Goal: Task Accomplishment & Management: Complete application form

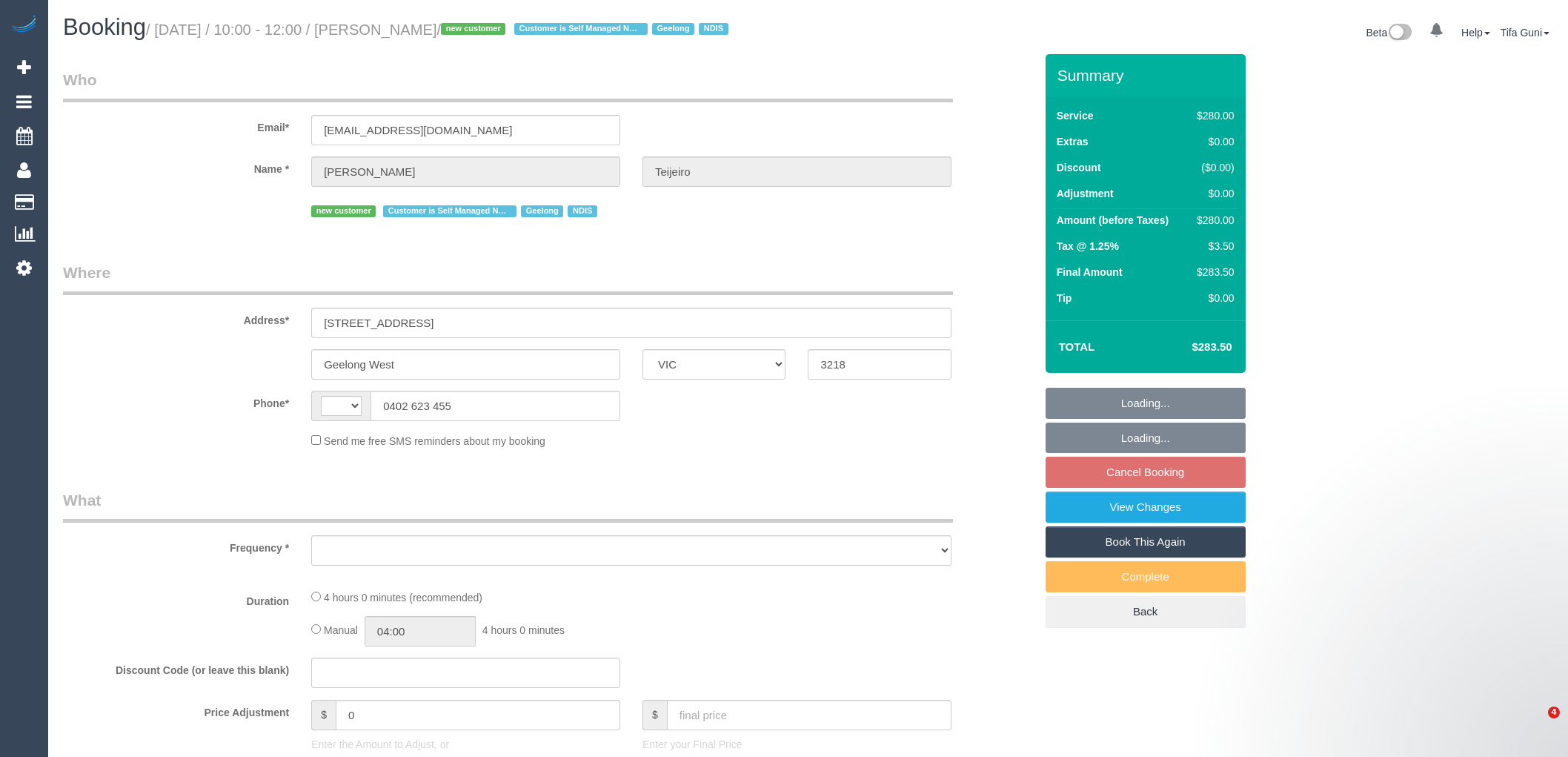
select select "VIC"
select select "string:AU"
select select "object:564"
select select "240"
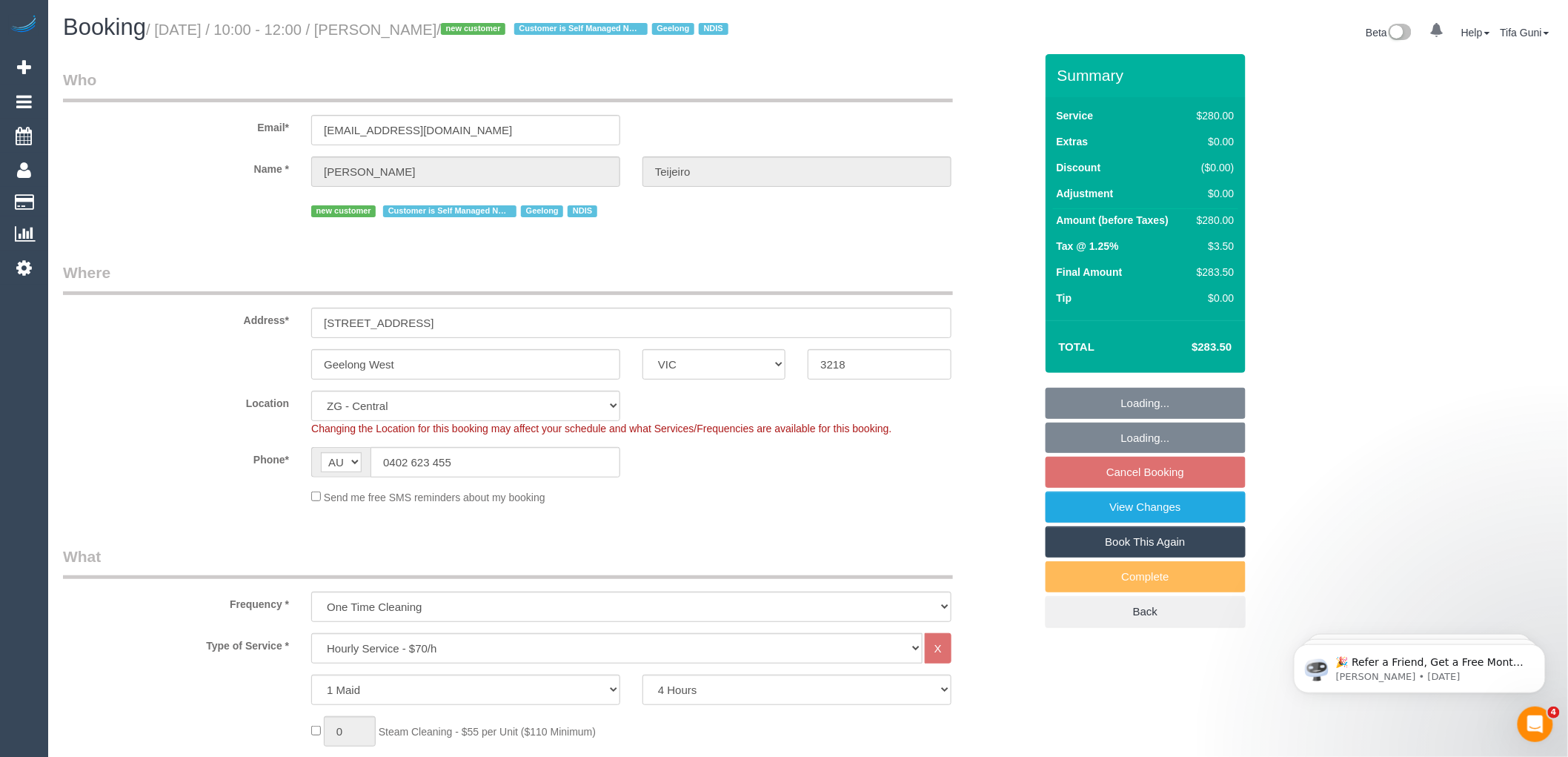
select select "string:stripe-pm_1S9yVx2GScqysDRVAgbshclh"
select select "number:27"
select select "number:14"
select select "number:19"
select select "object:942"
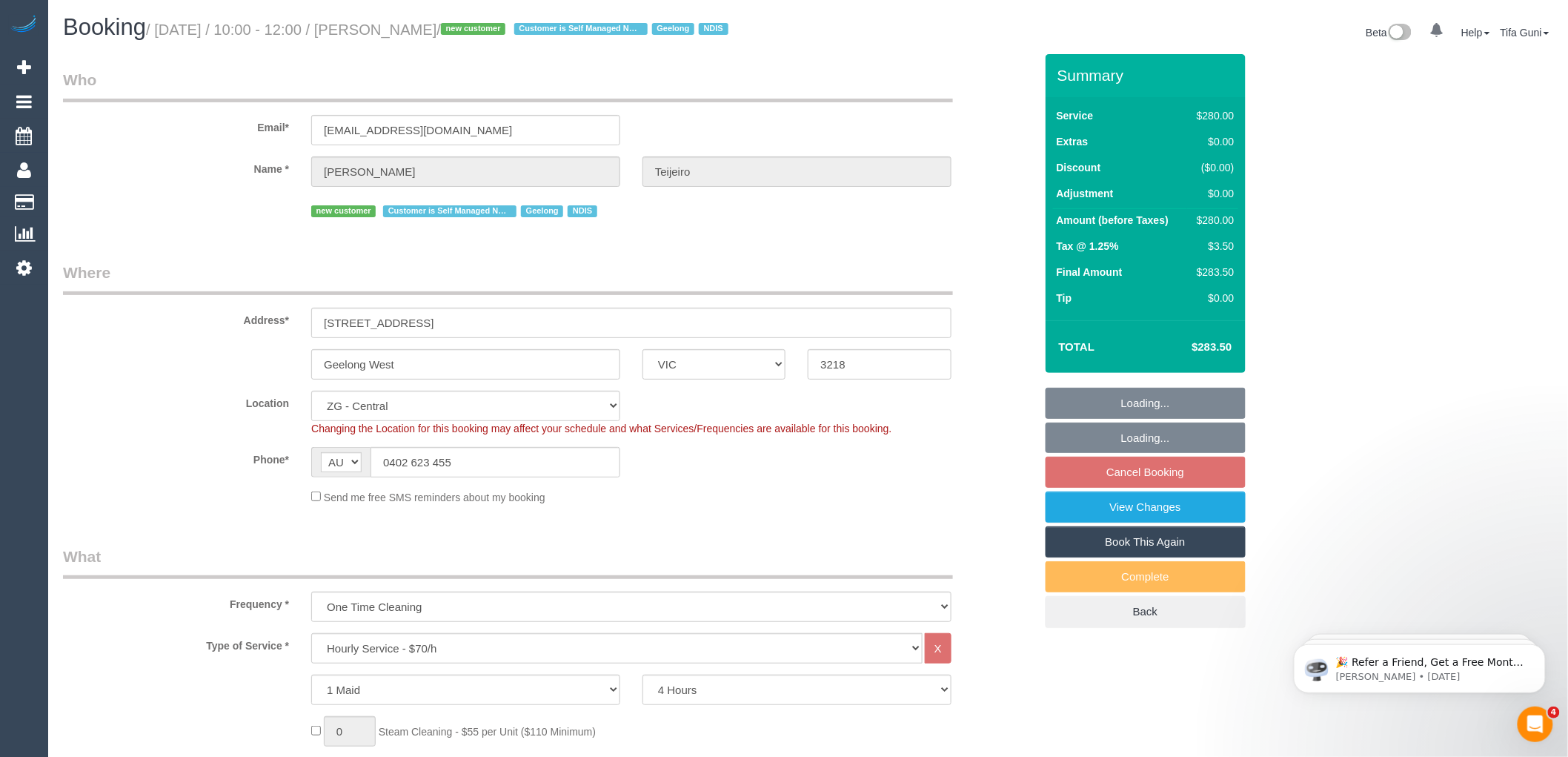
select select "spot4"
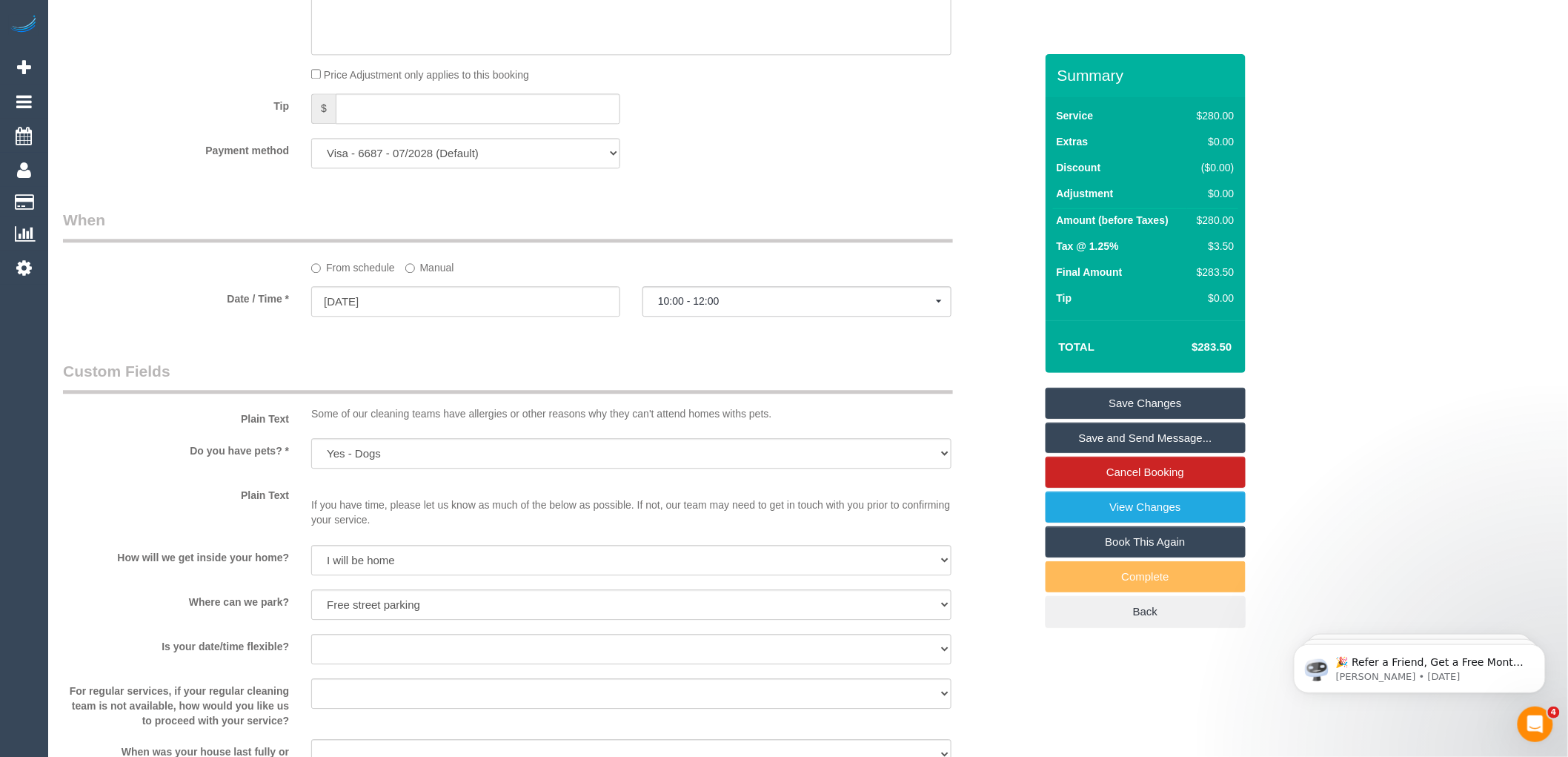
scroll to position [1565, 0]
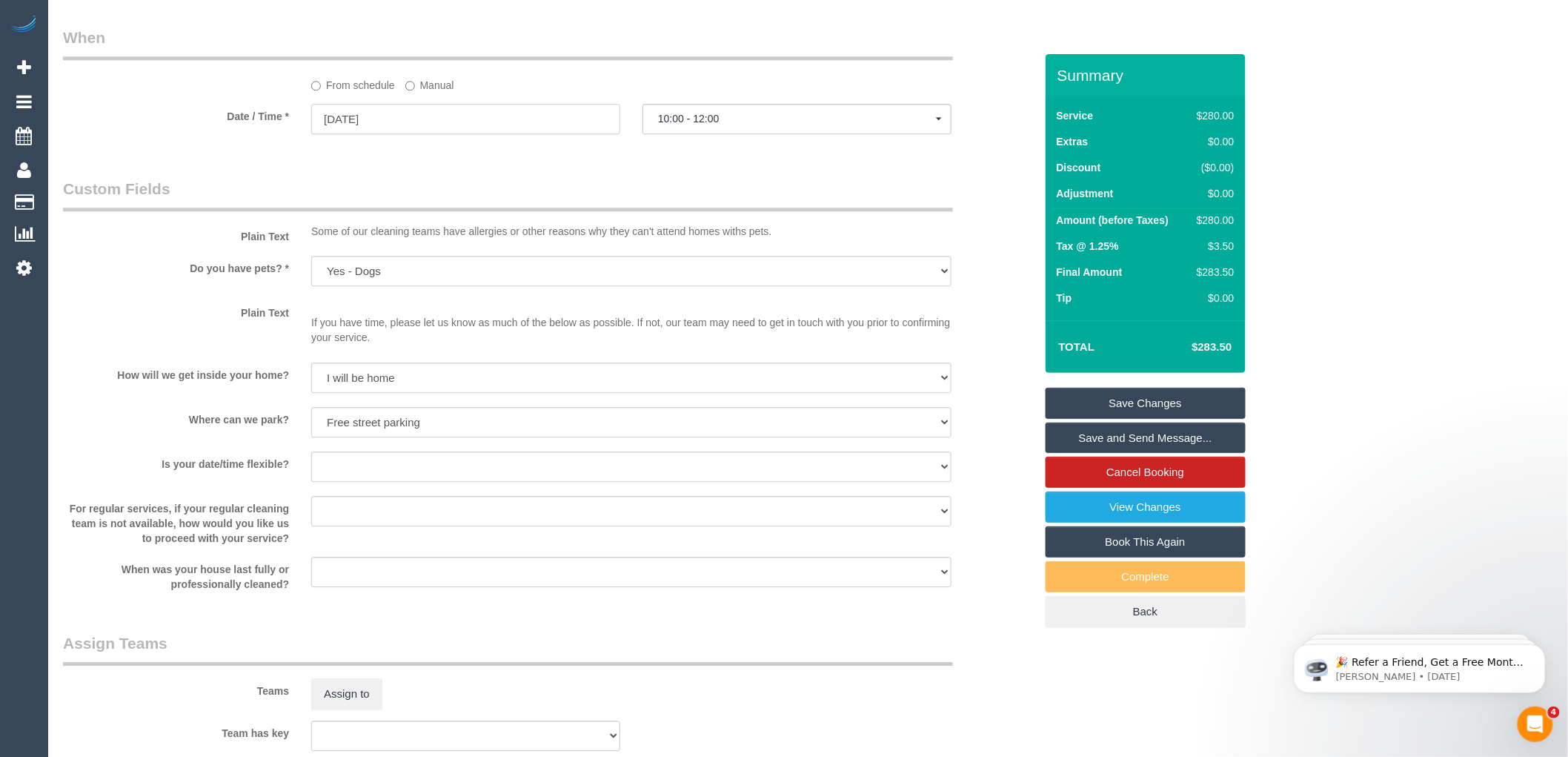
click at [373, 134] on input "29/09/2025" at bounding box center [466, 119] width 309 height 31
click at [660, 211] on legend "Custom Fields" at bounding box center [507, 194] width 890 height 33
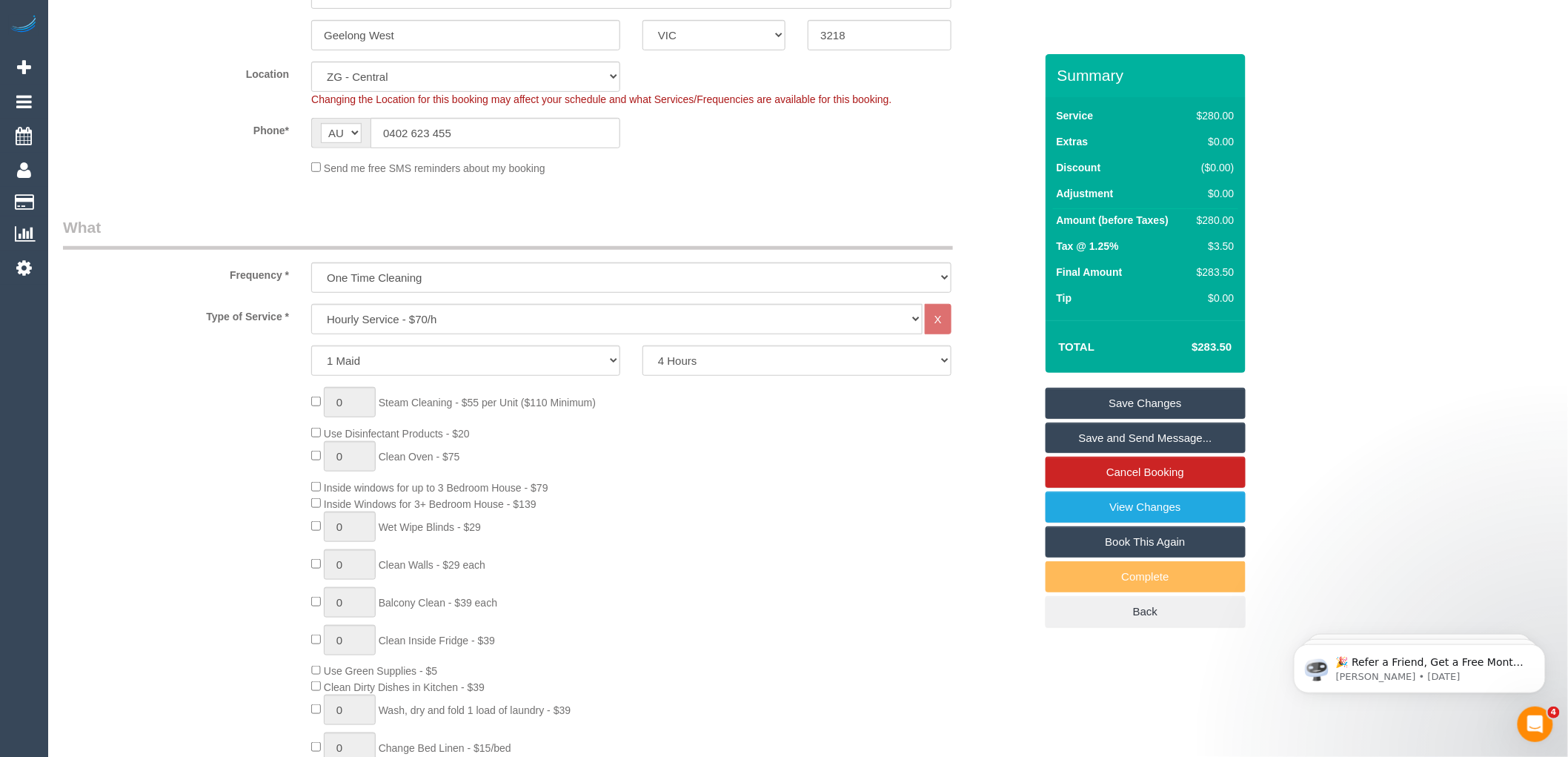
scroll to position [0, 0]
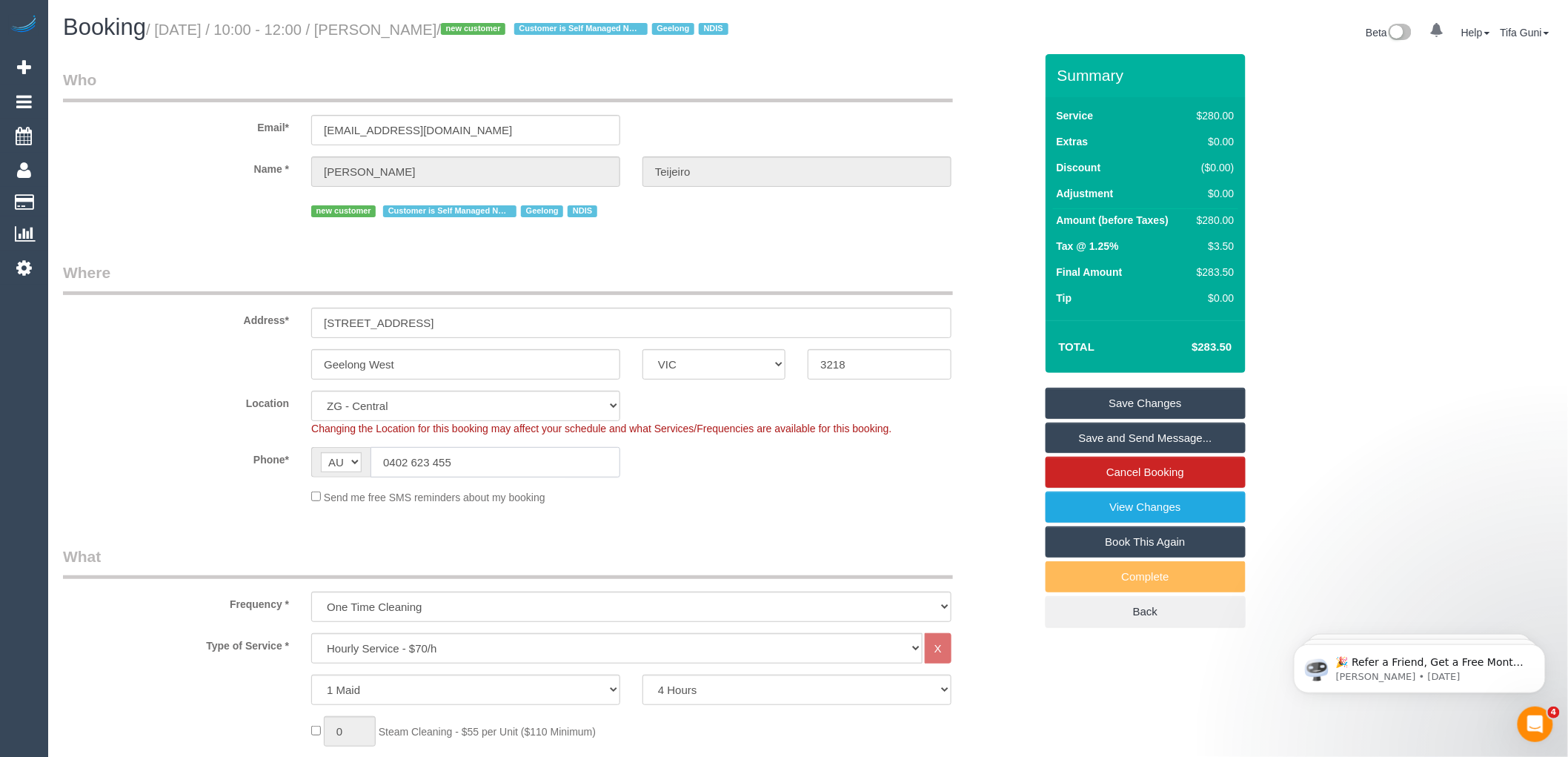
drag, startPoint x: 487, startPoint y: 483, endPoint x: 374, endPoint y: 488, distance: 113.1
click at [343, 478] on div "AF AL DZ AD AO AI AQ AG AR AM AW AU AT AZ BS BH BD BB BY BE BZ BJ BM BT BO BA B…" at bounding box center [466, 463] width 309 height 31
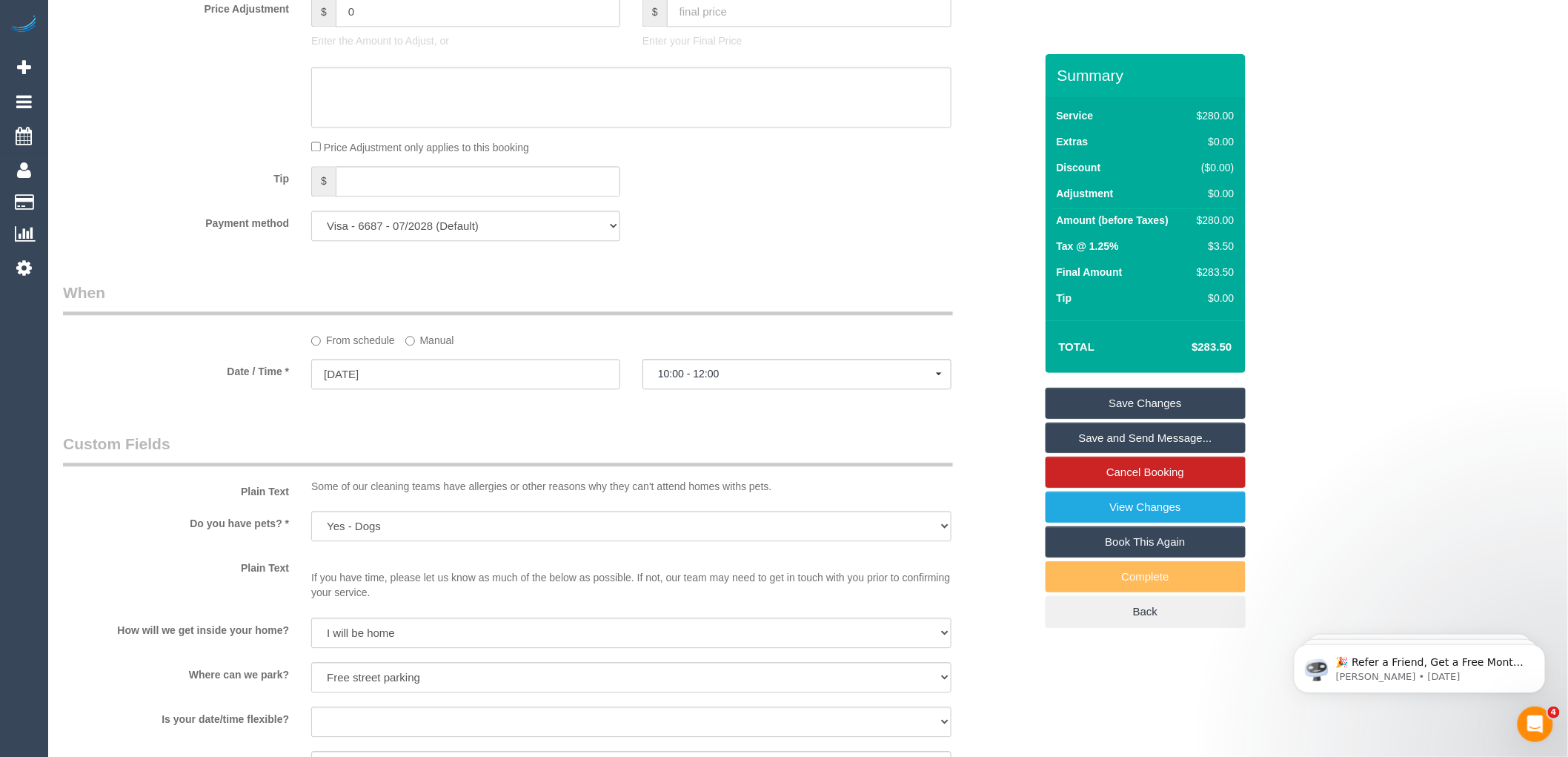
scroll to position [1318, 0]
click at [387, 382] on input "29/09/2025" at bounding box center [466, 367] width 309 height 31
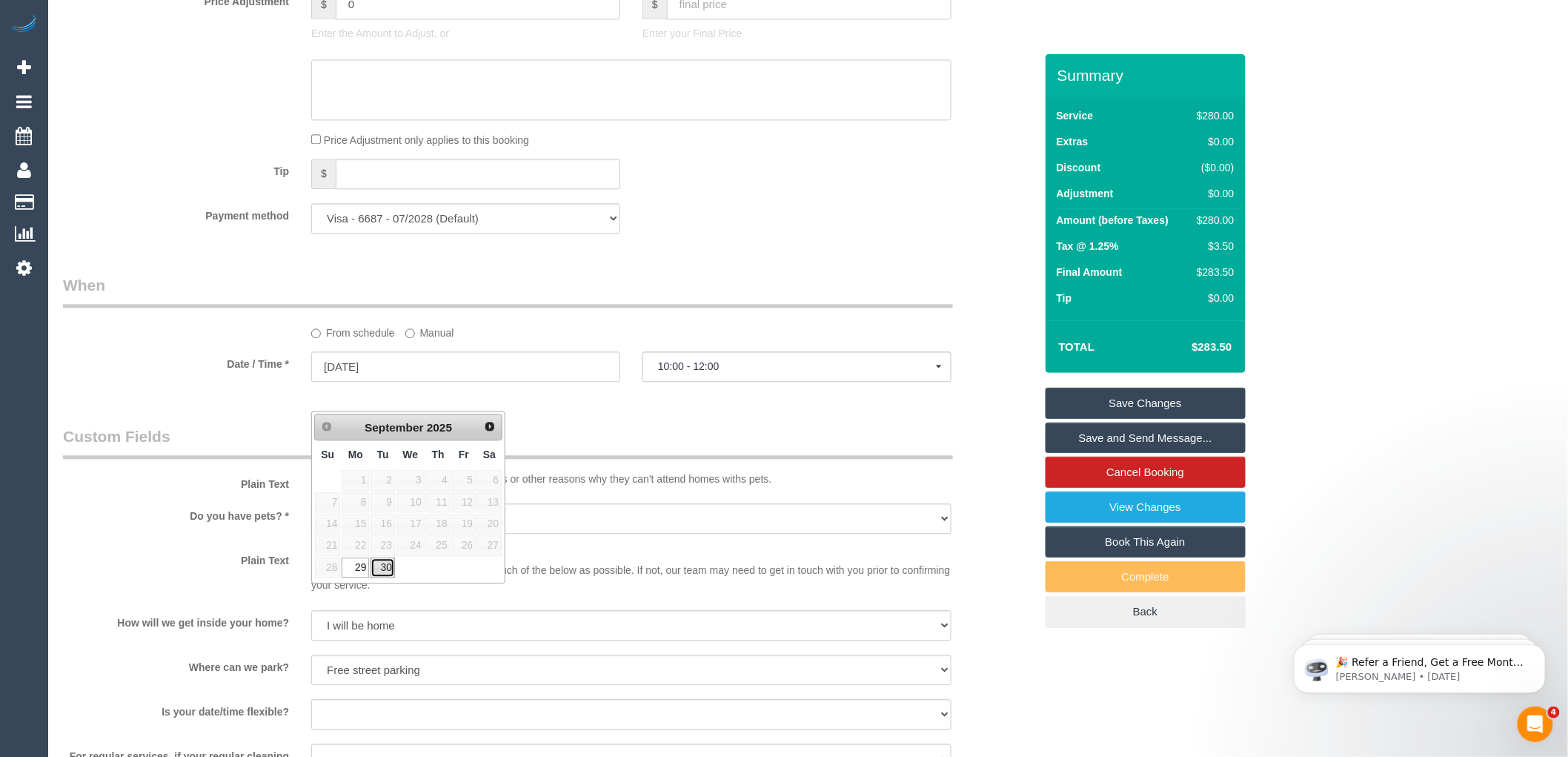
click at [380, 570] on link "30" at bounding box center [382, 567] width 23 height 20
type input "30/09/2025"
select select "spot10"
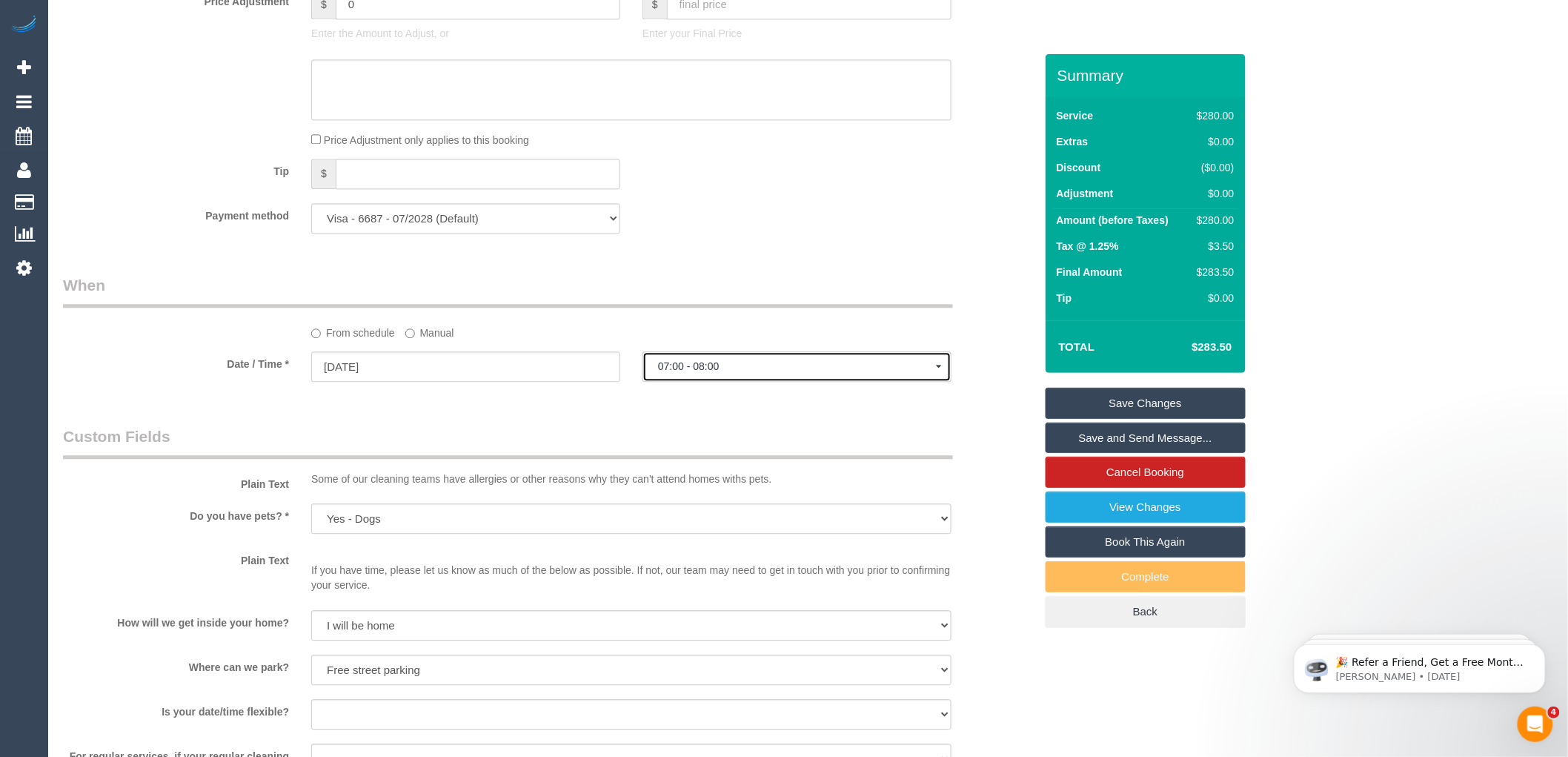
click at [675, 372] on span "07:00 - 08:00" at bounding box center [797, 366] width 278 height 12
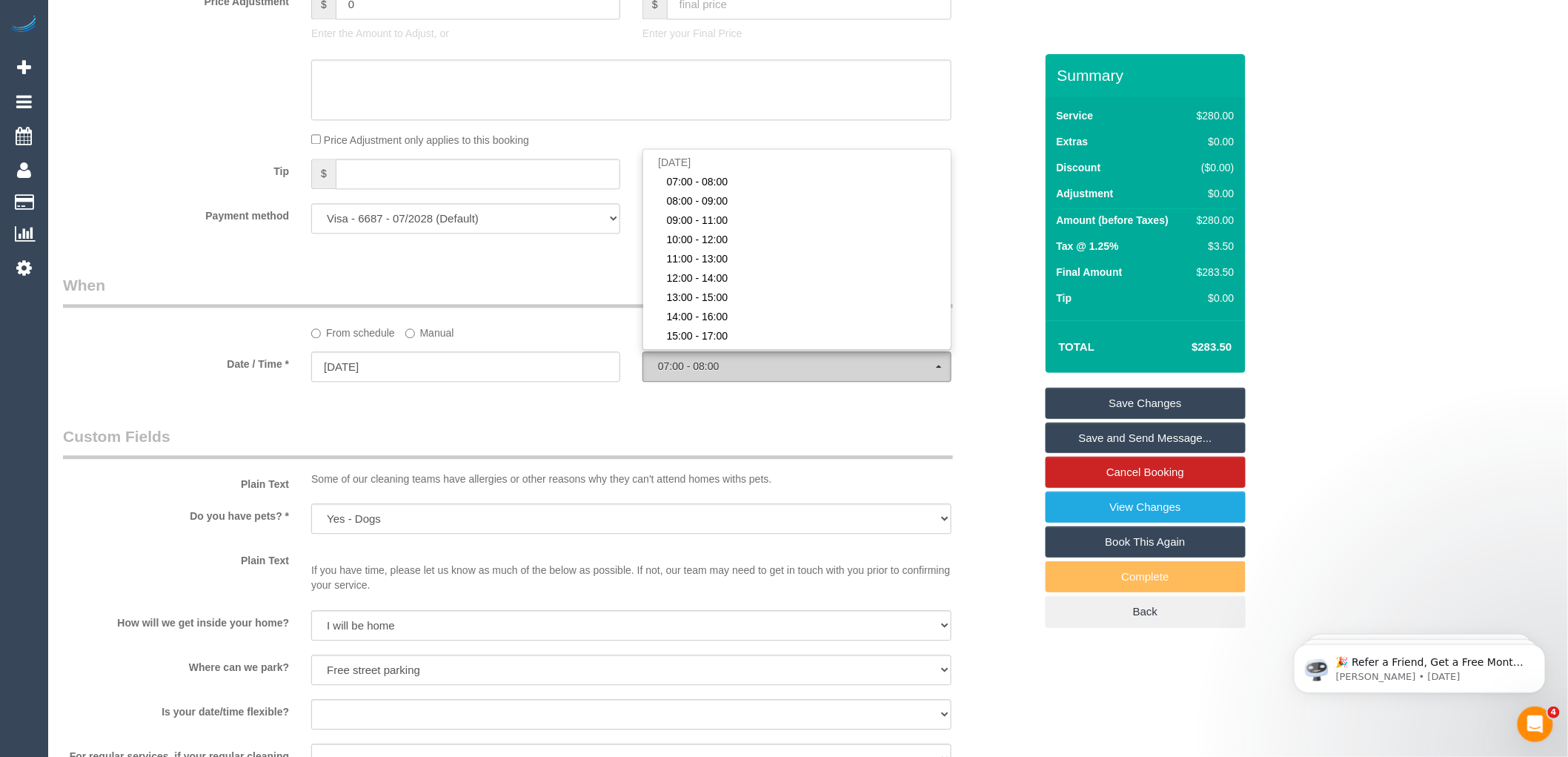
scroll to position [138, 0]
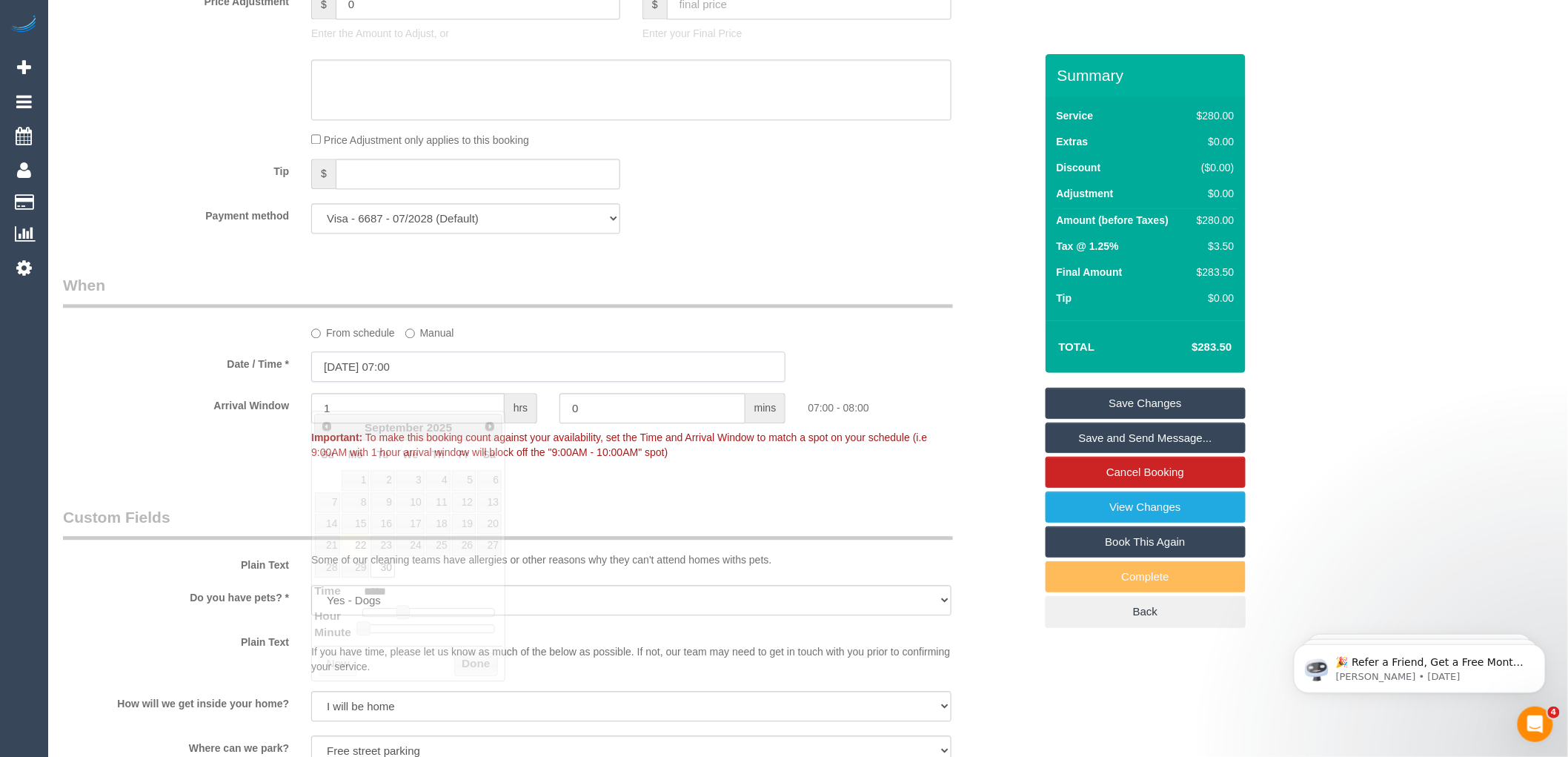
click at [425, 382] on input "30/09/2025 07:00" at bounding box center [548, 367] width 474 height 31
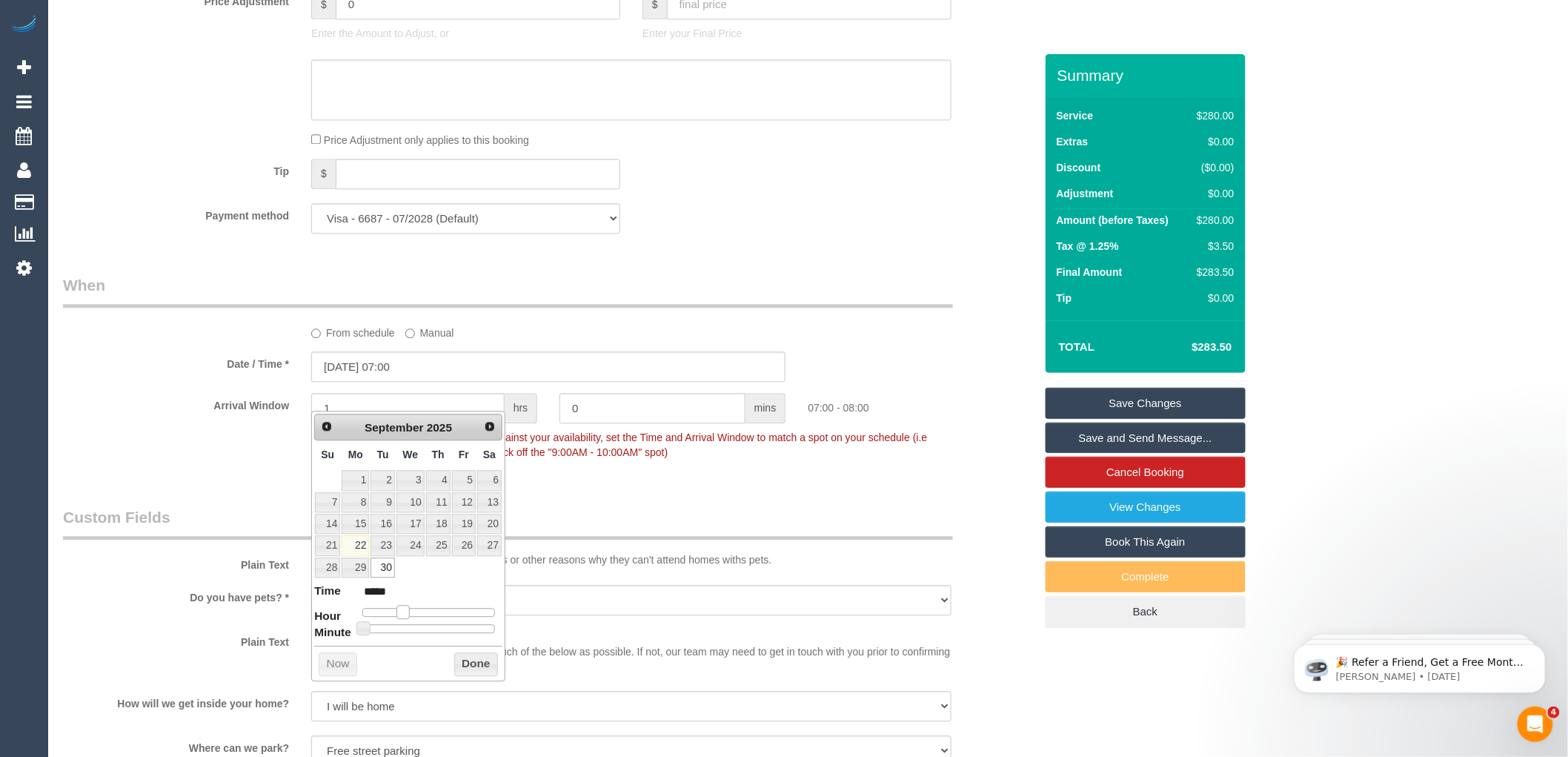
type input "30/09/2025 08:00"
type input "*****"
type input "30/09/2025 09:00"
type input "*****"
type input "30/09/2025 10:00"
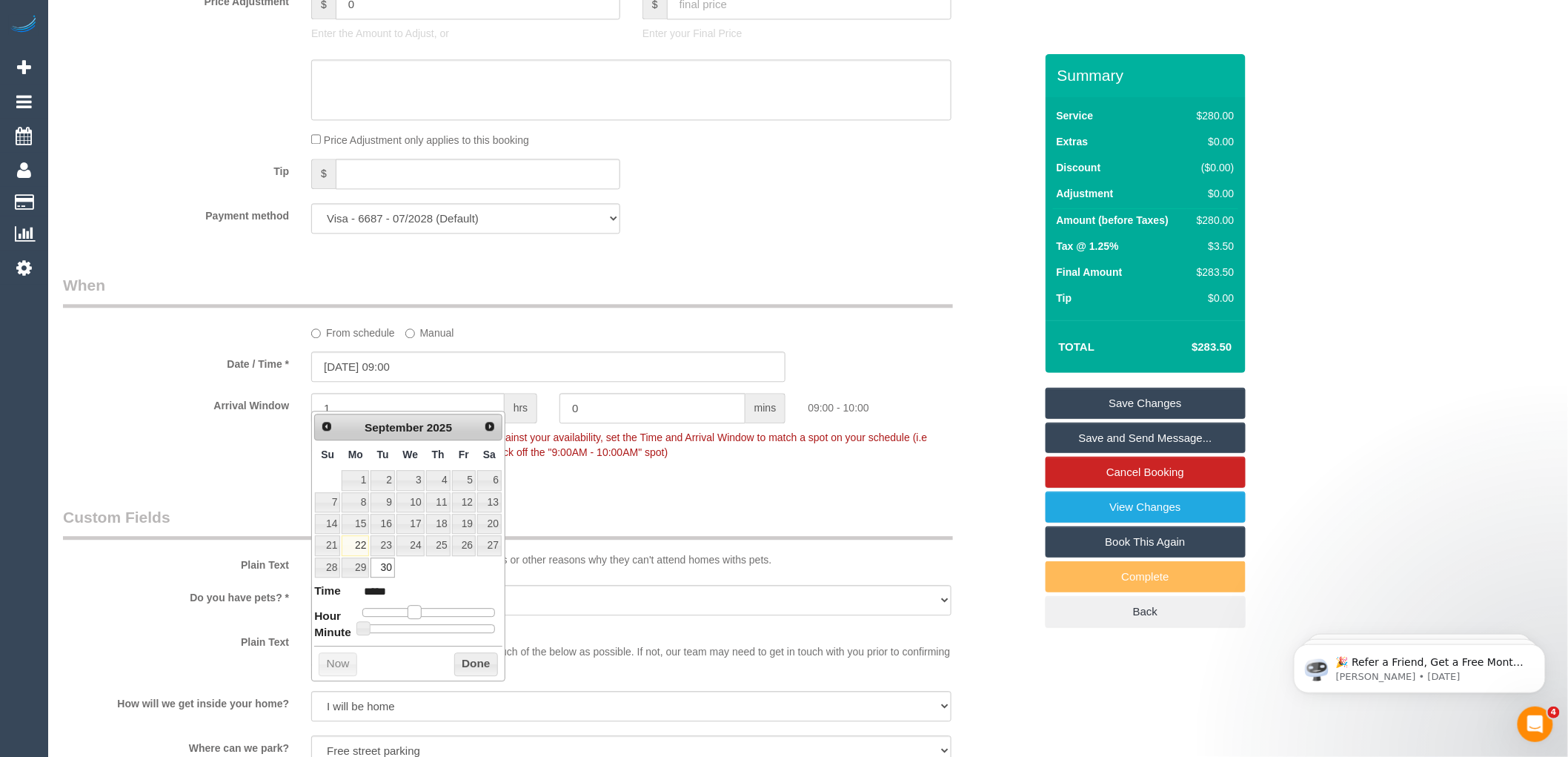
type input "*****"
drag, startPoint x: 403, startPoint y: 613, endPoint x: 419, endPoint y: 615, distance: 16.1
click at [419, 615] on span at bounding box center [420, 611] width 14 height 14
type input "30/09/2025 09:00"
type input "*****"
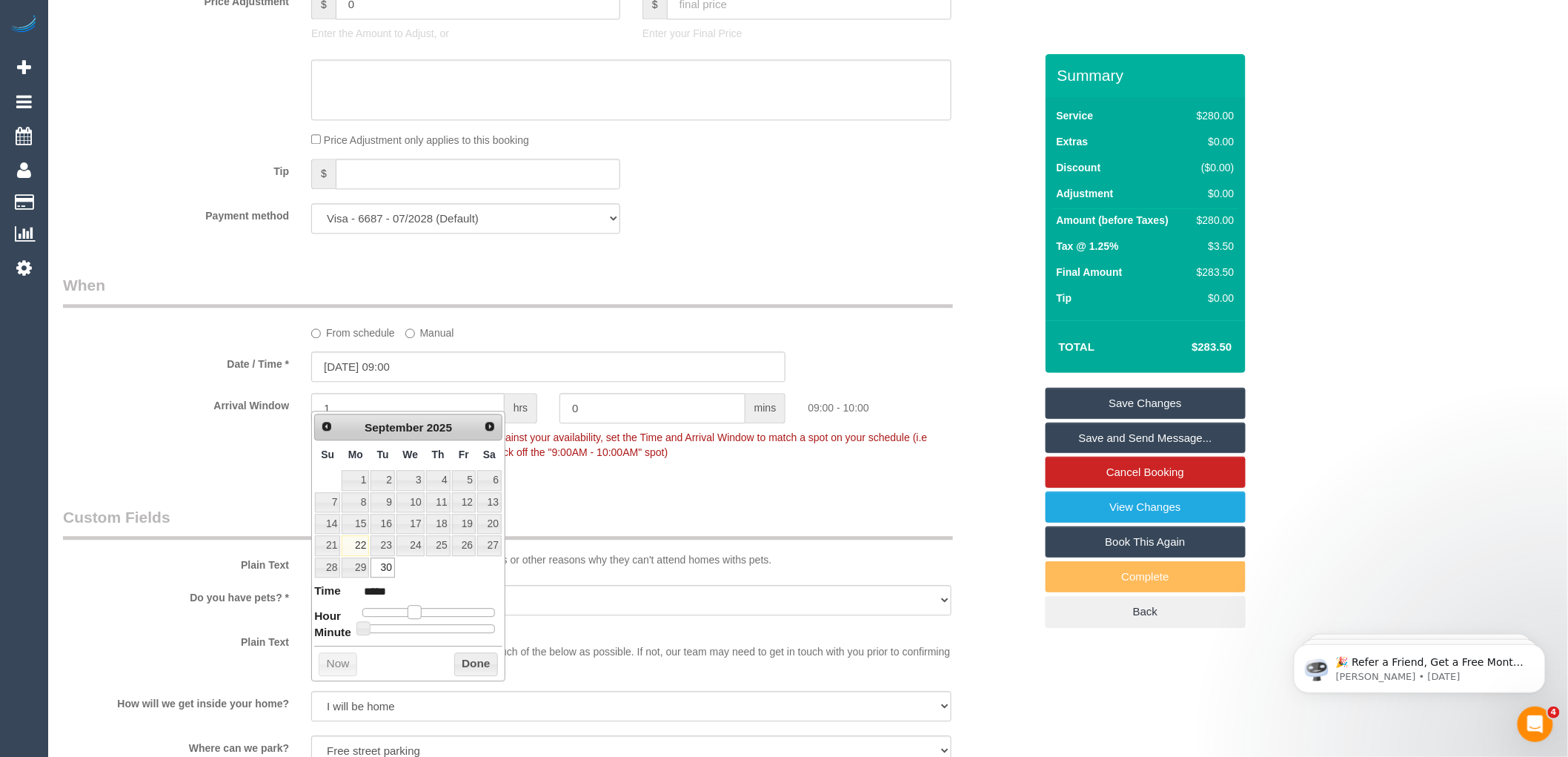
click at [416, 614] on span at bounding box center [414, 611] width 14 height 14
type input "30/09/2025 09:05"
type input "*****"
type input "30/09/2025 09:00"
type input "*****"
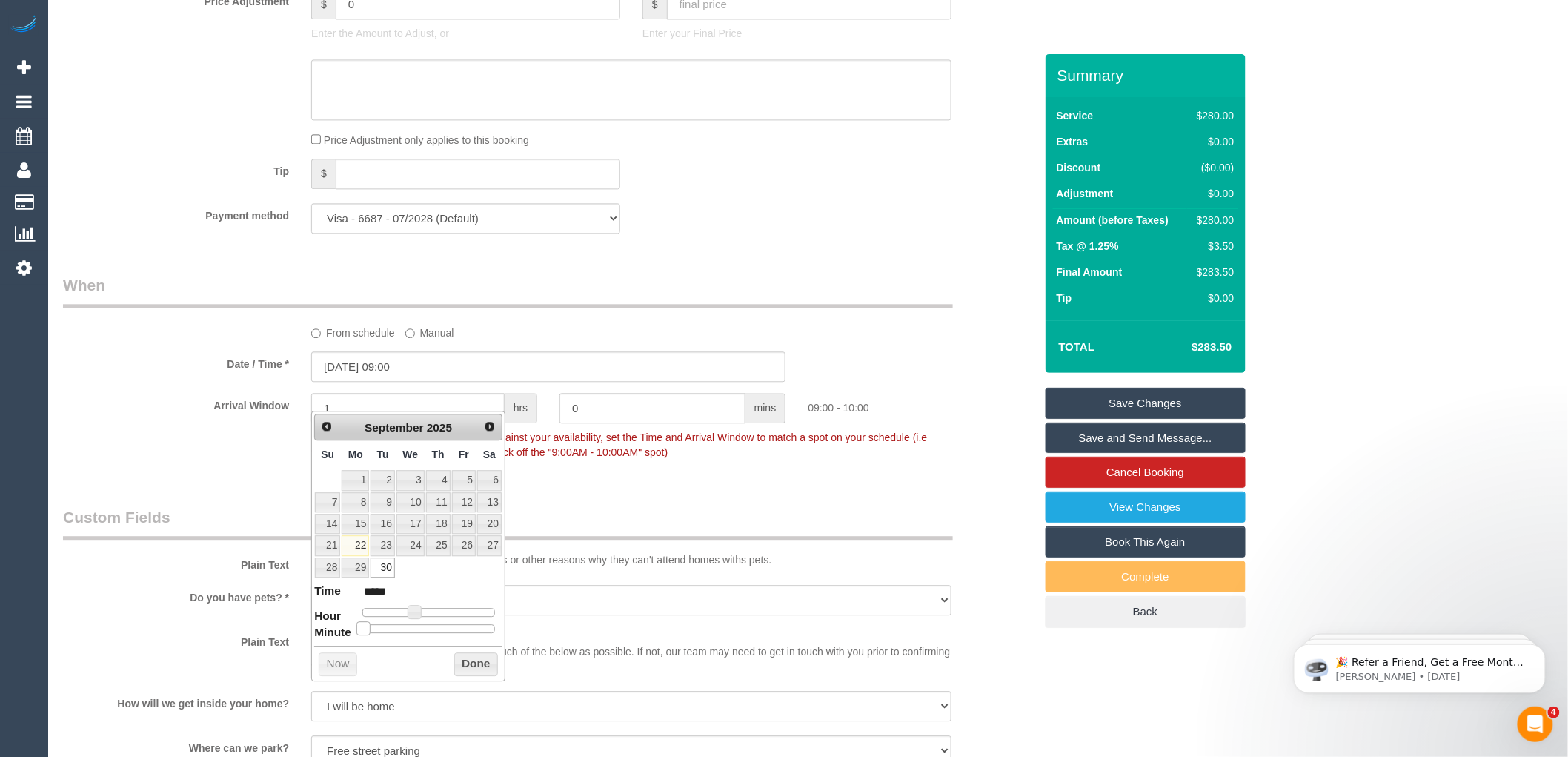
drag, startPoint x: 364, startPoint y: 627, endPoint x: 352, endPoint y: 633, distance: 13.4
click at [352, 633] on dl "Time ***** Hour Minute Second Millisecond Microsecond Time Zone ***** ***** ***…" at bounding box center [408, 608] width 188 height 51
click at [472, 661] on button "Done" at bounding box center [476, 664] width 43 height 23
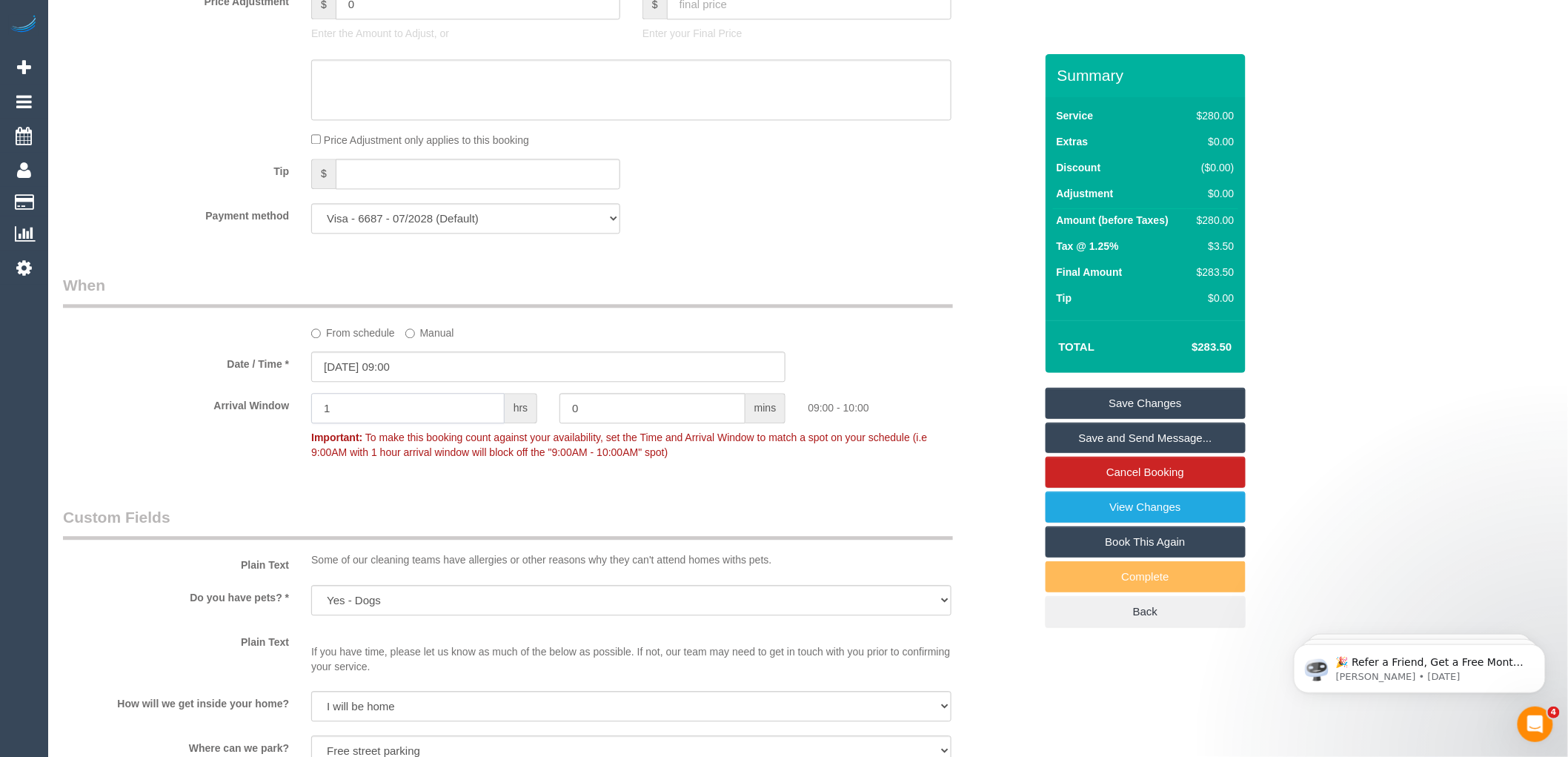
click at [378, 423] on input "1" at bounding box center [408, 409] width 194 height 31
type input "2"
click at [601, 467] on div "Arrival Window 2 hrs 0 mins 09:00 - 11:00 Important: To make this booking count…" at bounding box center [549, 430] width 994 height 73
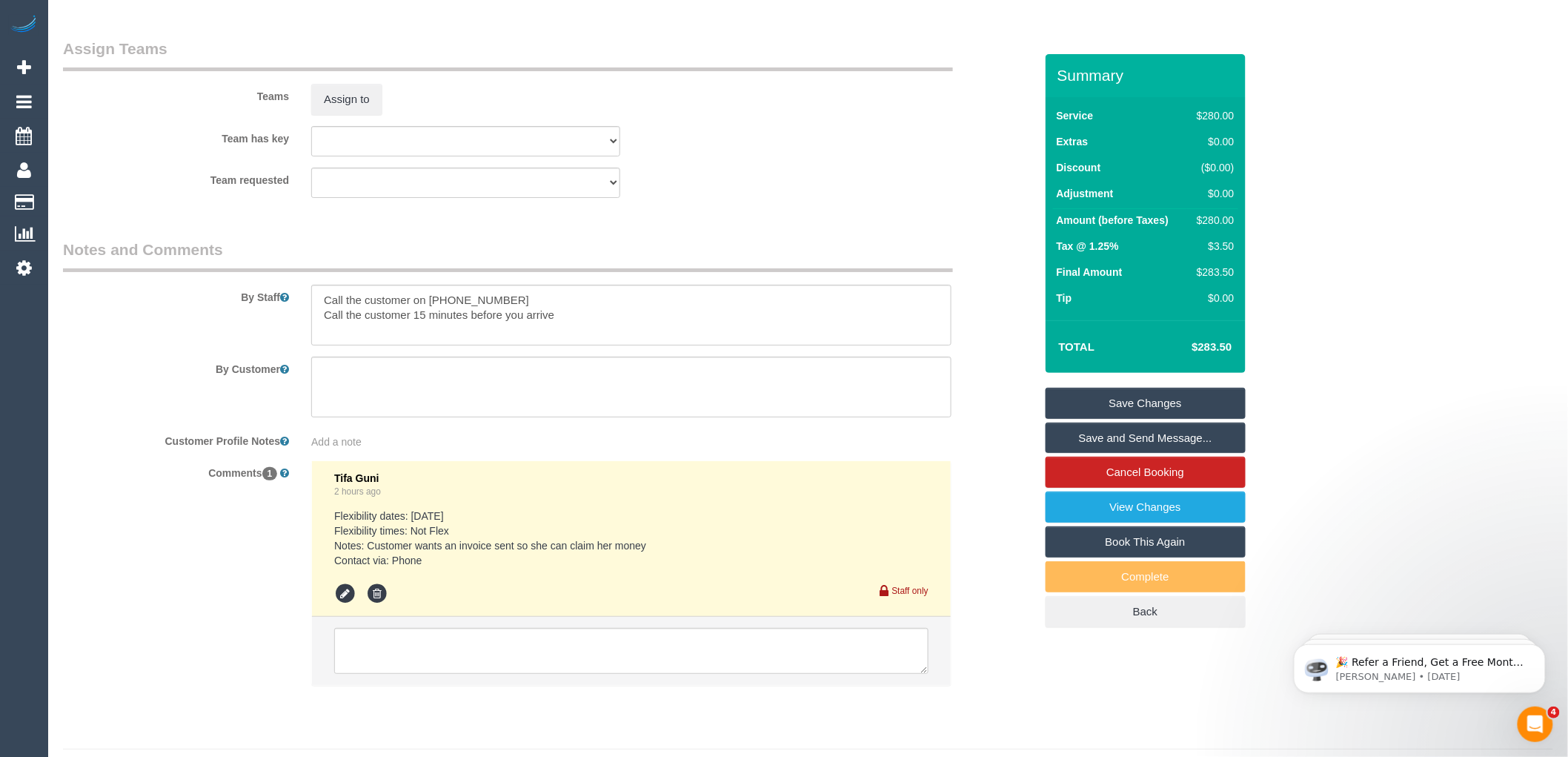
scroll to position [2305, 0]
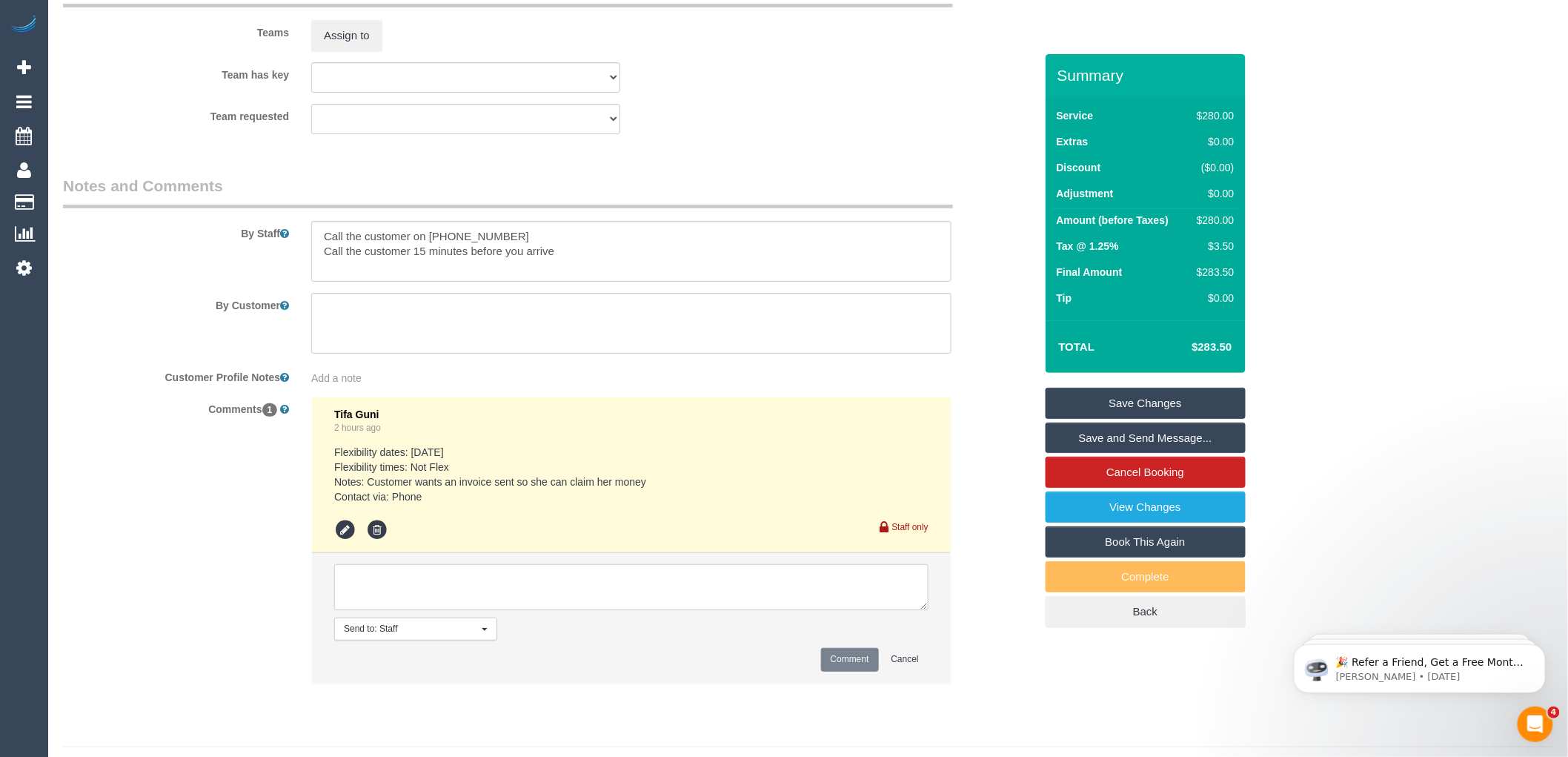
click at [367, 611] on textarea at bounding box center [631, 586] width 594 height 46
click at [348, 541] on icon at bounding box center [346, 530] width 23 height 23
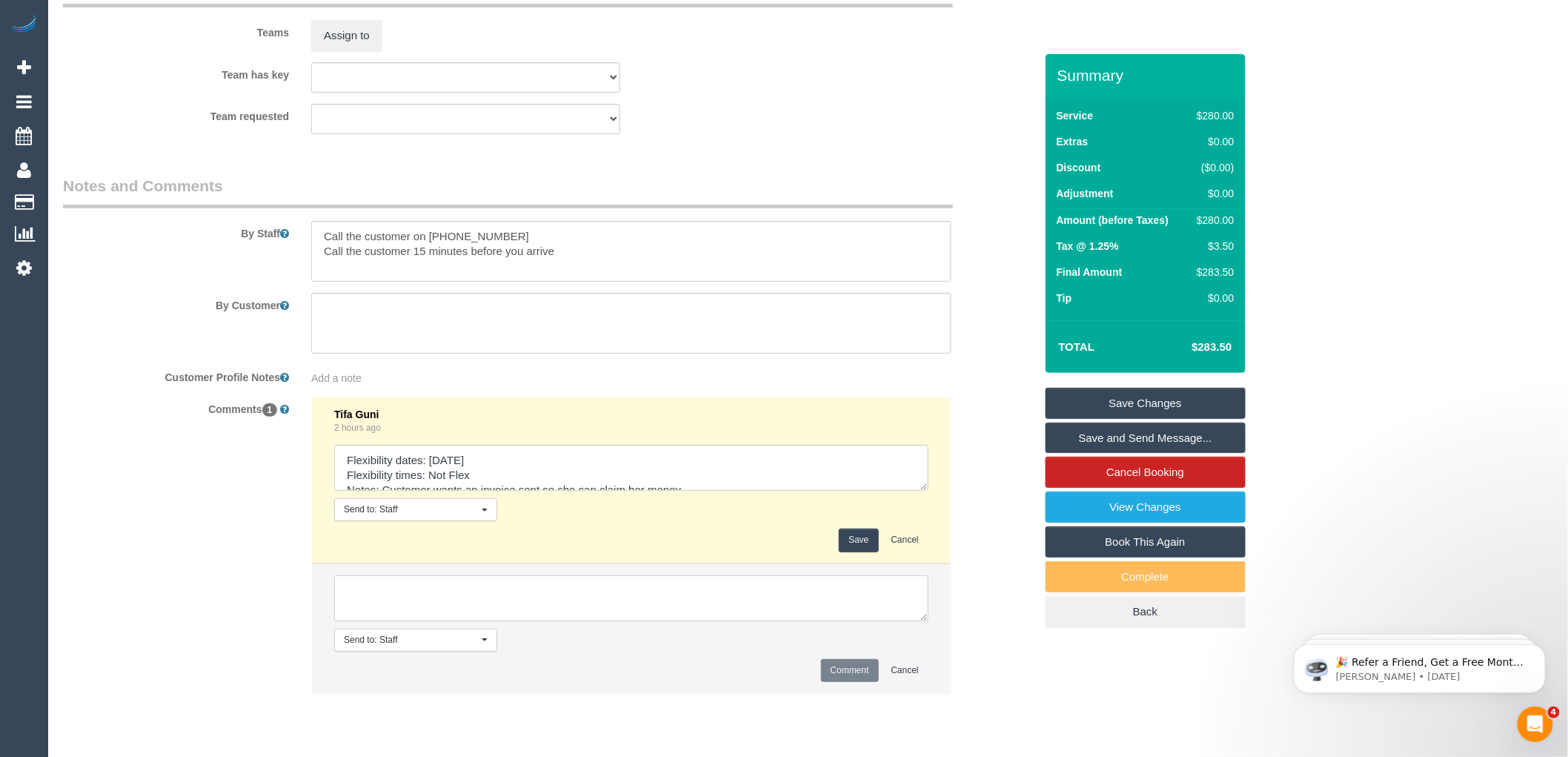
click at [417, 617] on textarea at bounding box center [631, 598] width 594 height 46
click at [863, 552] on button "Save" at bounding box center [858, 540] width 39 height 23
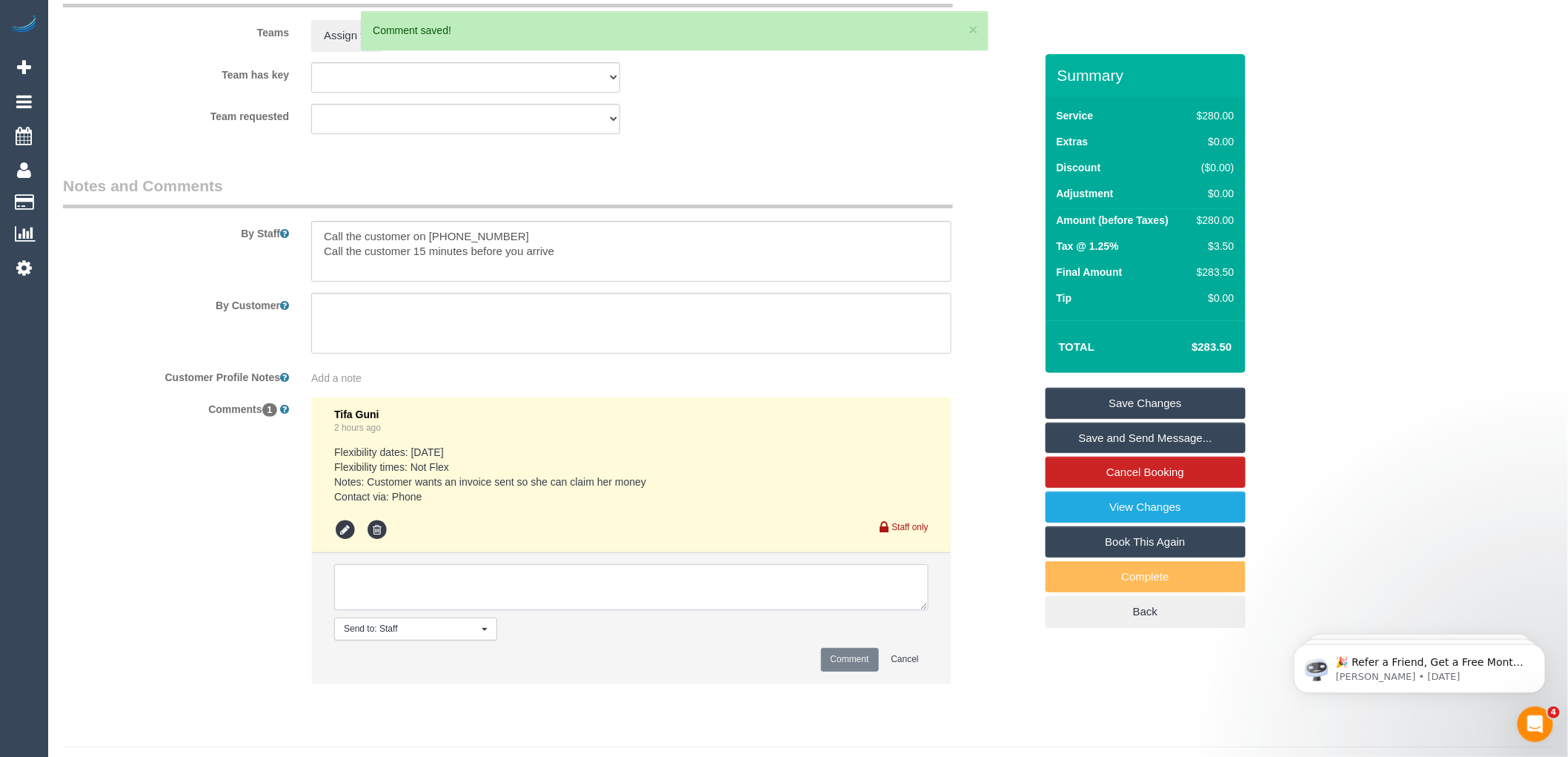
click at [388, 611] on textarea at bounding box center [631, 586] width 594 height 46
type textarea "_"
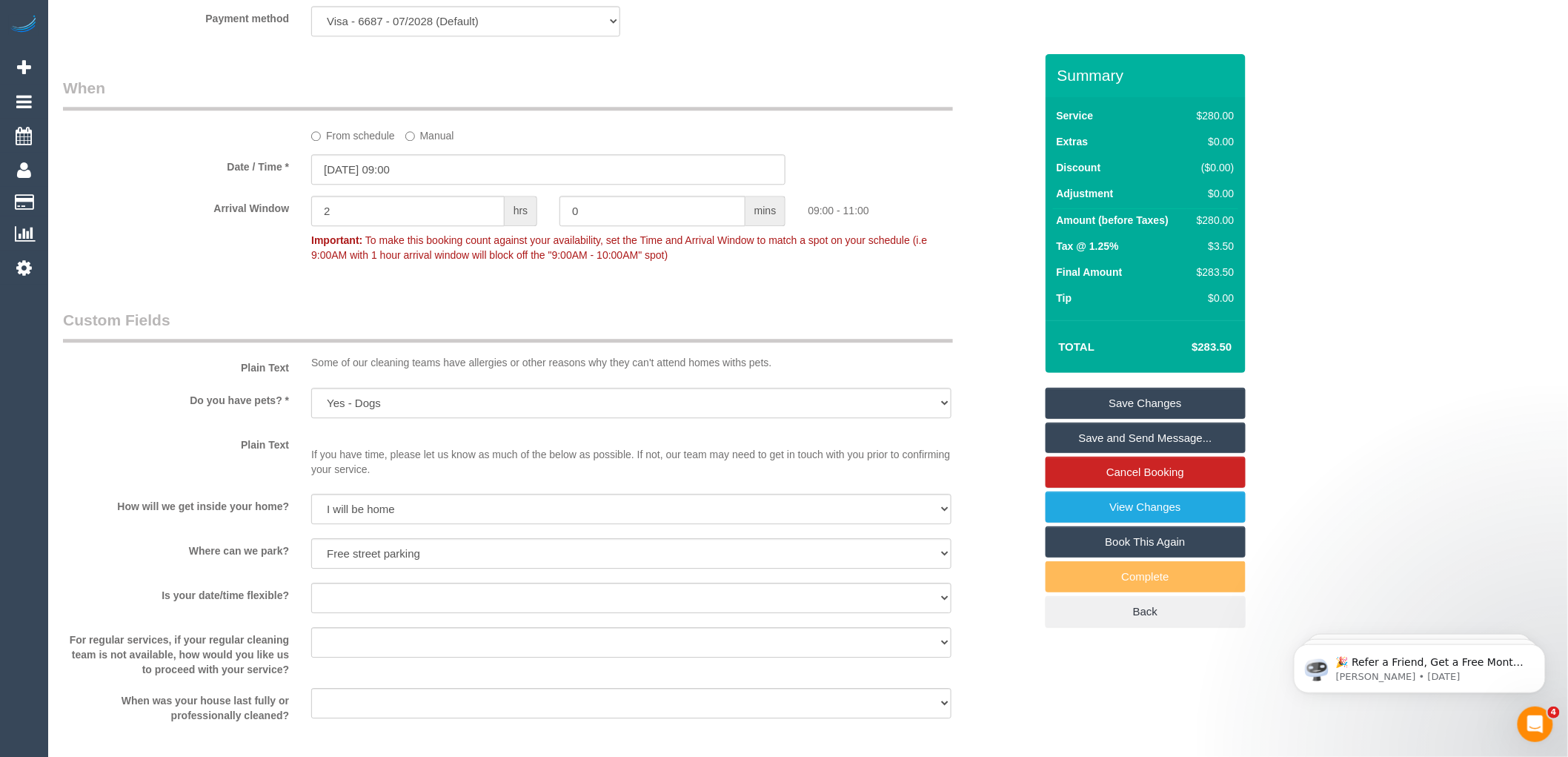
scroll to position [1481, 0]
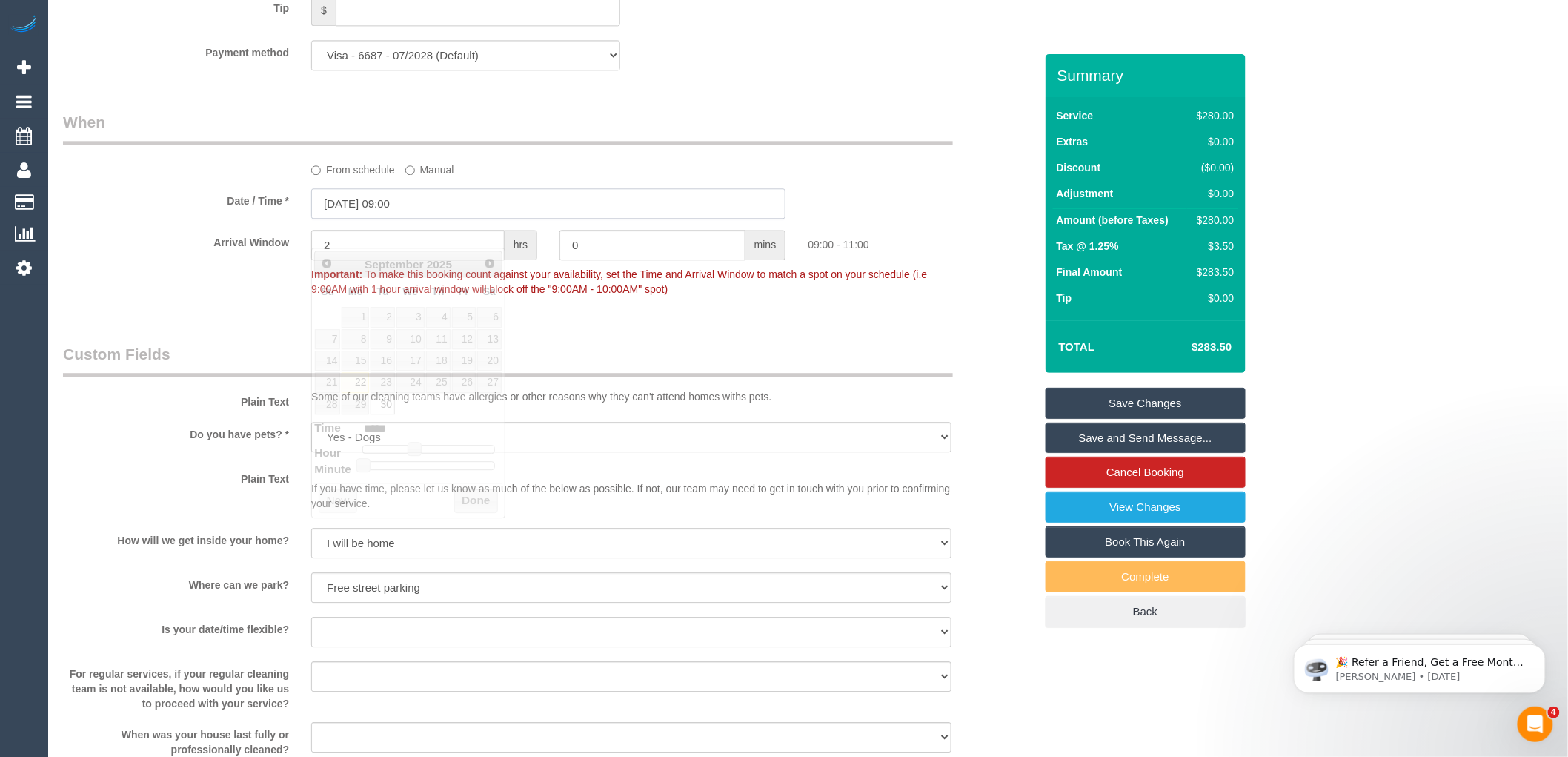
click at [381, 219] on input "30/09/2025 09:00" at bounding box center [548, 204] width 474 height 31
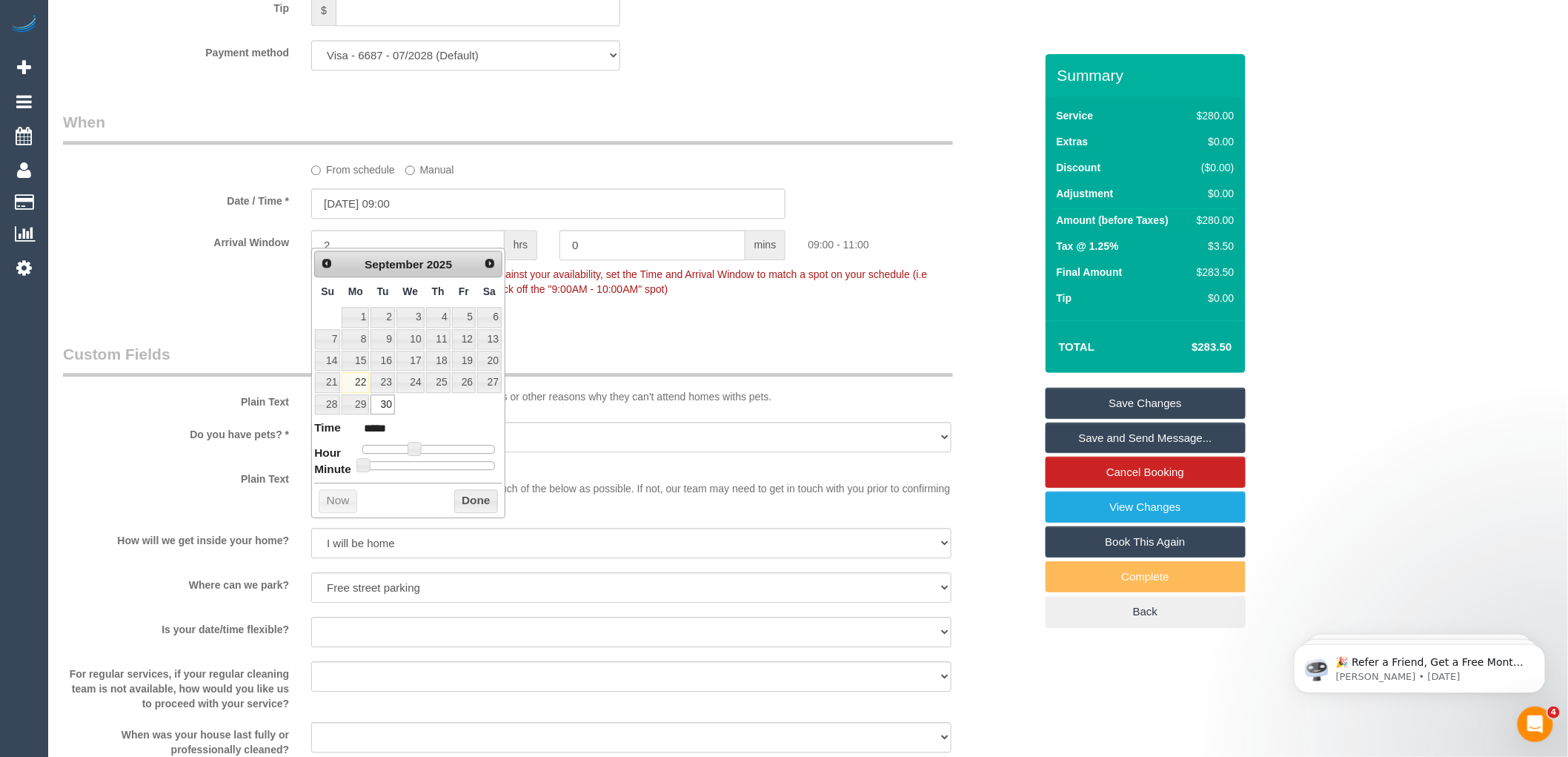
click at [628, 315] on fieldset "When From schedule Manual Date / Time * 30/09/2025 09:00 Arrival Window 2 hrs 0…" at bounding box center [548, 212] width 971 height 204
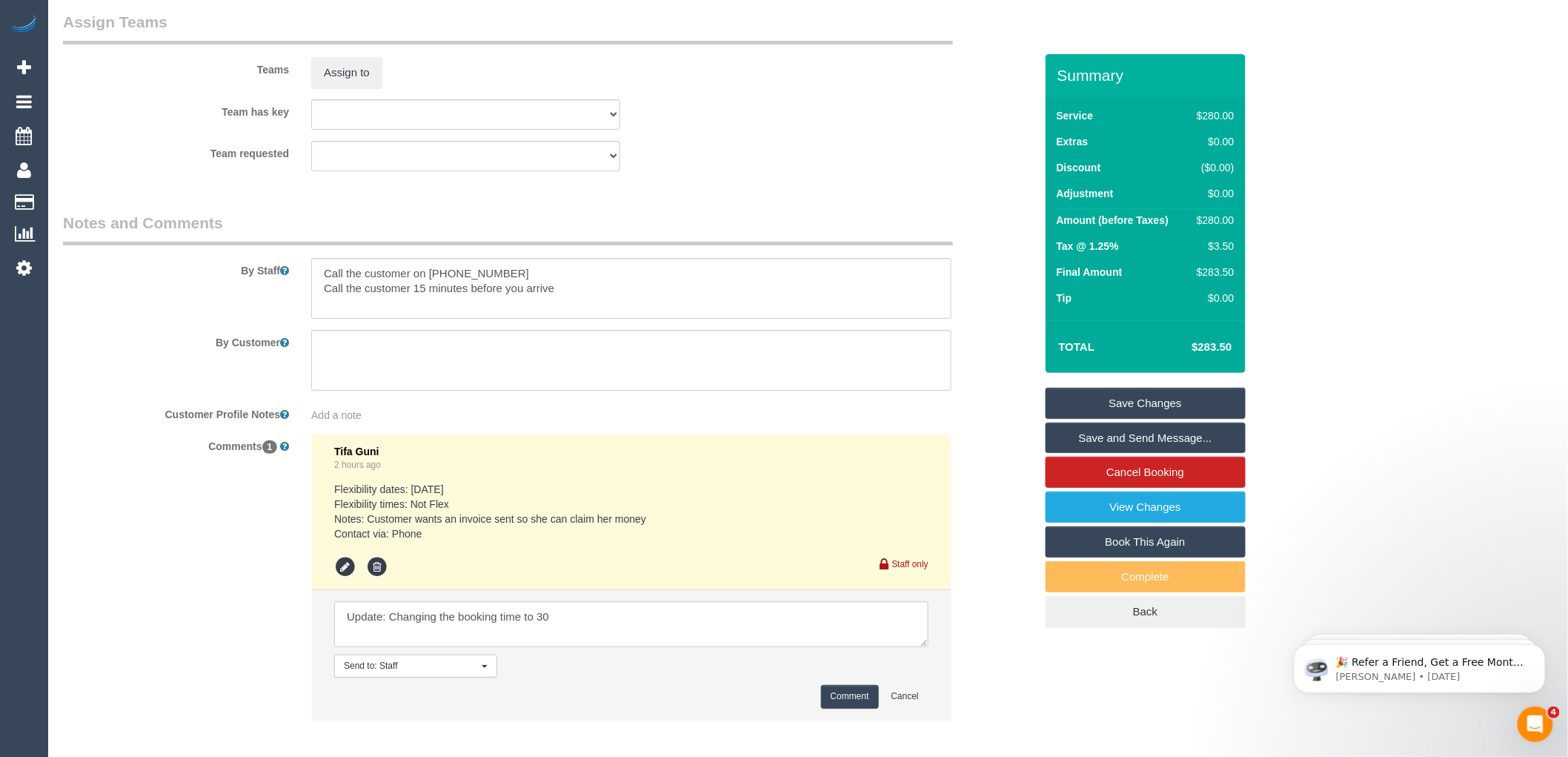
scroll to position [2305, 0]
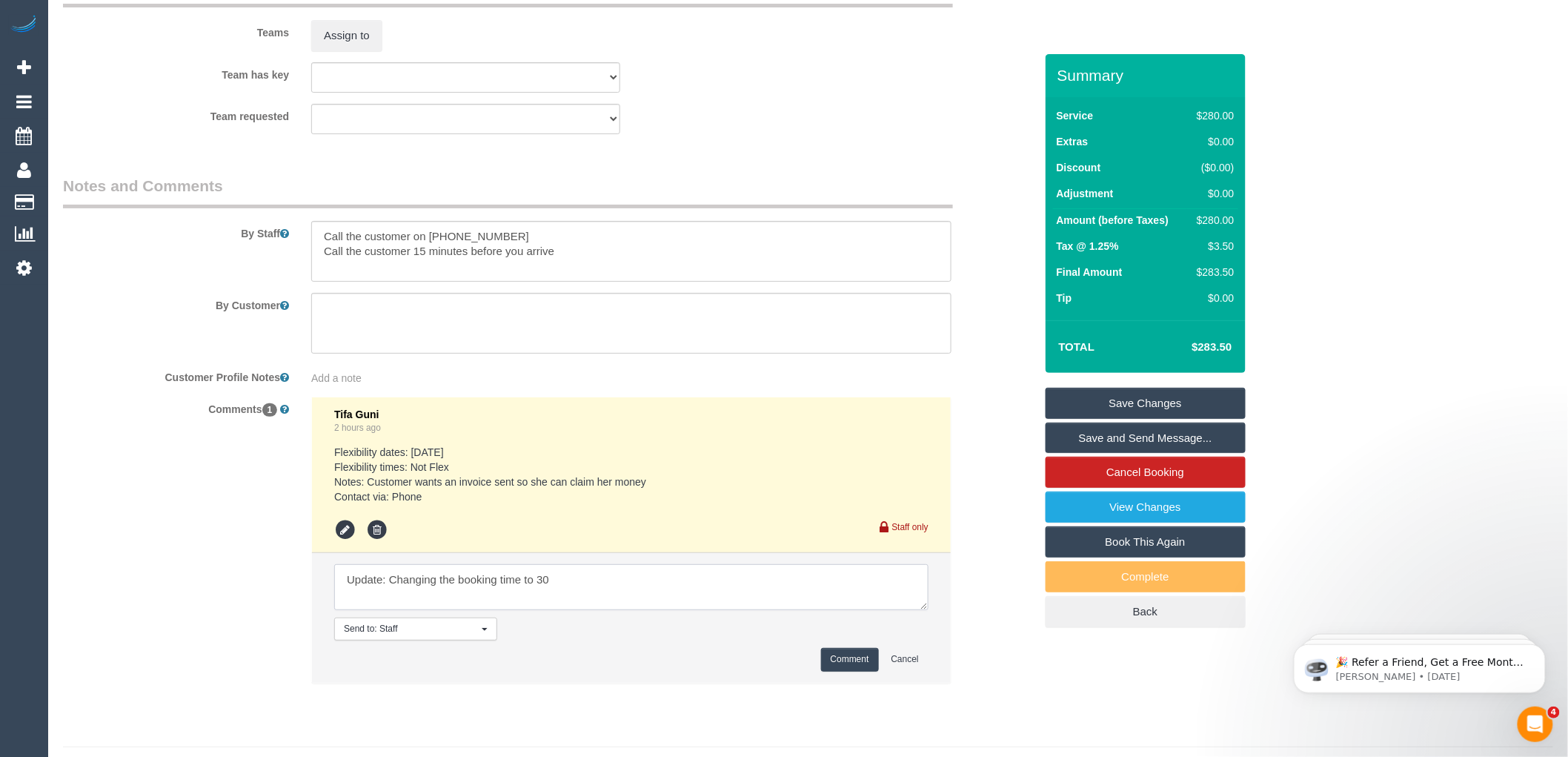
click at [564, 605] on textarea at bounding box center [631, 586] width 594 height 46
click at [389, 603] on textarea at bounding box center [631, 586] width 594 height 46
click at [546, 603] on textarea at bounding box center [631, 586] width 594 height 46
click at [716, 611] on textarea at bounding box center [631, 586] width 594 height 46
click at [819, 605] on textarea at bounding box center [631, 586] width 594 height 46
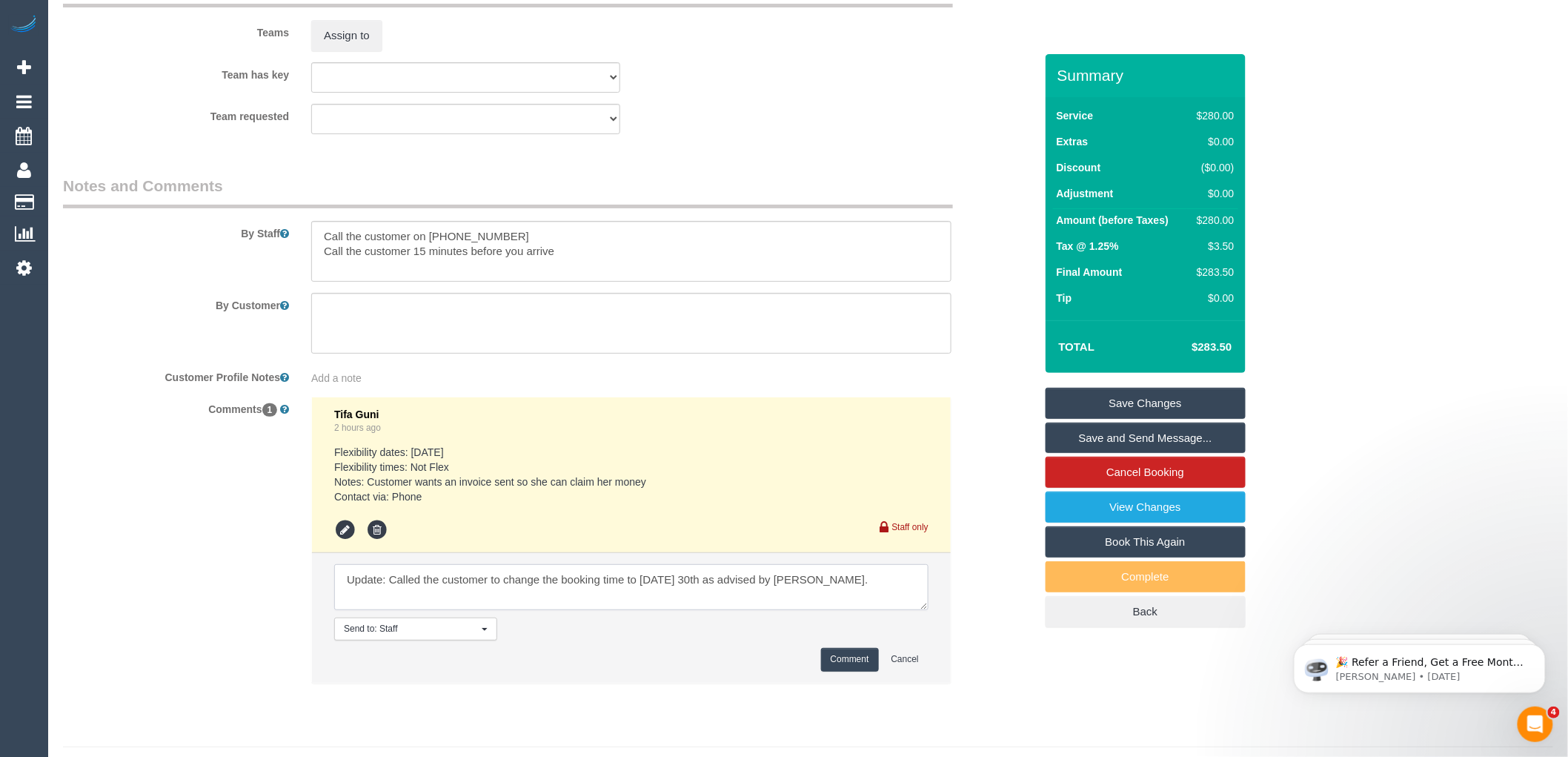
click at [639, 607] on textarea at bounding box center [631, 586] width 594 height 46
click at [627, 609] on textarea at bounding box center [631, 586] width 594 height 46
type textarea "Update: Called the customer to change the booking time from Monday 29th to Tues…"
click at [845, 671] on button "Comment" at bounding box center [850, 660] width 58 height 23
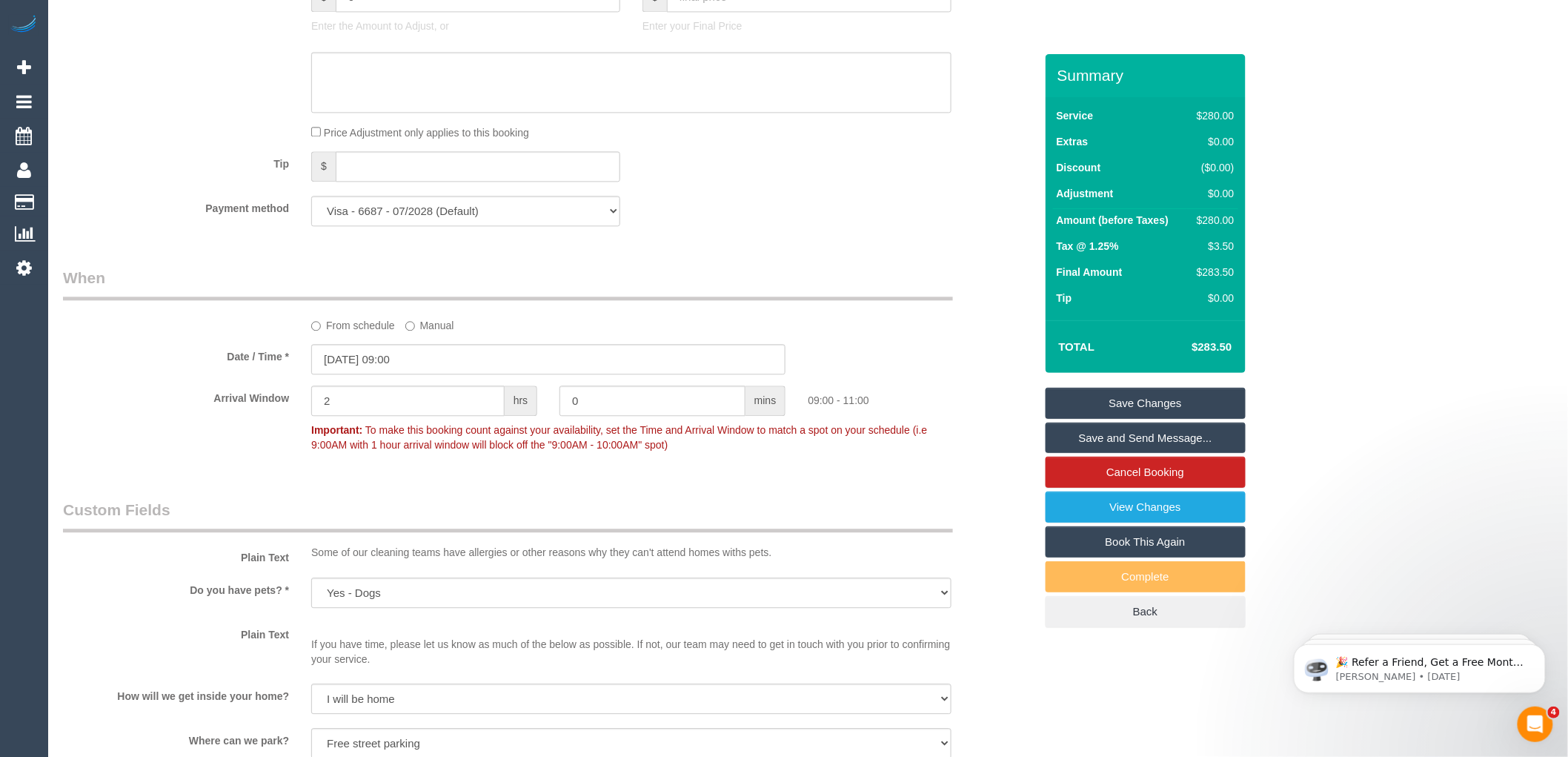
scroll to position [1153, 0]
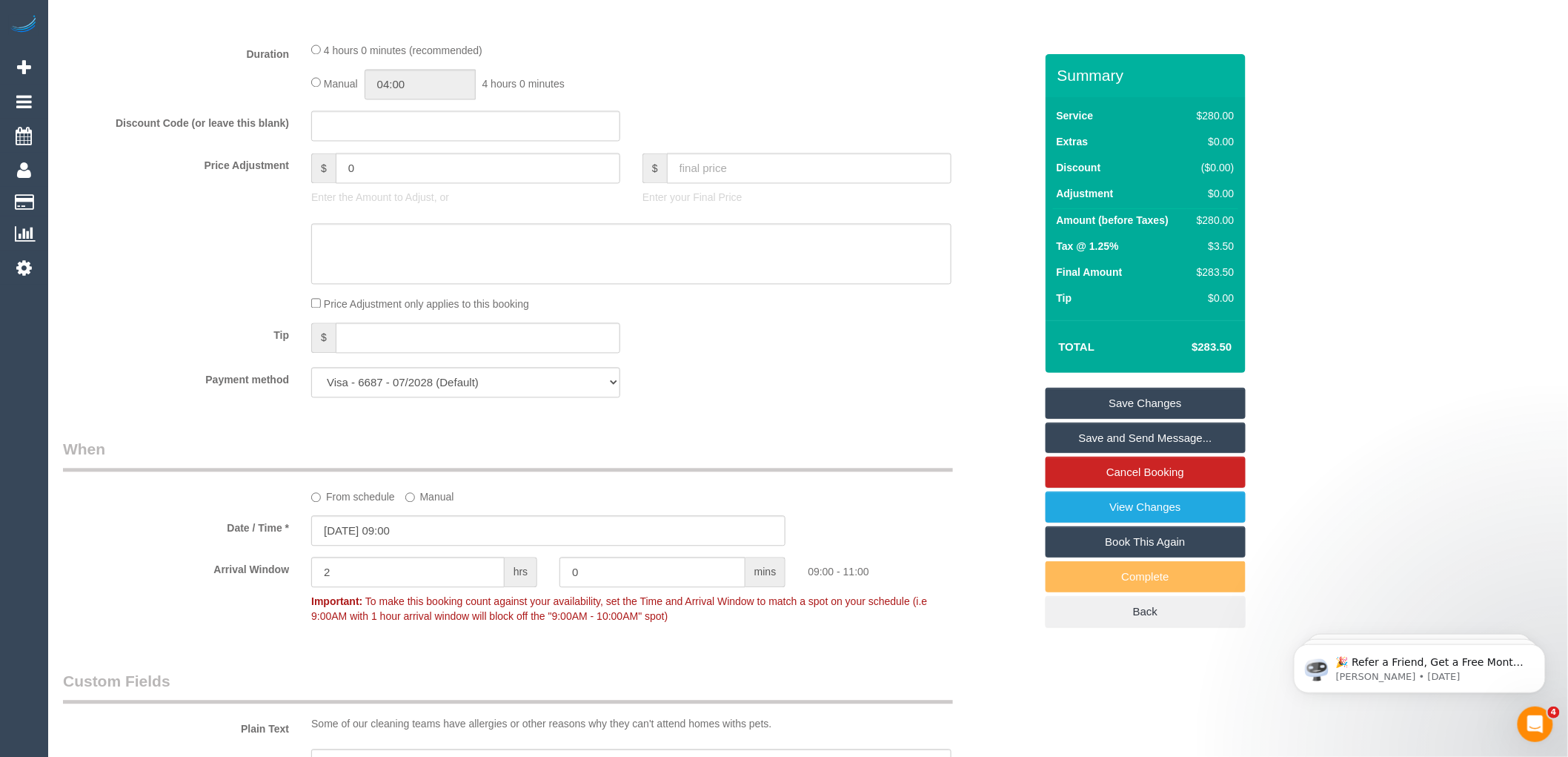
click at [1125, 413] on link "Save Changes" at bounding box center [1146, 403] width 200 height 31
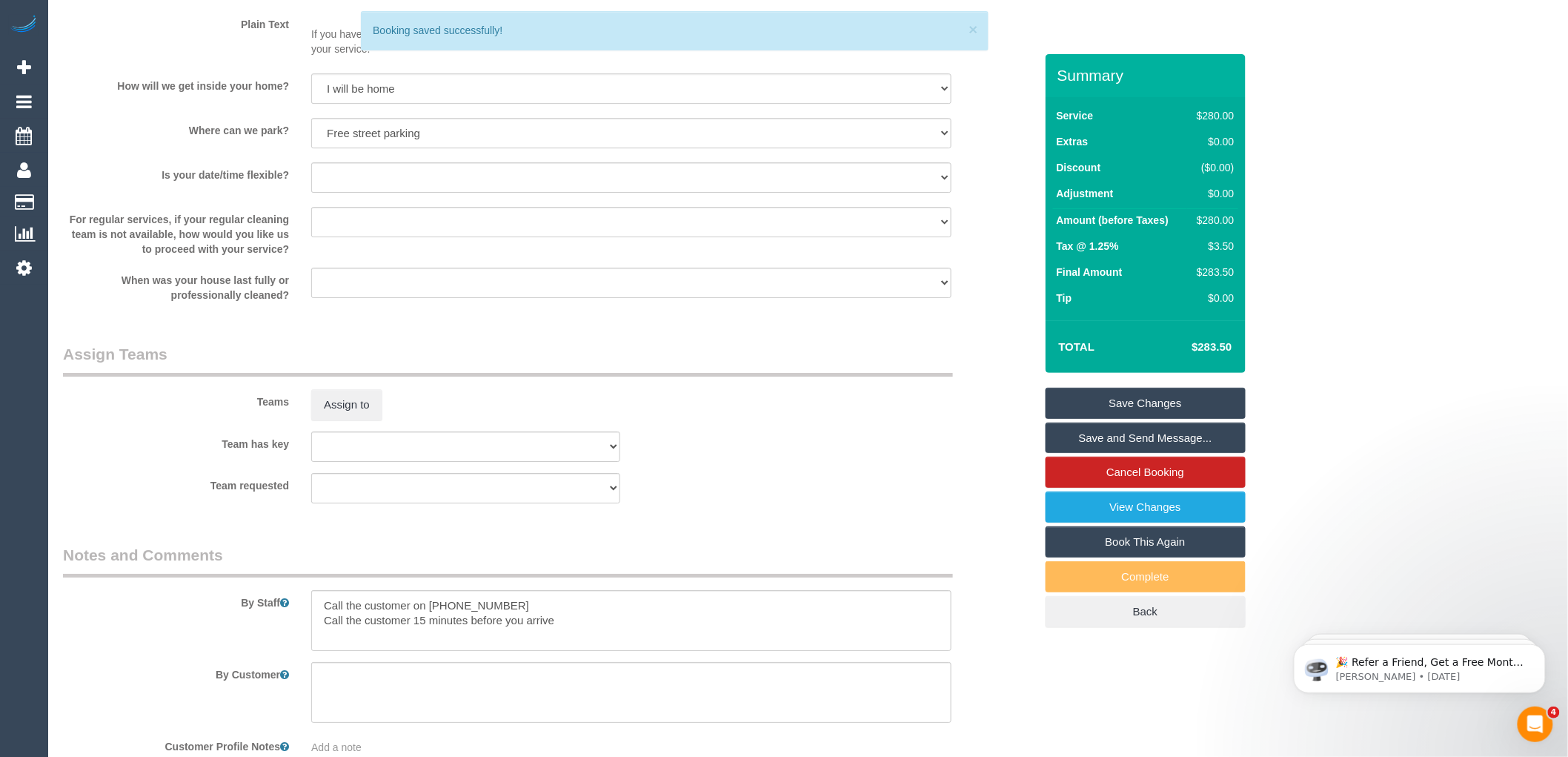
scroll to position [1757, 0]
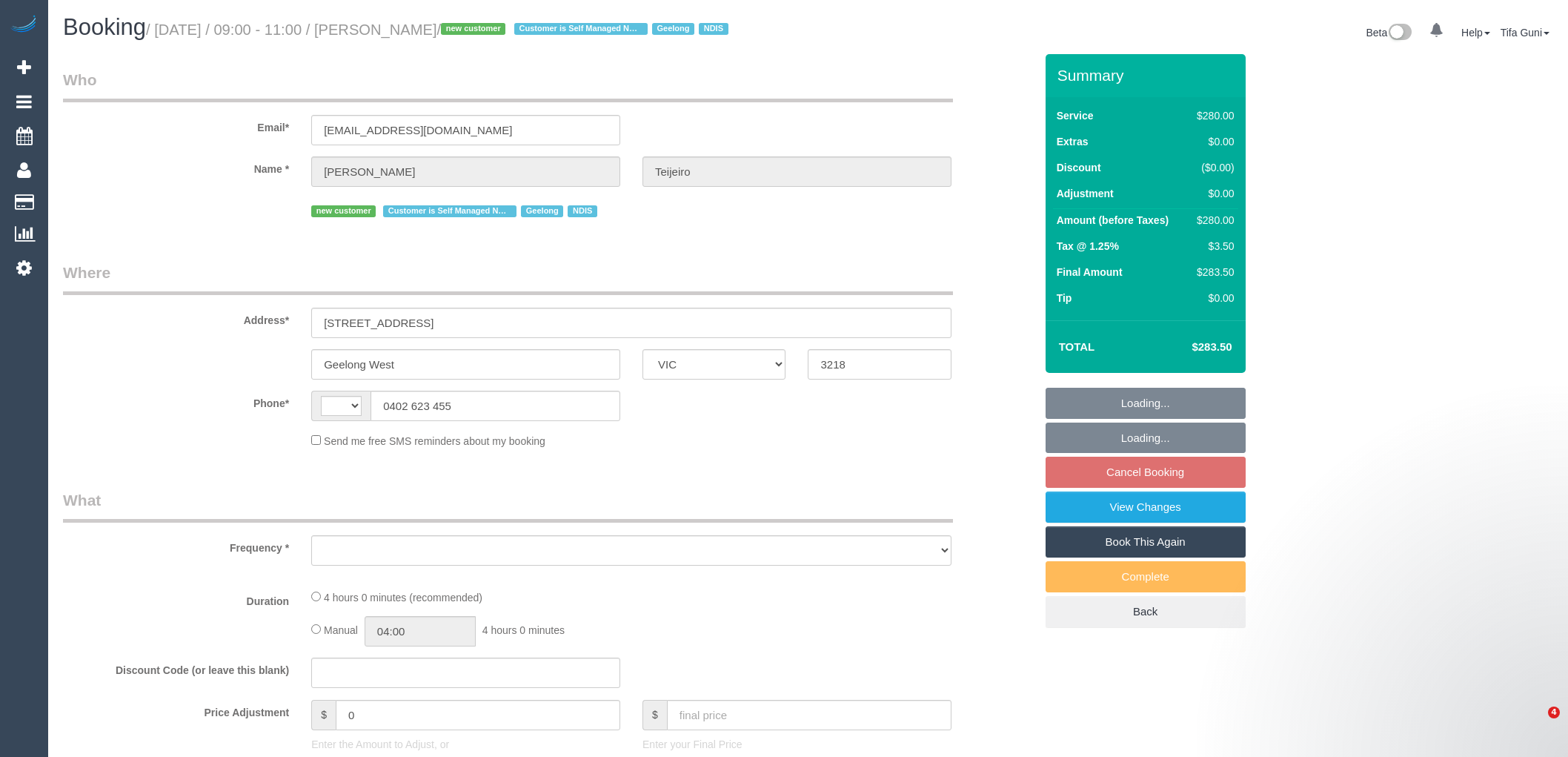
select select "VIC"
select select "string:AU"
select select "object:582"
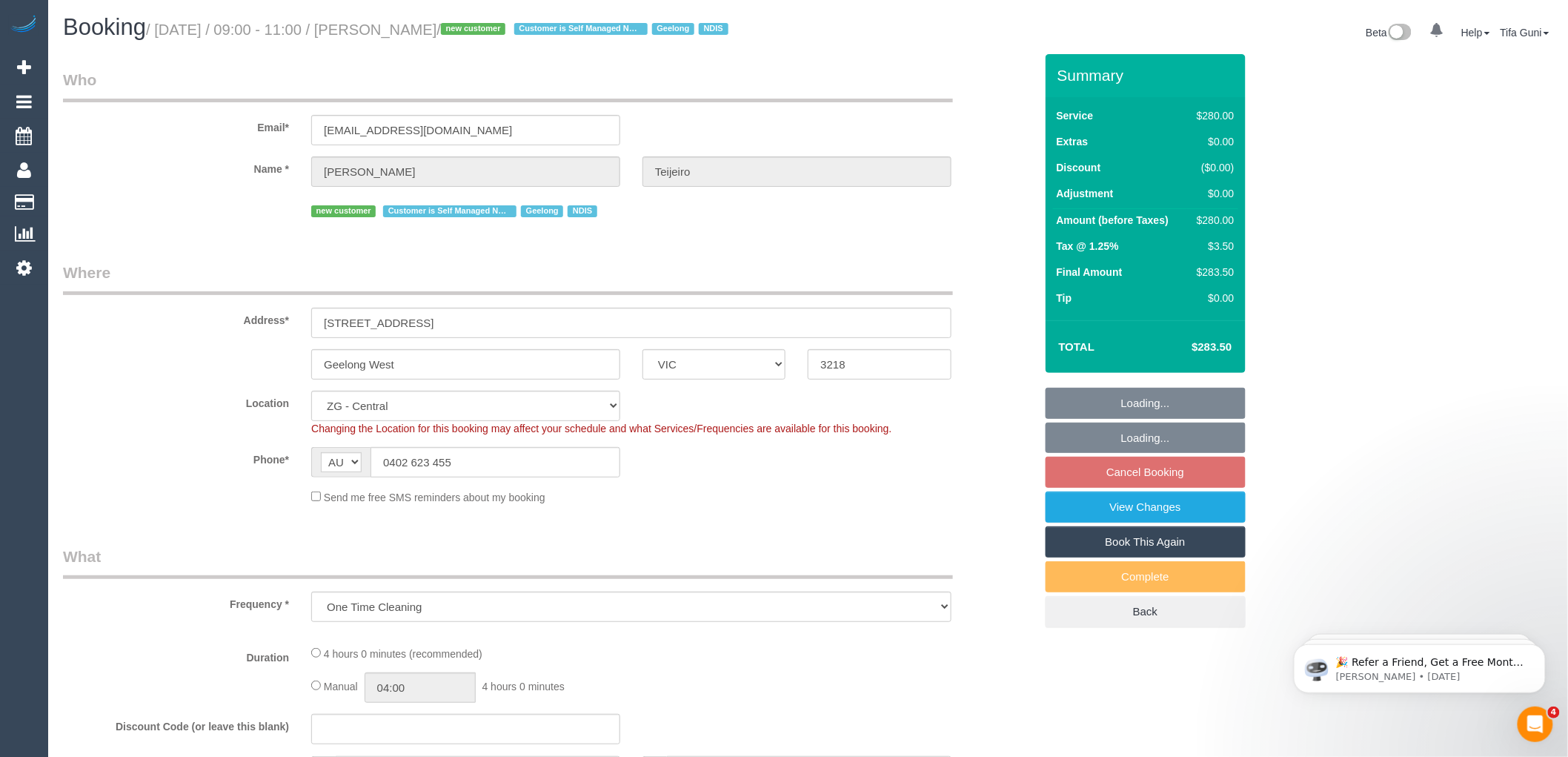
select select "string:stripe-pm_1S9yVx2GScqysDRVAgbshclh"
select select "240"
select select "spot3"
select select "number:27"
select select "number:14"
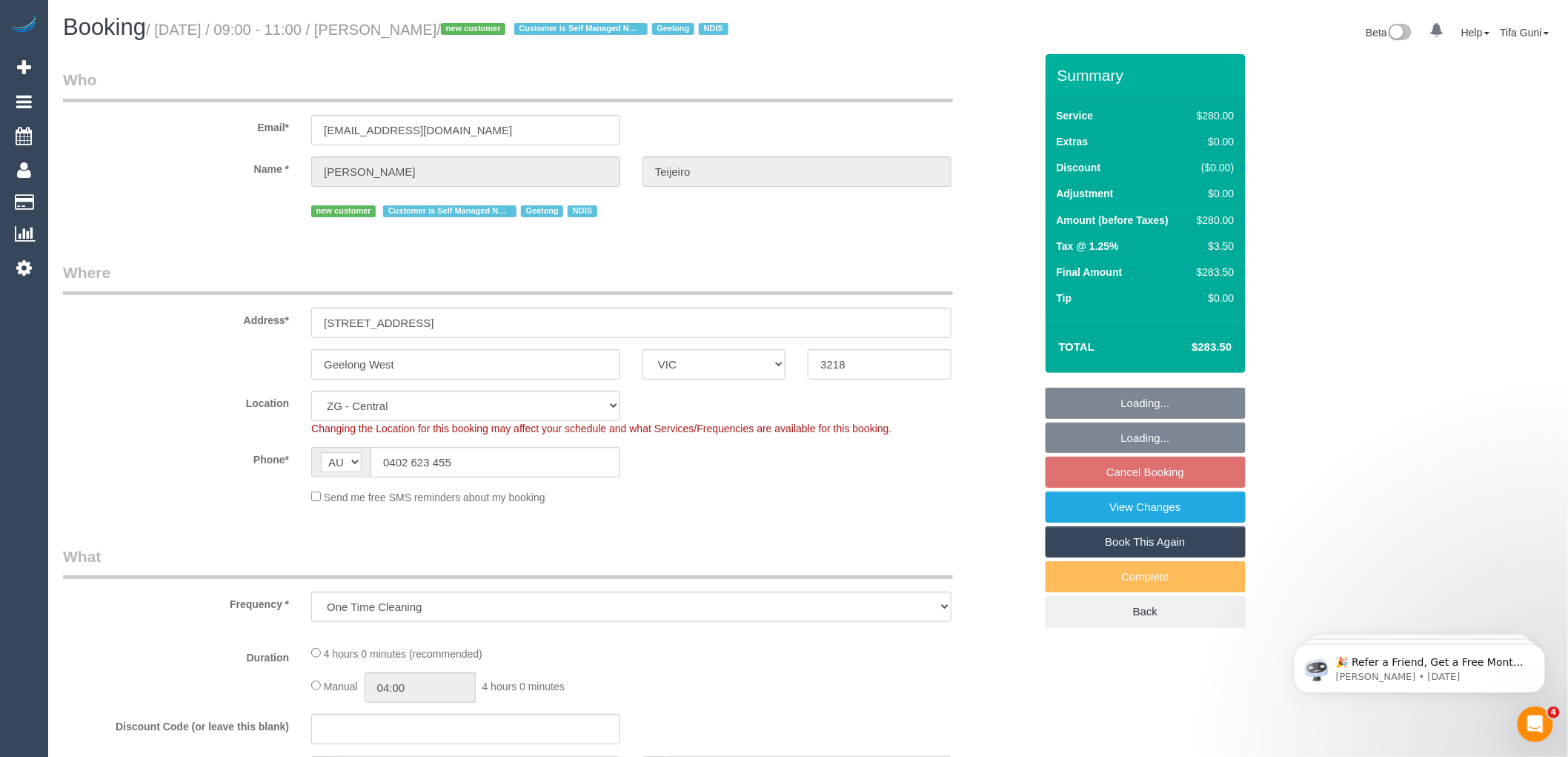
select select "number:19"
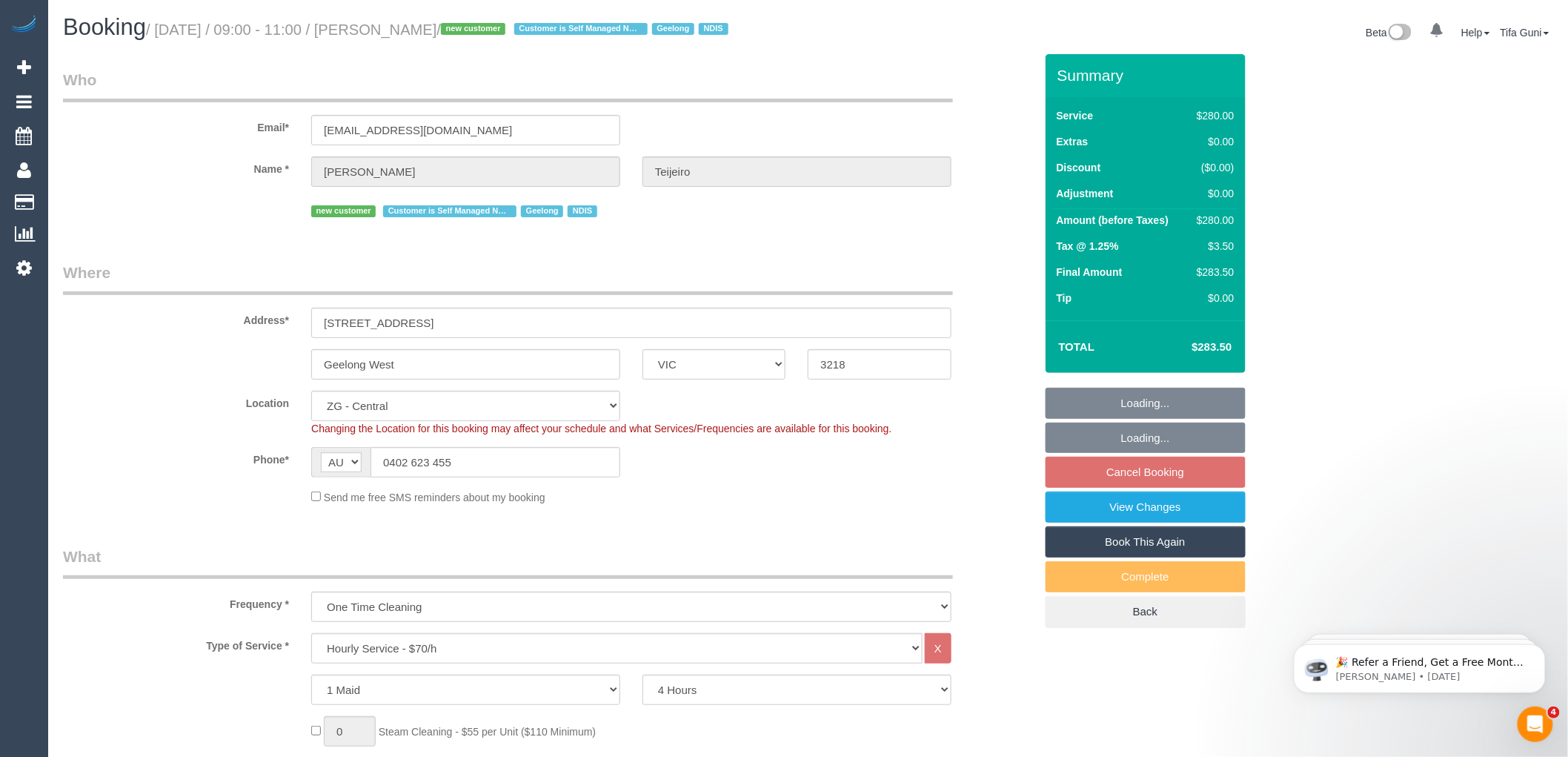
select select "object:965"
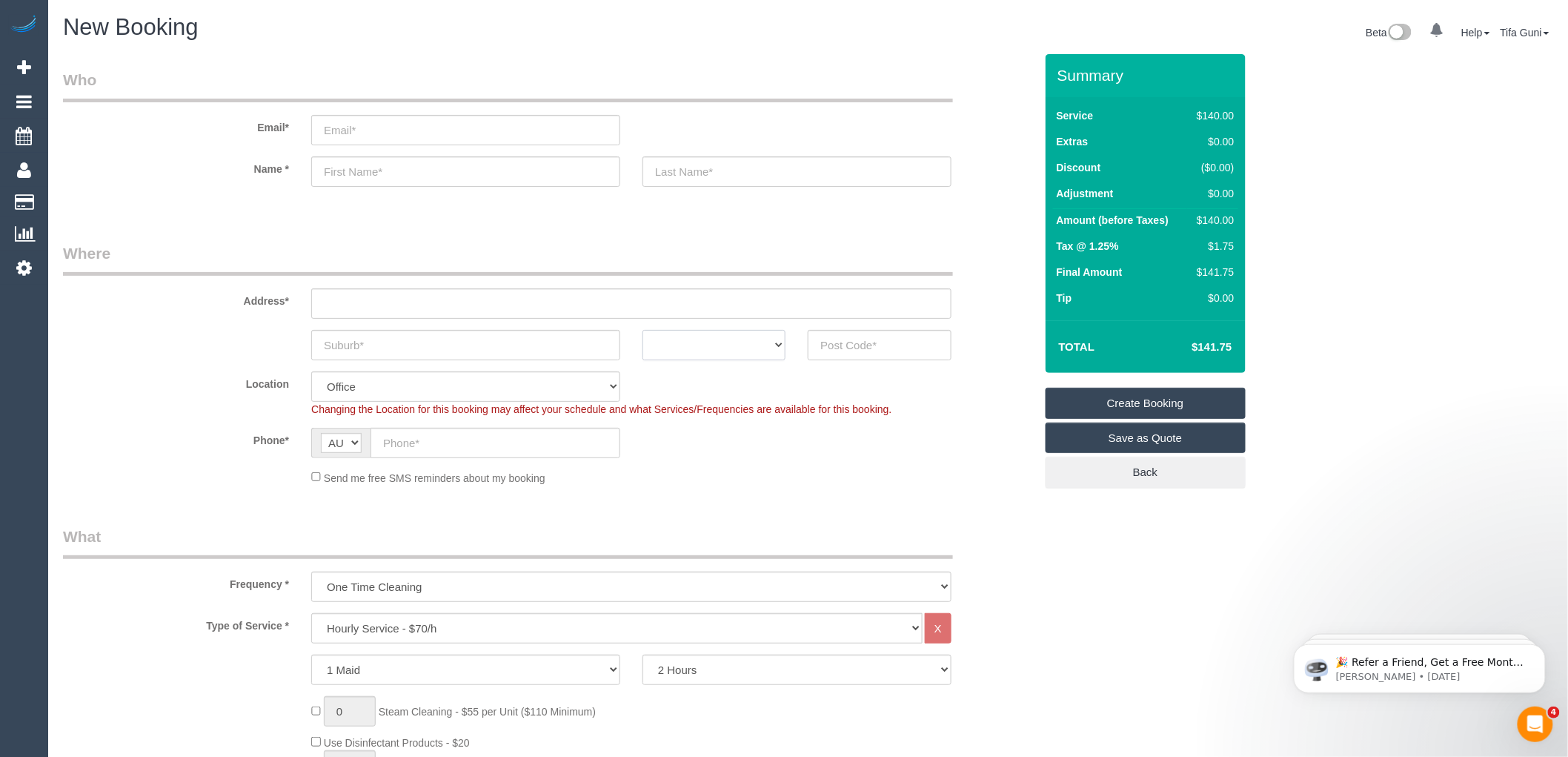
click at [767, 346] on select "ACT NSW NT QLD SA TAS VIC WA" at bounding box center [714, 345] width 143 height 31
select select "VIC"
click at [642, 330] on select "ACT NSW NT QLD SA TAS VIC WA" at bounding box center [714, 345] width 143 height 31
click at [436, 448] on input "text" at bounding box center [495, 443] width 250 height 31
paste input "61 400 372 233"
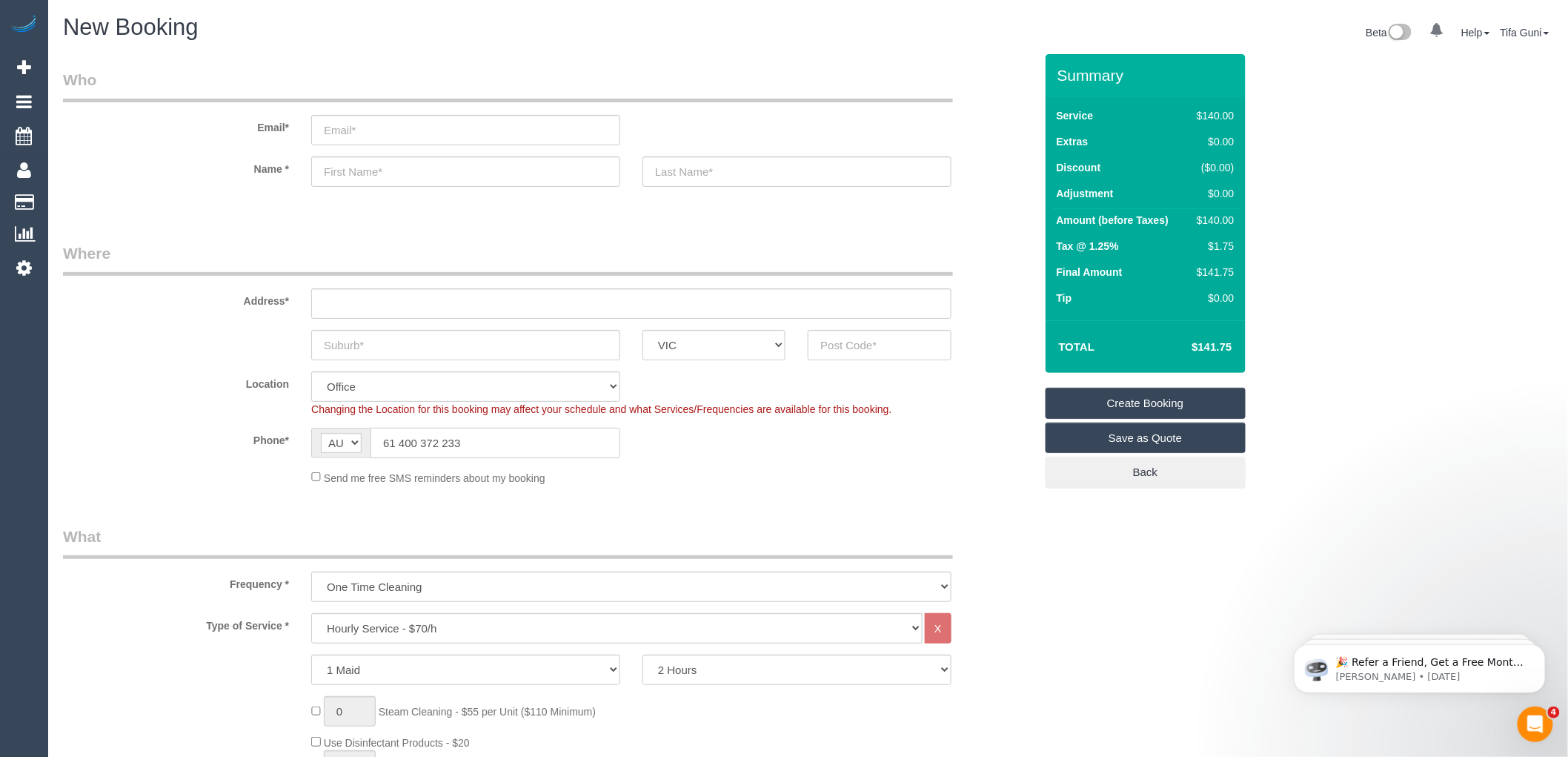
drag, startPoint x: 376, startPoint y: 434, endPoint x: 336, endPoint y: 438, distance: 40.2
click at [336, 438] on div "AF AL DZ AD AO AI AQ AG AR AM AW AU AT AZ BS BH BD BB BY BE BZ BJ BM BT BO BA B…" at bounding box center [466, 443] width 309 height 31
type input "0400 372 233"
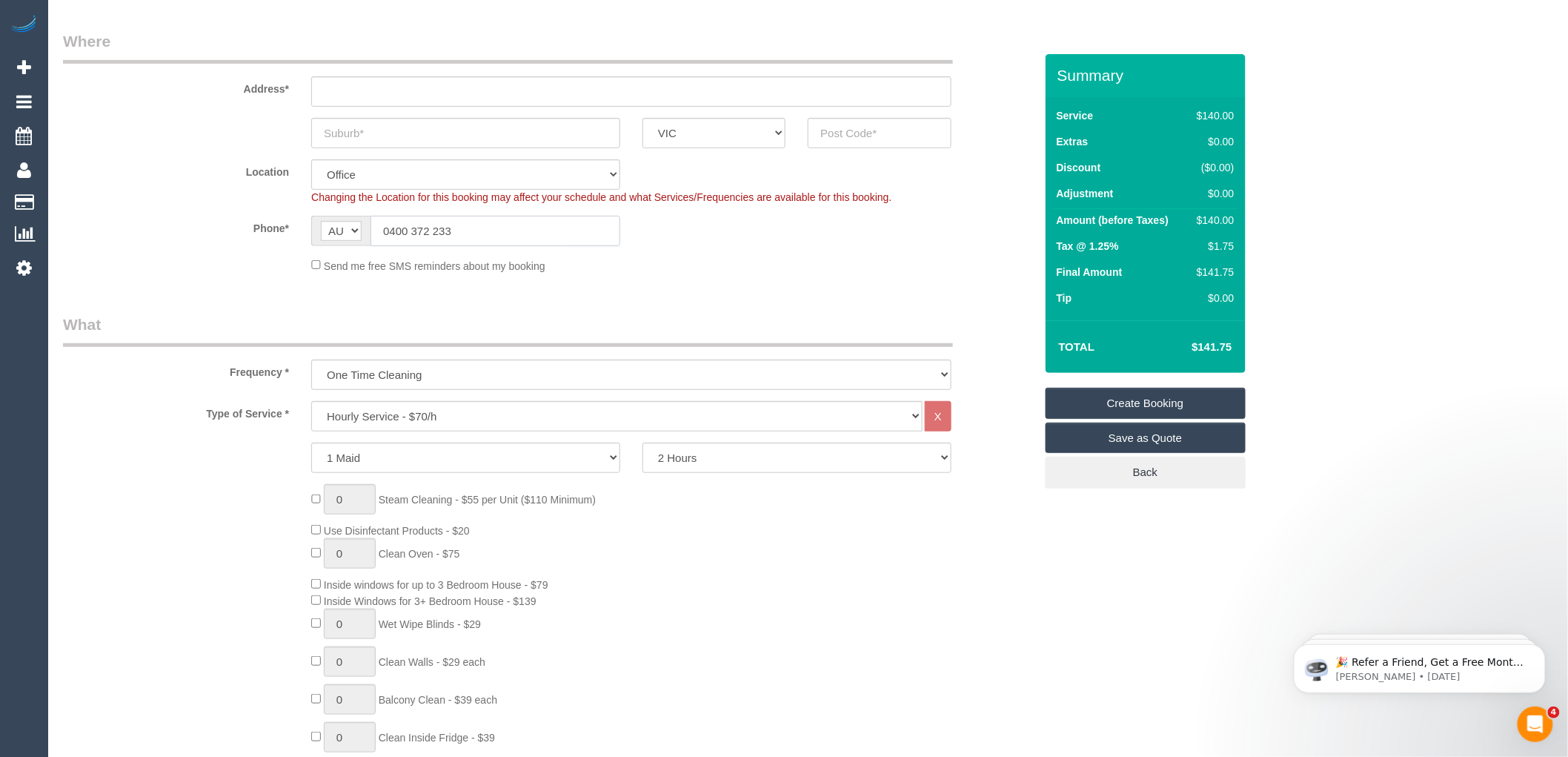
scroll to position [247, 0]
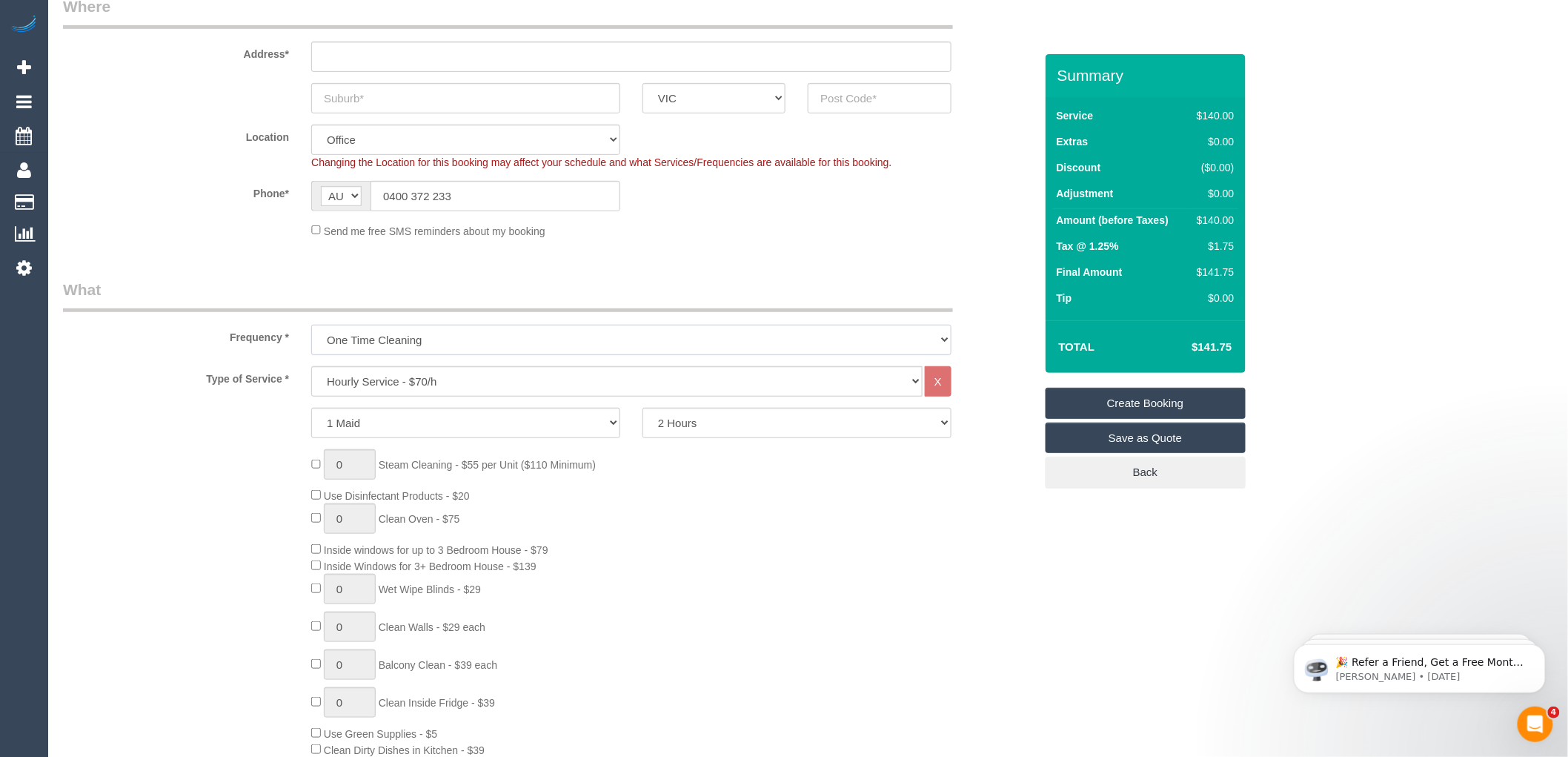
click at [405, 338] on select "One Time Cleaning Weekly - 10% Off - 10.00% (0% for the First Booking) Fortnigh…" at bounding box center [631, 340] width 640 height 31
click at [311, 326] on select "One Time Cleaning Weekly - 10% Off - 10.00% (0% for the First Booking) Fortnigh…" at bounding box center [631, 340] width 640 height 31
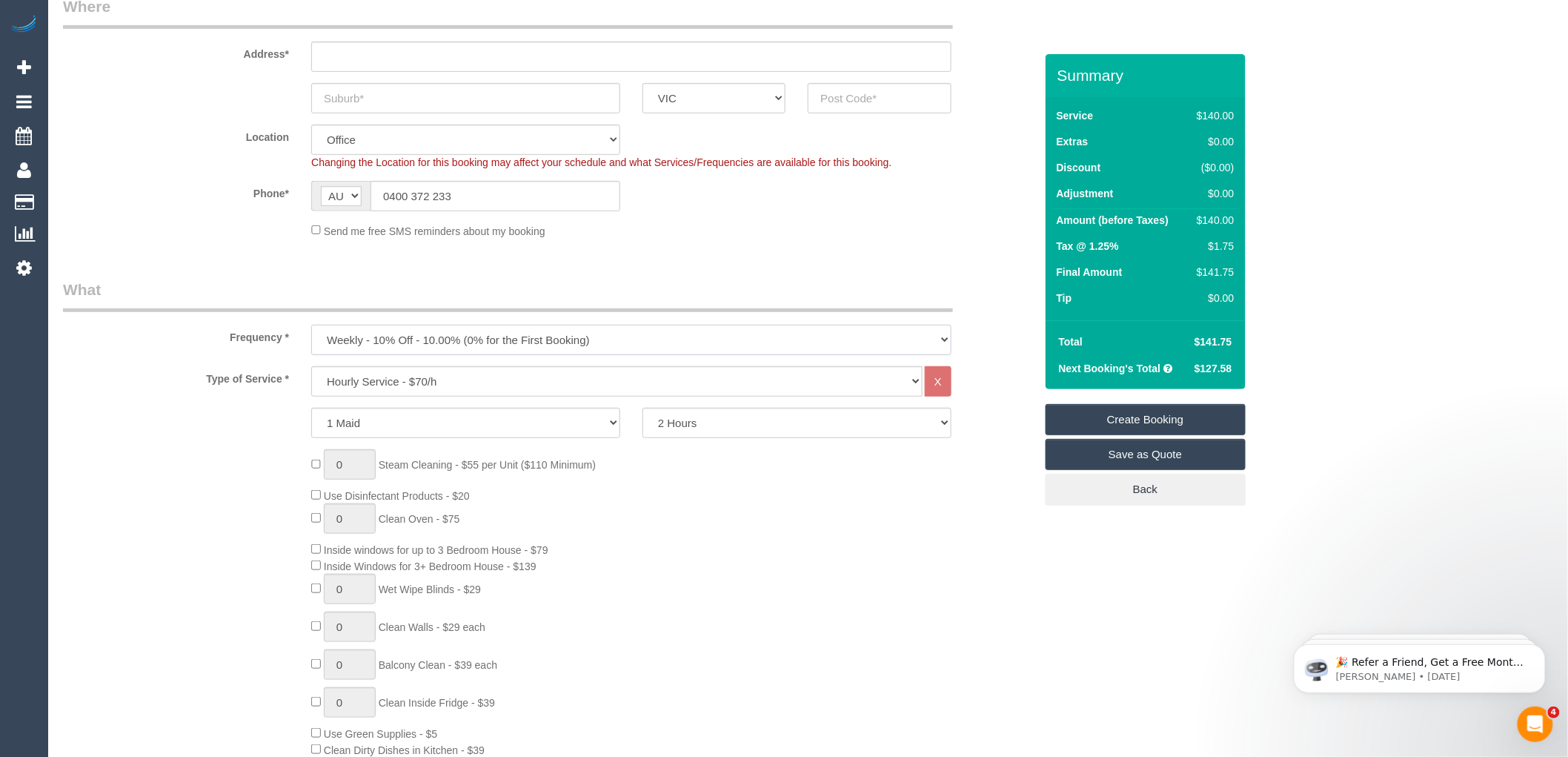
click at [475, 345] on select "One Time Cleaning Weekly - 10% Off - 10.00% (0% for the First Booking) Fortnigh…" at bounding box center [631, 340] width 640 height 31
select select "object:815"
click at [311, 326] on select "One Time Cleaning Weekly - 10% Off - 10.00% (0% for the First Booking) Fortnigh…" at bounding box center [631, 340] width 640 height 31
click at [408, 385] on select "Hourly Service - $70/h Hourly Service - $65/h Hourly Service - $60/h Hourly Ser…" at bounding box center [617, 381] width 611 height 31
select select "214"
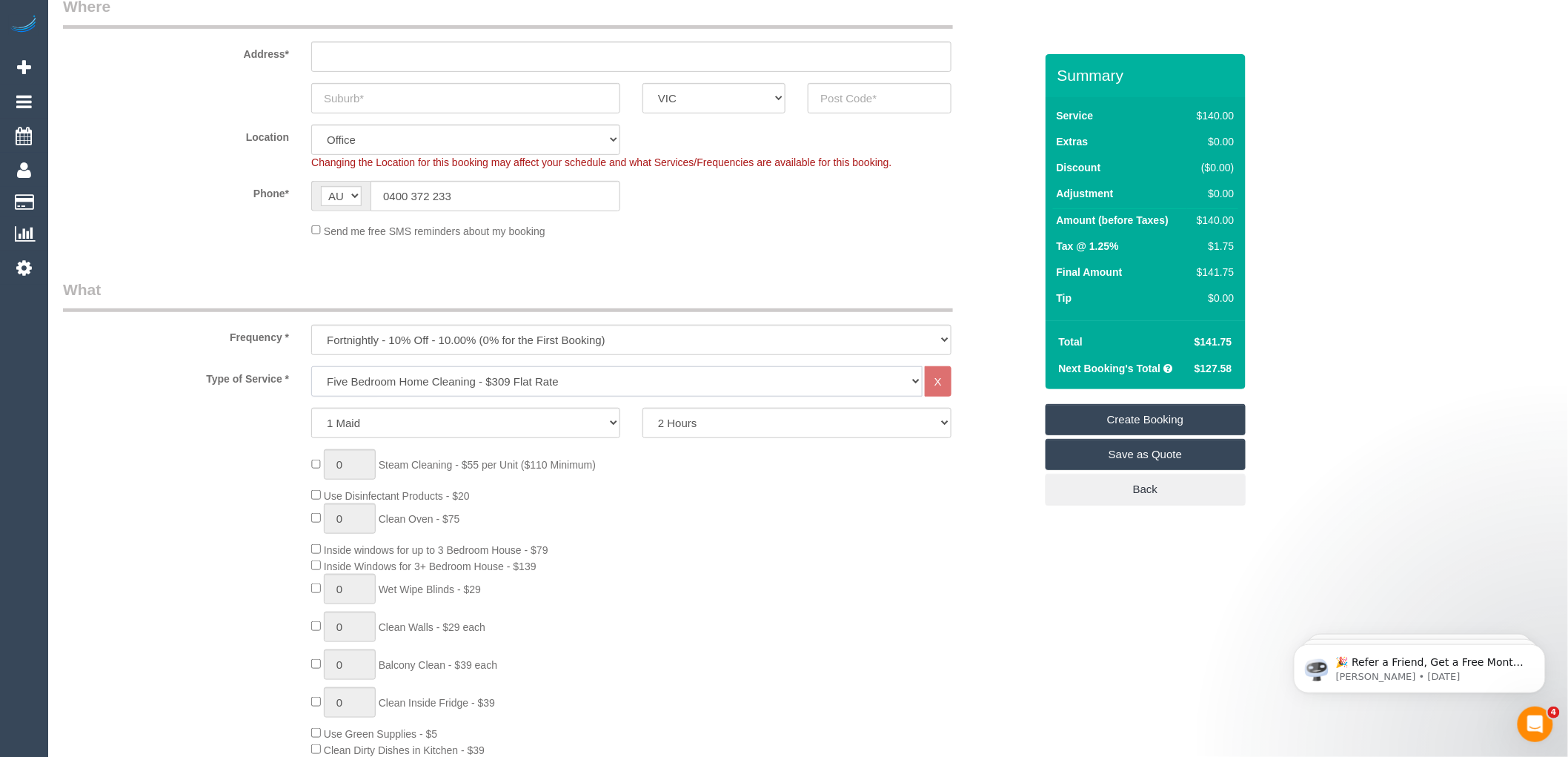
click at [311, 367] on select "Hourly Service - $70/h Hourly Service - $65/h Hourly Service - $60/h Hourly Ser…" at bounding box center [617, 381] width 611 height 31
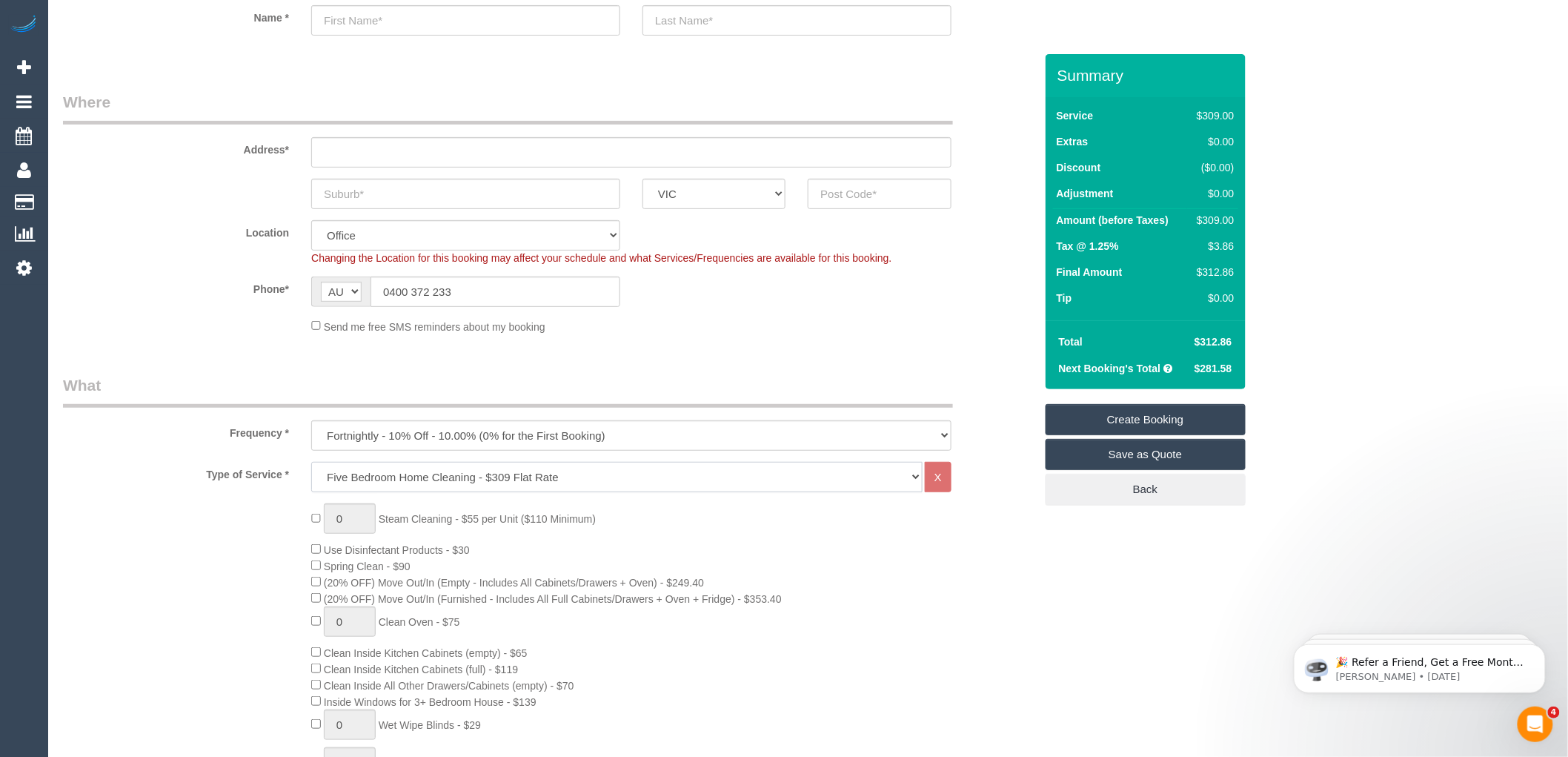
scroll to position [165, 0]
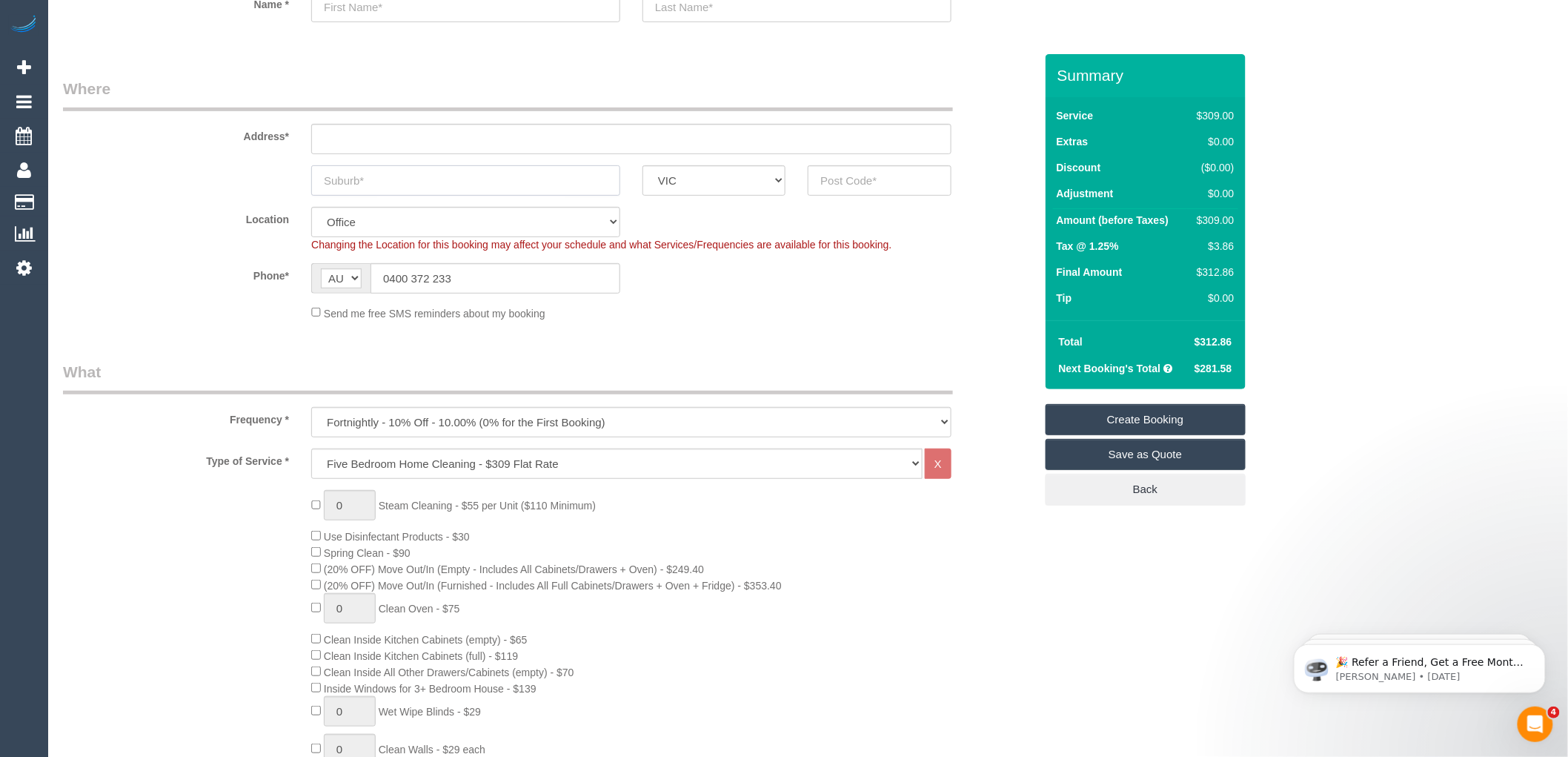
click at [355, 179] on input "text" at bounding box center [466, 181] width 309 height 31
click at [372, 185] on input "text" at bounding box center [466, 181] width 309 height 31
click at [337, 138] on input "text" at bounding box center [631, 139] width 640 height 31
type input "-"
click at [346, 184] on input "text" at bounding box center [466, 181] width 309 height 31
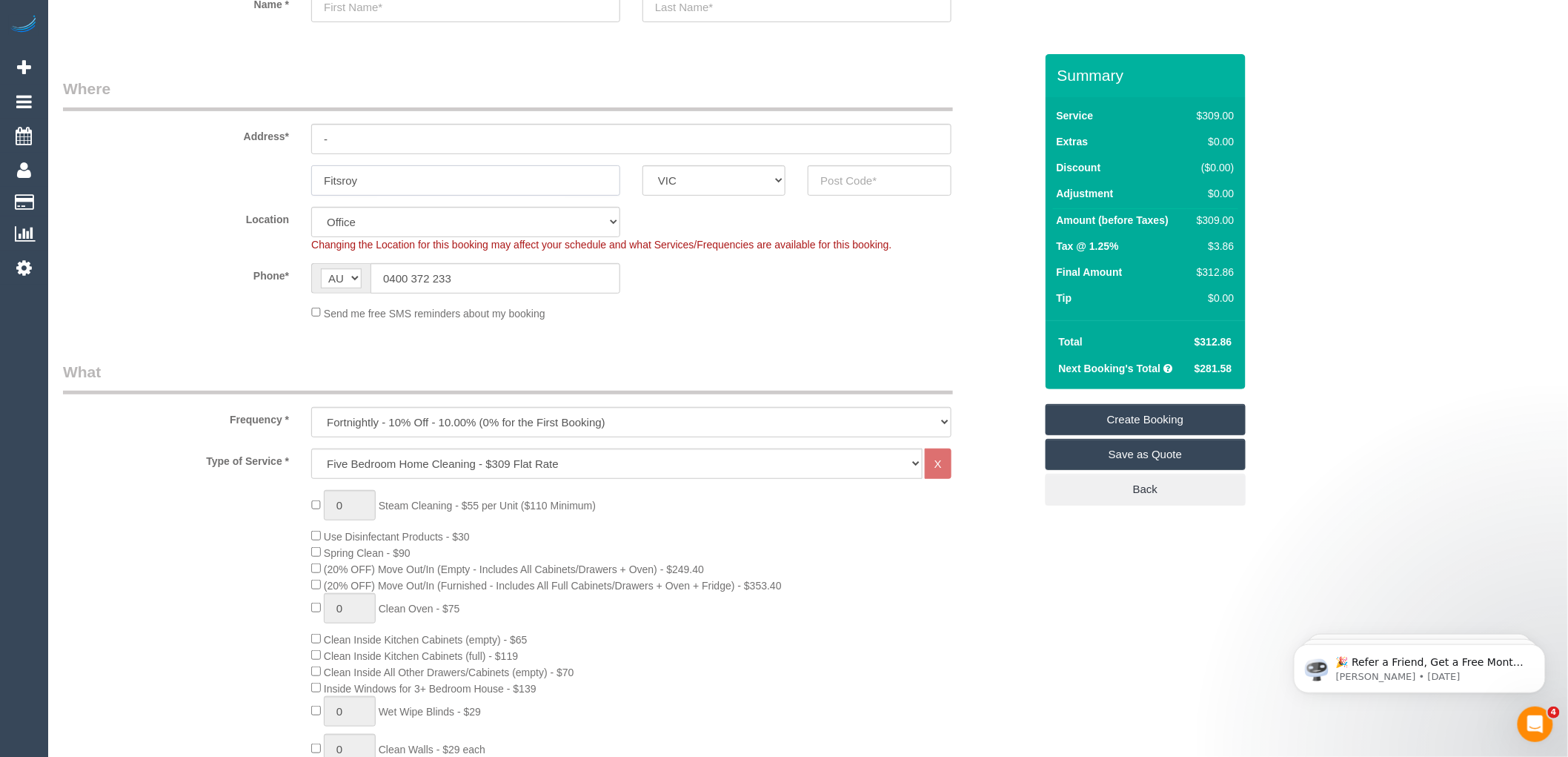
type input "Fitsroy"
click at [866, 183] on input "text" at bounding box center [880, 181] width 143 height 31
type input "3065"
click at [462, 134] on input "-" at bounding box center [631, 139] width 640 height 31
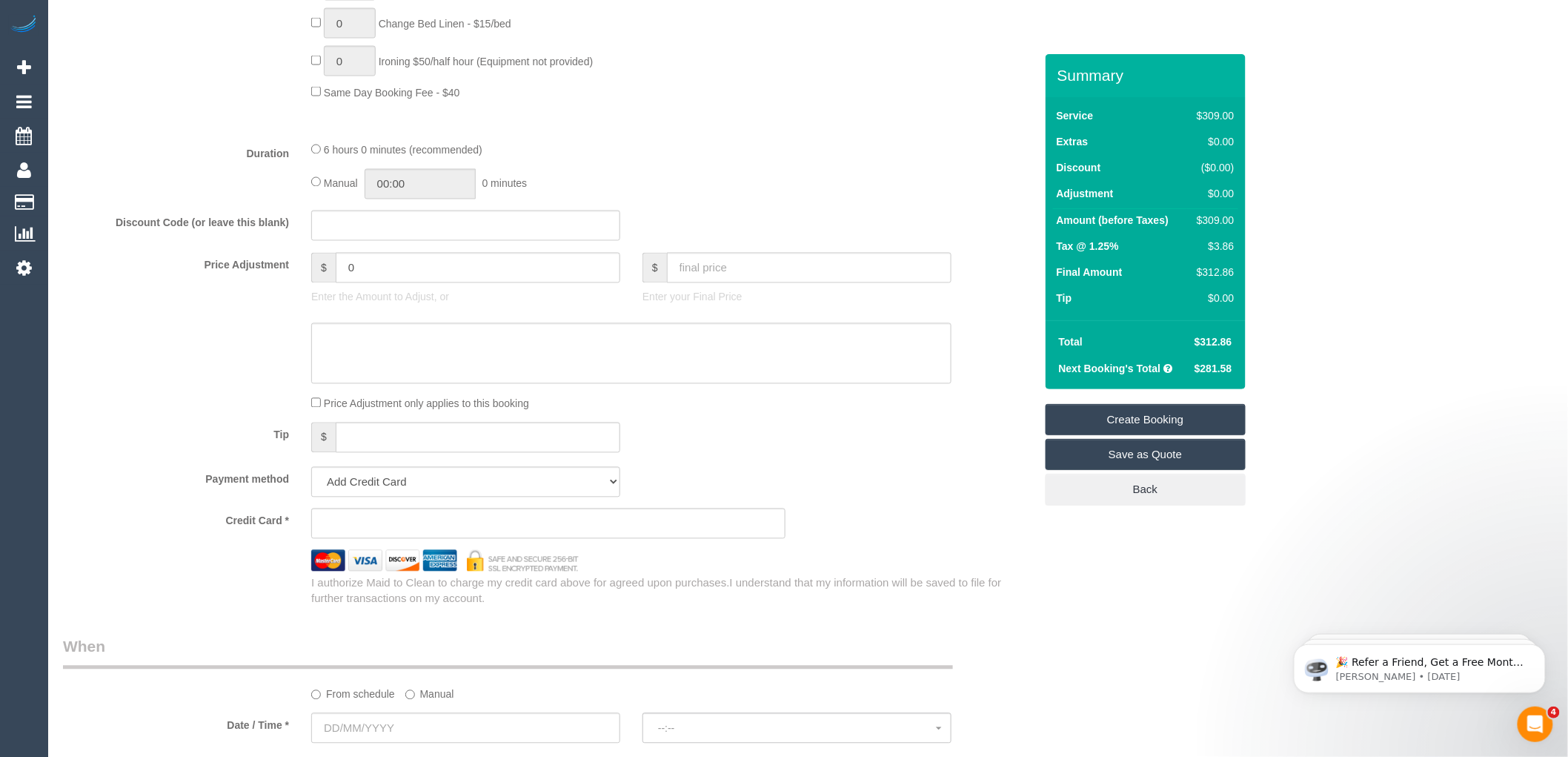
select select "88"
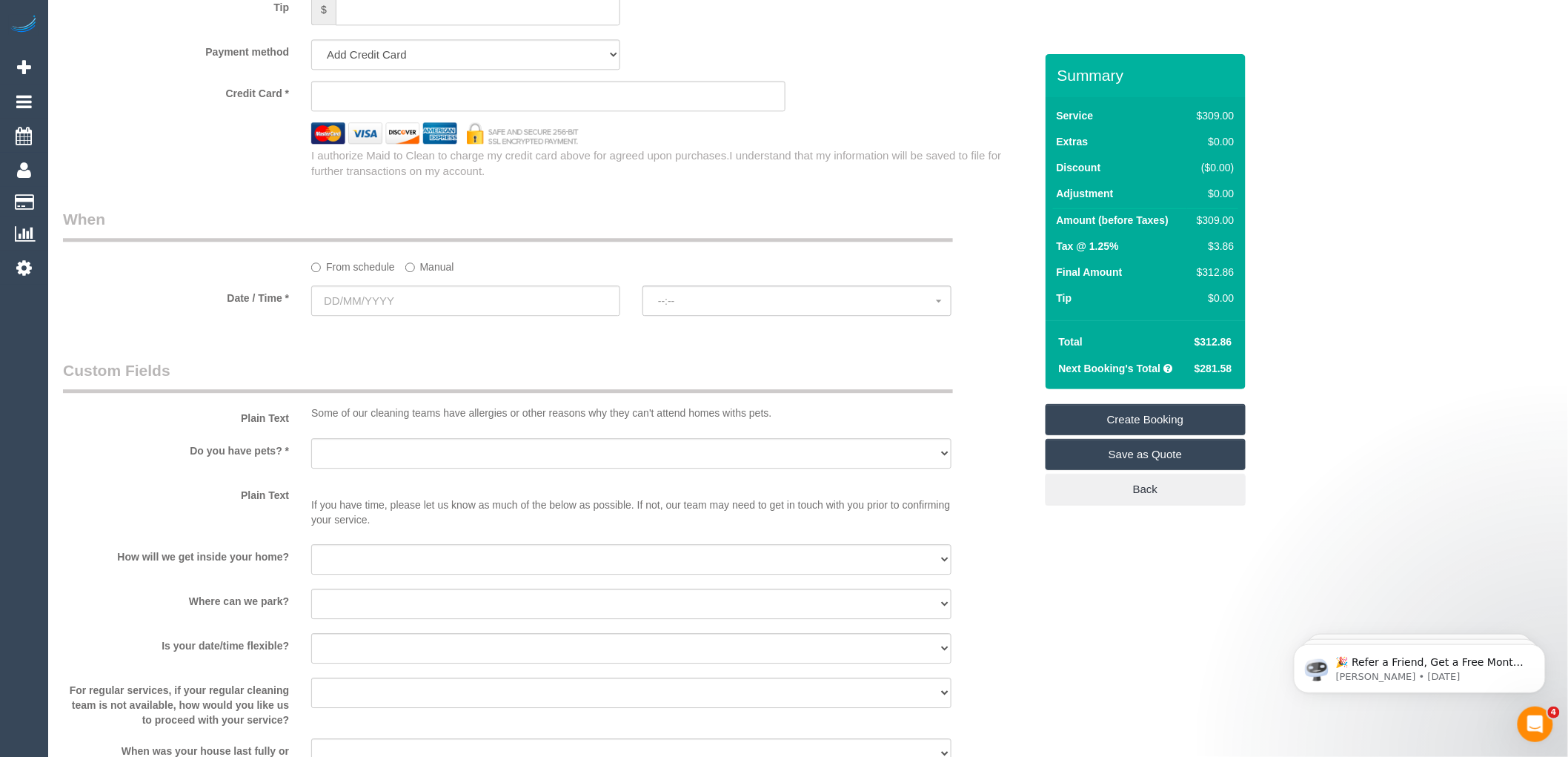
select select "object:2216"
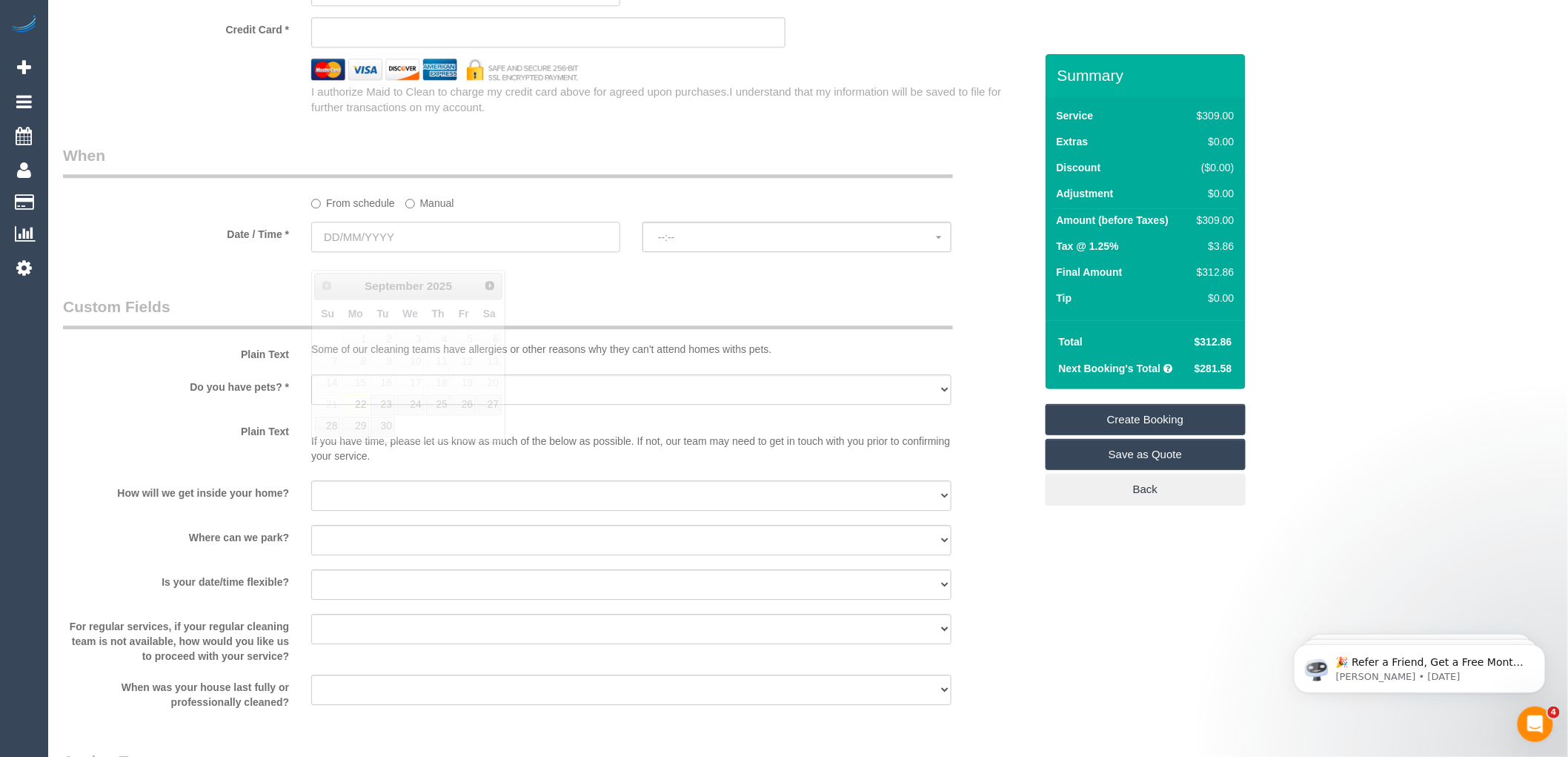
click at [404, 245] on input "text" at bounding box center [466, 237] width 309 height 31
click at [491, 282] on span "Next" at bounding box center [491, 285] width 12 height 12
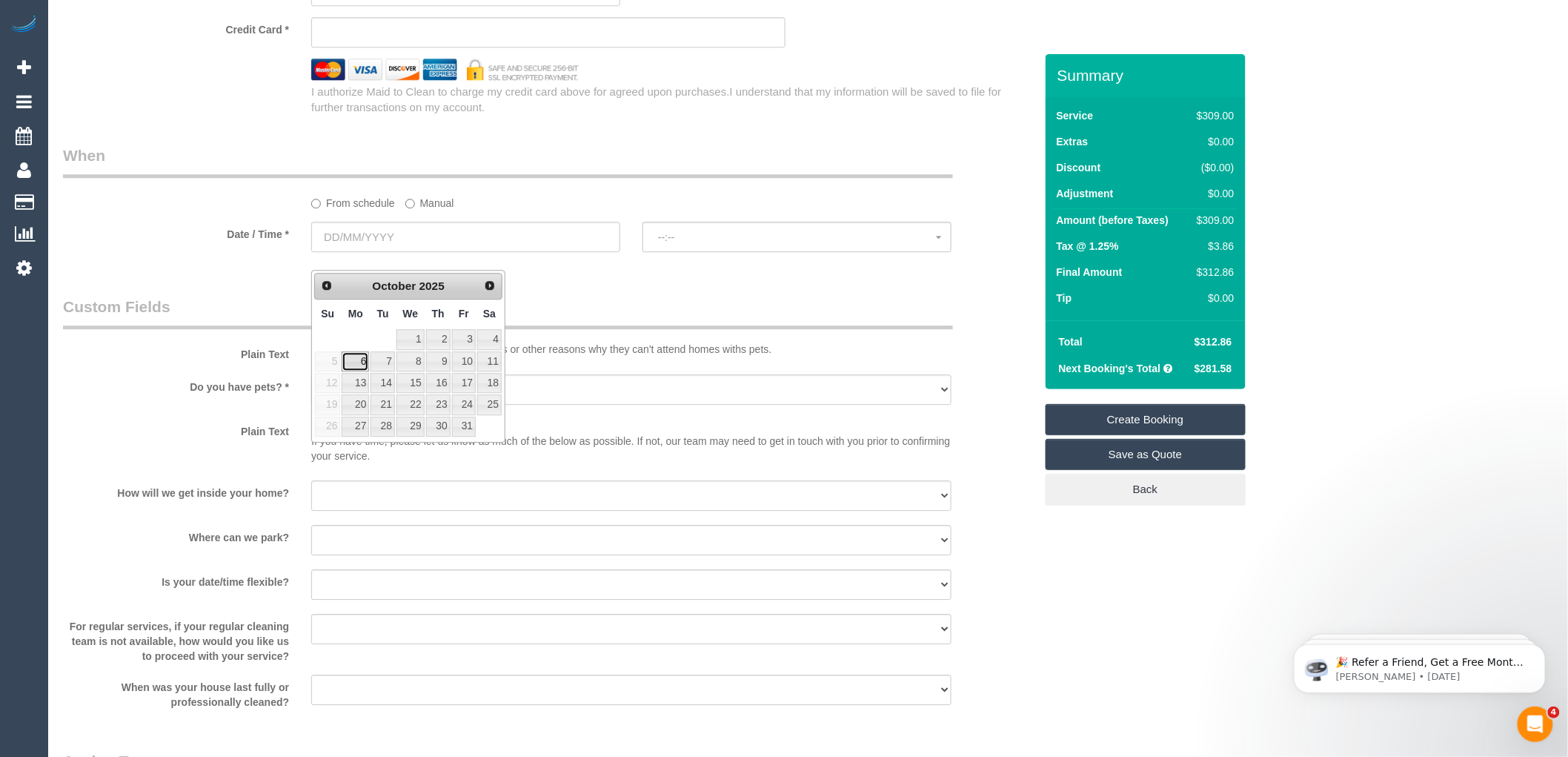
click at [355, 358] on link "6" at bounding box center [355, 361] width 27 height 20
type input "06/10/2025"
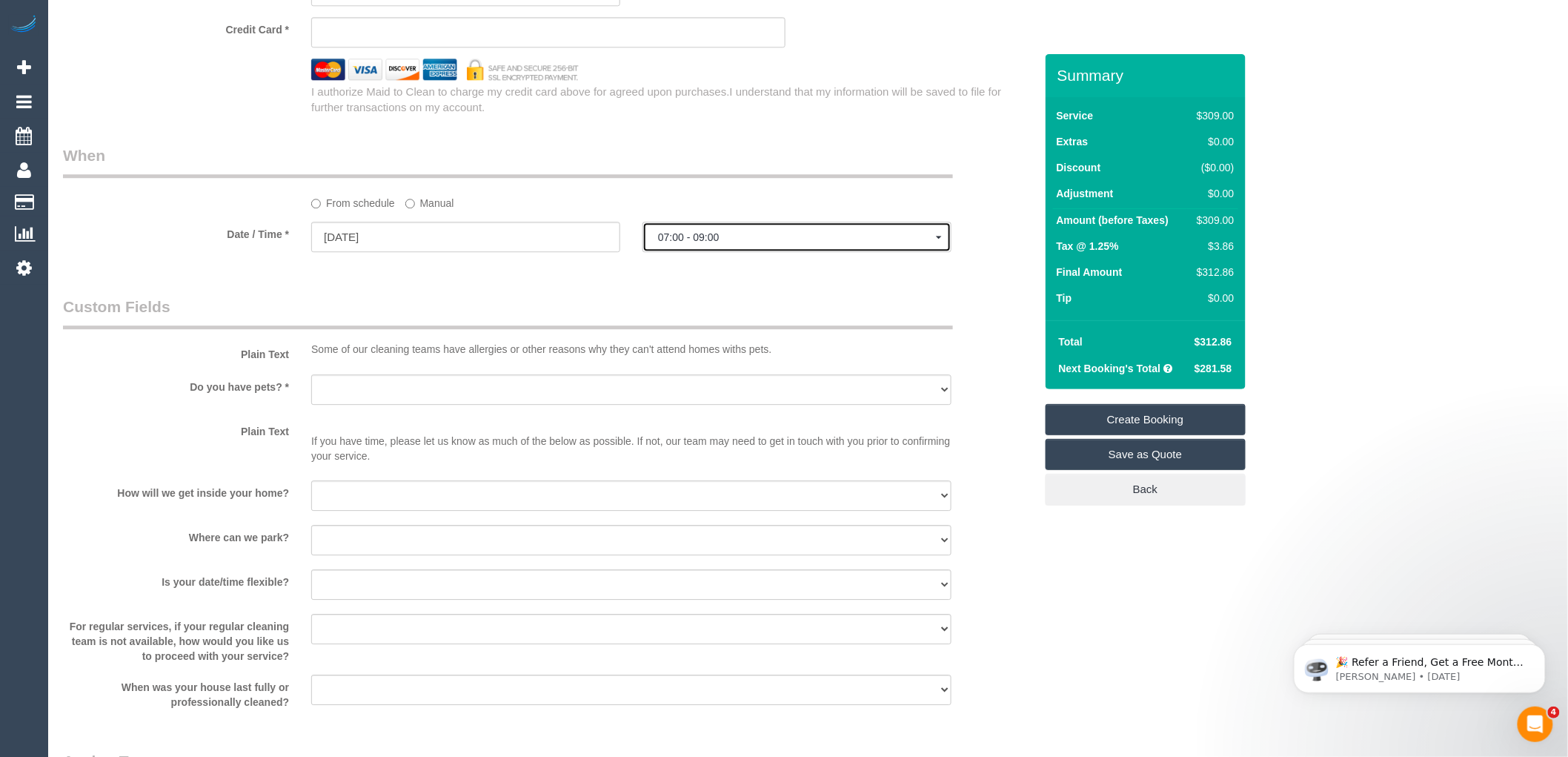
click at [712, 243] on span "07:00 - 09:00" at bounding box center [797, 237] width 278 height 12
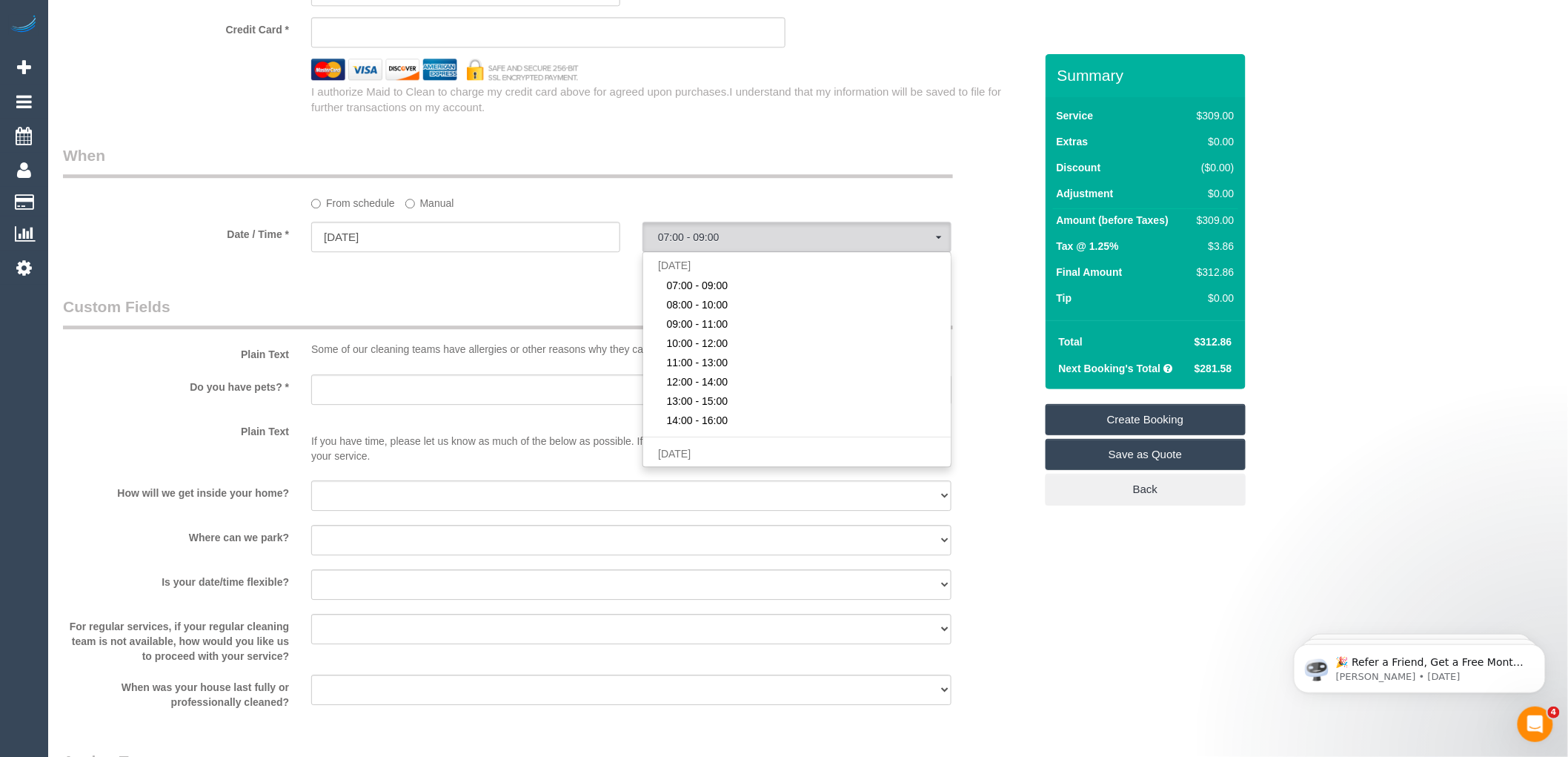
click at [438, 255] on div at bounding box center [466, 253] width 309 height 3
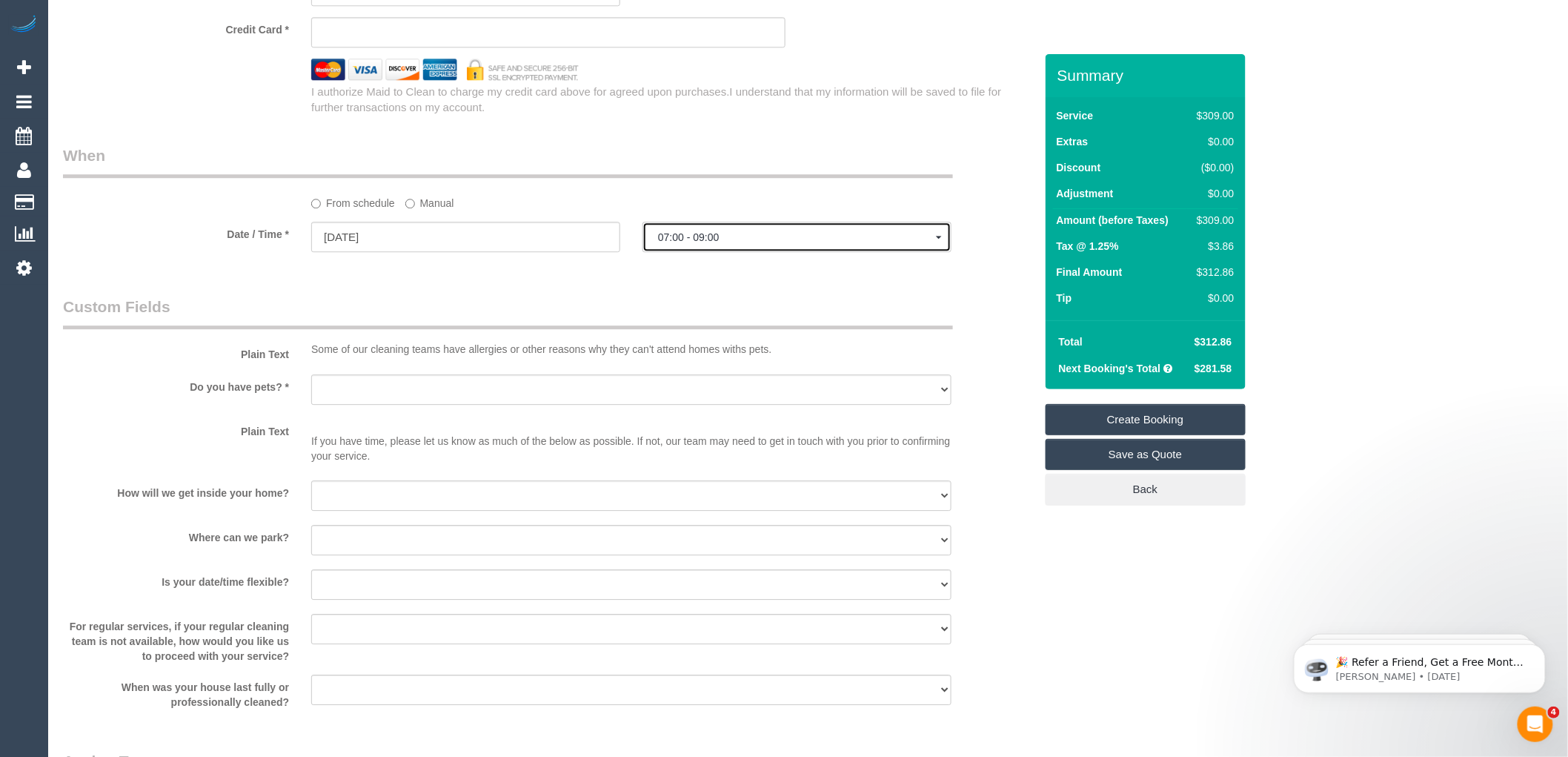
click at [727, 243] on span "07:00 - 09:00" at bounding box center [797, 237] width 278 height 12
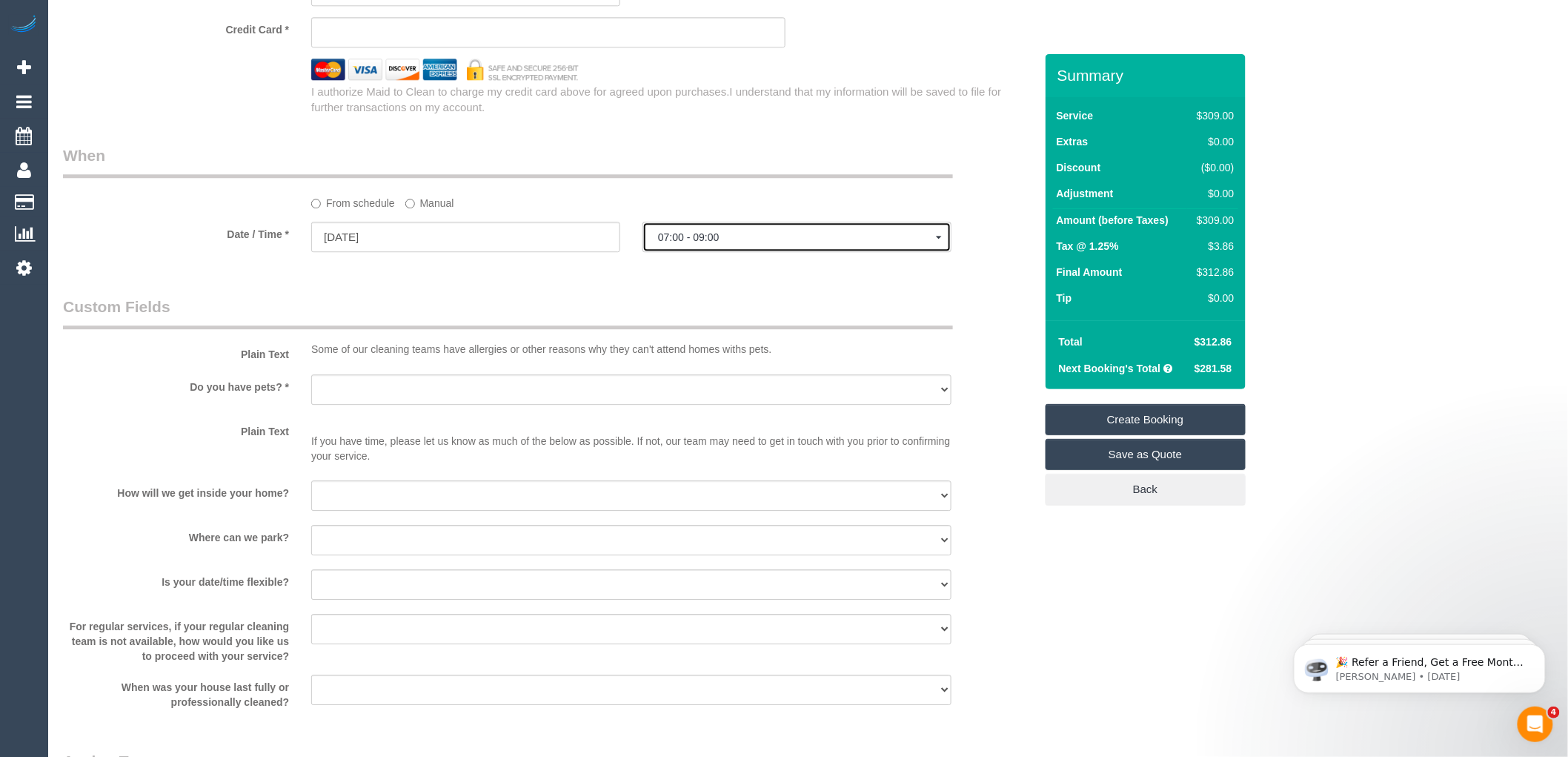
click at [708, 243] on span "07:00 - 09:00" at bounding box center [797, 237] width 278 height 12
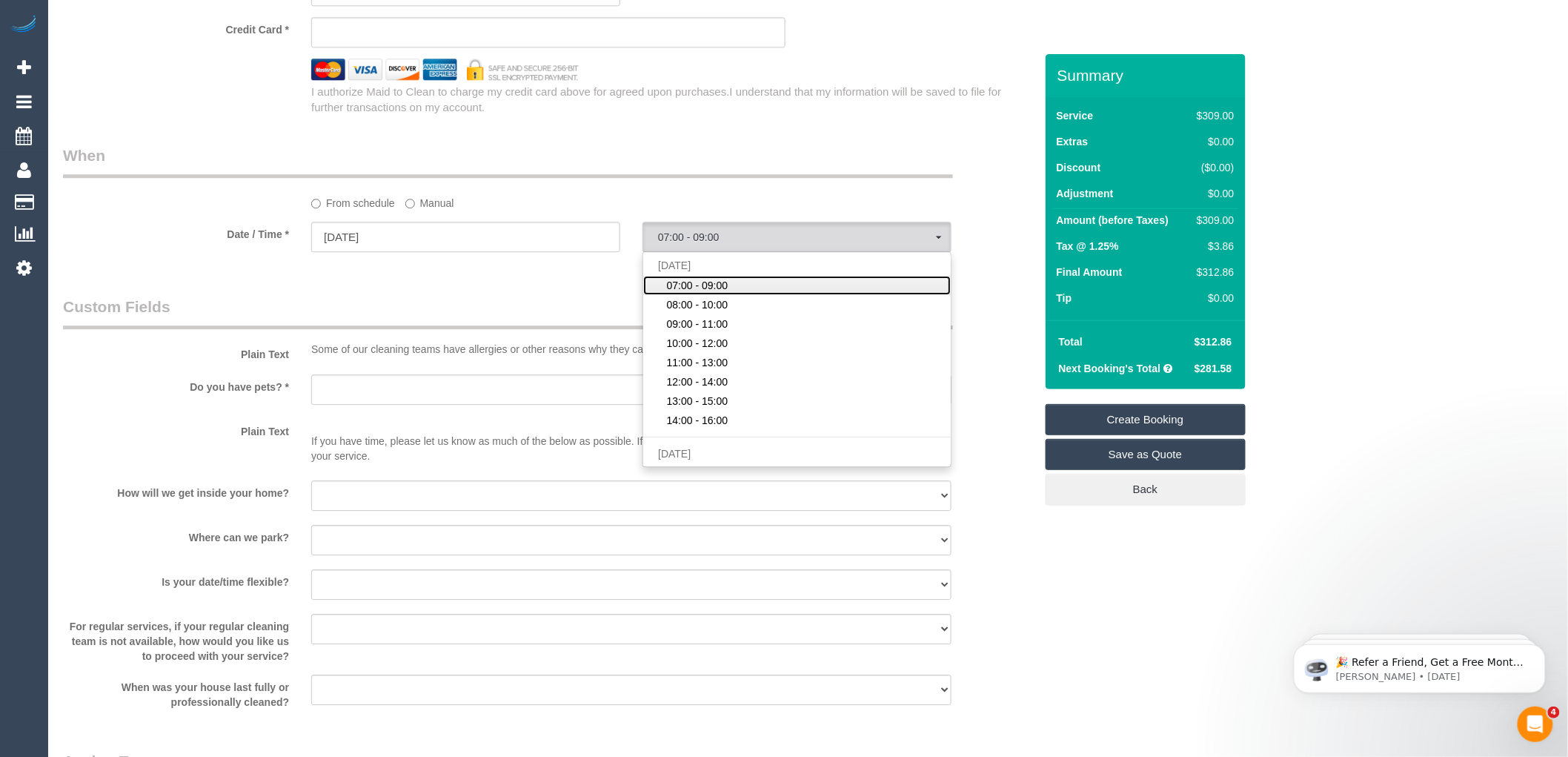
click at [709, 293] on span "07:00 - 09:00" at bounding box center [698, 286] width 62 height 14
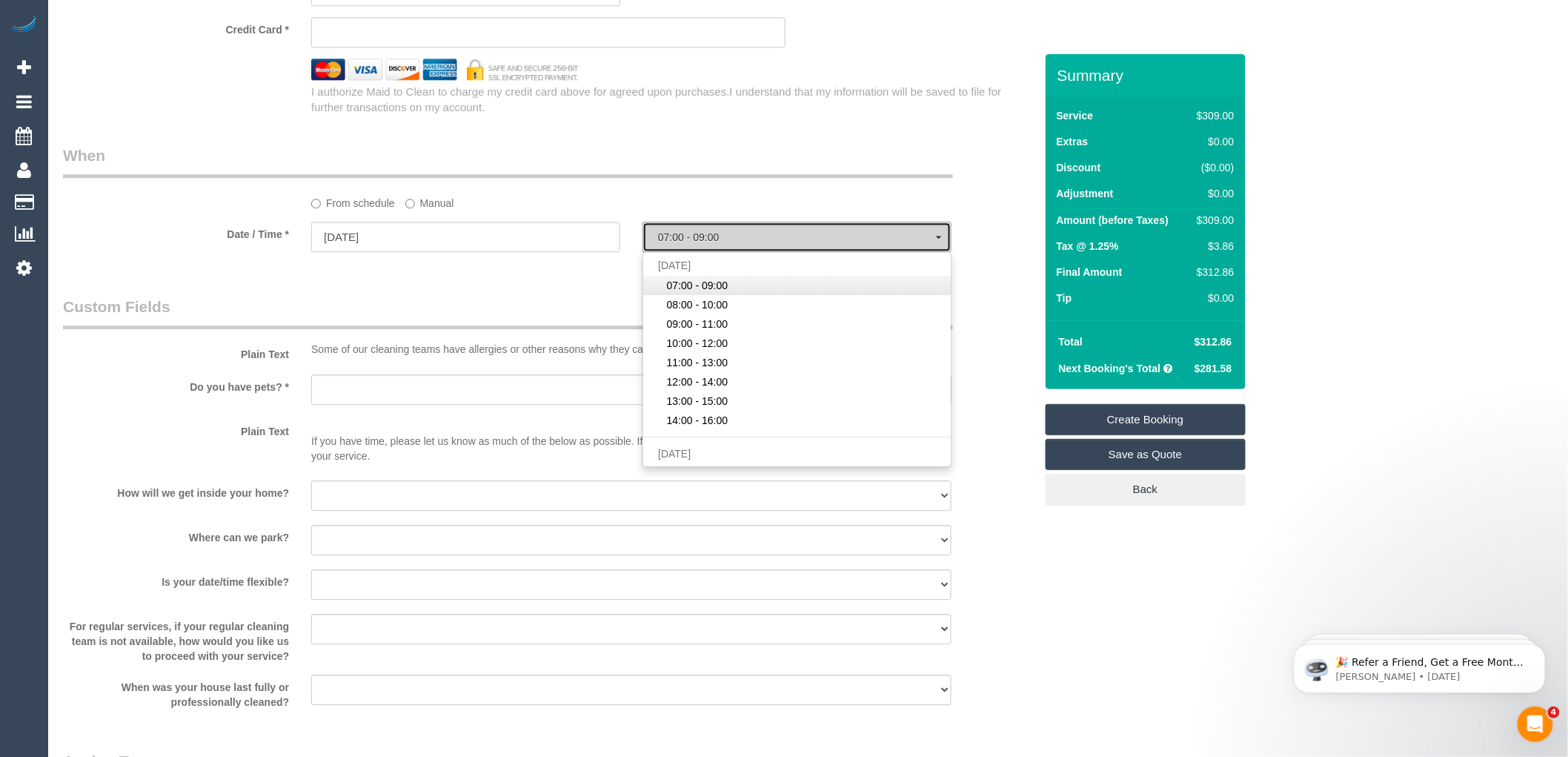
select select "spot1"
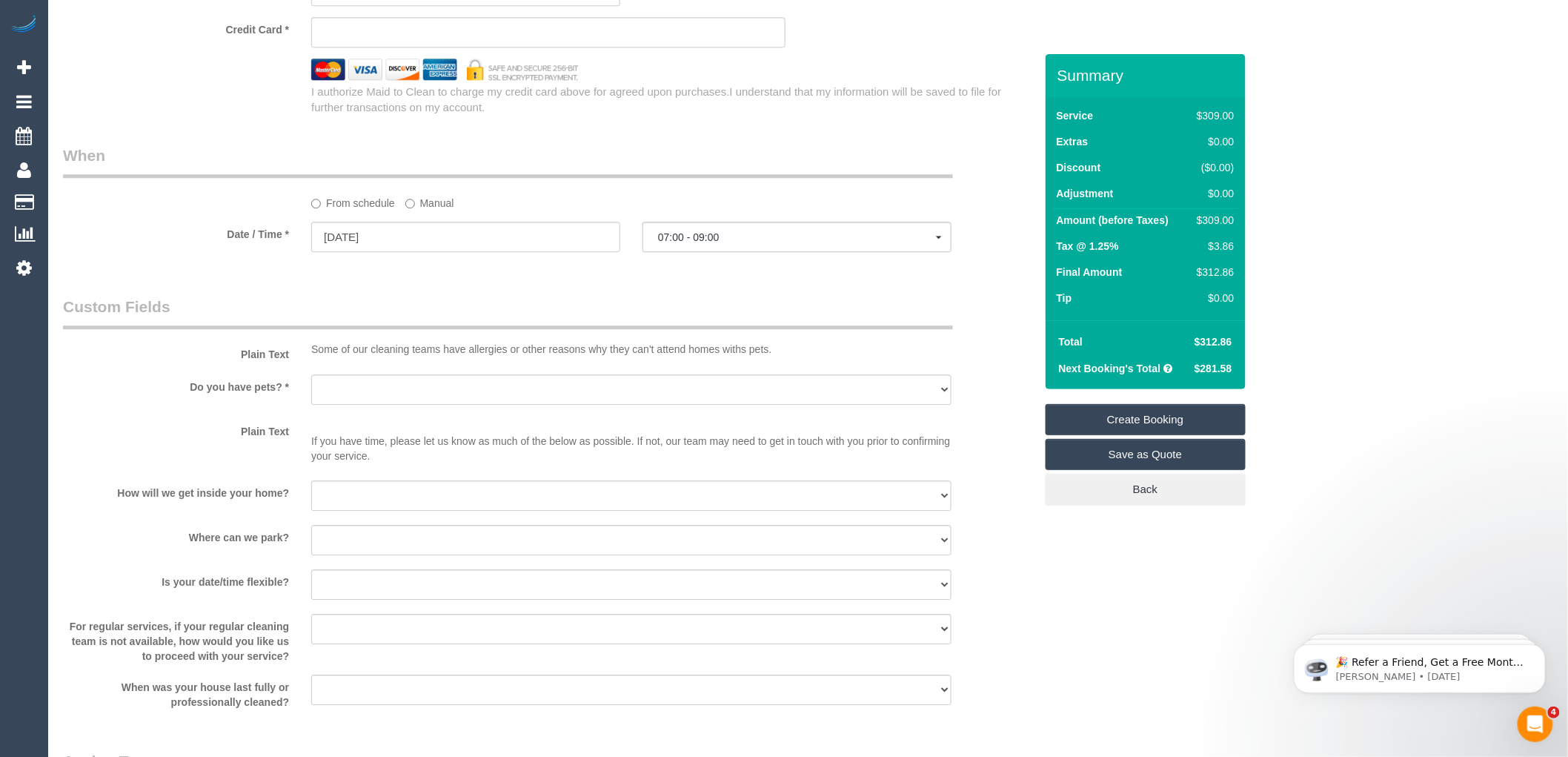
click at [462, 252] on input "06/10/2025" at bounding box center [466, 237] width 309 height 31
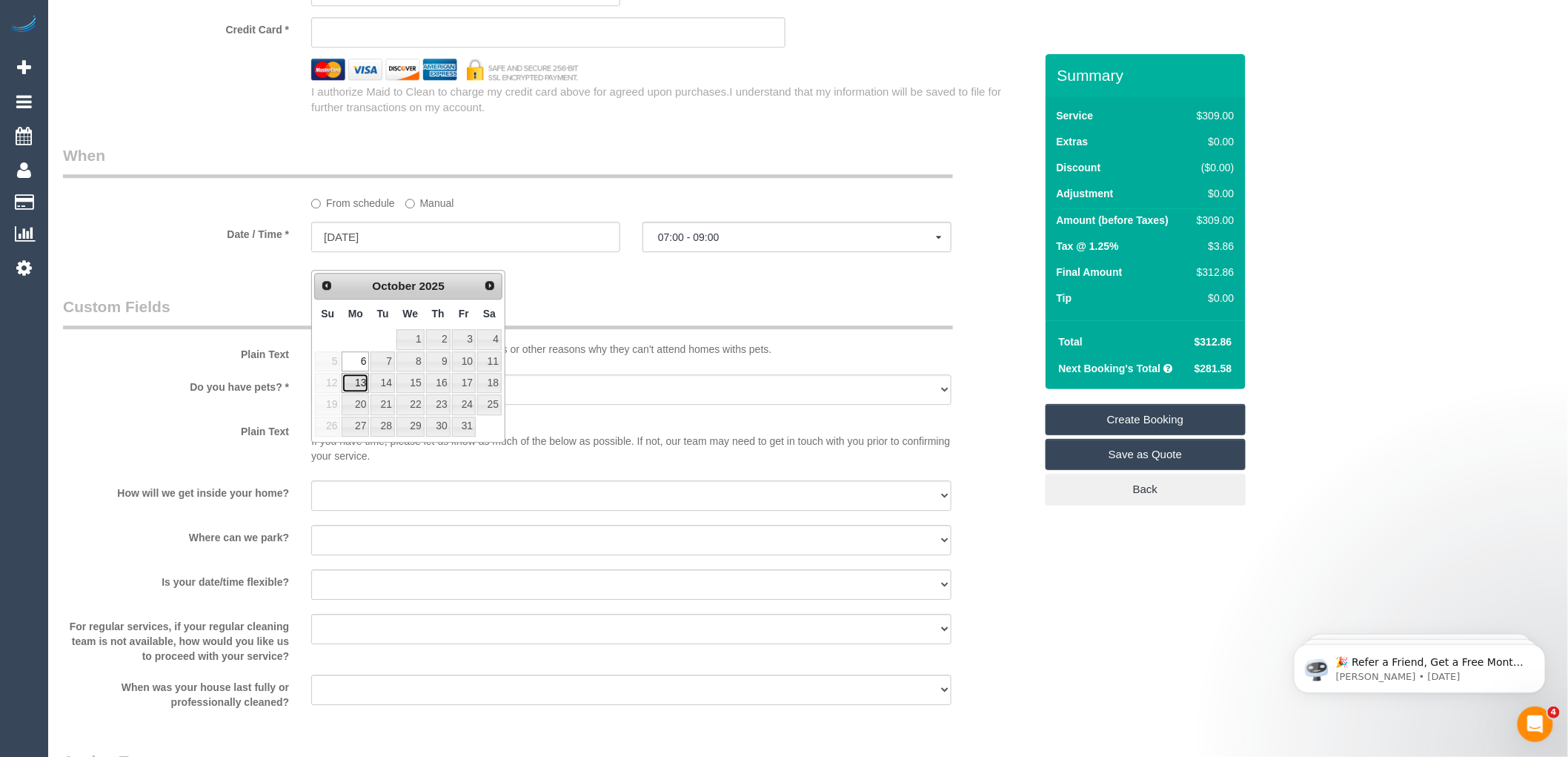
click at [358, 381] on link "13" at bounding box center [355, 383] width 27 height 20
type input "[DATE]"
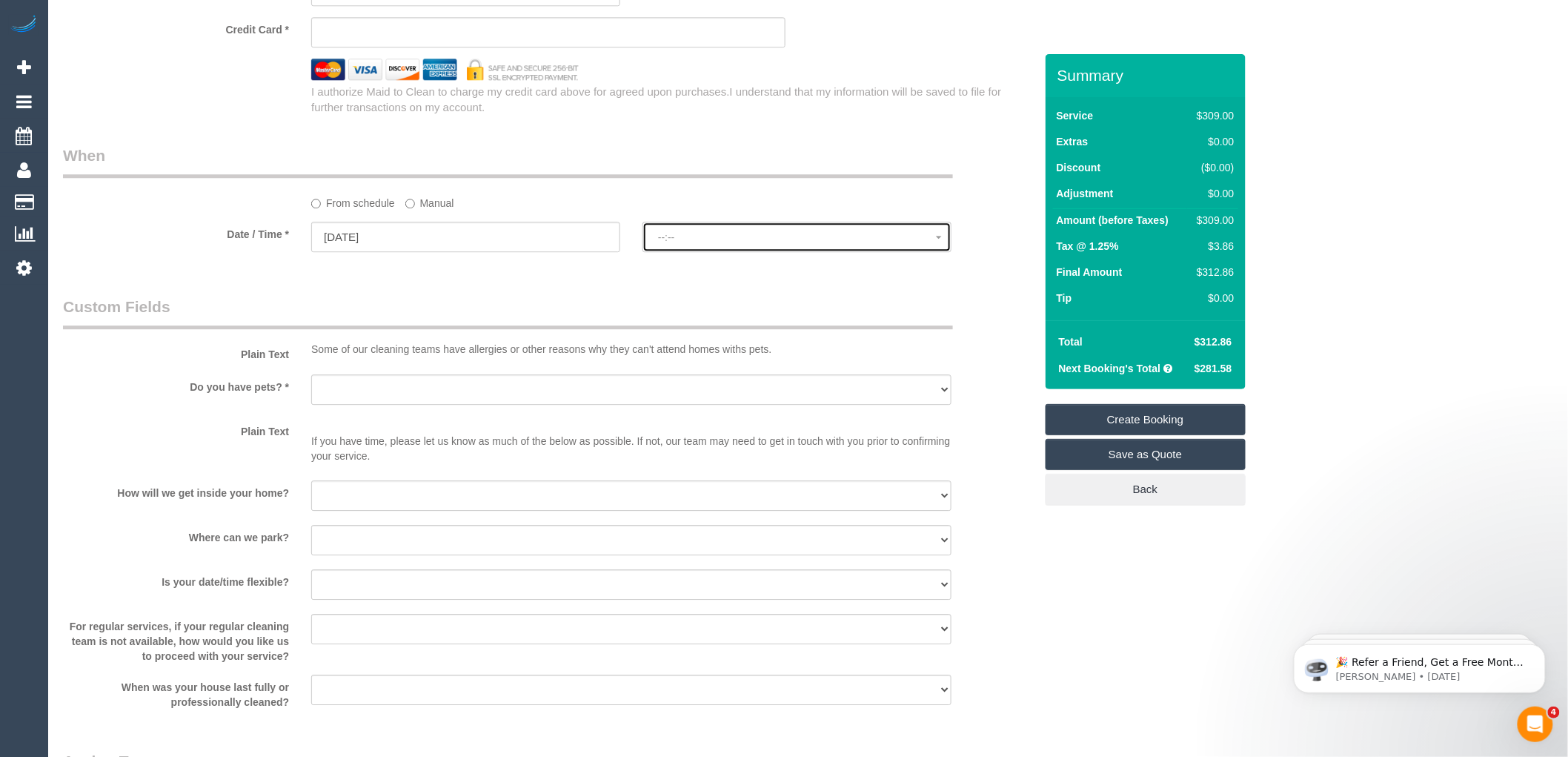
click at [724, 243] on span "--:--" at bounding box center [797, 237] width 278 height 12
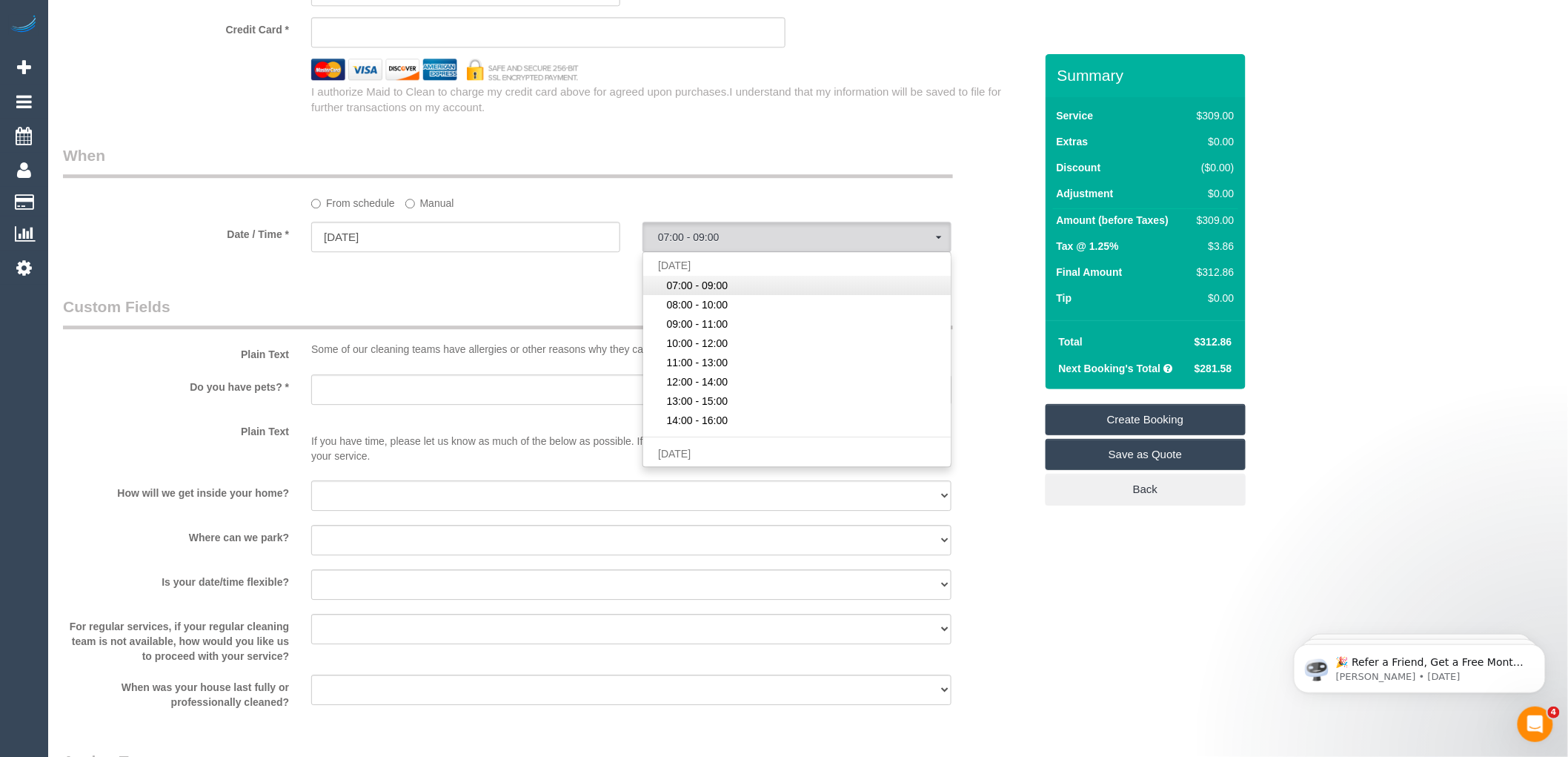
click at [704, 293] on span "07:00 - 09:00" at bounding box center [698, 286] width 62 height 14
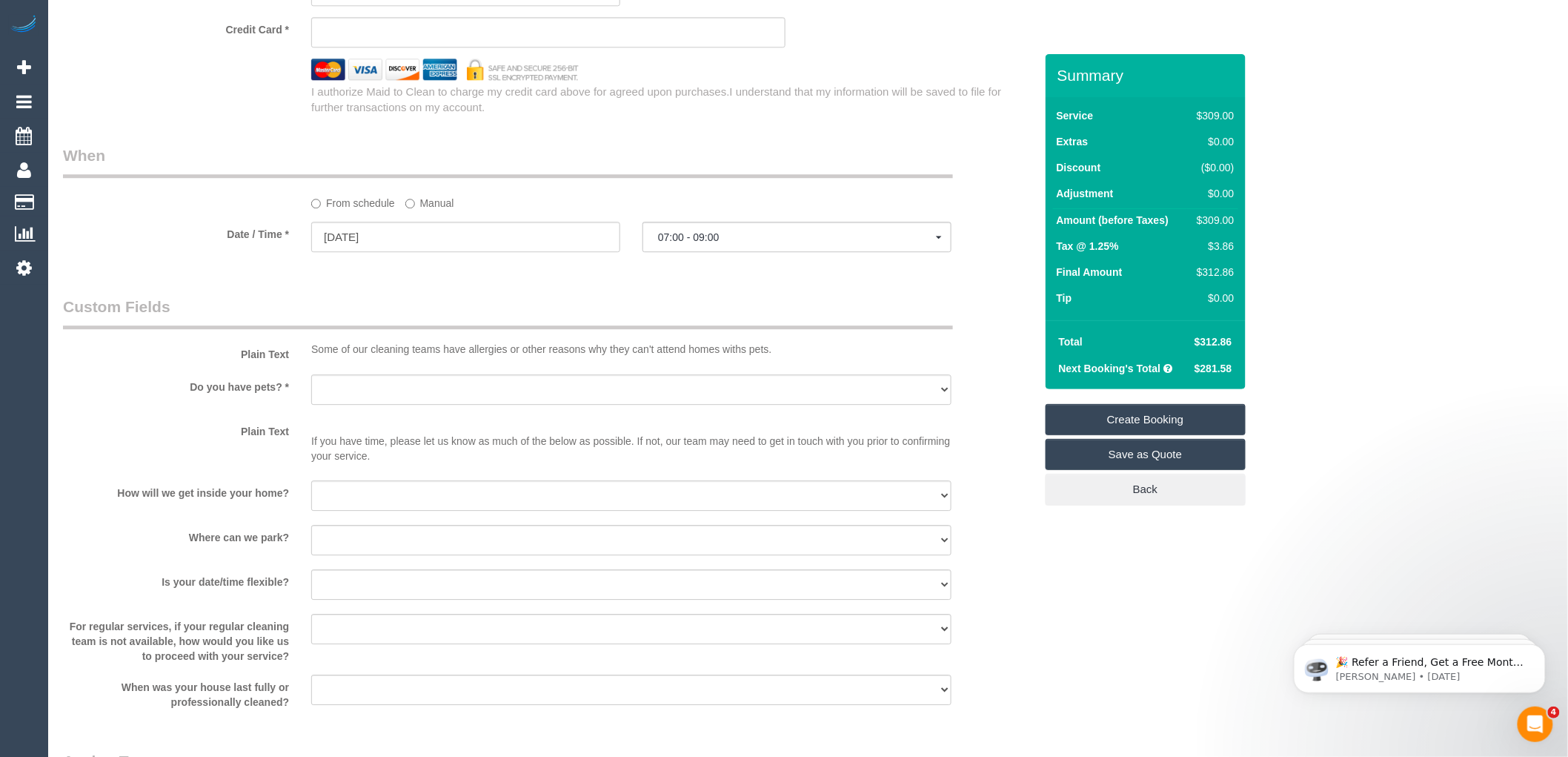
click at [524, 266] on fieldset "When From schedule Manual Date / Time * 13/10/2025 07:00 - 09:00 Mon October 13…" at bounding box center [548, 205] width 971 height 121
click at [775, 243] on span "07:00 - 09:00" at bounding box center [797, 237] width 278 height 12
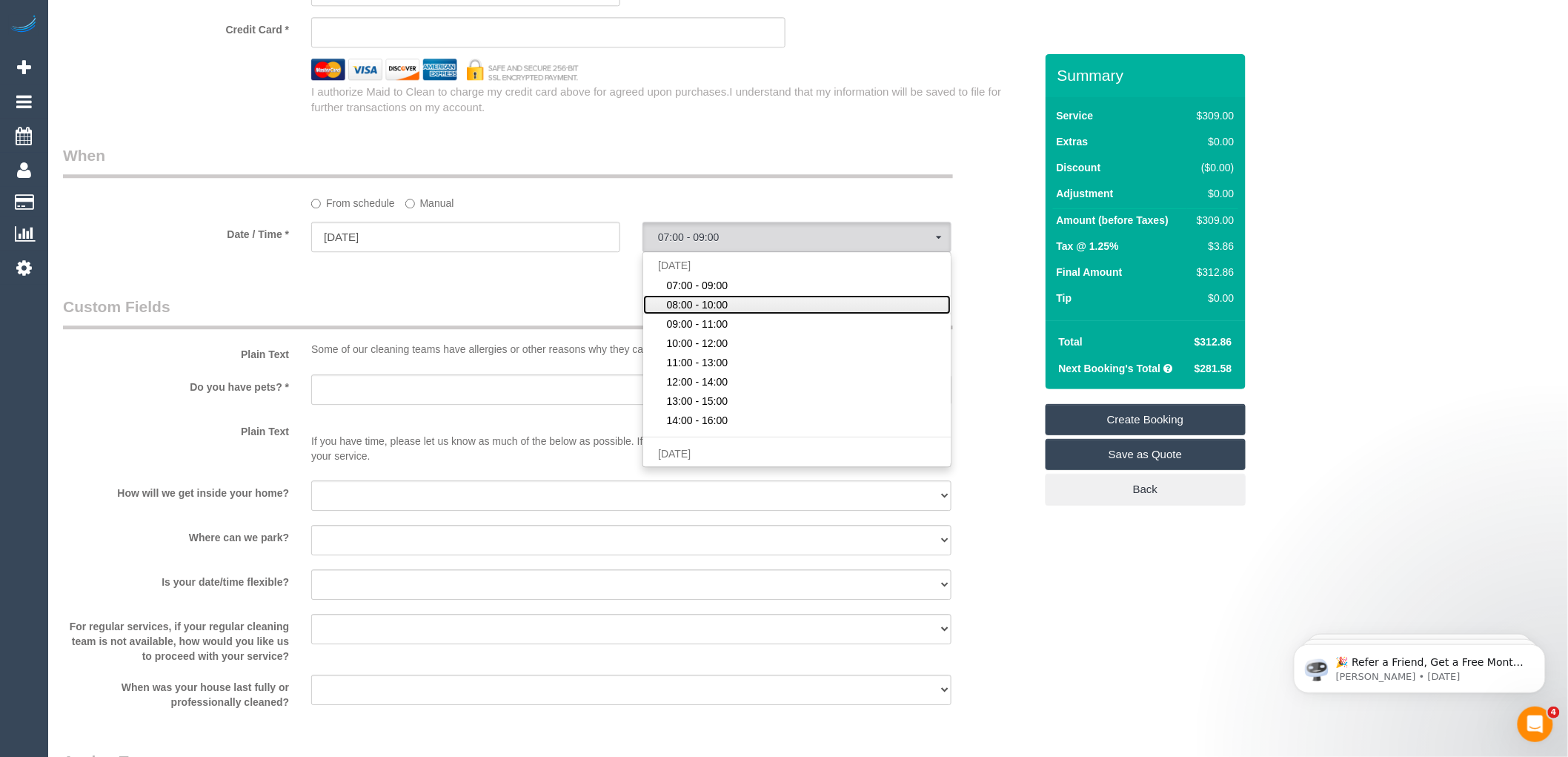
click at [720, 312] on span "08:00 - 10:00" at bounding box center [698, 305] width 62 height 14
select select "spot42"
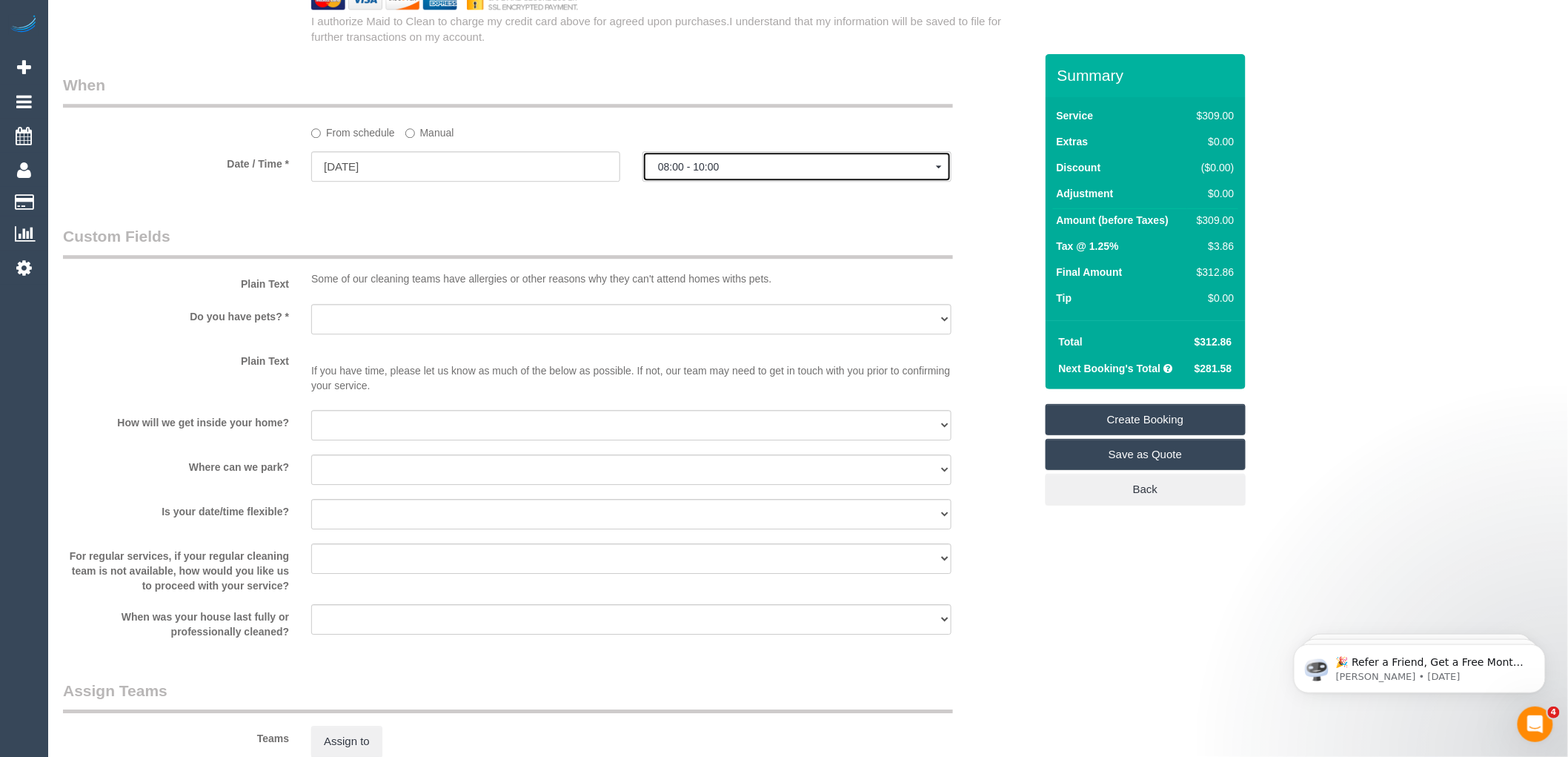
scroll to position [1648, 0]
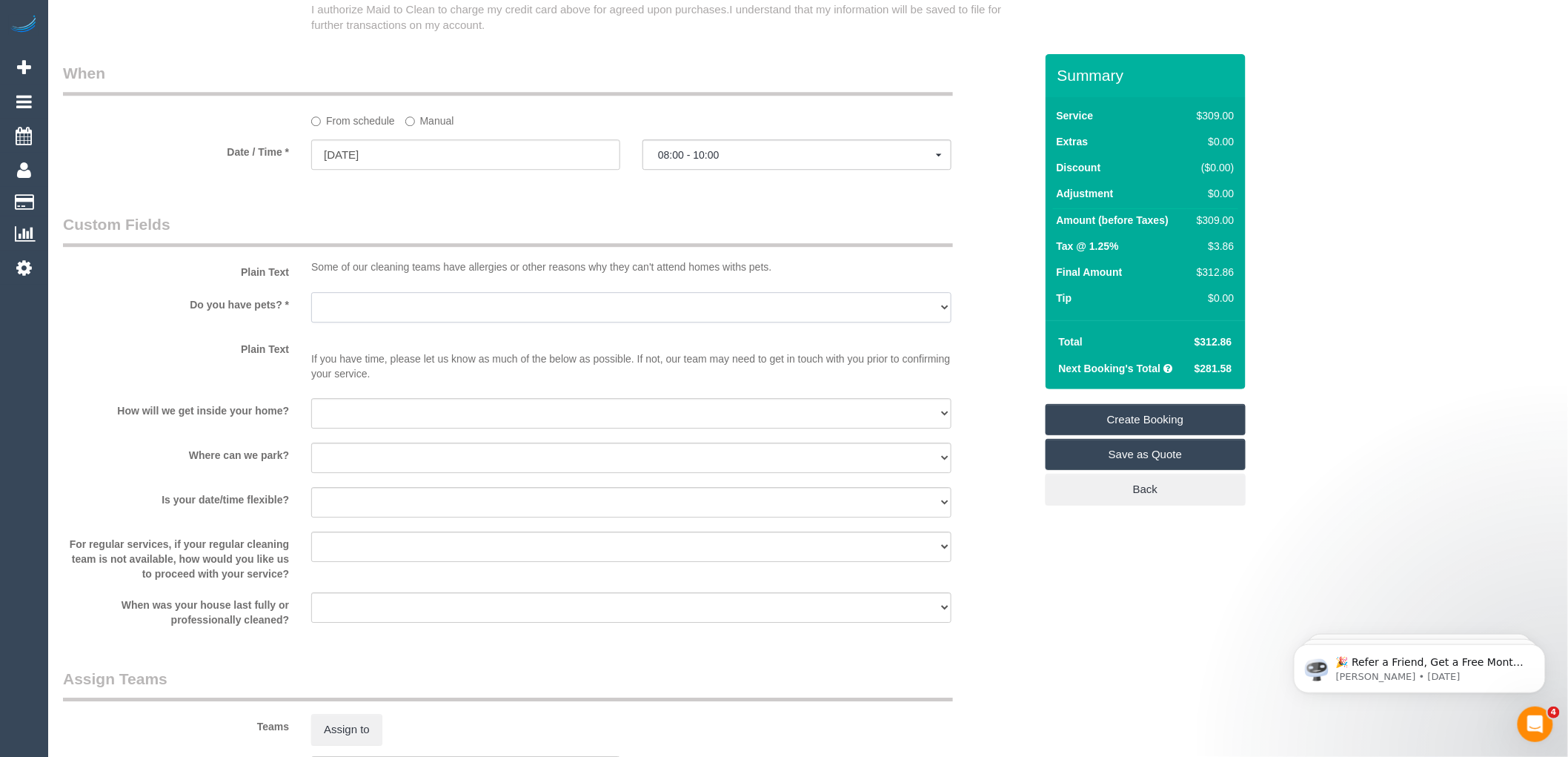
click at [491, 323] on select "Yes - Cats Yes - Dogs No pets Yes - Dogs and Cats Yes - Other" at bounding box center [631, 307] width 640 height 31
select select "number:28"
click at [311, 308] on select "Yes - Cats Yes - Dogs No pets Yes - Dogs and Cats Yes - Other" at bounding box center [631, 307] width 640 height 31
click at [386, 472] on select "I will provide parking on-site Free street parking Paid street parking (cost wi…" at bounding box center [631, 458] width 640 height 31
select select "number:19"
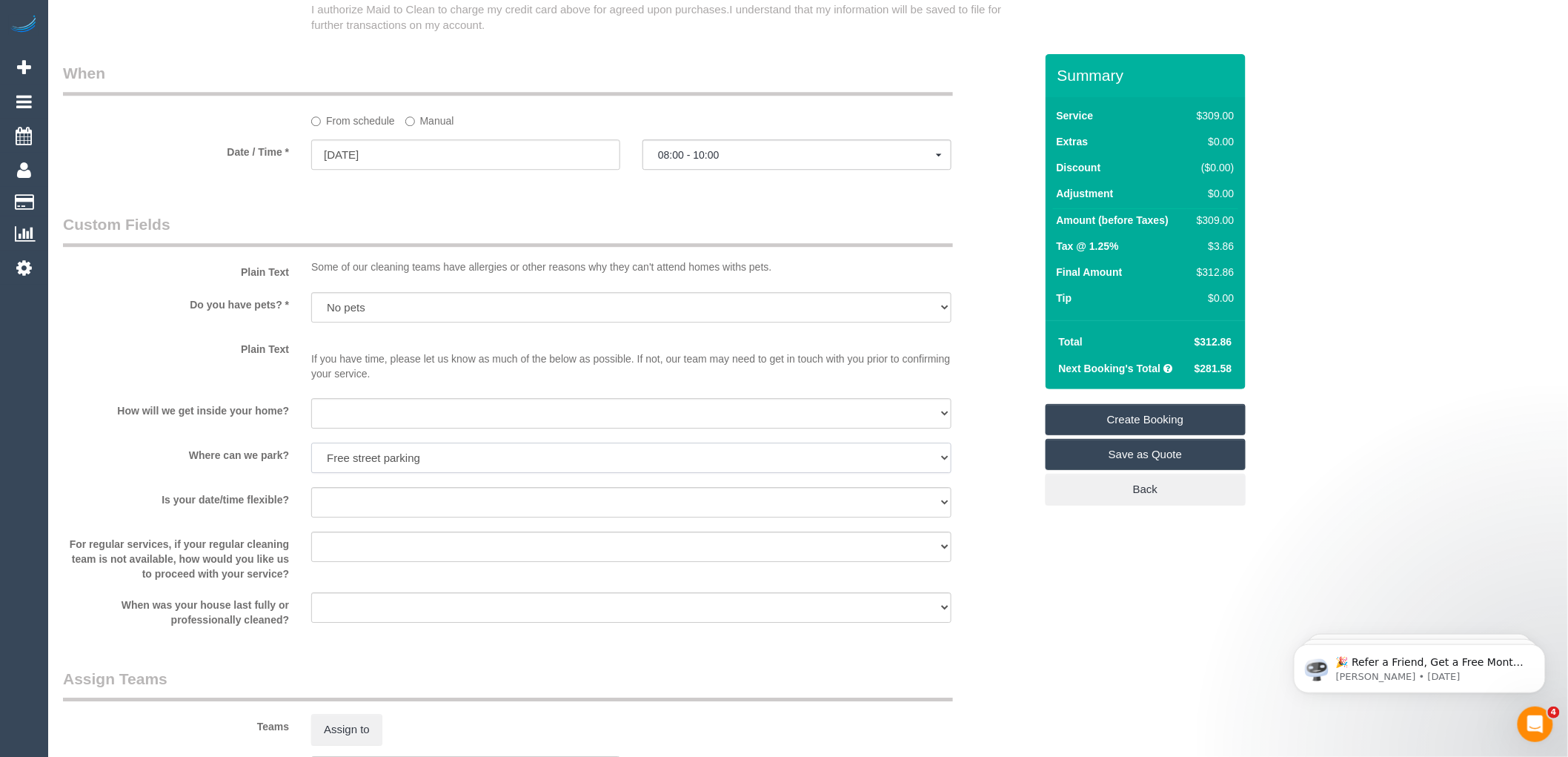
click at [311, 459] on select "I will provide parking on-site Free street parking Paid street parking (cost wi…" at bounding box center [631, 458] width 640 height 31
click at [367, 429] on select "I will be home Key will be left (please provide details below) Lock box/Access …" at bounding box center [631, 413] width 640 height 31
select select "number:14"
click at [311, 415] on select "I will be home Key will be left (please provide details below) Lock box/Access …" at bounding box center [631, 413] width 640 height 31
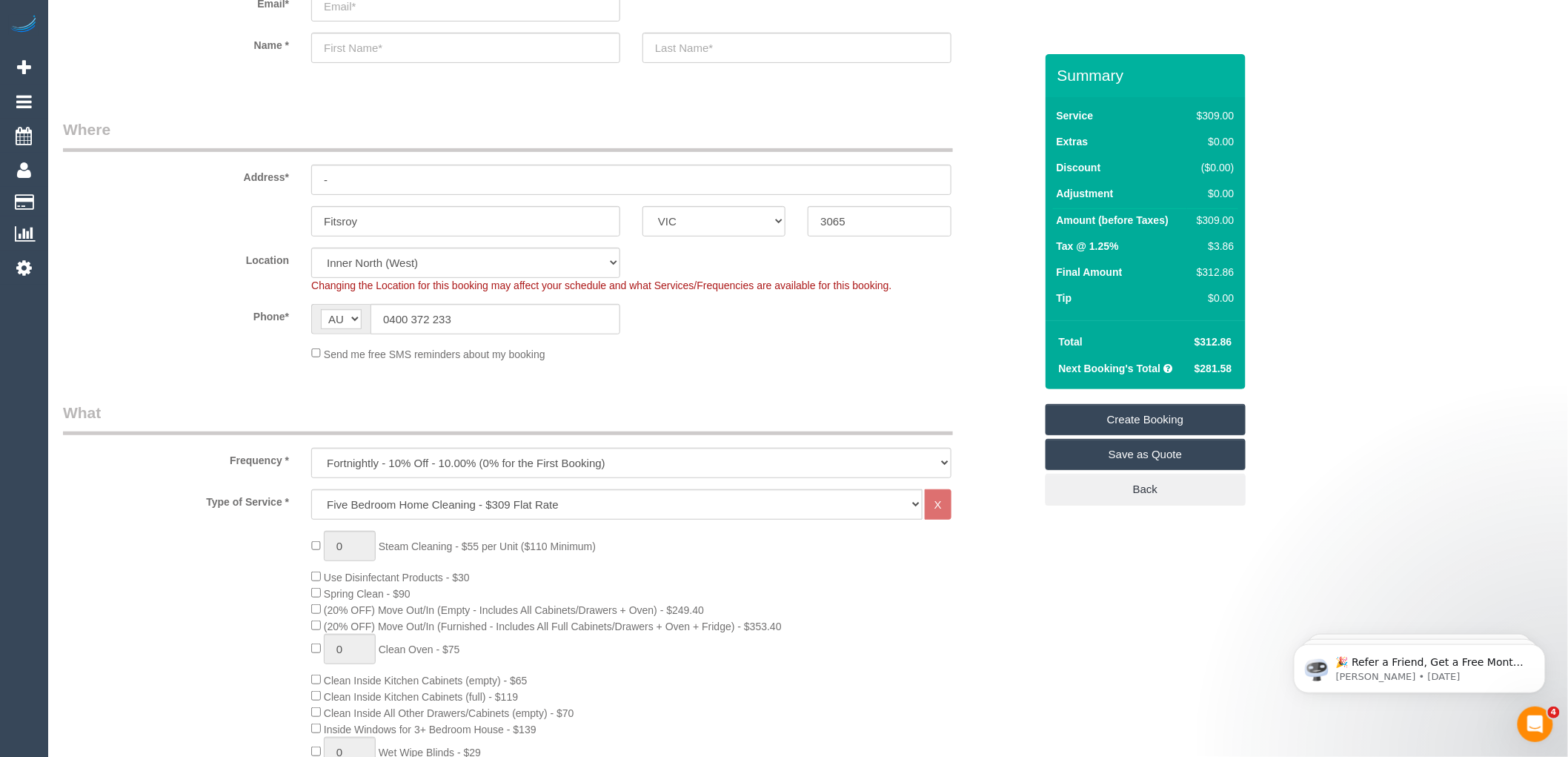
scroll to position [82, 0]
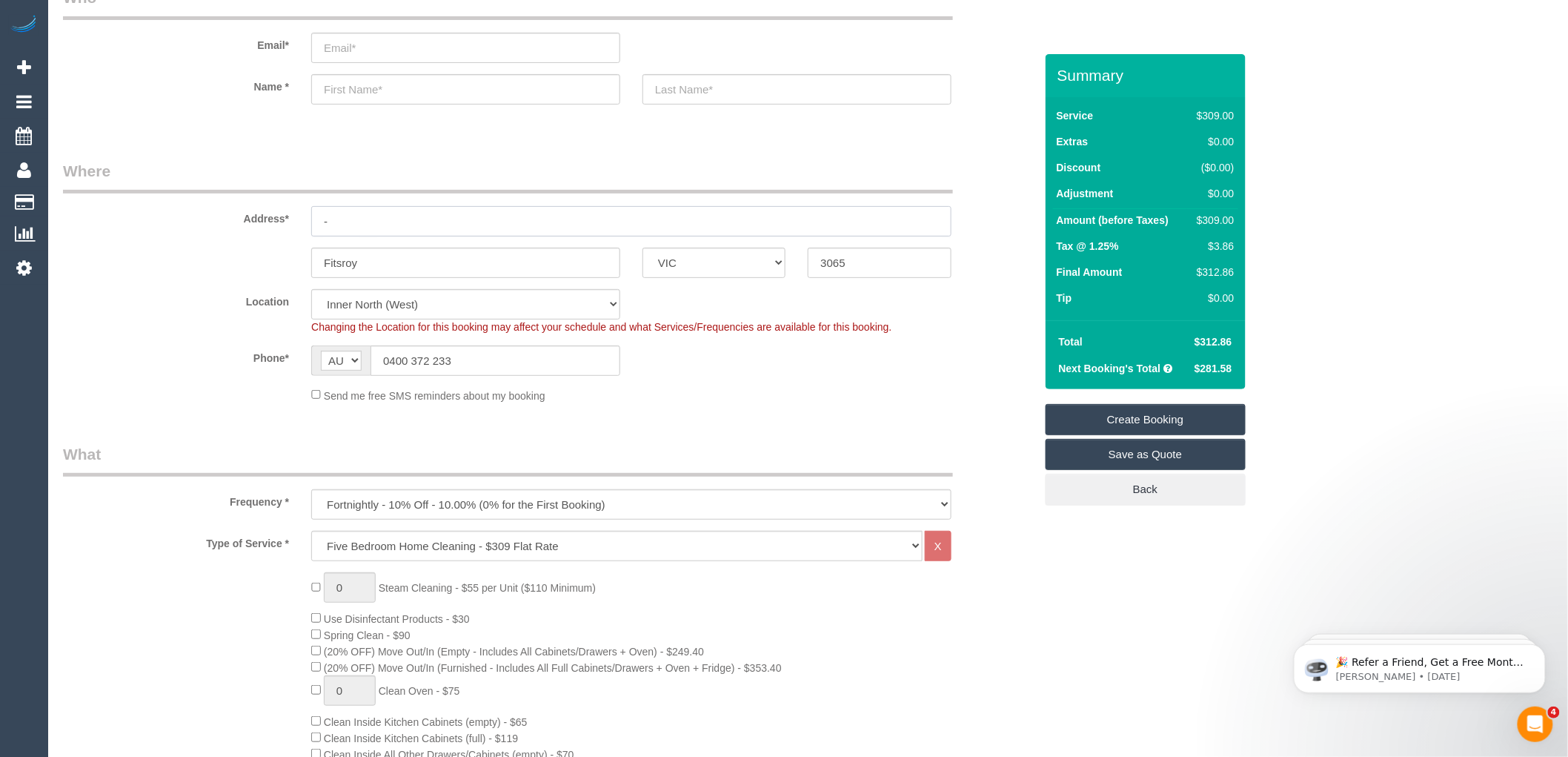
click at [376, 217] on input "-" at bounding box center [631, 221] width 640 height 31
click at [381, 93] on input "text" at bounding box center [466, 89] width 309 height 31
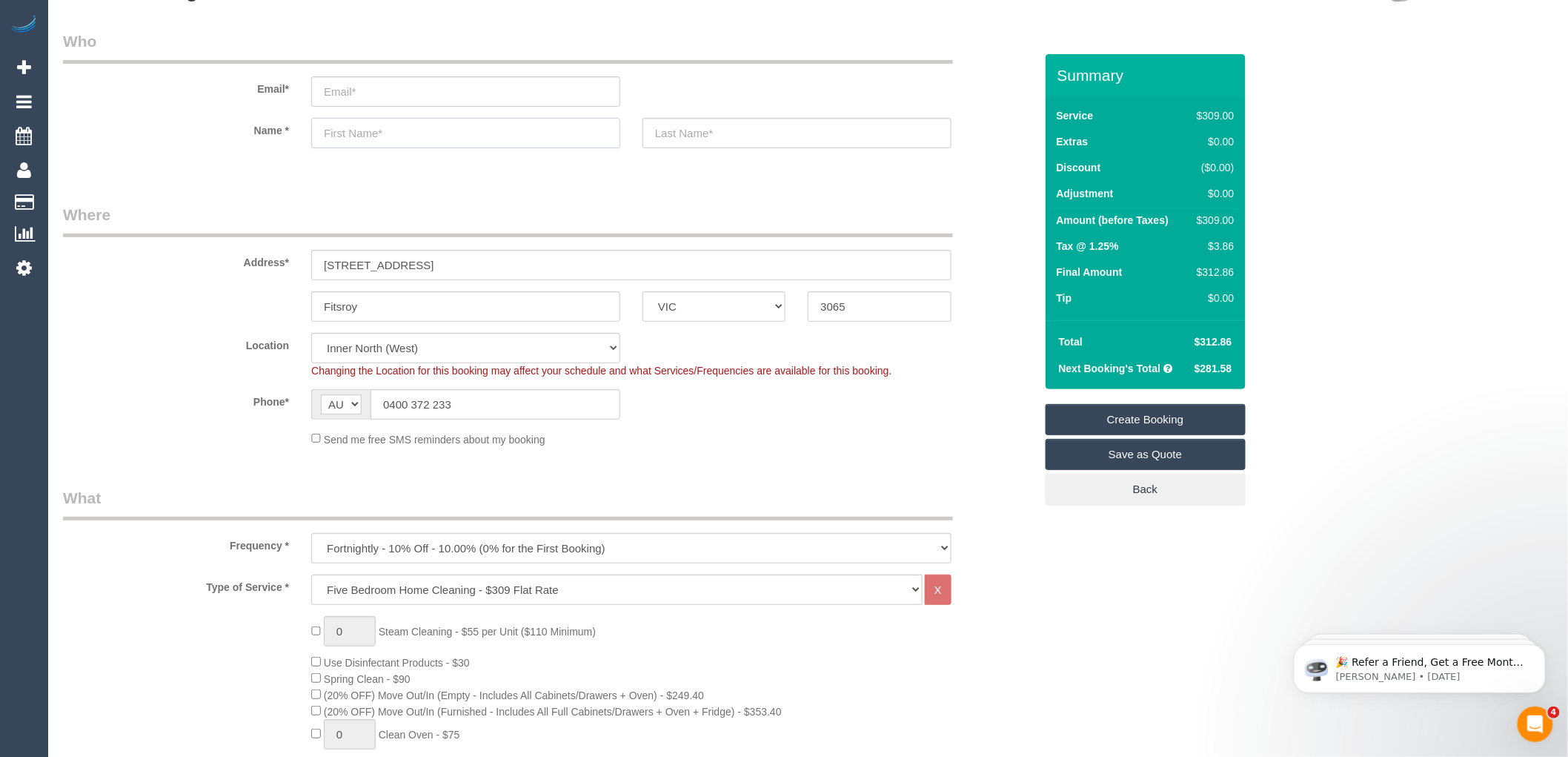
scroll to position [0, 0]
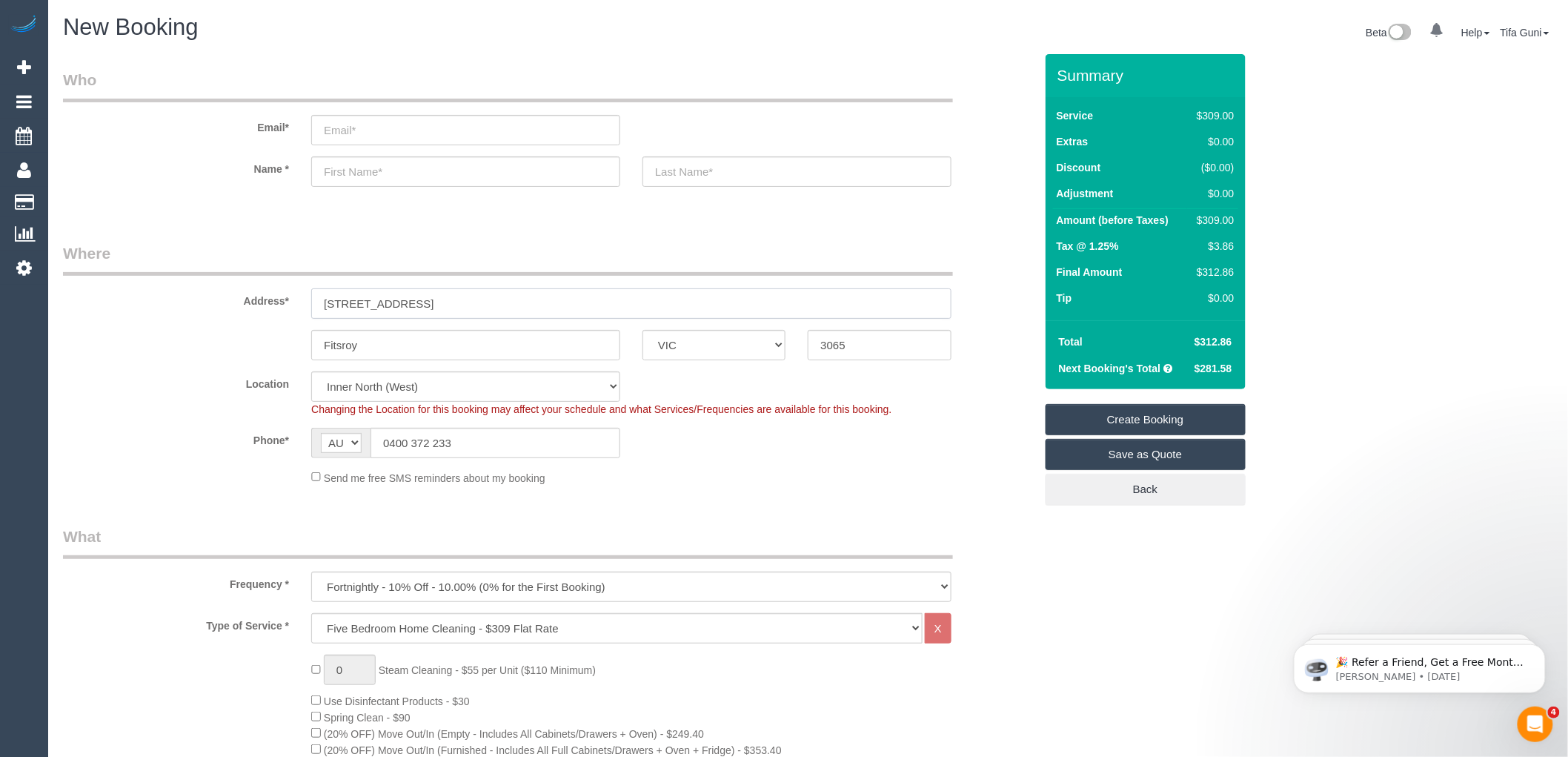
click at [425, 305] on input "238 Gerge street" at bounding box center [631, 304] width 640 height 31
type input "238 Gerge street (morra street )"
click at [367, 171] on input "text" at bounding box center [466, 171] width 309 height 31
type input "Elise"
click at [680, 175] on input "text" at bounding box center [797, 171] width 309 height 31
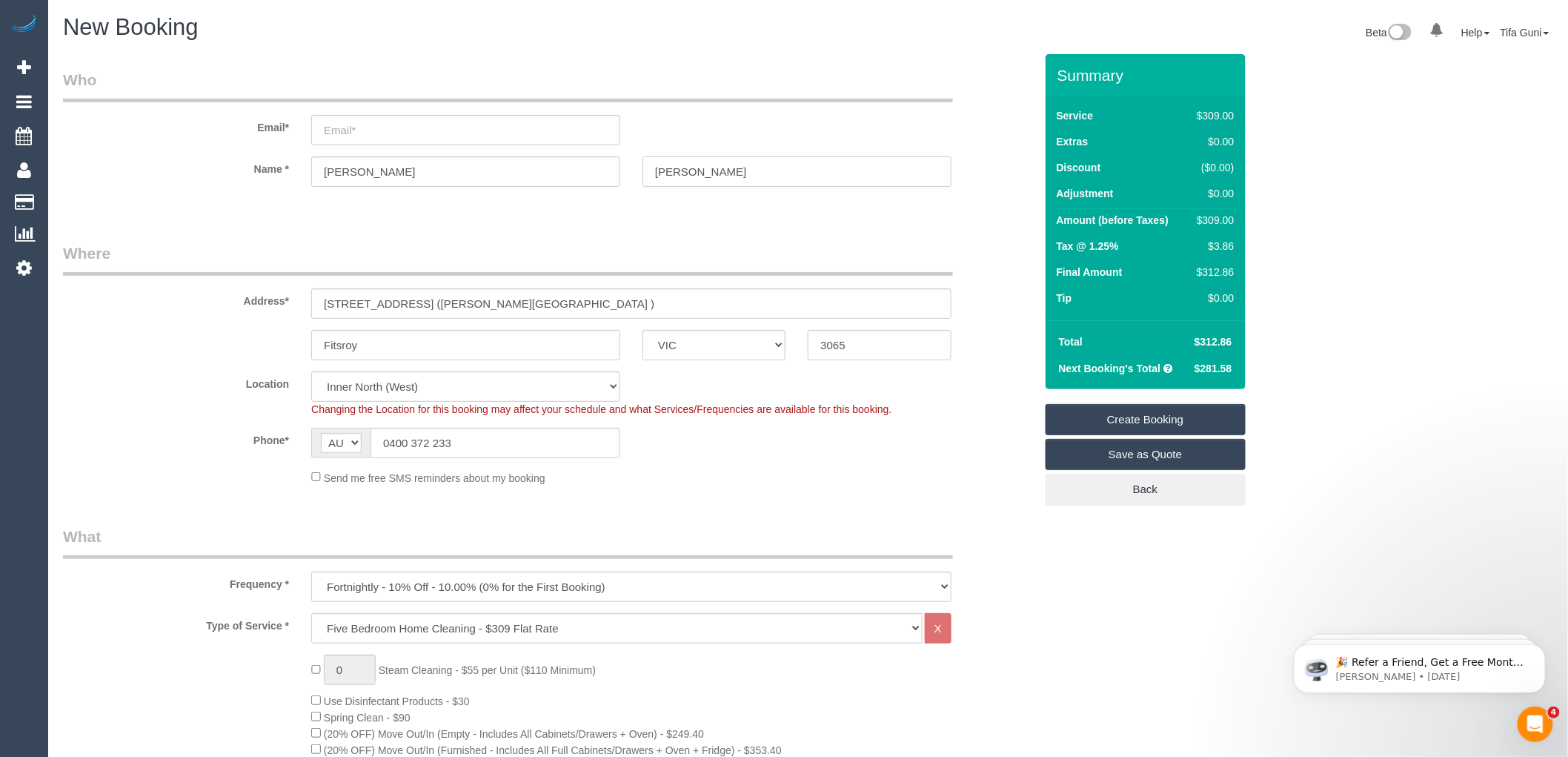
type input "Elliott"
click at [358, 134] on input "email" at bounding box center [466, 130] width 309 height 31
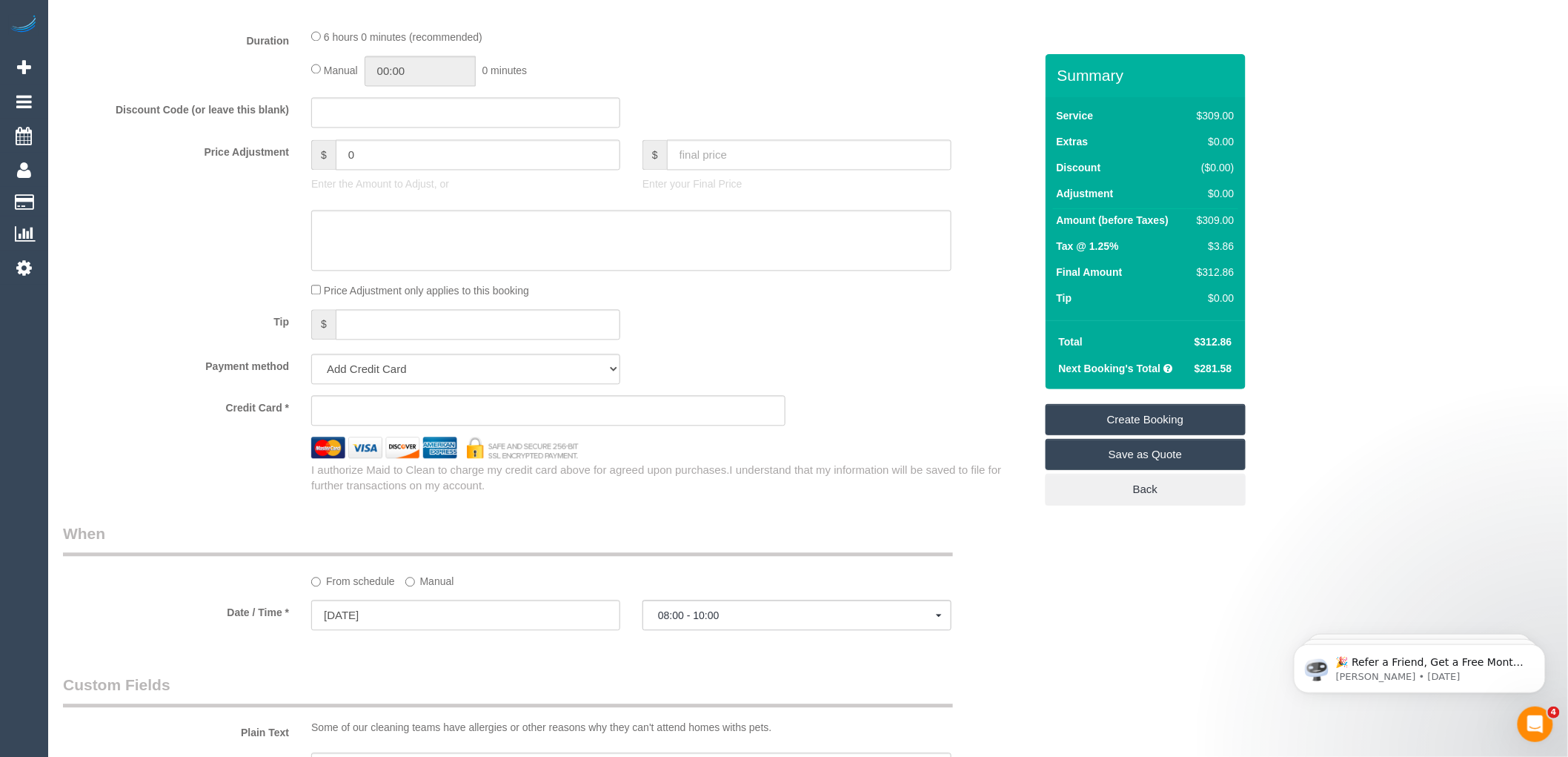
scroll to position [1141, 0]
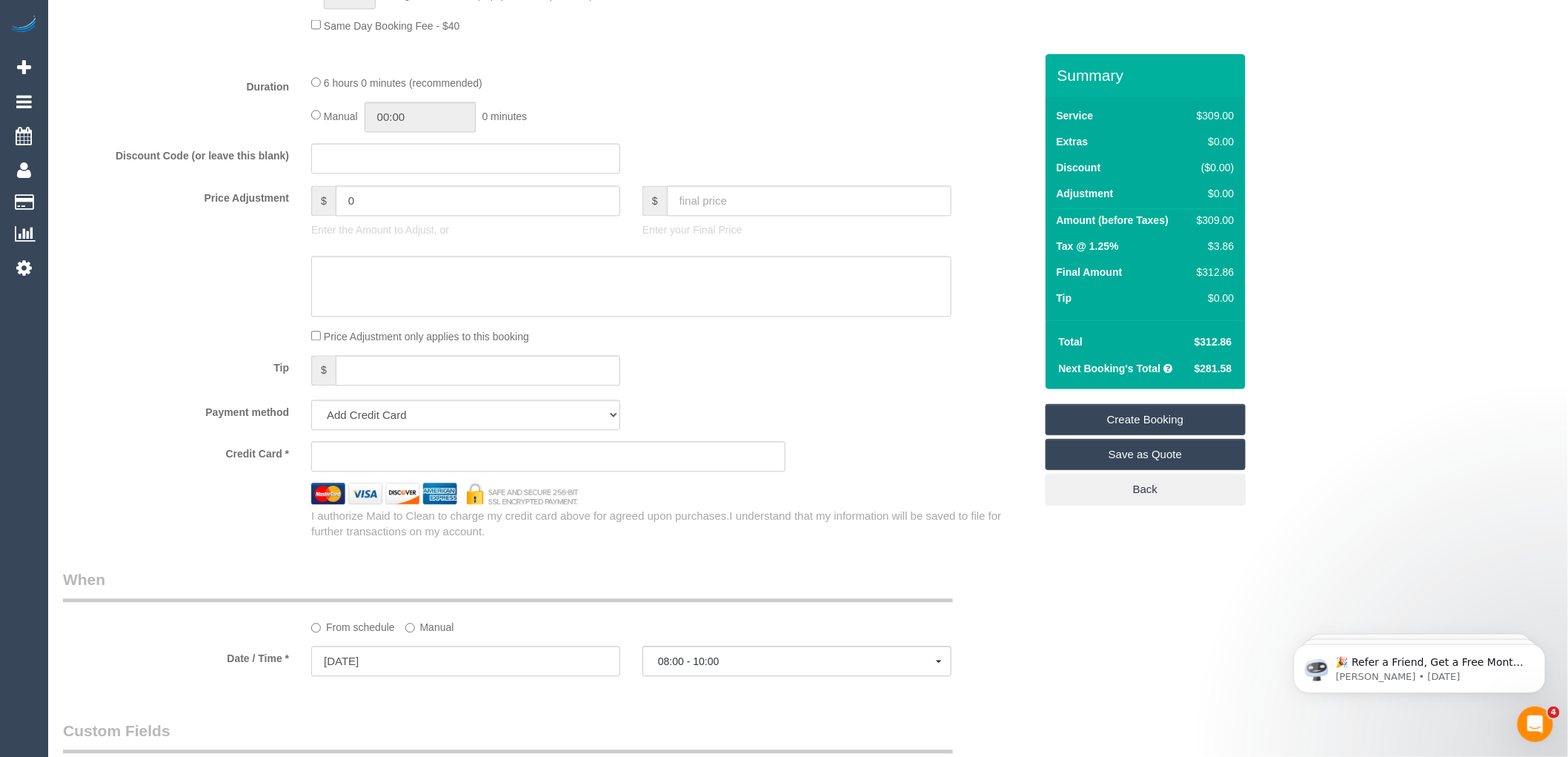
type input "Eliseelliott100@icloud.com"
select select "spot82"
click at [884, 374] on div "Tip $" at bounding box center [549, 372] width 994 height 33
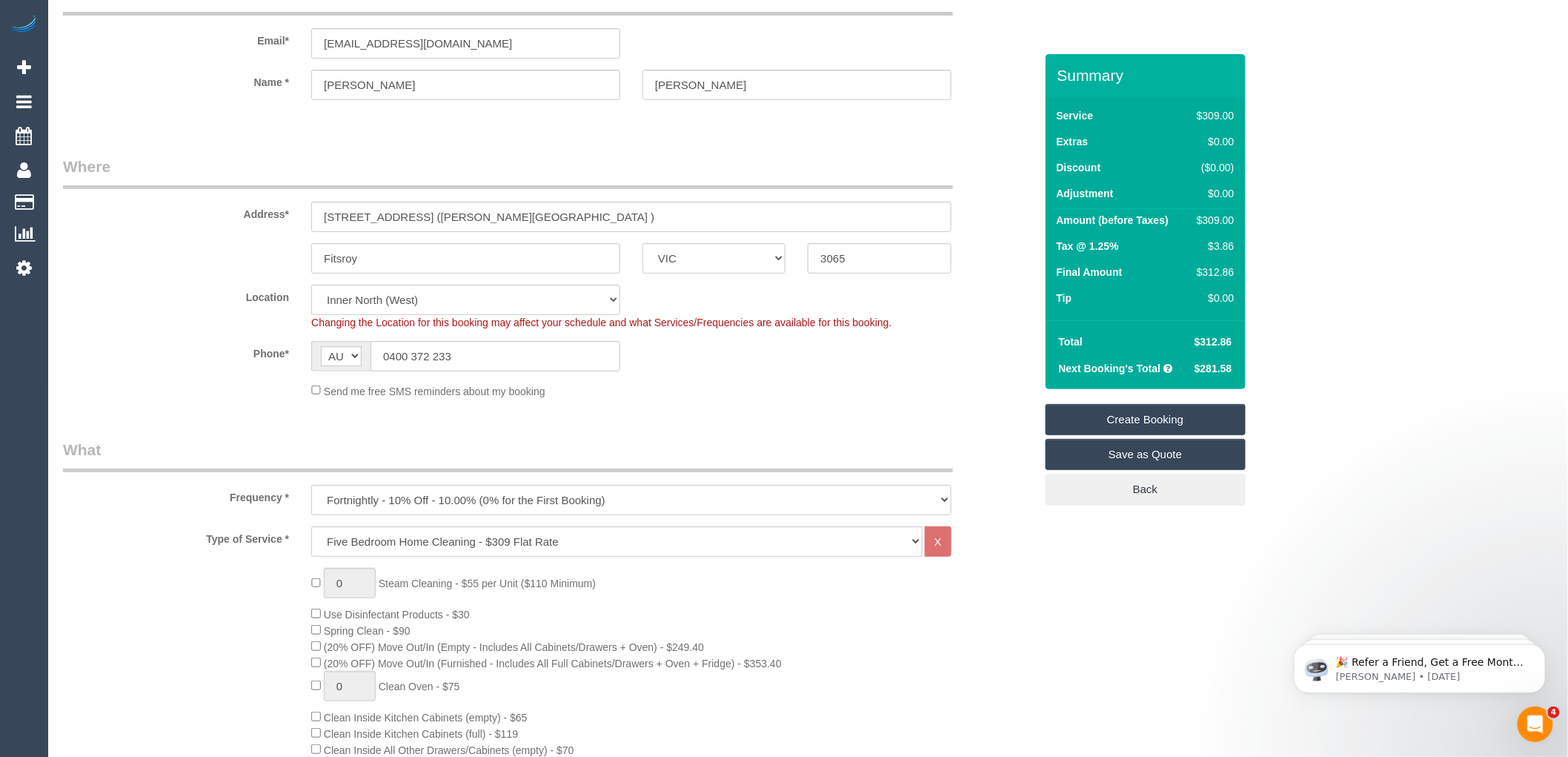
scroll to position [0, 0]
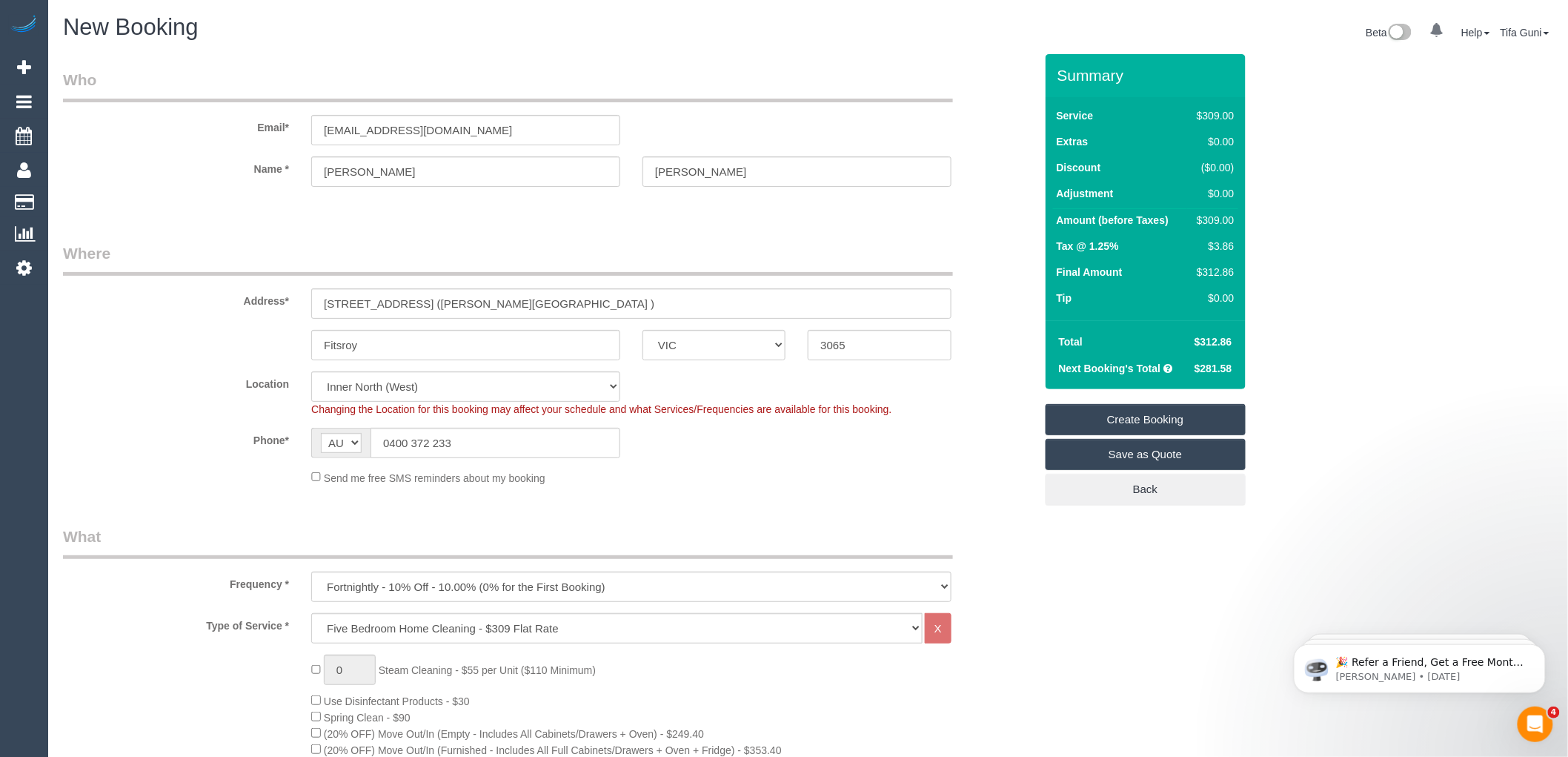
click at [359, 305] on input "238 Gerge street (morra street )" at bounding box center [631, 304] width 640 height 31
click at [497, 301] on input "238 George street (morra street )" at bounding box center [631, 304] width 640 height 31
type input "238 George street"
click at [697, 167] on input "Elliott" at bounding box center [797, 171] width 309 height 31
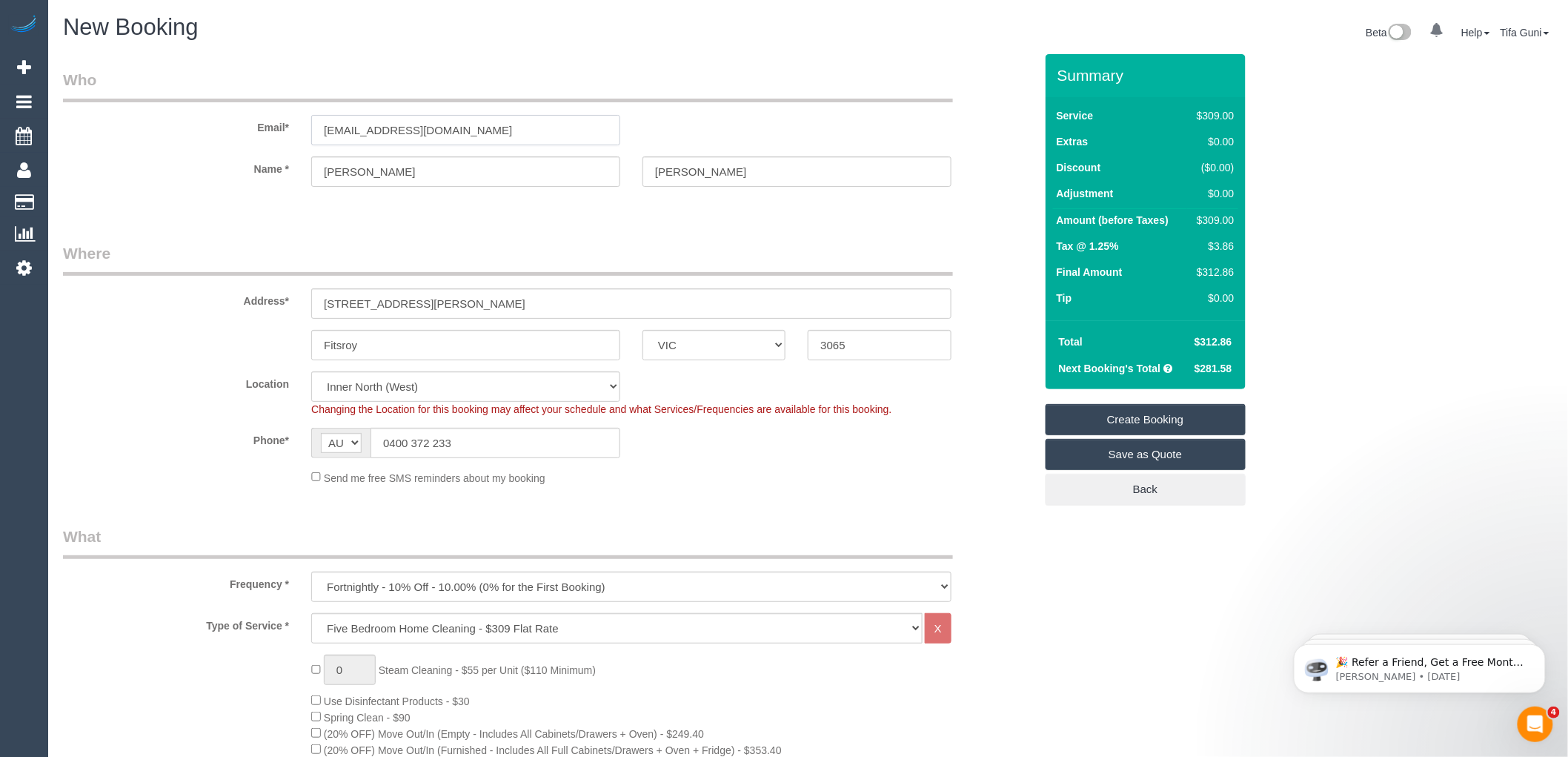
click at [469, 132] on input "Eliseelliott100@icloud.com" at bounding box center [466, 130] width 309 height 31
drag, startPoint x: 479, startPoint y: 132, endPoint x: 285, endPoint y: 128, distance: 194.0
click at [285, 128] on div "Email* Eliseelliott100@icloud.com" at bounding box center [549, 107] width 994 height 76
click at [1130, 416] on link "Create Booking" at bounding box center [1146, 419] width 200 height 31
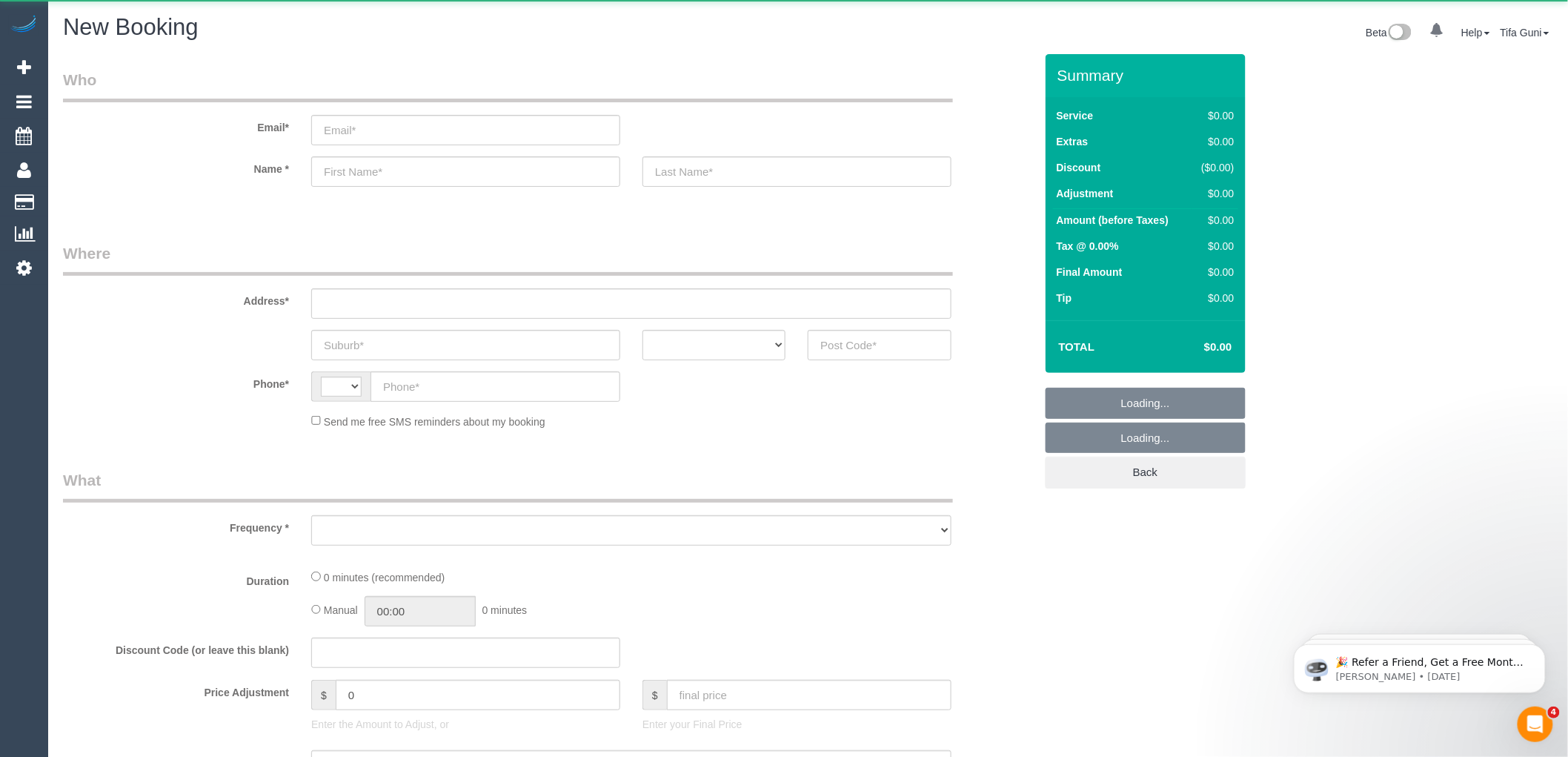
select select "string:AU"
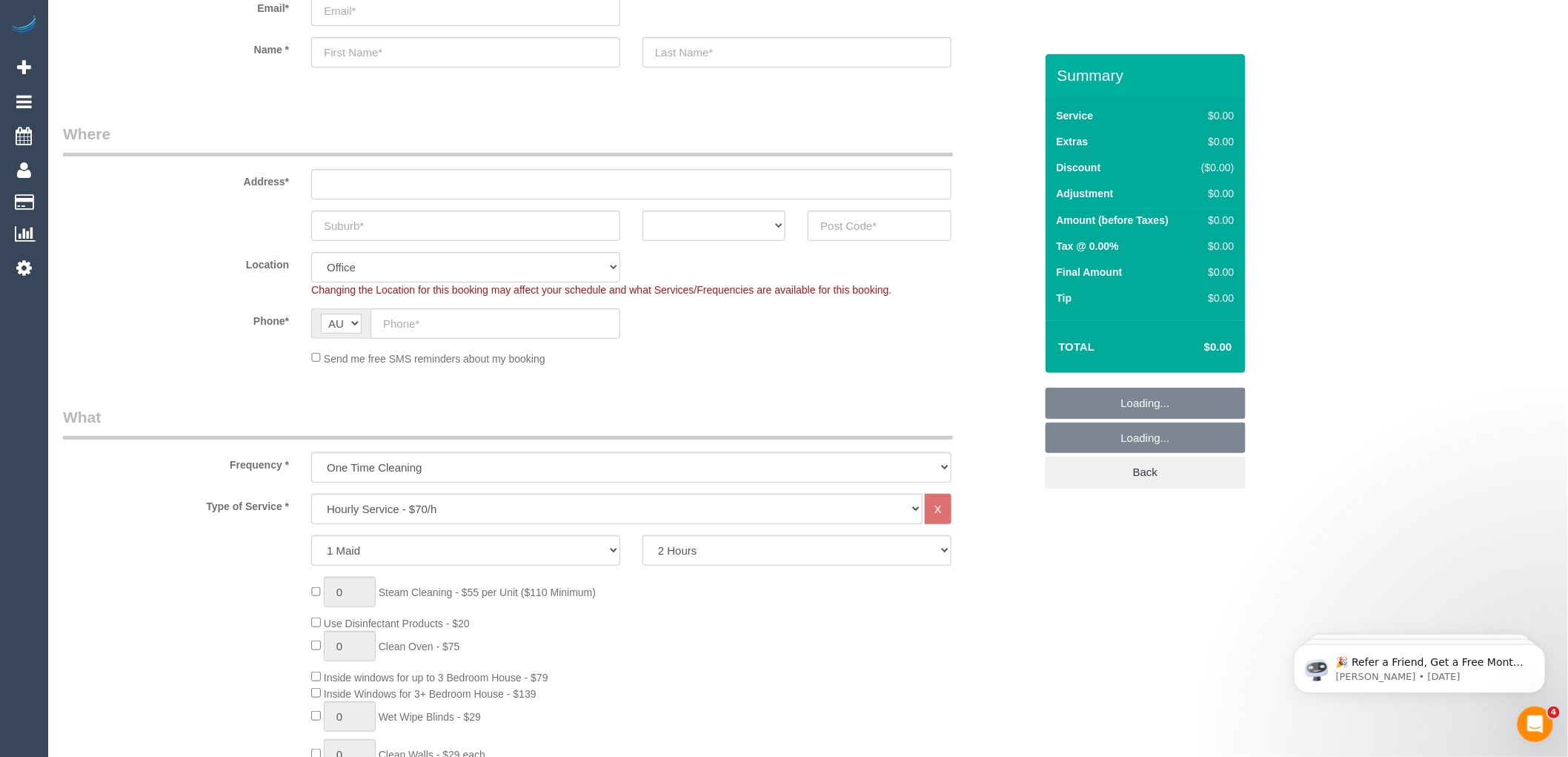
scroll to position [247, 0]
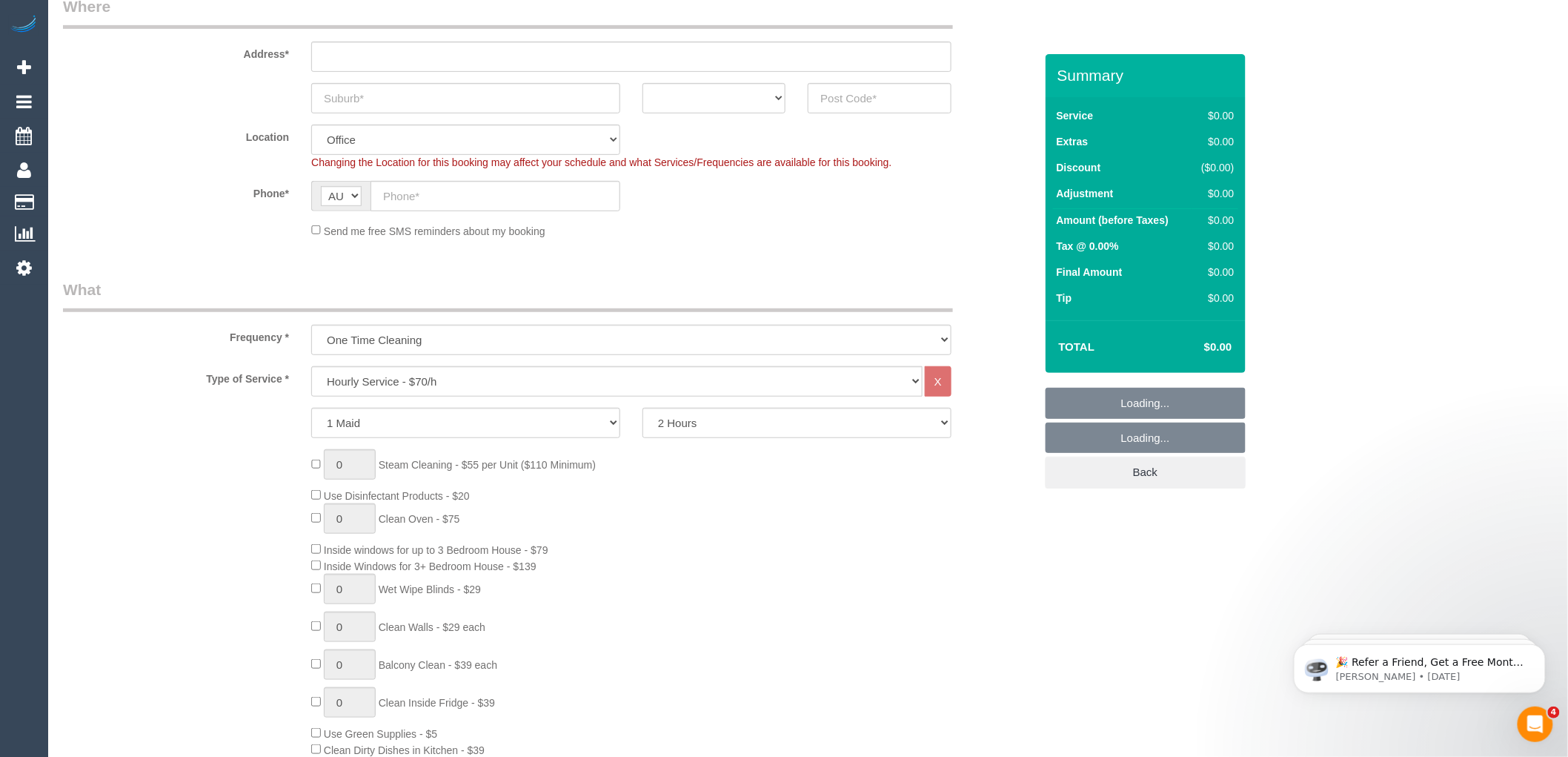
select select "object:1013"
click at [393, 376] on select "Hourly Service - $70/h Hourly Service - $65/h Hourly Service - $60/h Hourly Ser…" at bounding box center [617, 381] width 611 height 31
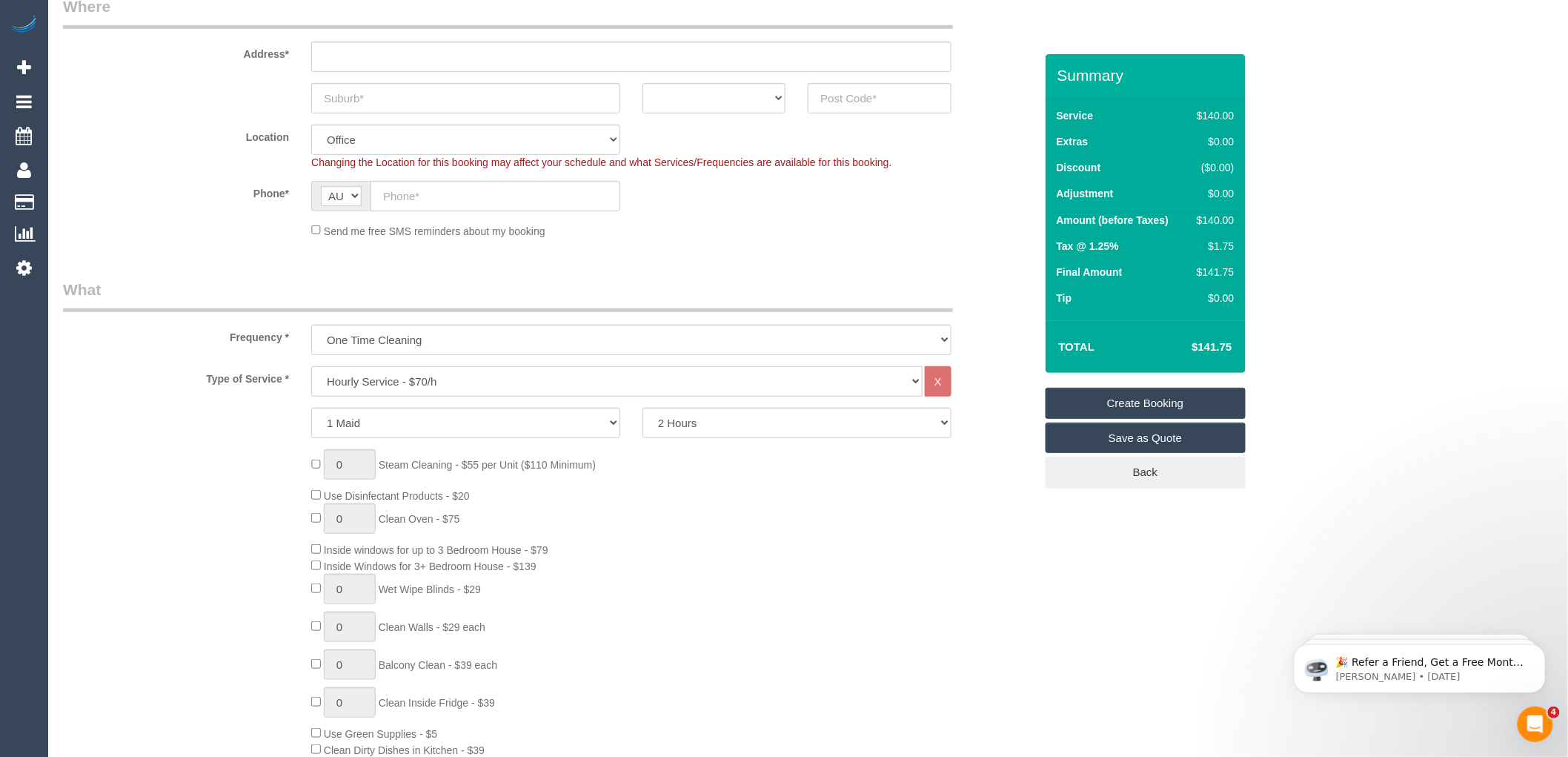
select select "211"
click at [311, 367] on select "Hourly Service - $70/h Hourly Service - $65/h Hourly Service - $60/h Hourly Ser…" at bounding box center [617, 381] width 611 height 31
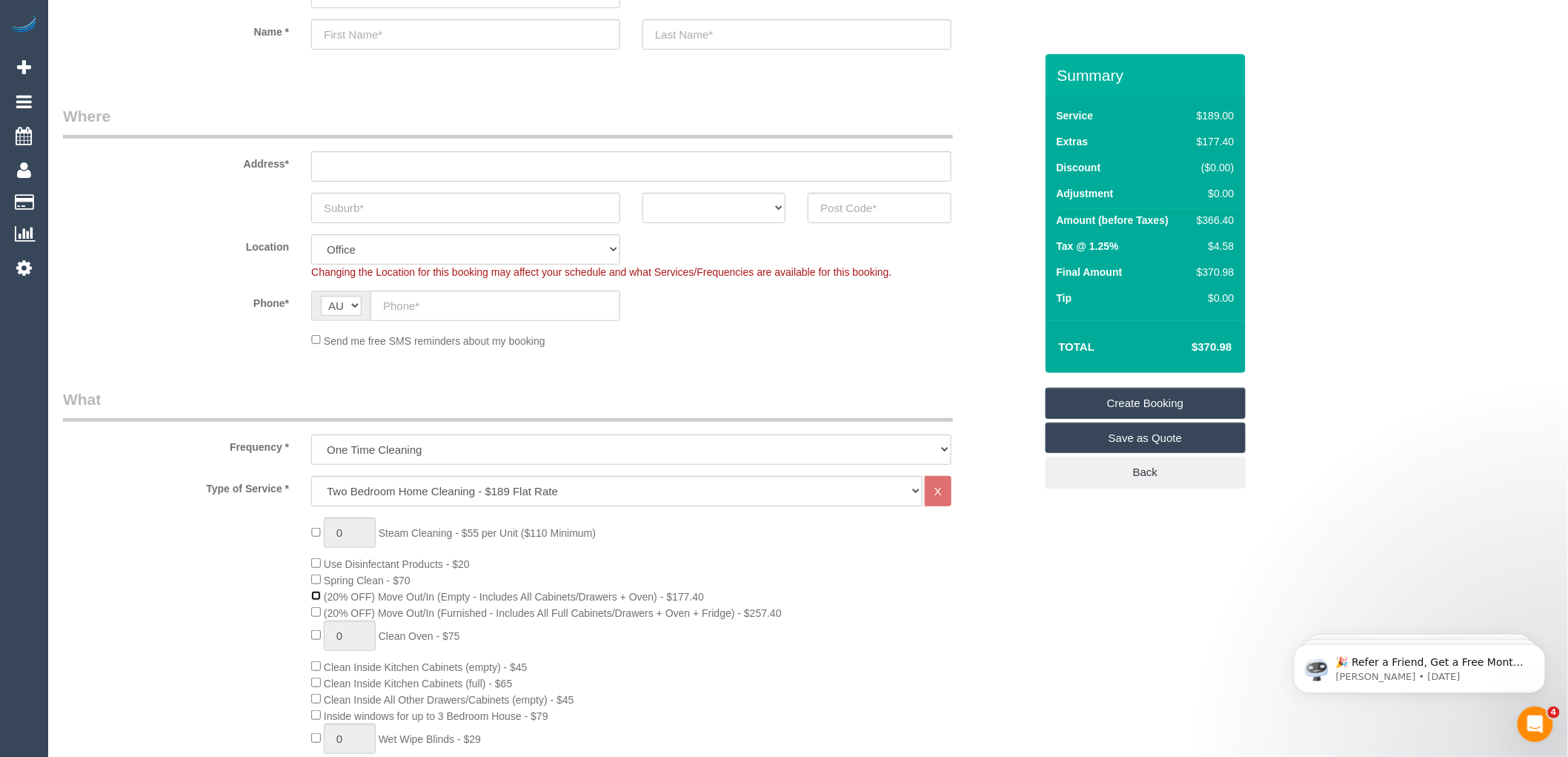
scroll to position [0, 0]
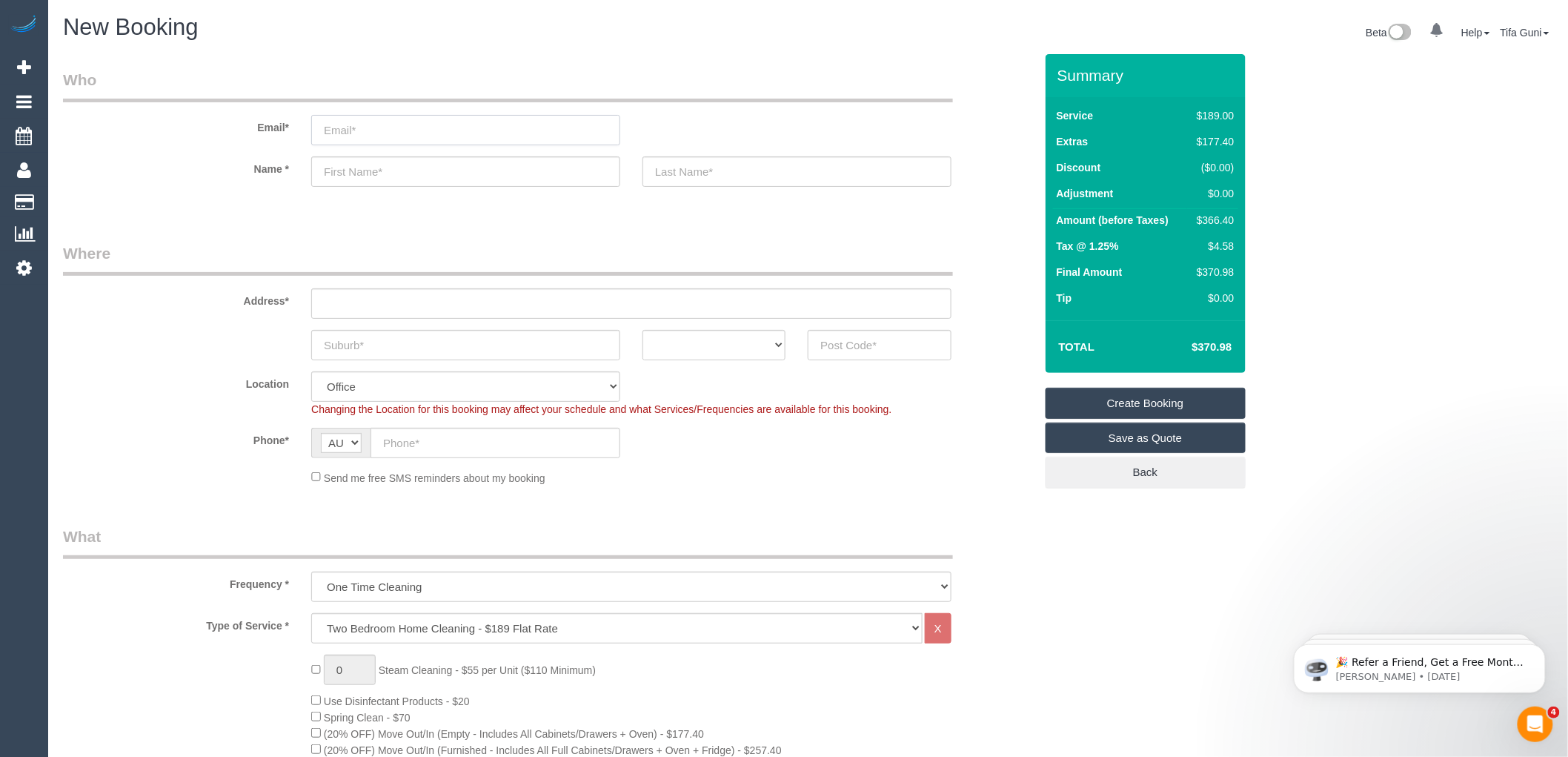
click at [352, 130] on input "email" at bounding box center [466, 130] width 309 height 31
type input "mitchell.hughs@outlook.co.au"
click at [364, 167] on input "text" at bounding box center [466, 171] width 309 height 31
type input "Micthel"
click at [675, 179] on input "text" at bounding box center [797, 171] width 309 height 31
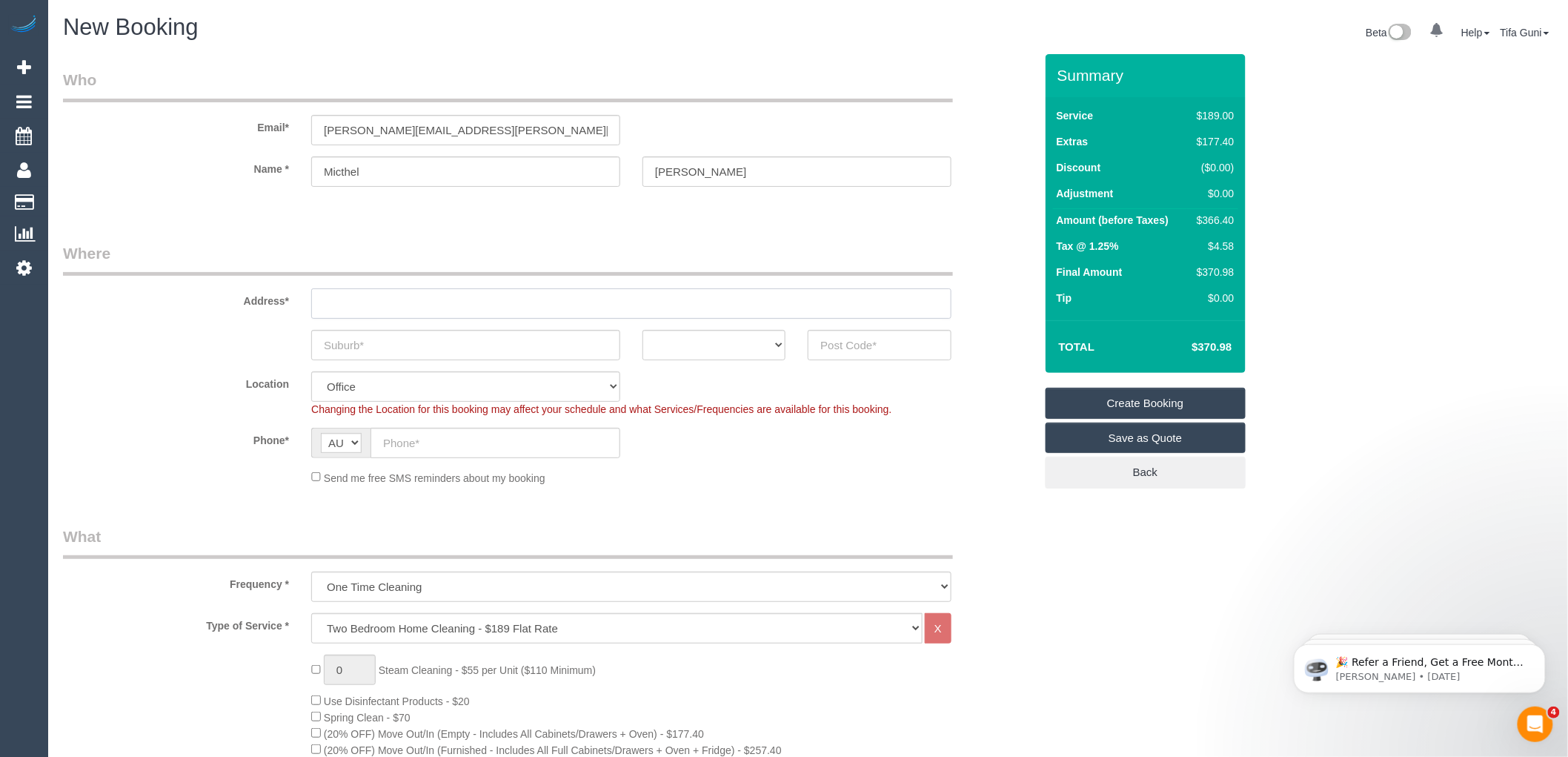
click at [347, 301] on input "text" at bounding box center [631, 304] width 640 height 31
click at [682, 166] on input "Hughs" at bounding box center [797, 171] width 309 height 31
type input "Hughes"
click at [457, 126] on input "mitchell.hughs@outlook.co.au" at bounding box center [466, 130] width 309 height 31
type input "mitchell.hughs@outlook.com.au"
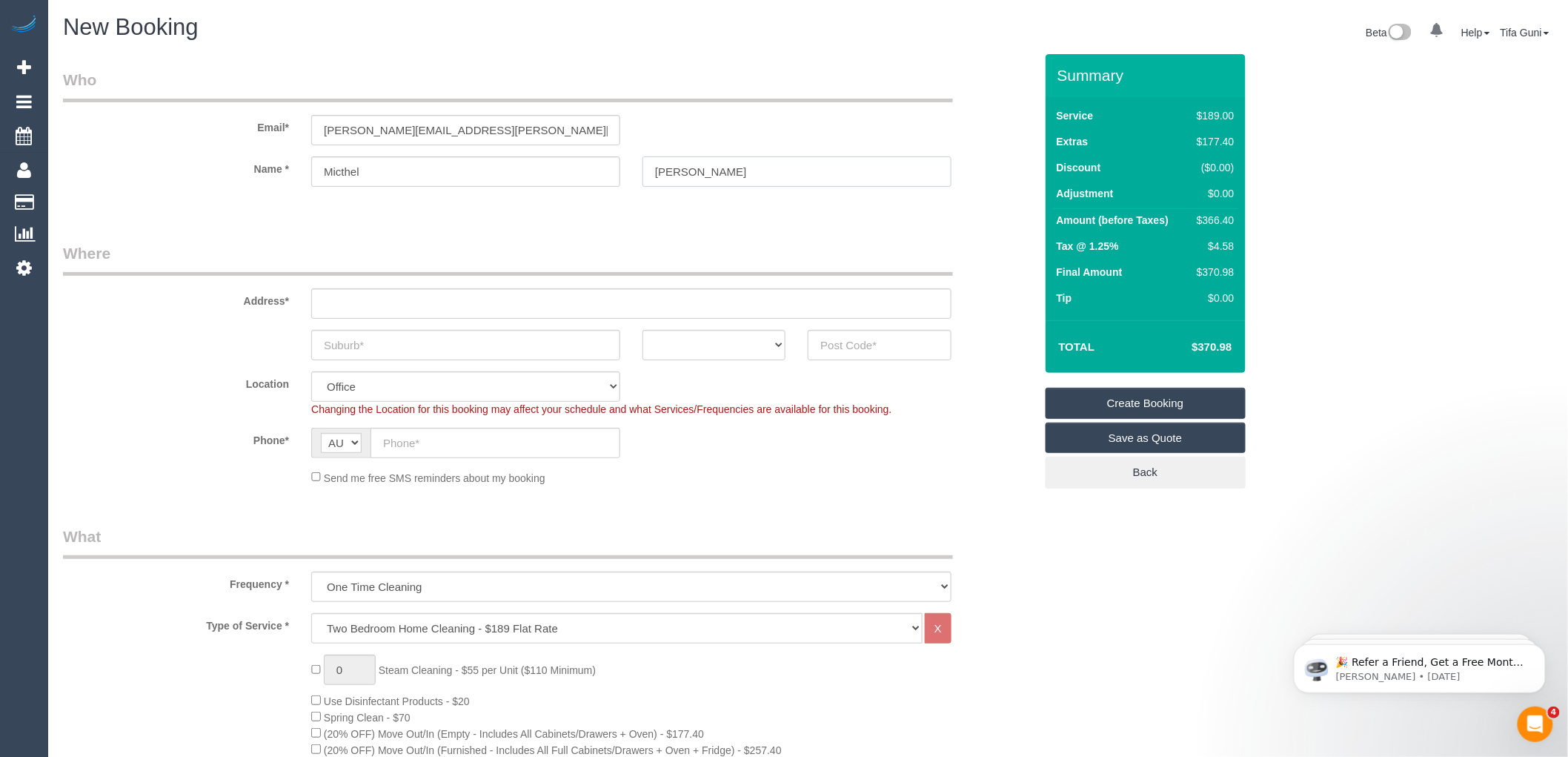
click at [708, 172] on input "Hughes" at bounding box center [797, 171] width 309 height 31
click at [705, 171] on input "Hughes" at bounding box center [797, 171] width 309 height 31
click at [363, 300] on input "text" at bounding box center [631, 304] width 640 height 31
type input "-"
click at [367, 169] on input "Micthel" at bounding box center [466, 171] width 309 height 31
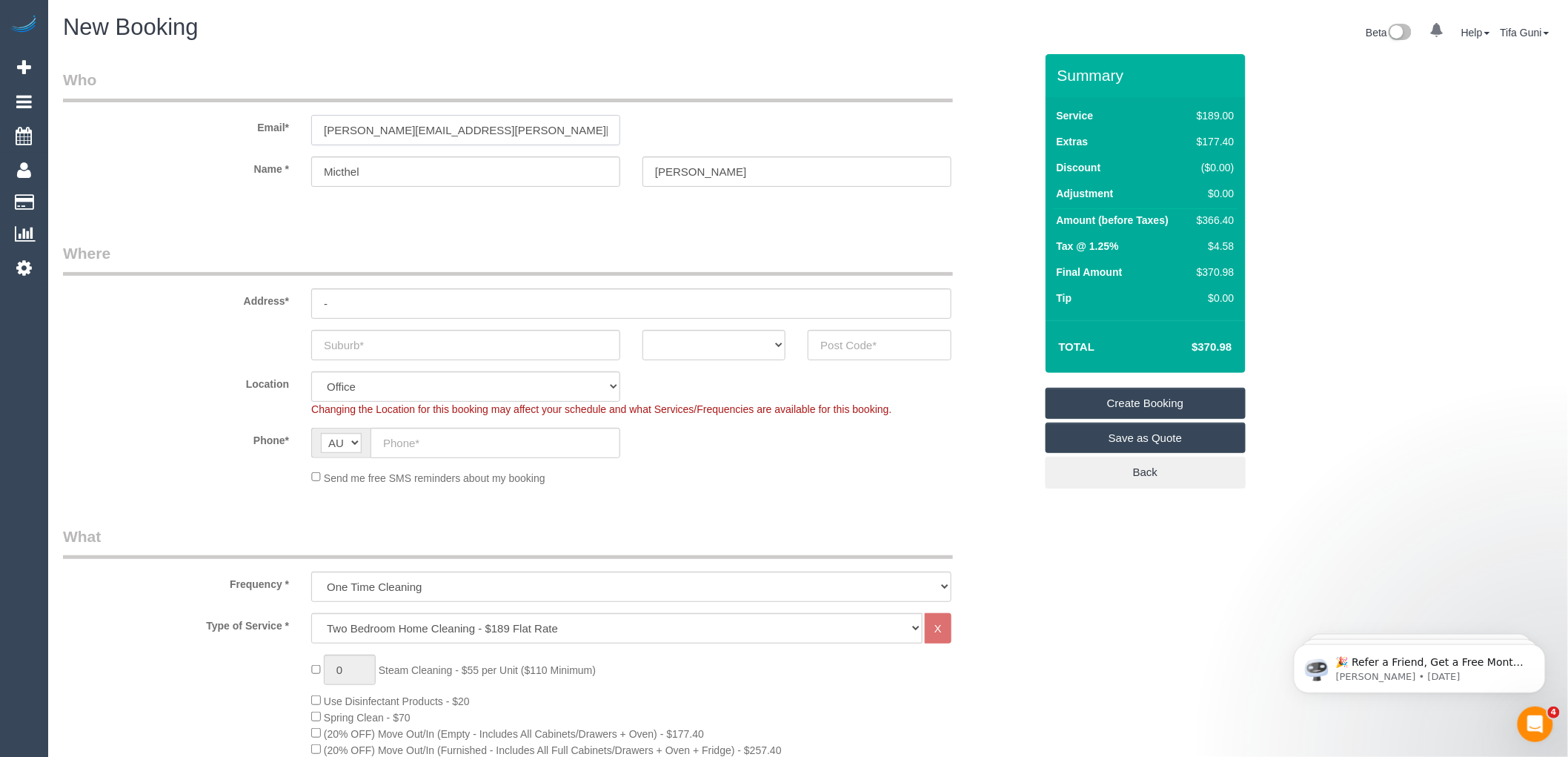
click at [391, 130] on input "mitchell.hughs@outlook.com.au" at bounding box center [466, 130] width 309 height 31
type input "mitchell.hughes@outlook.com.au"
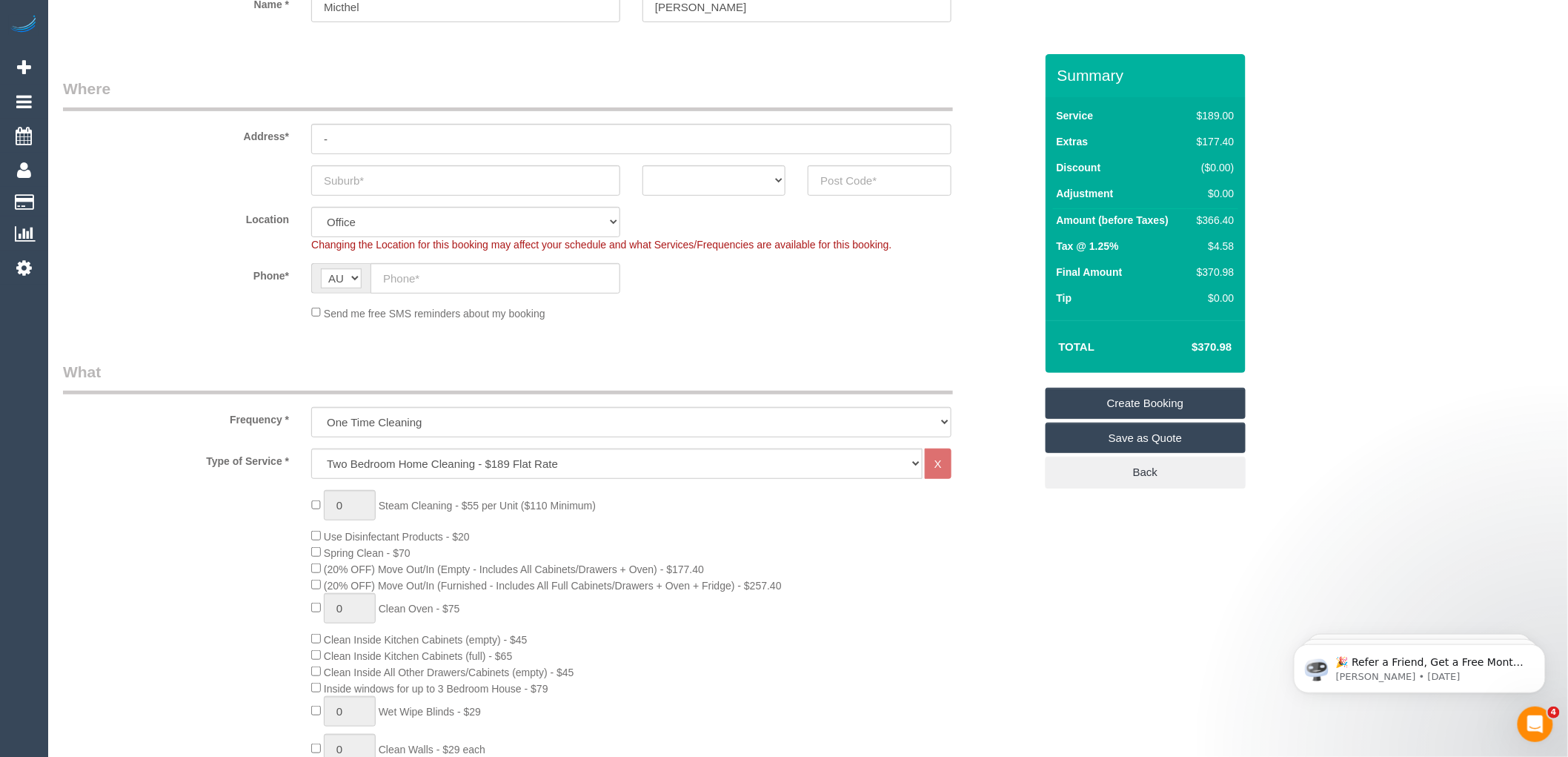
scroll to position [247, 0]
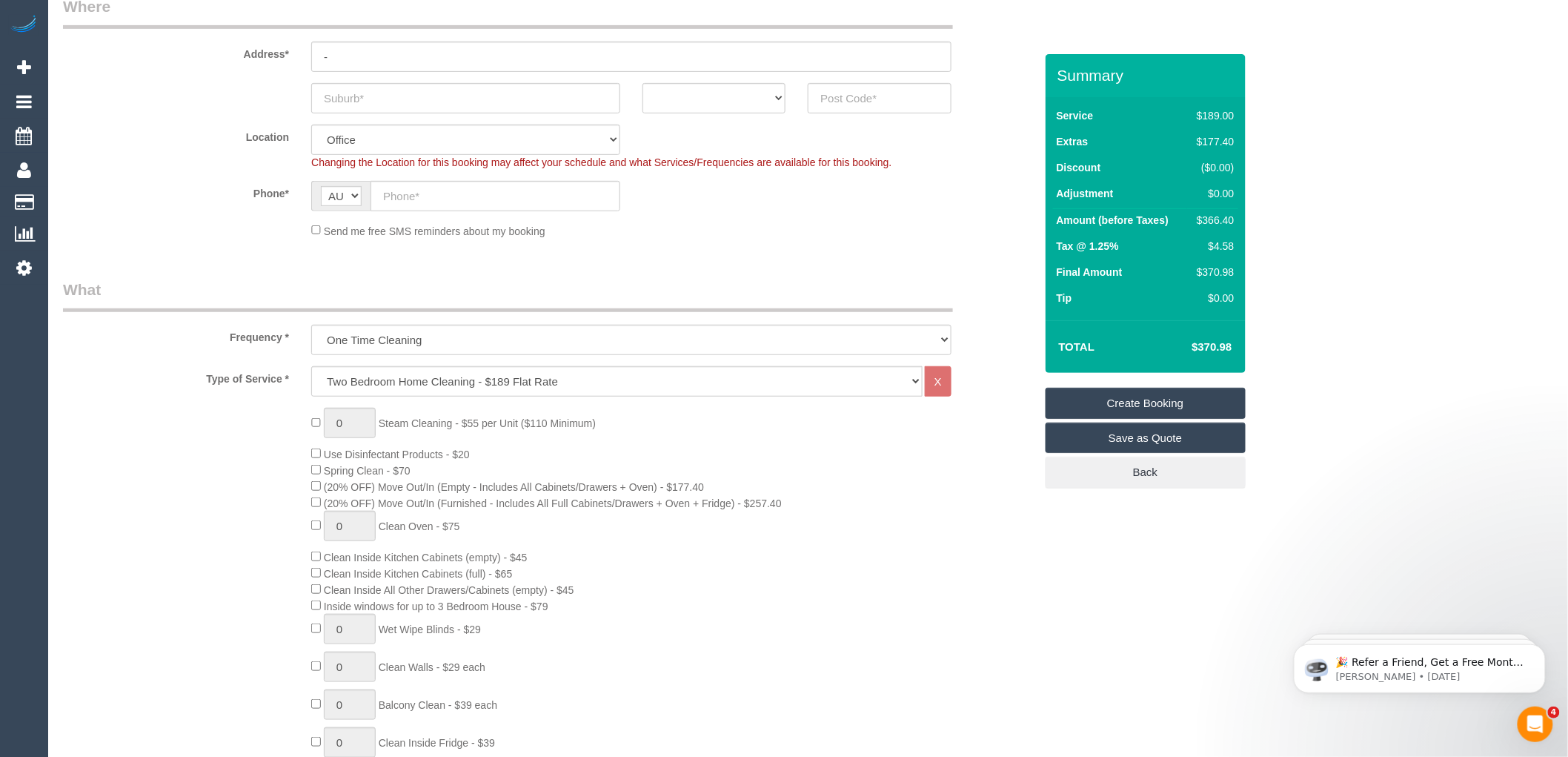
click at [1108, 445] on link "Save as Quote" at bounding box center [1146, 438] width 200 height 31
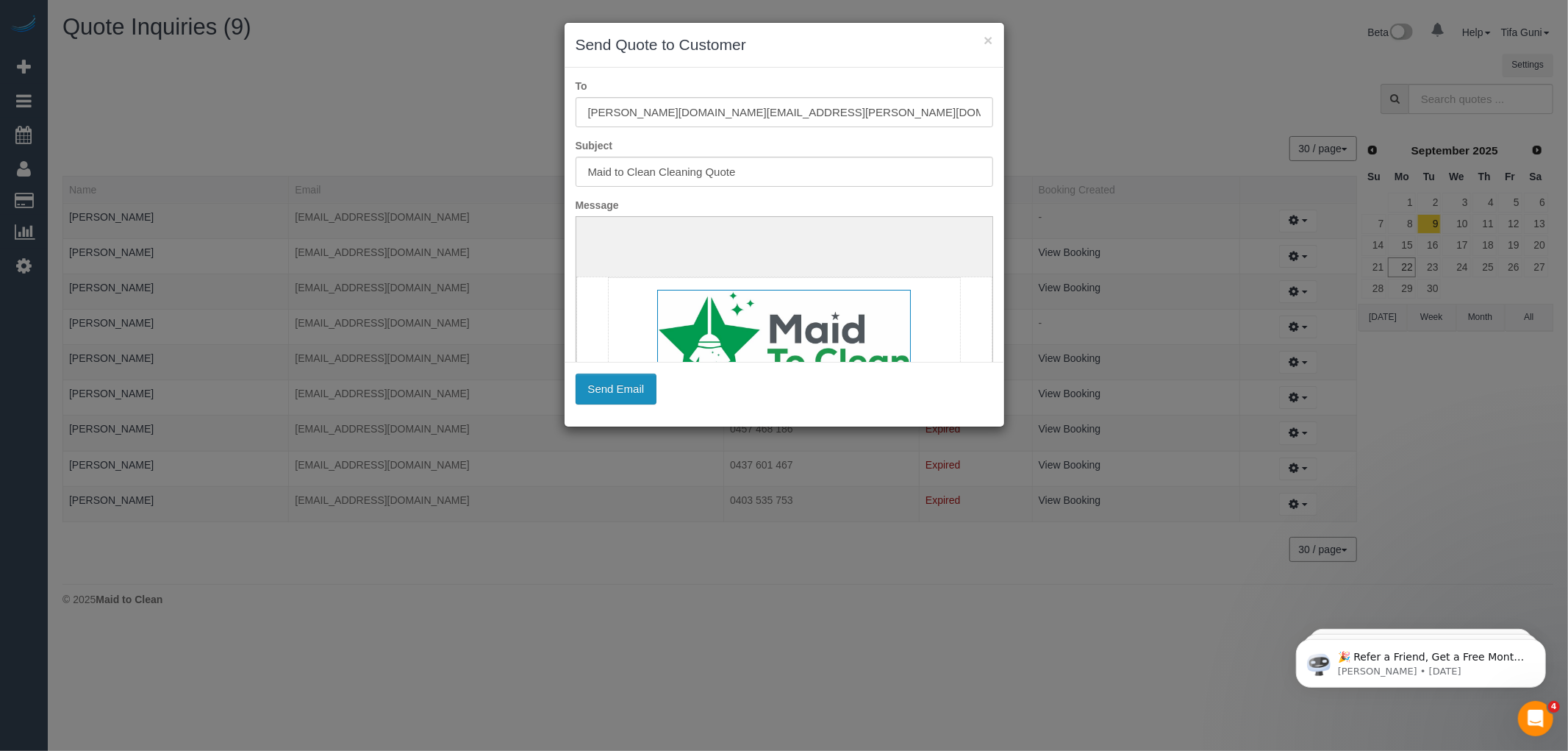
click at [613, 391] on button "Send Email" at bounding box center [617, 389] width 81 height 31
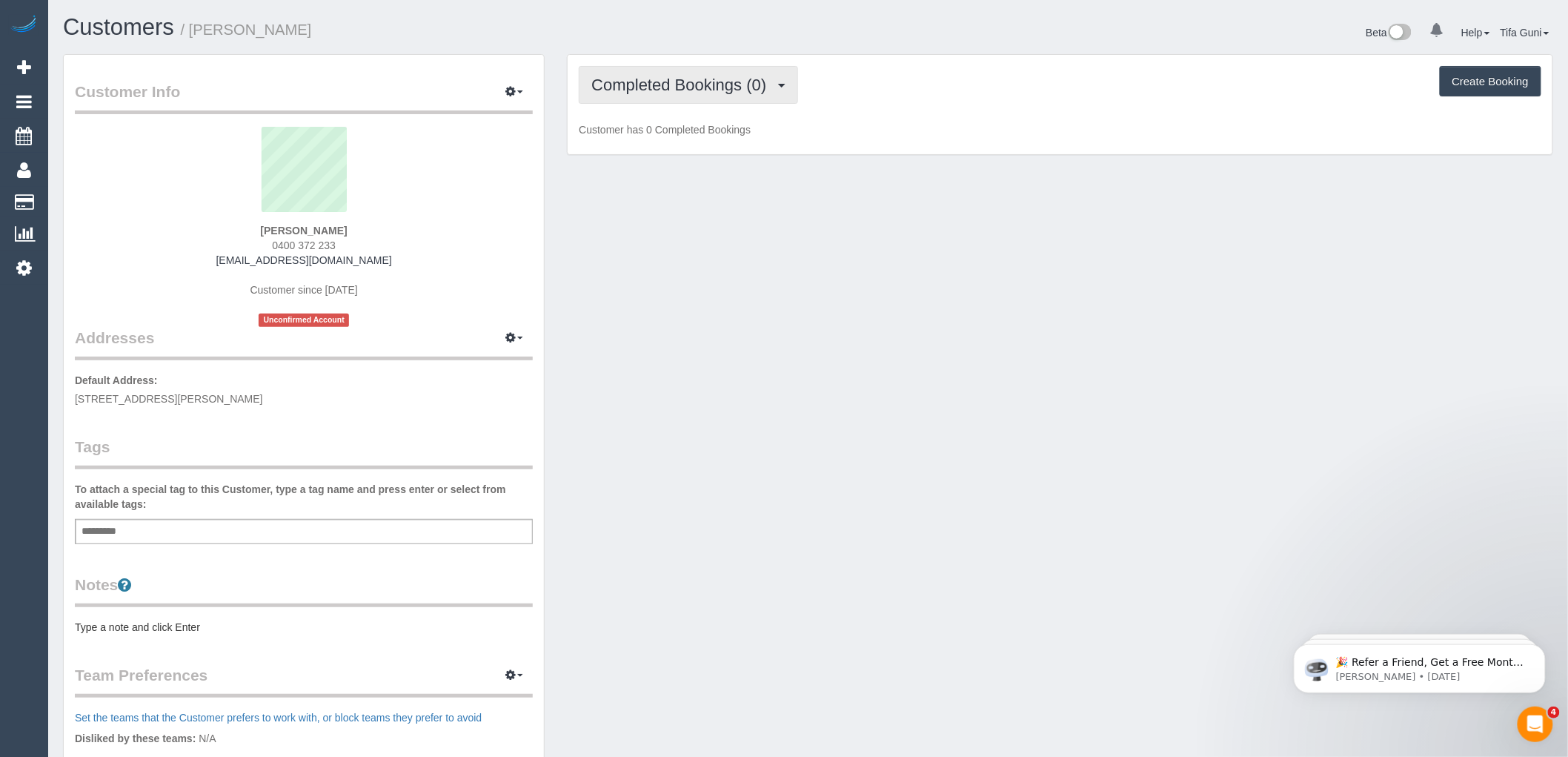
click at [709, 83] on span "Completed Bookings (0)" at bounding box center [683, 84] width 183 height 19
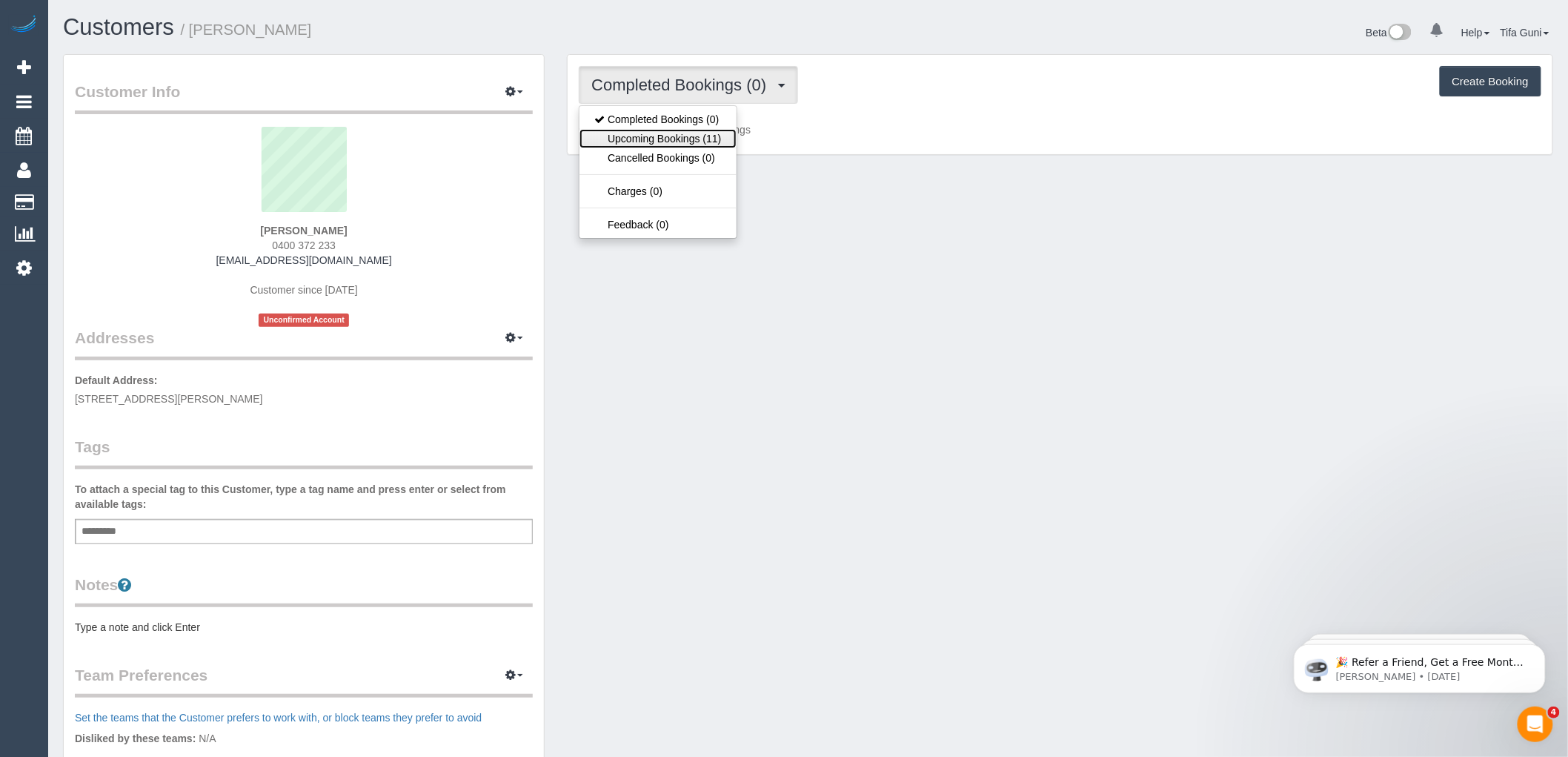
click at [687, 138] on link "Upcoming Bookings (11)" at bounding box center [658, 138] width 156 height 19
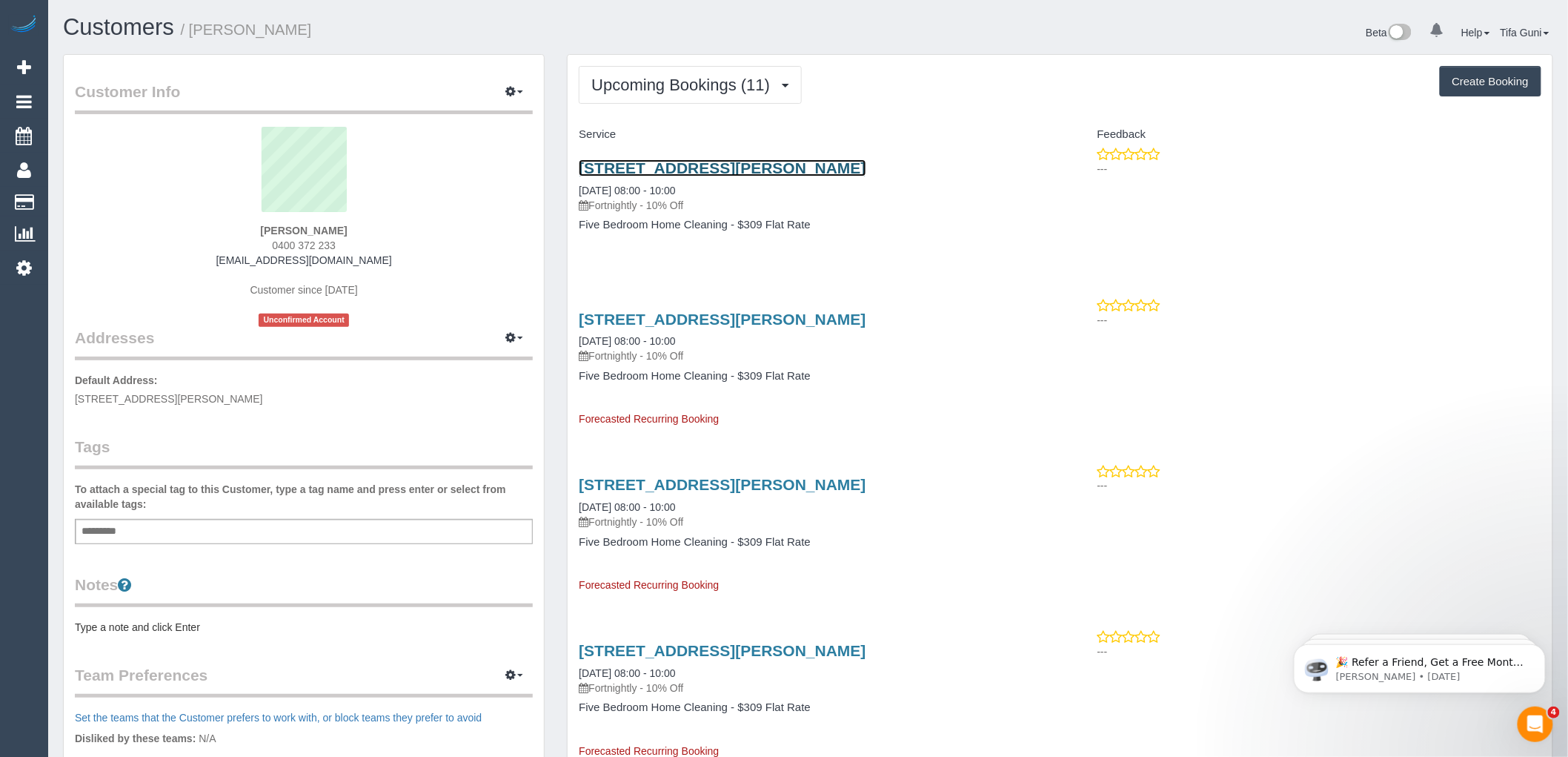
click at [720, 165] on link "[STREET_ADDRESS][PERSON_NAME]" at bounding box center [722, 167] width 287 height 17
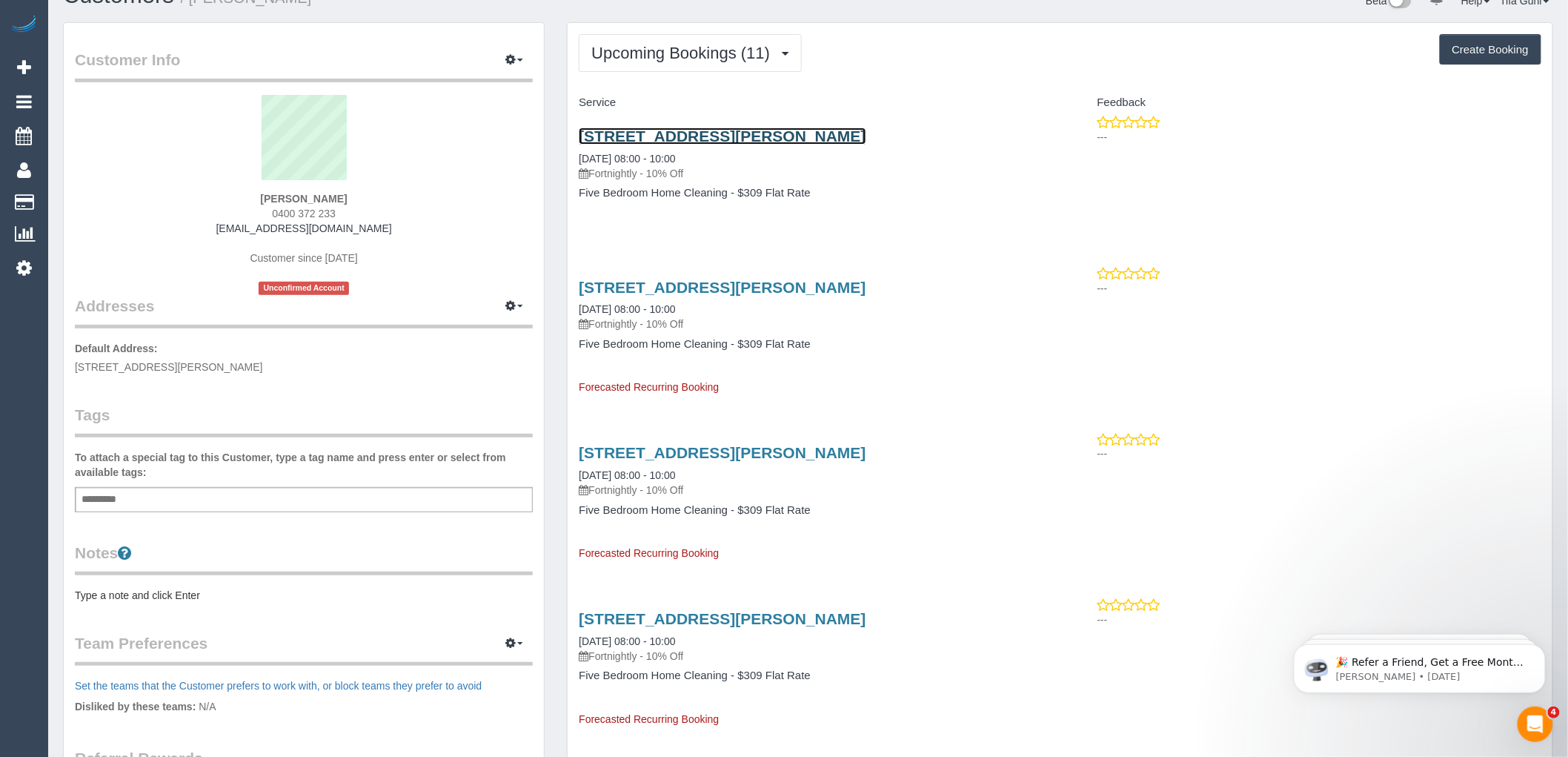
scroll to position [82, 0]
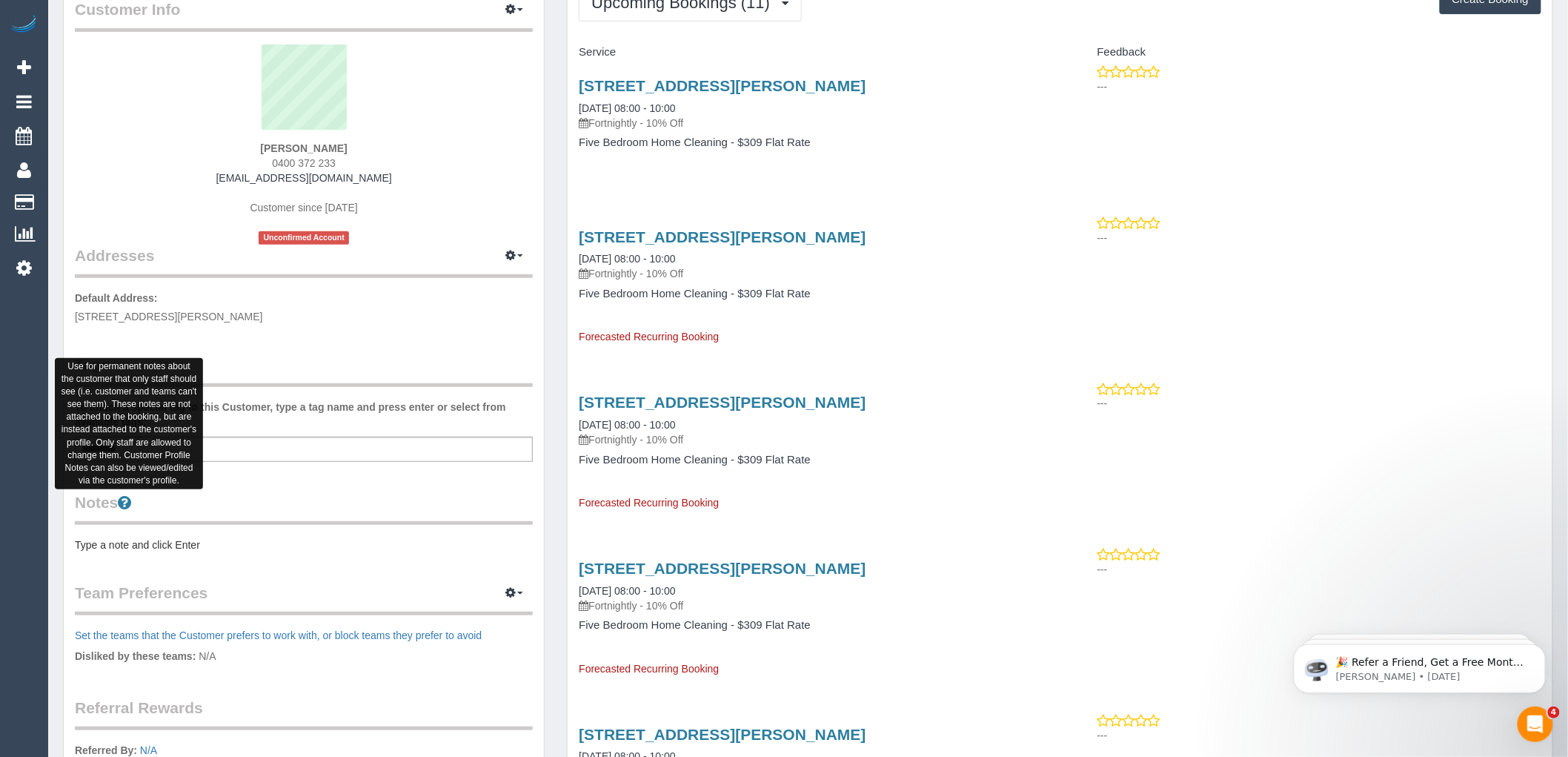
click at [122, 498] on icon at bounding box center [125, 502] width 14 height 15
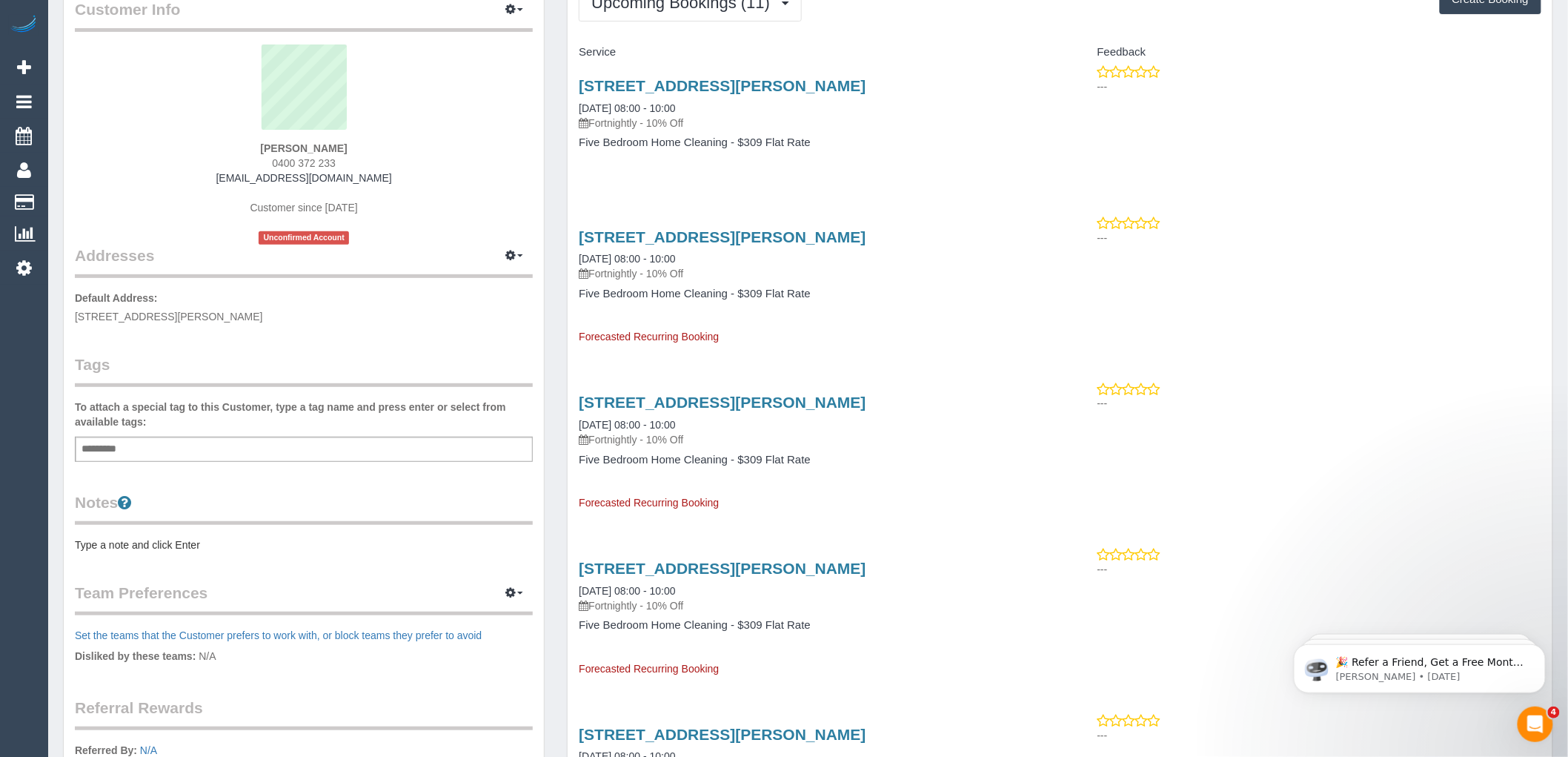
click at [105, 469] on div "Customer Info Edit Contact Info Send Message Email Preferences Special Sales Ta…" at bounding box center [303, 454] width 480 height 962
drag, startPoint x: 88, startPoint y: 473, endPoint x: 88, endPoint y: 492, distance: 19.0
click at [88, 477] on div "Customer Info Edit Contact Info Send Message Email Preferences Special Sales Ta…" at bounding box center [303, 454] width 480 height 962
click at [88, 500] on legend "Notes" at bounding box center [304, 508] width 458 height 33
click at [84, 506] on legend "Notes" at bounding box center [304, 508] width 458 height 33
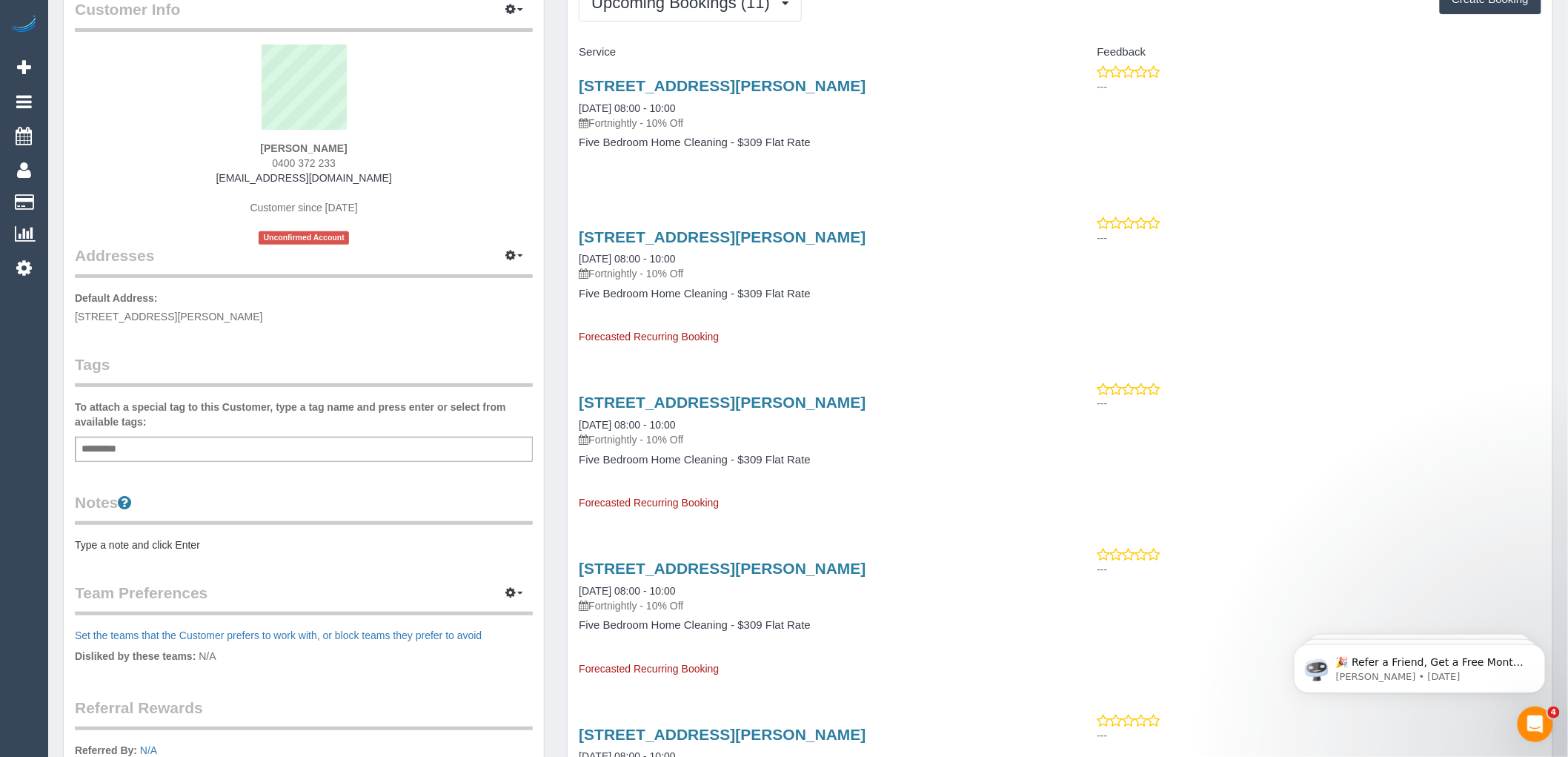
click at [81, 505] on legend "Notes" at bounding box center [304, 508] width 458 height 33
click at [90, 504] on legend "Notes" at bounding box center [304, 508] width 458 height 33
drag, startPoint x: 145, startPoint y: 362, endPoint x: 117, endPoint y: 364, distance: 28.1
click at [144, 362] on legend "Tags" at bounding box center [304, 370] width 458 height 33
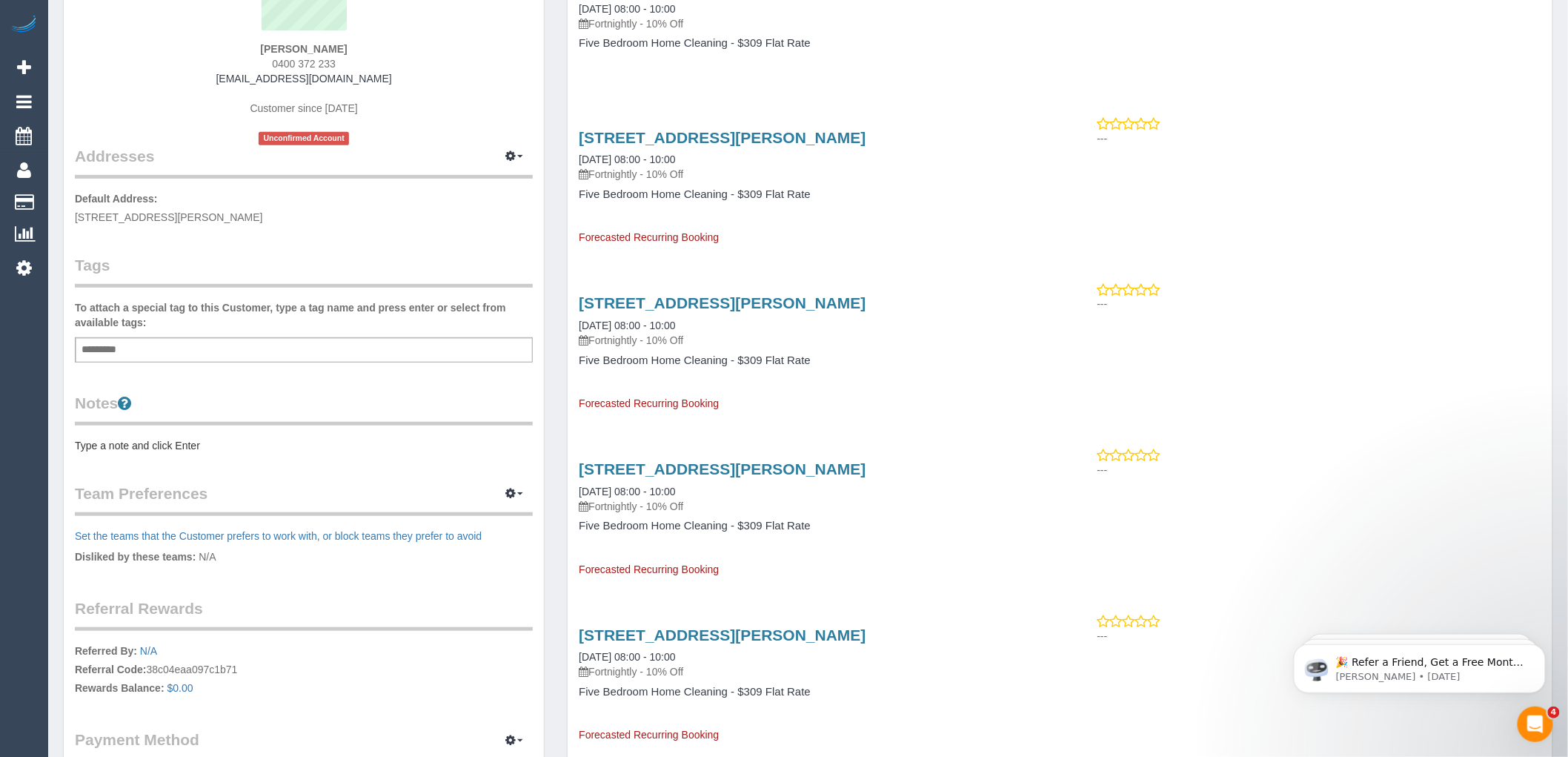
scroll to position [412, 0]
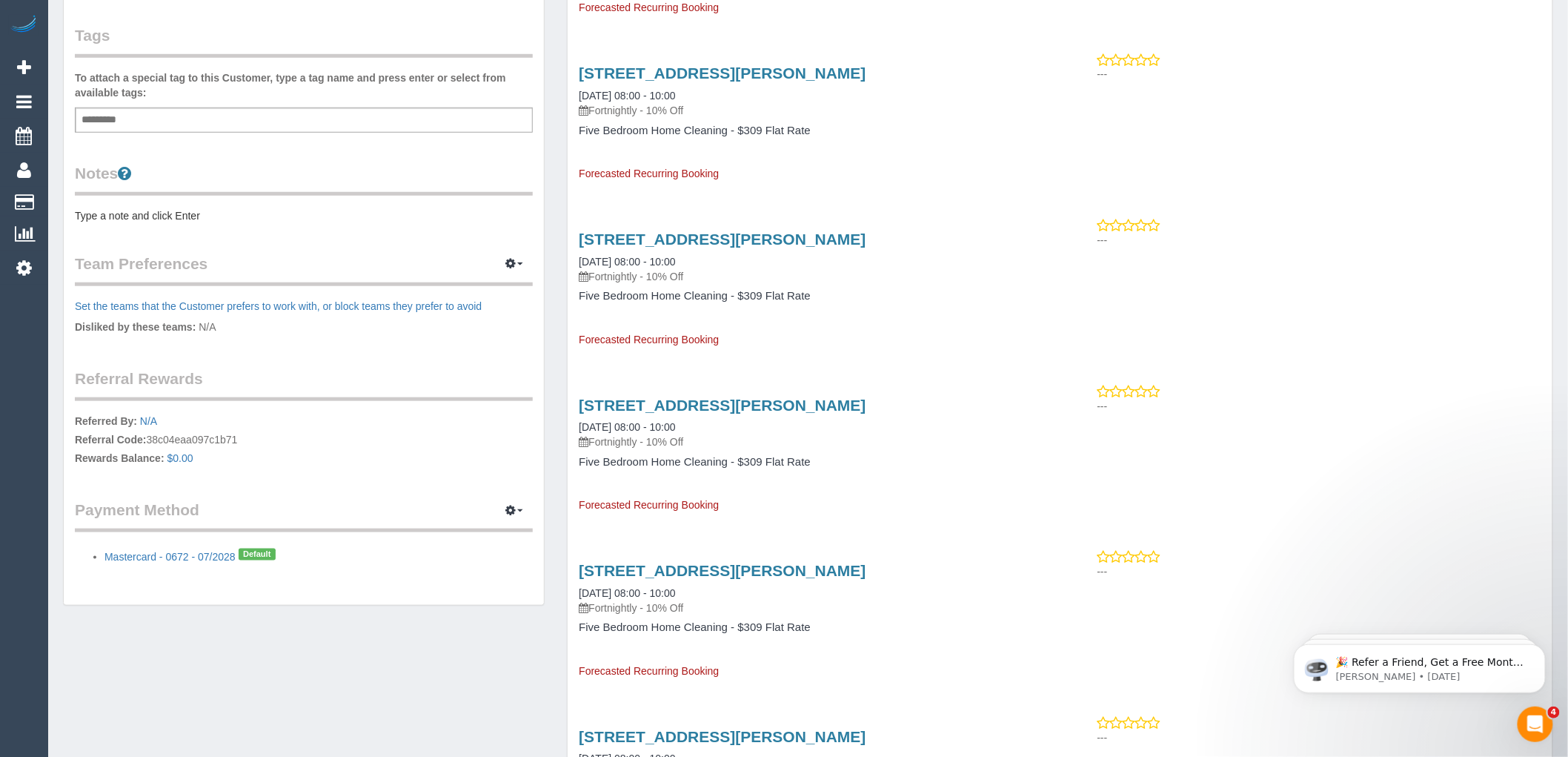
click at [84, 166] on legend "Notes" at bounding box center [304, 179] width 458 height 33
click at [84, 175] on legend "Notes" at bounding box center [304, 179] width 458 height 33
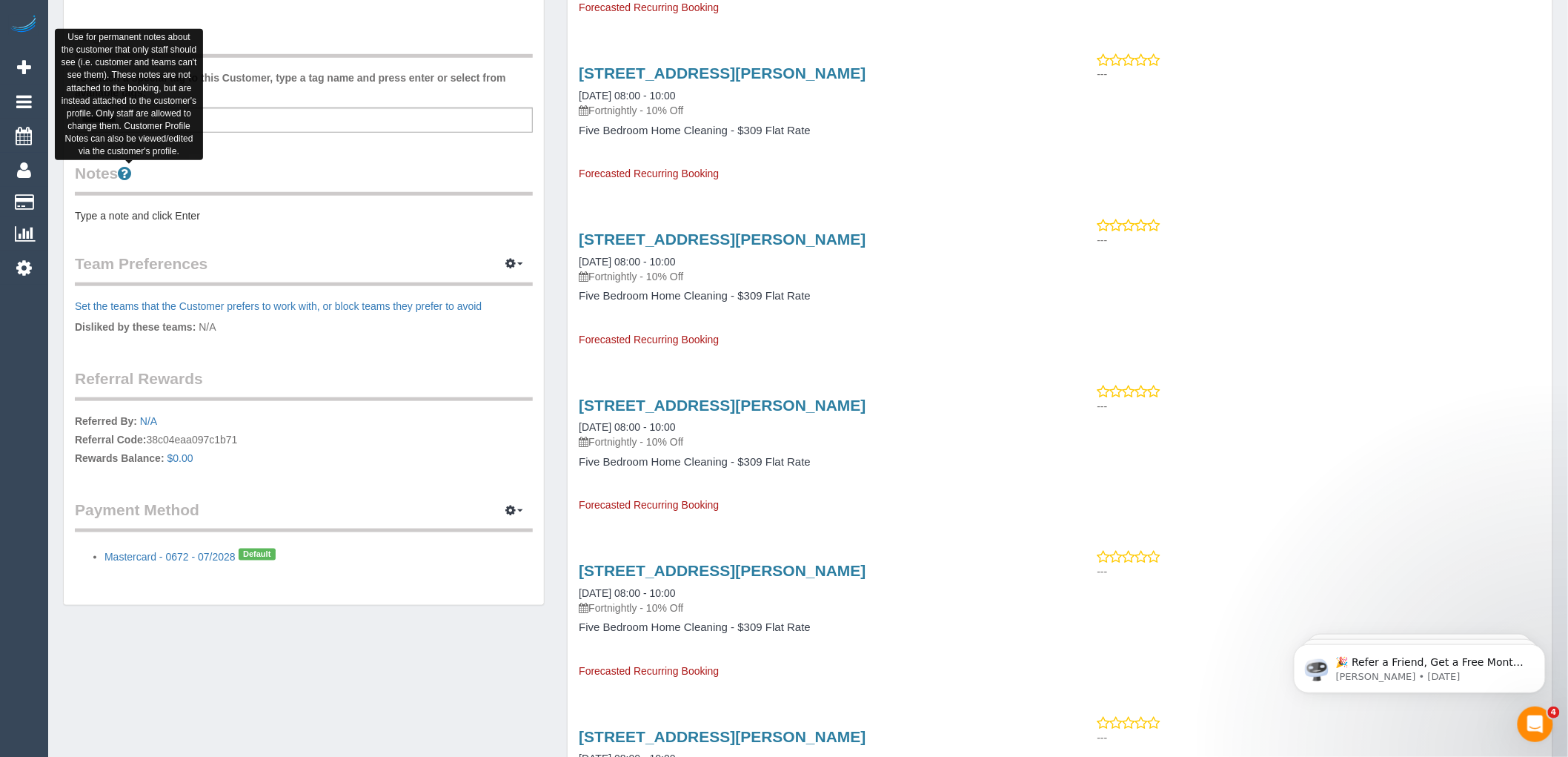
click at [128, 174] on icon at bounding box center [125, 173] width 14 height 15
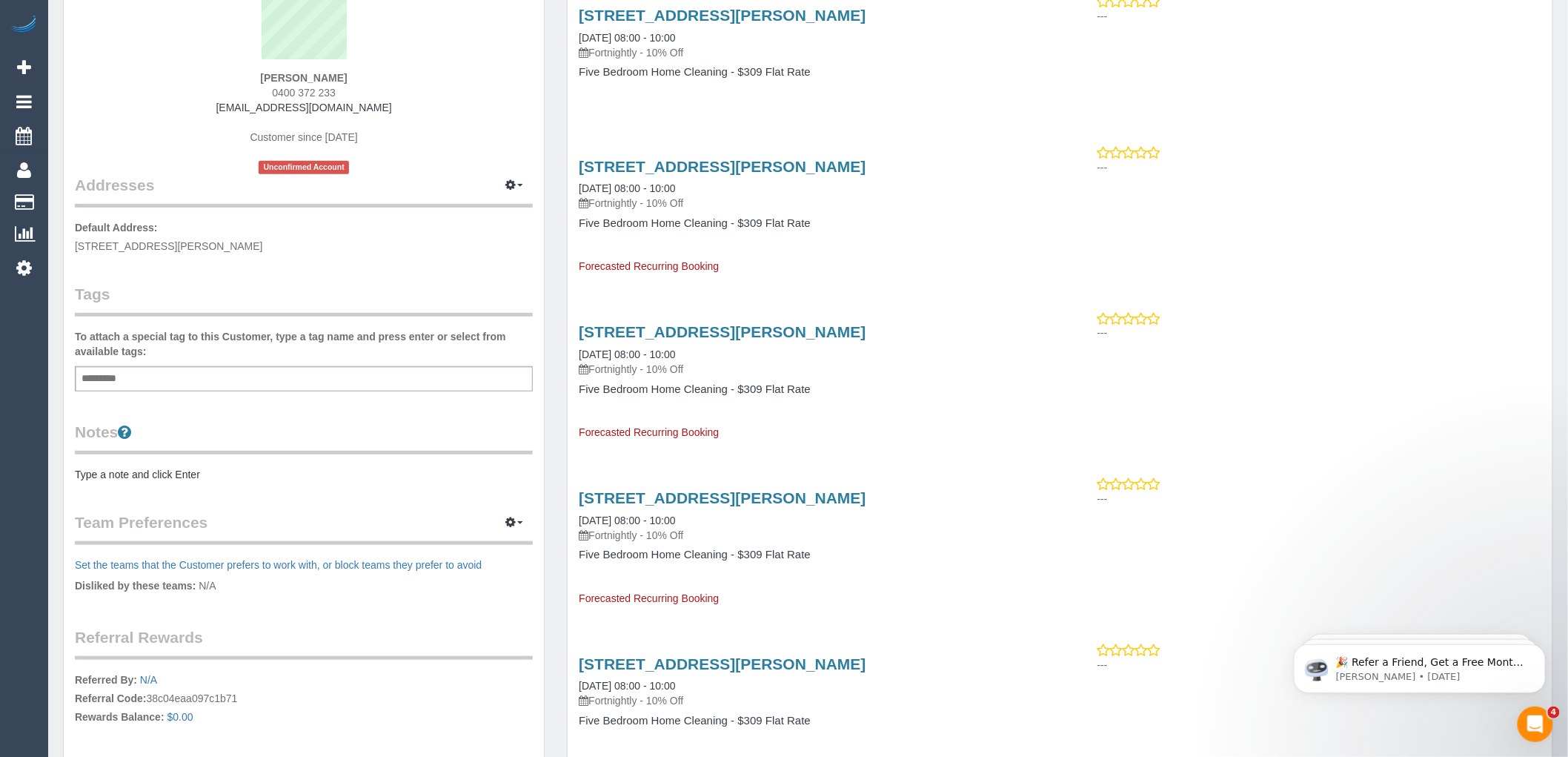
scroll to position [0, 0]
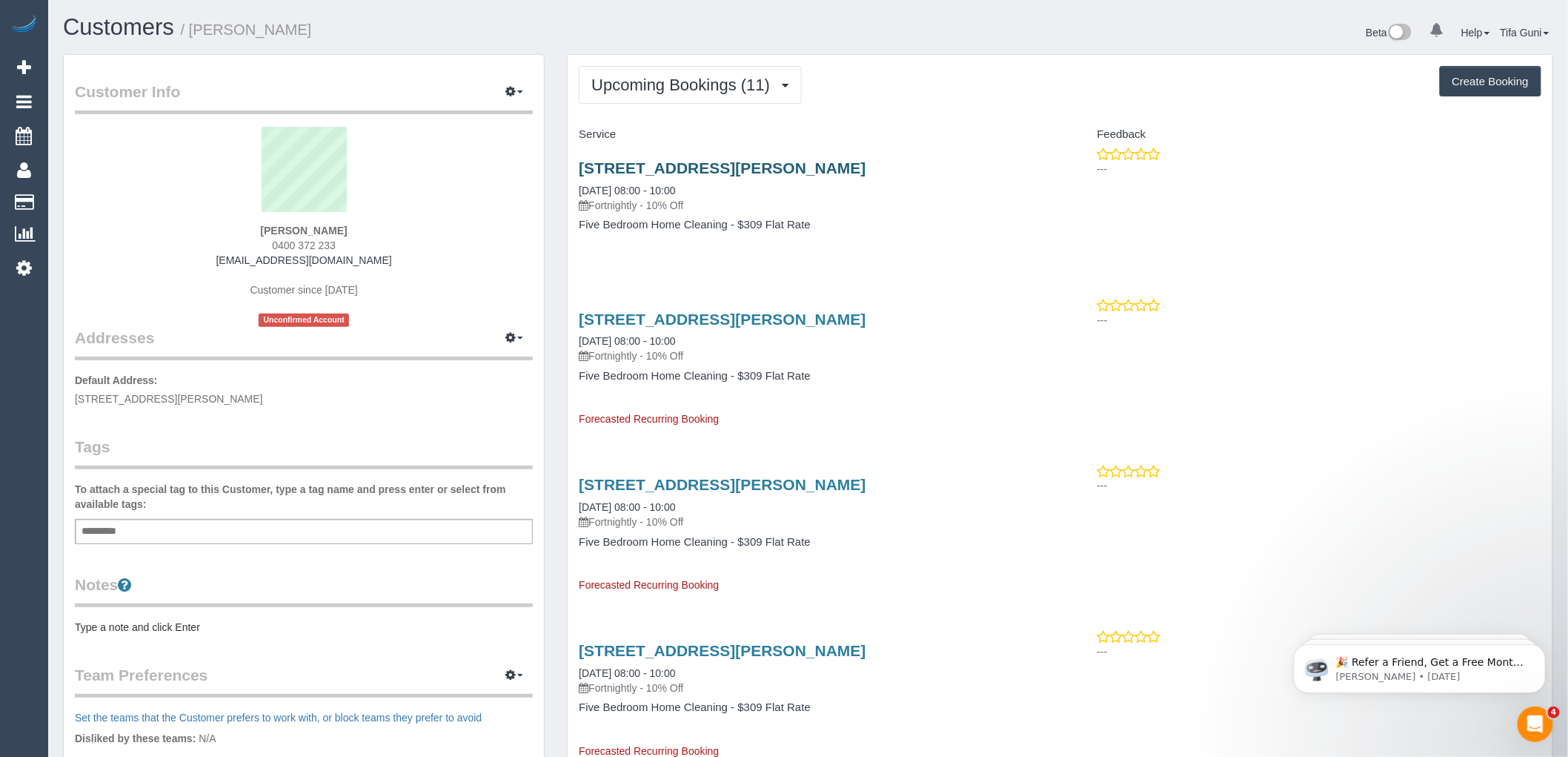
drag, startPoint x: 845, startPoint y: 165, endPoint x: 617, endPoint y: 171, distance: 228.1
drag, startPoint x: 904, startPoint y: 145, endPoint x: 873, endPoint y: 157, distance: 33.2
click at [903, 145] on div "Service" at bounding box center [814, 134] width 492 height 25
drag, startPoint x: 876, startPoint y: 164, endPoint x: 834, endPoint y: 175, distance: 43.4
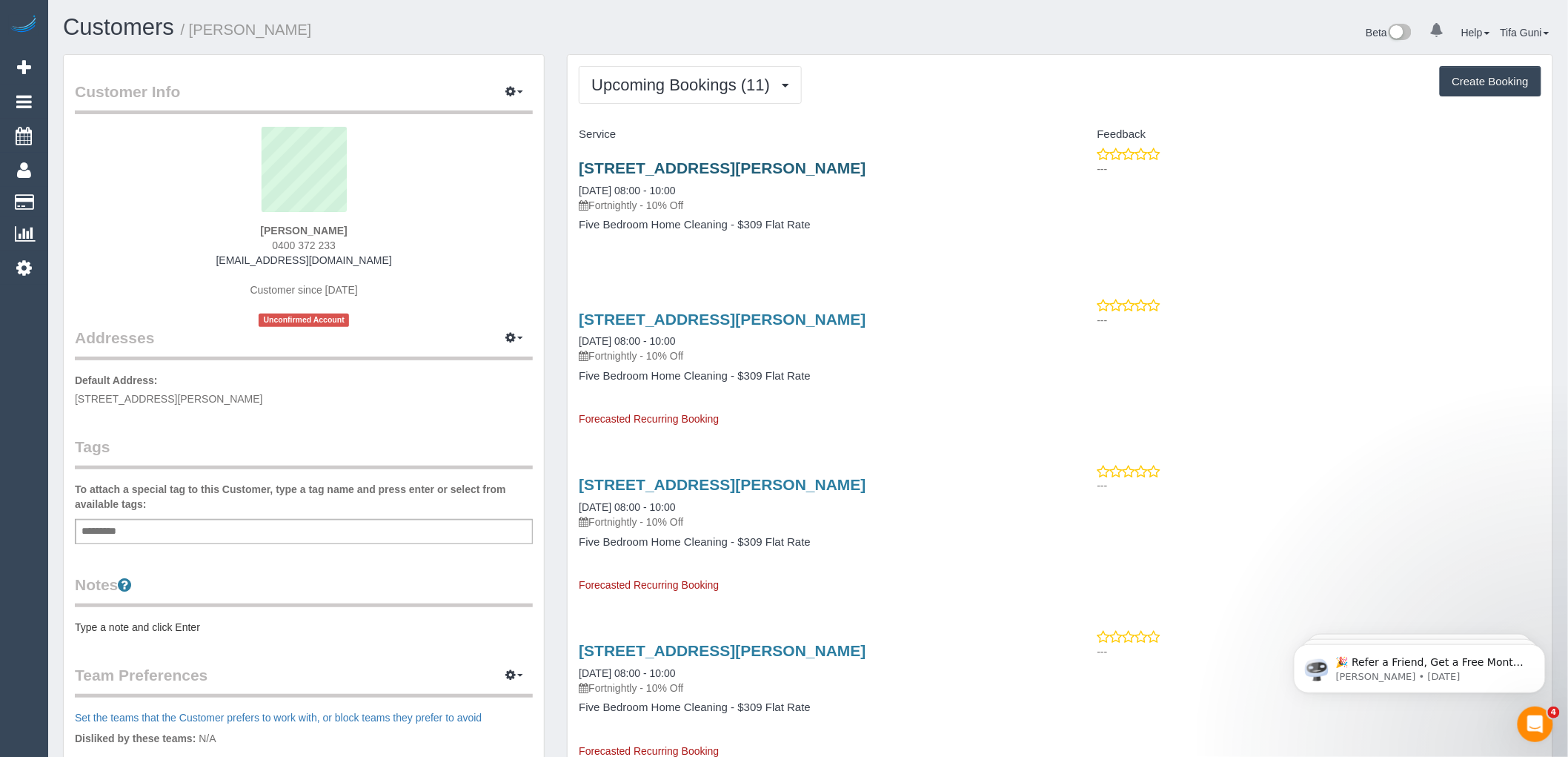
click at [876, 166] on h3 "[STREET_ADDRESS][PERSON_NAME]" at bounding box center [814, 167] width 470 height 17
click at [757, 203] on p "Fortnightly - 10% Off" at bounding box center [814, 205] width 470 height 14
drag, startPoint x: 856, startPoint y: 165, endPoint x: 582, endPoint y: 173, distance: 274.1
click at [582, 173] on h3 "[STREET_ADDRESS][PERSON_NAME]" at bounding box center [814, 167] width 470 height 17
copy link "[STREET_ADDRESS][PERSON_NAME]"
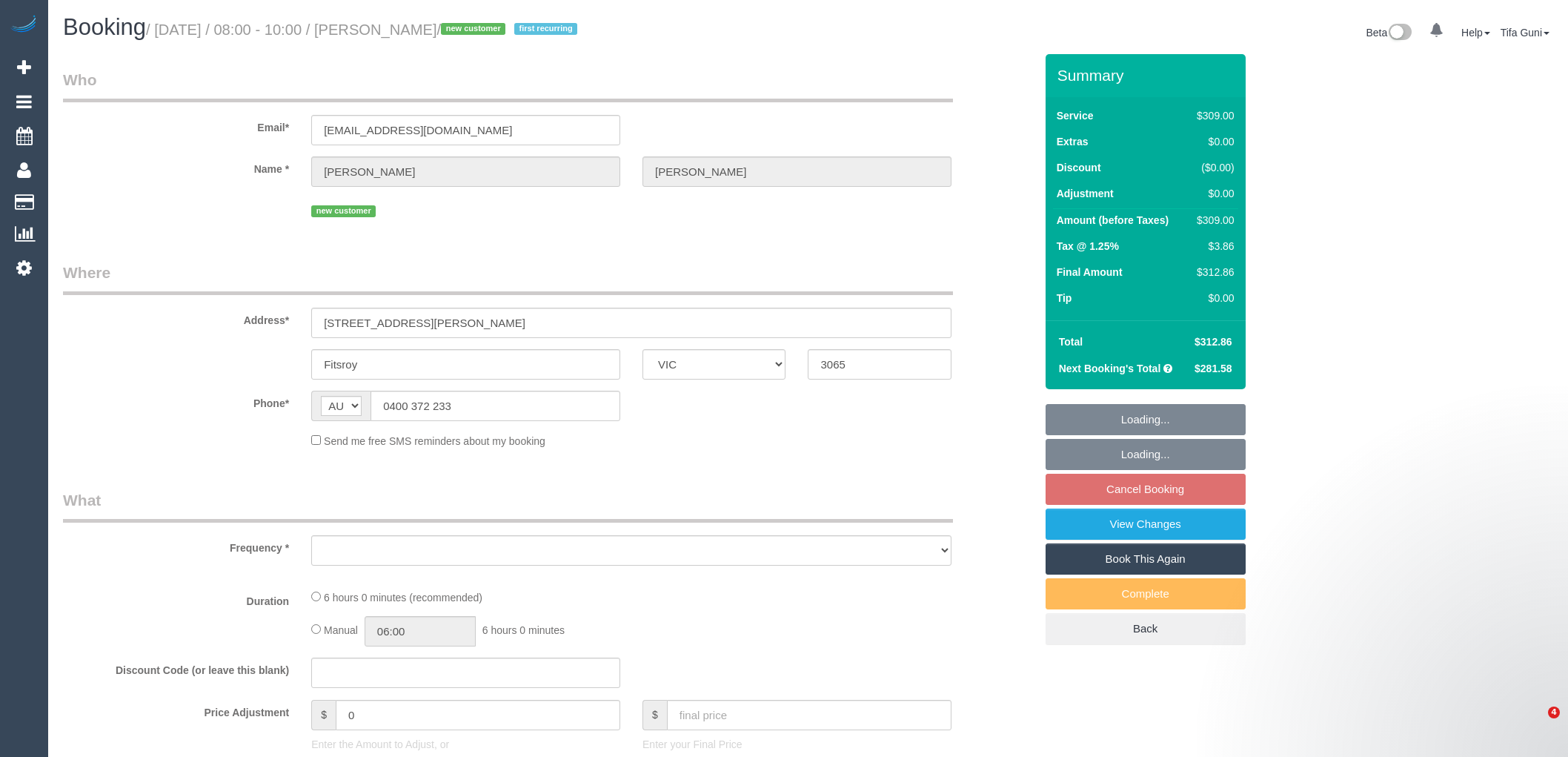
select select "VIC"
select select "object:536"
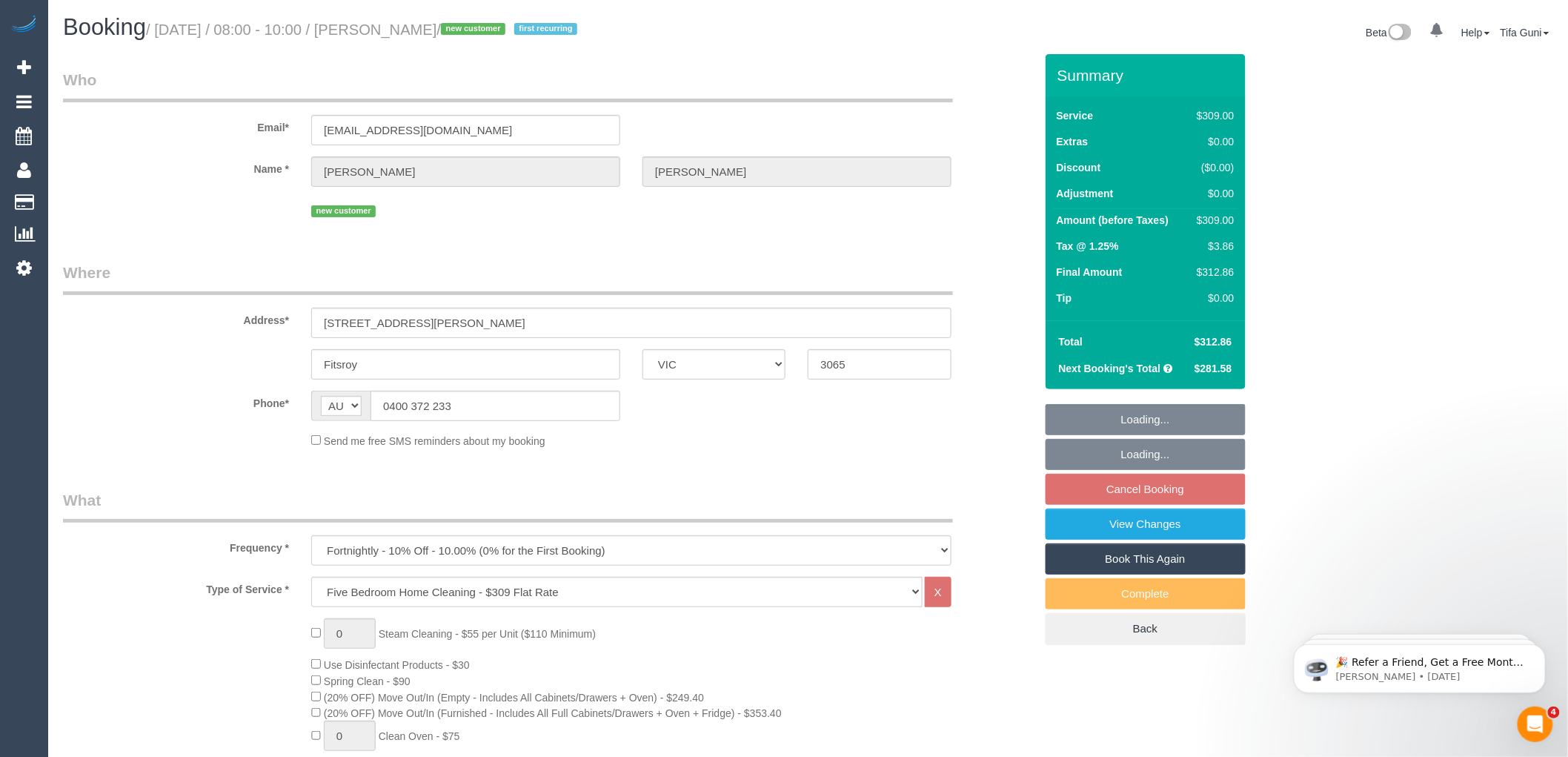
select select "string:stripe-pm_1SA1DW2GScqysDRVgSQAKOkF"
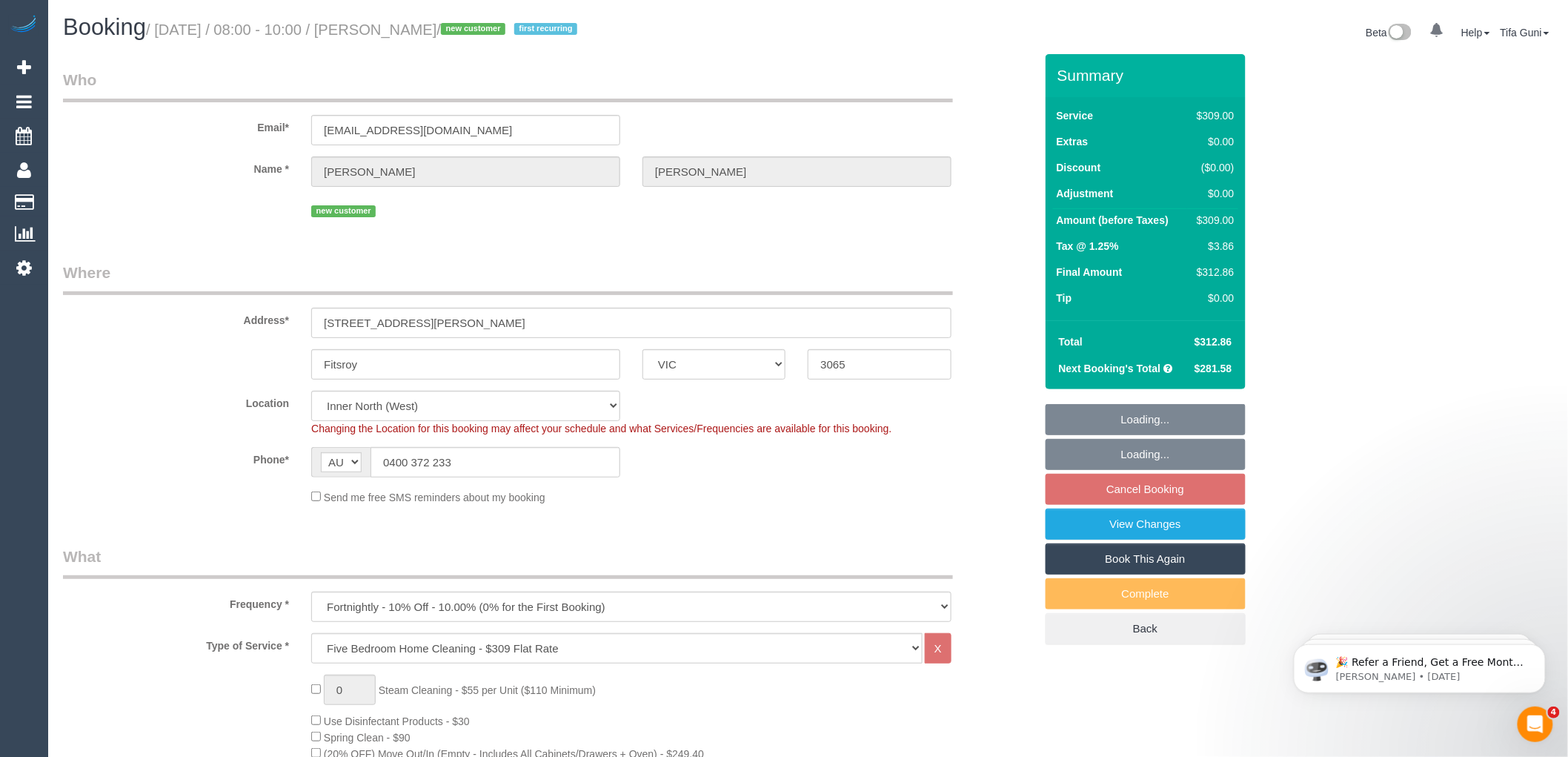
select select "number:28"
select select "number:14"
select select "number:19"
select select "spot2"
select select "object:1676"
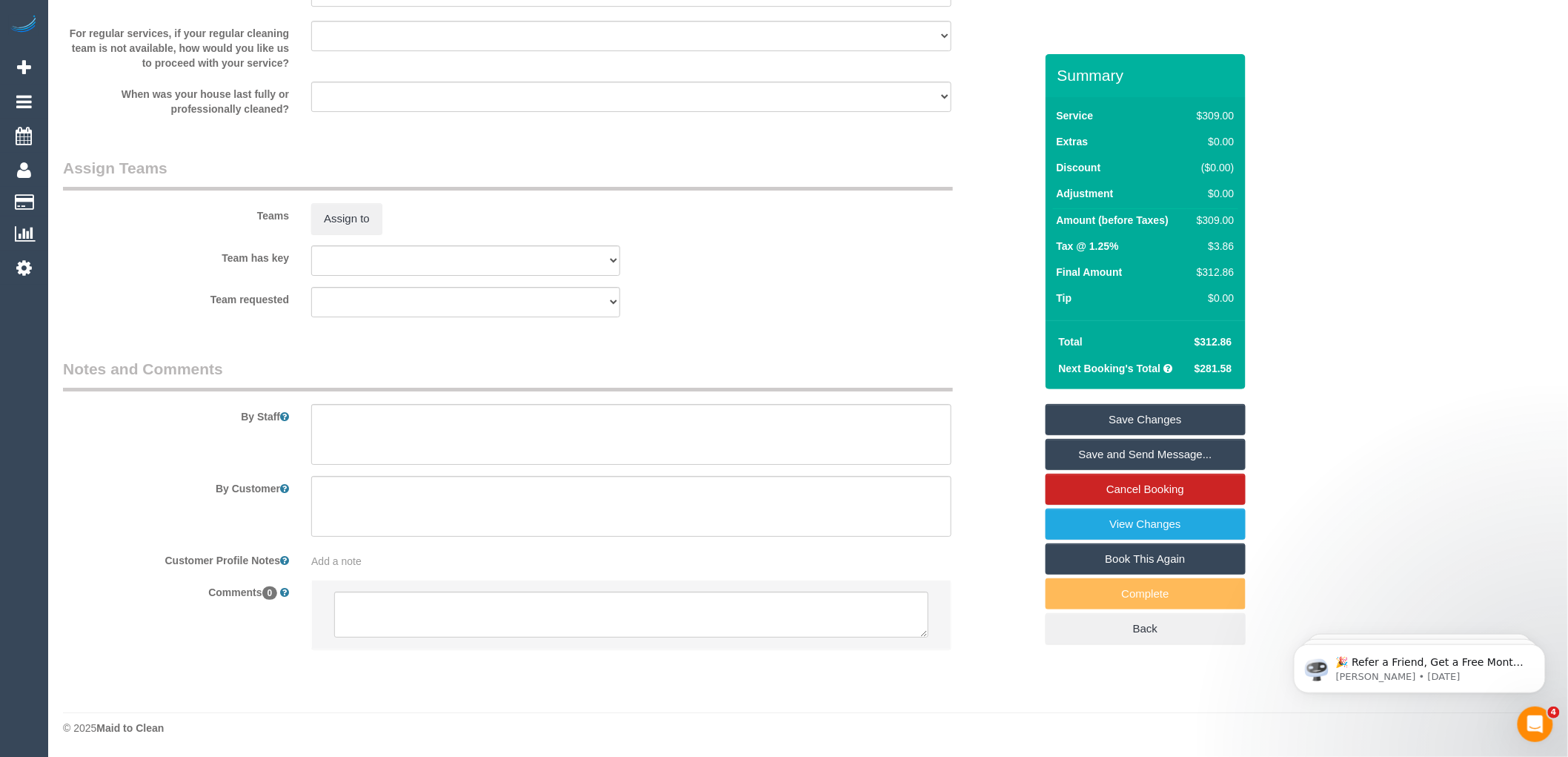
scroll to position [2097, 0]
click at [458, 606] on textarea at bounding box center [631, 615] width 594 height 46
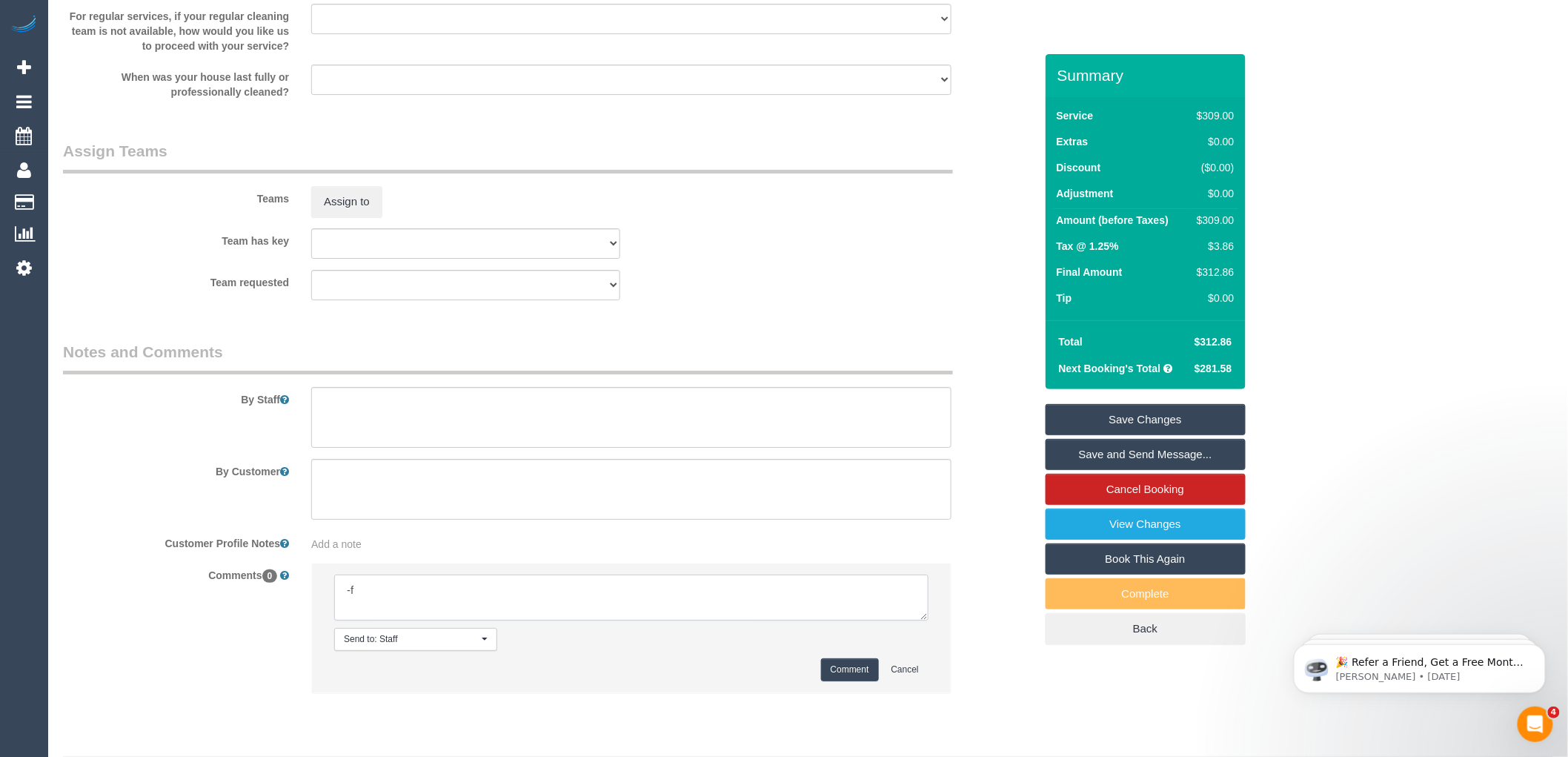
type textarea "-"
paste textarea "Flexibility dates: Flexibility times: Notes: knows we need to review Contact vi…"
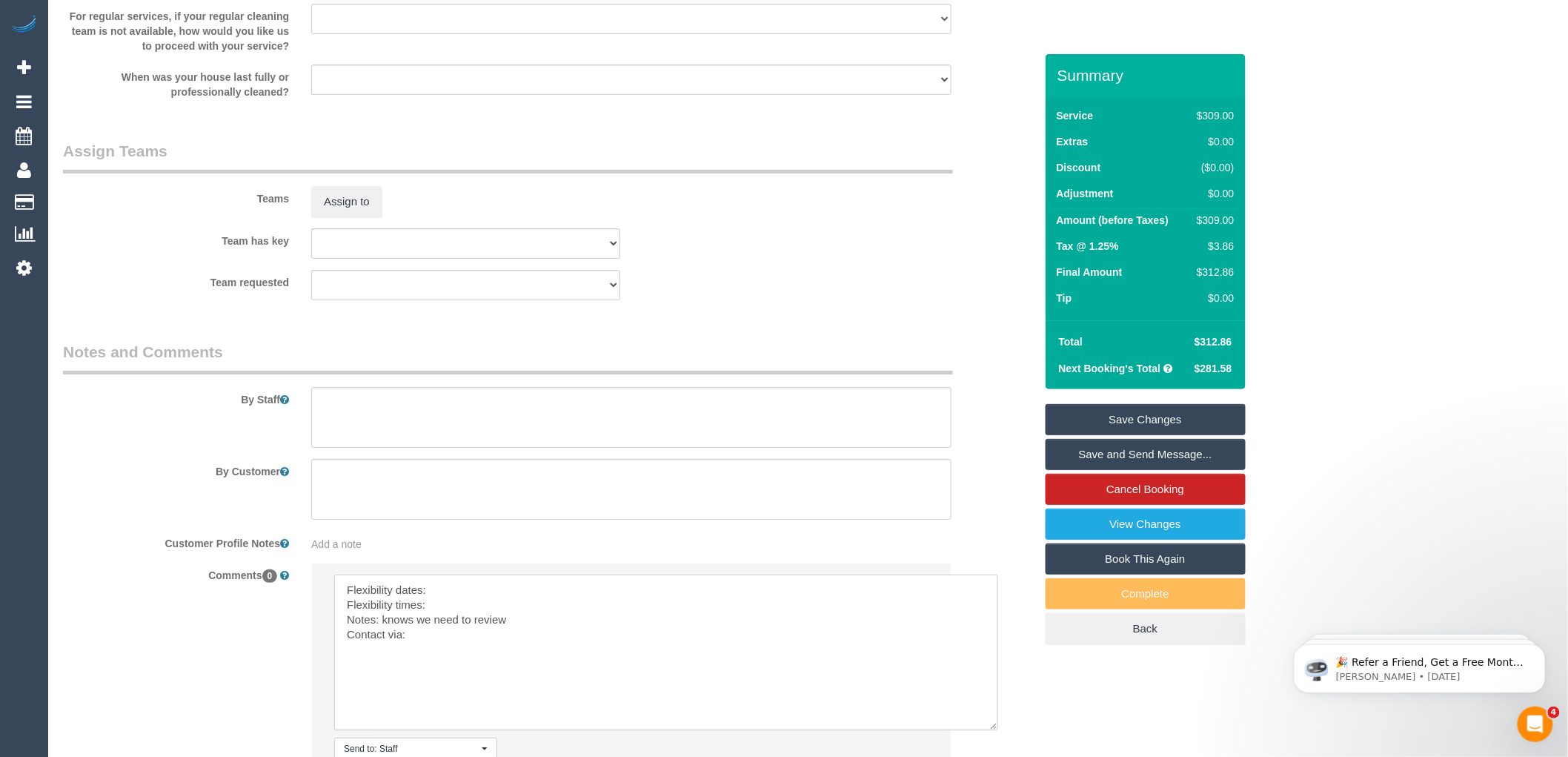
drag, startPoint x: 925, startPoint y: 634, endPoint x: 976, endPoint y: 736, distance: 114.0
click at [999, 730] on textarea at bounding box center [667, 652] width 664 height 156
click at [454, 605] on textarea at bounding box center [668, 657] width 667 height 166
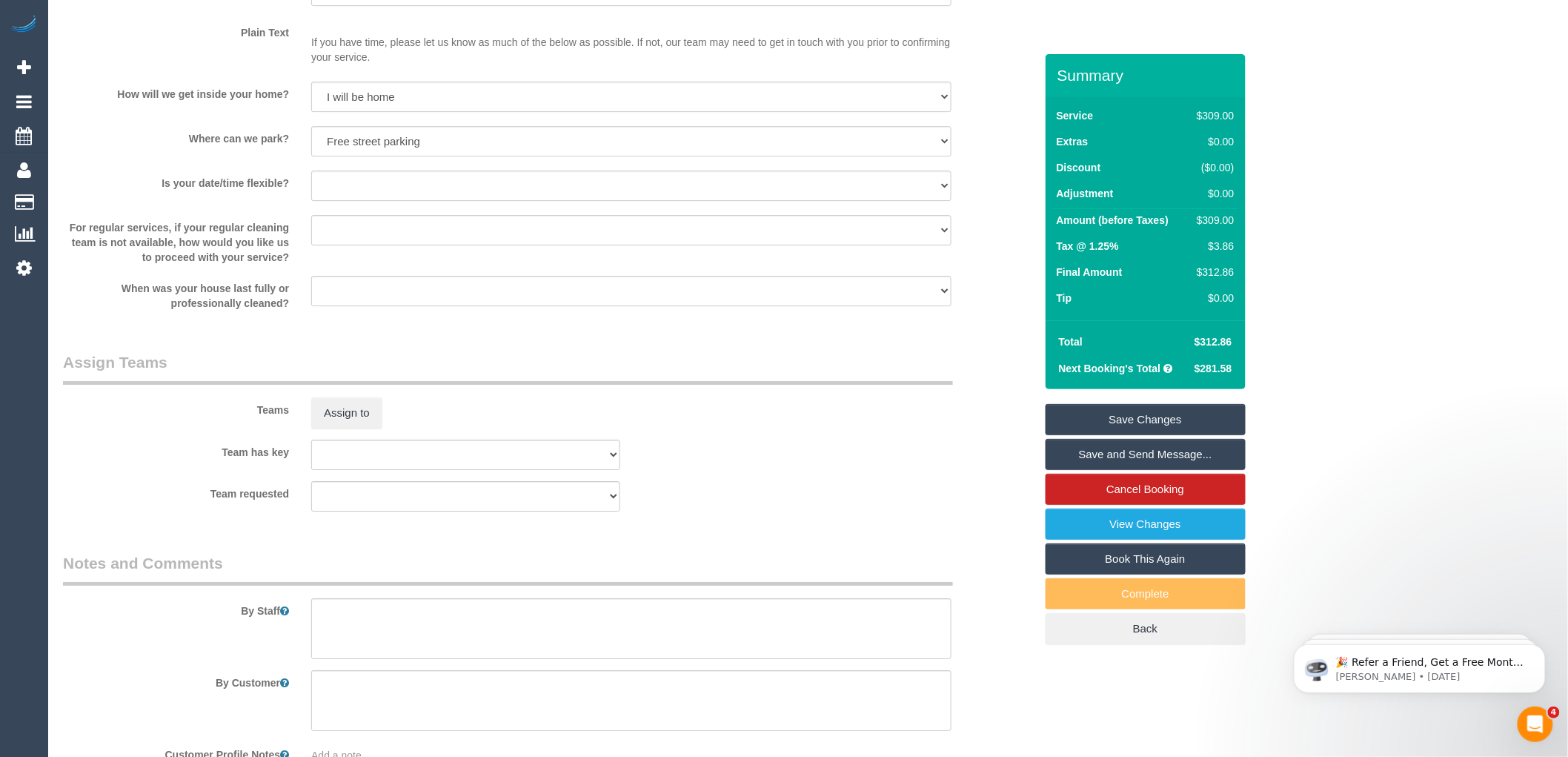
scroll to position [1603, 0]
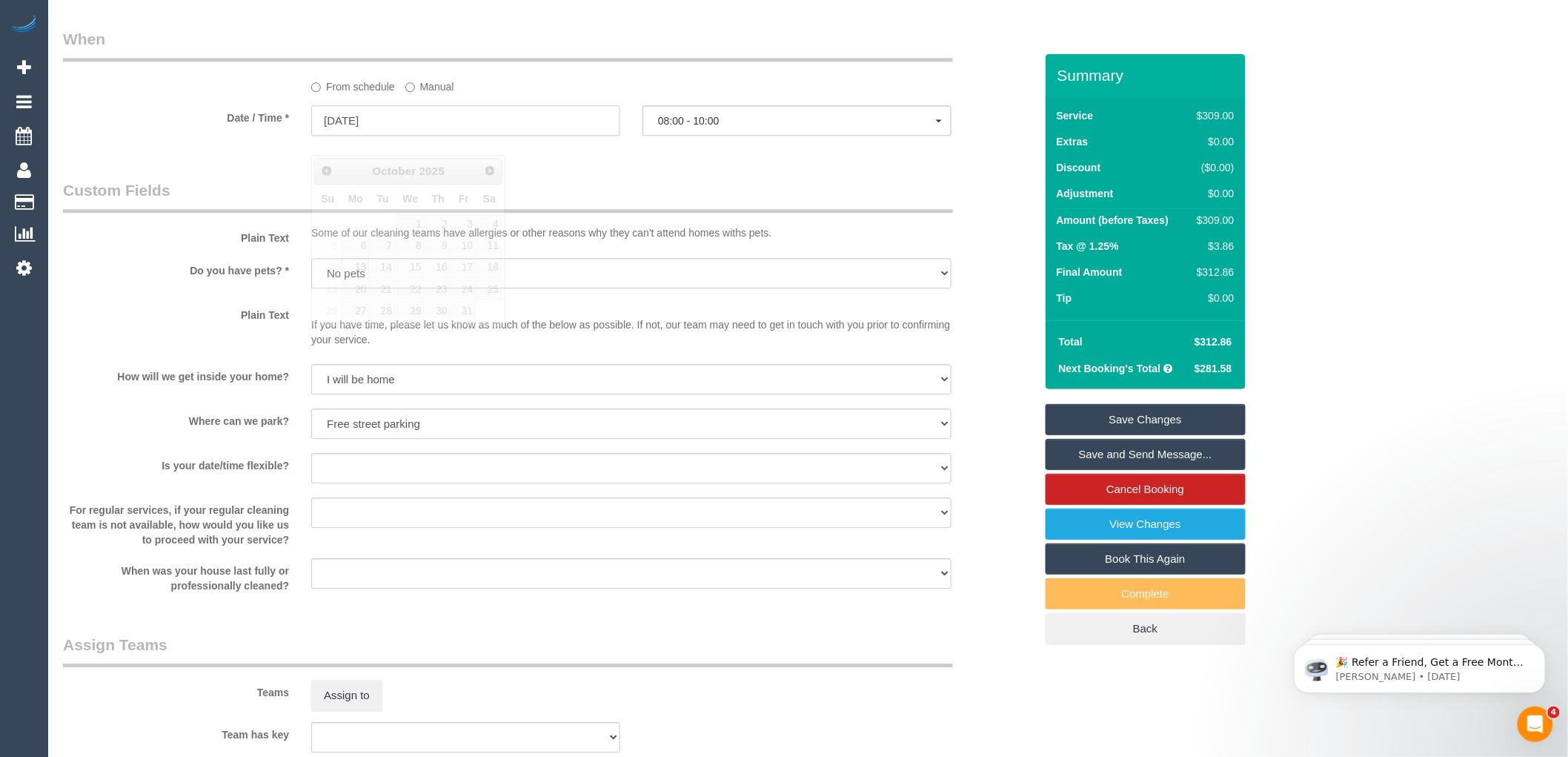
click at [359, 136] on input "[DATE]" at bounding box center [466, 121] width 309 height 31
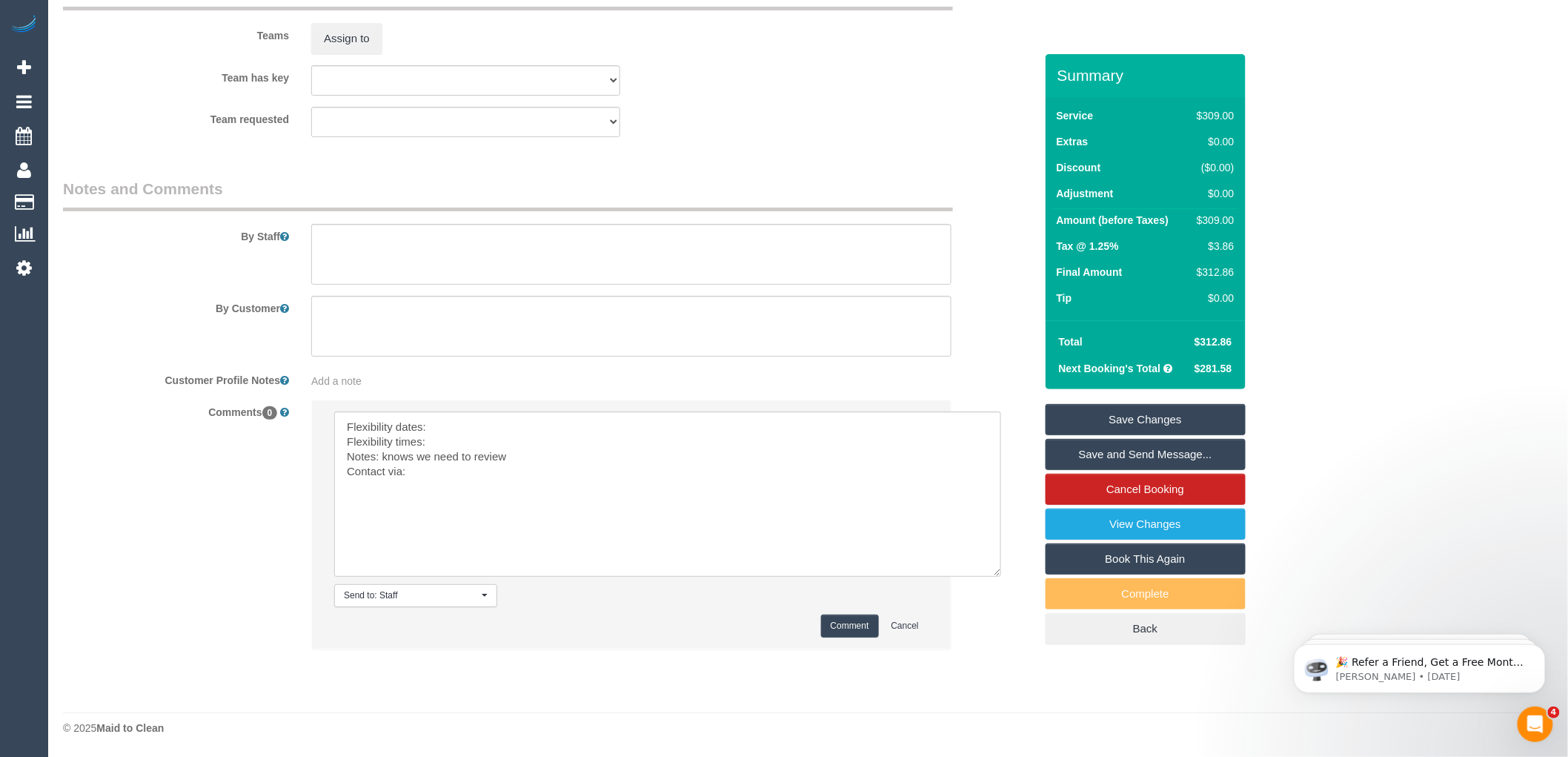
scroll to position [2278, 0]
click at [446, 419] on textarea at bounding box center [668, 495] width 667 height 166
click at [435, 440] on textarea at bounding box center [668, 495] width 667 height 166
click at [425, 471] on textarea at bounding box center [668, 495] width 667 height 166
drag, startPoint x: 521, startPoint y: 454, endPoint x: 383, endPoint y: 457, distance: 138.0
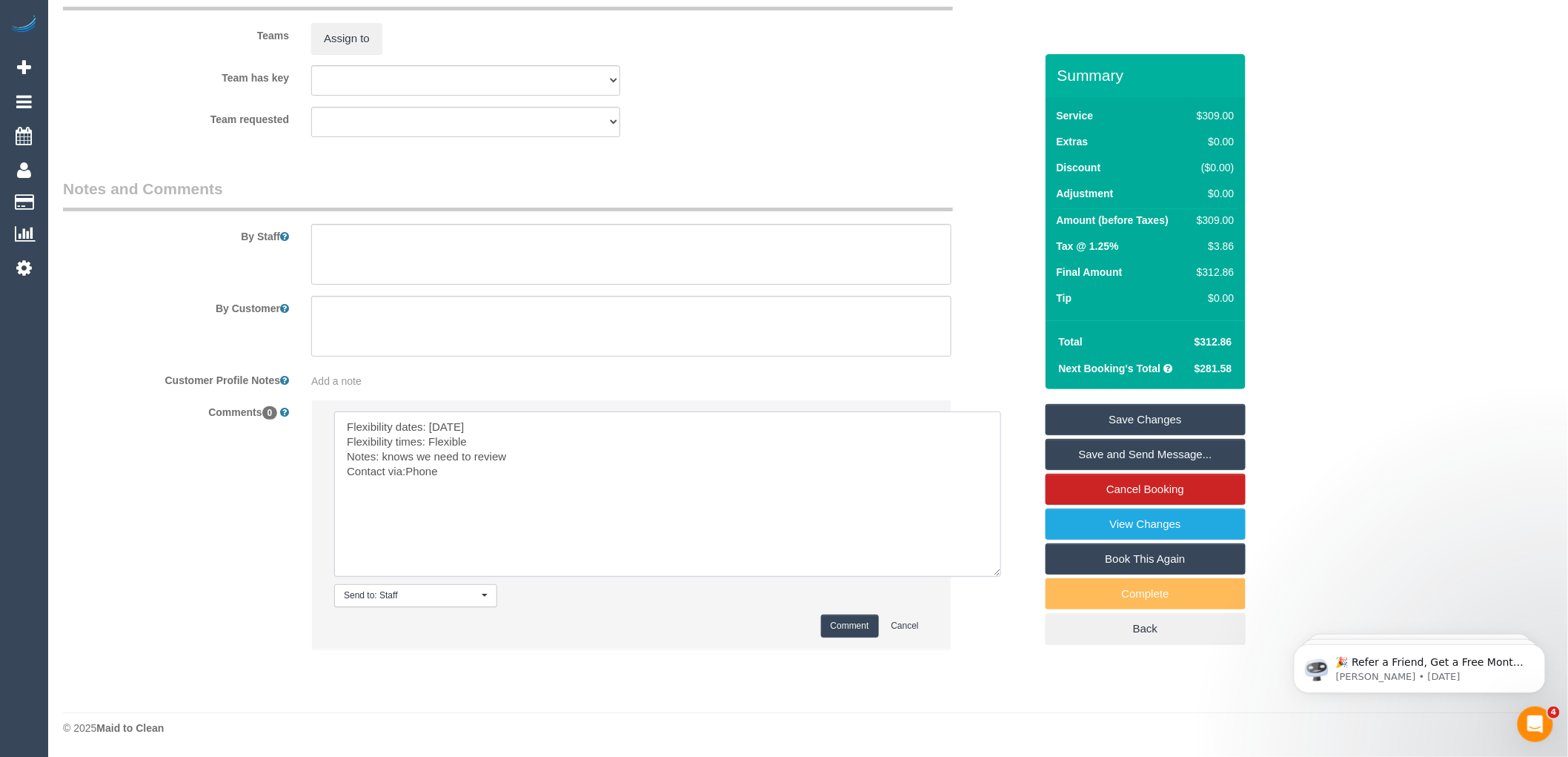
click at [383, 457] on textarea at bounding box center [668, 495] width 667 height 166
click at [404, 471] on textarea at bounding box center [668, 495] width 667 height 166
type textarea "Flexibility dates: [DATE] Flexibility times: Flexible Notes: Prefers the same c…"
click at [833, 627] on button "Comment" at bounding box center [850, 626] width 58 height 23
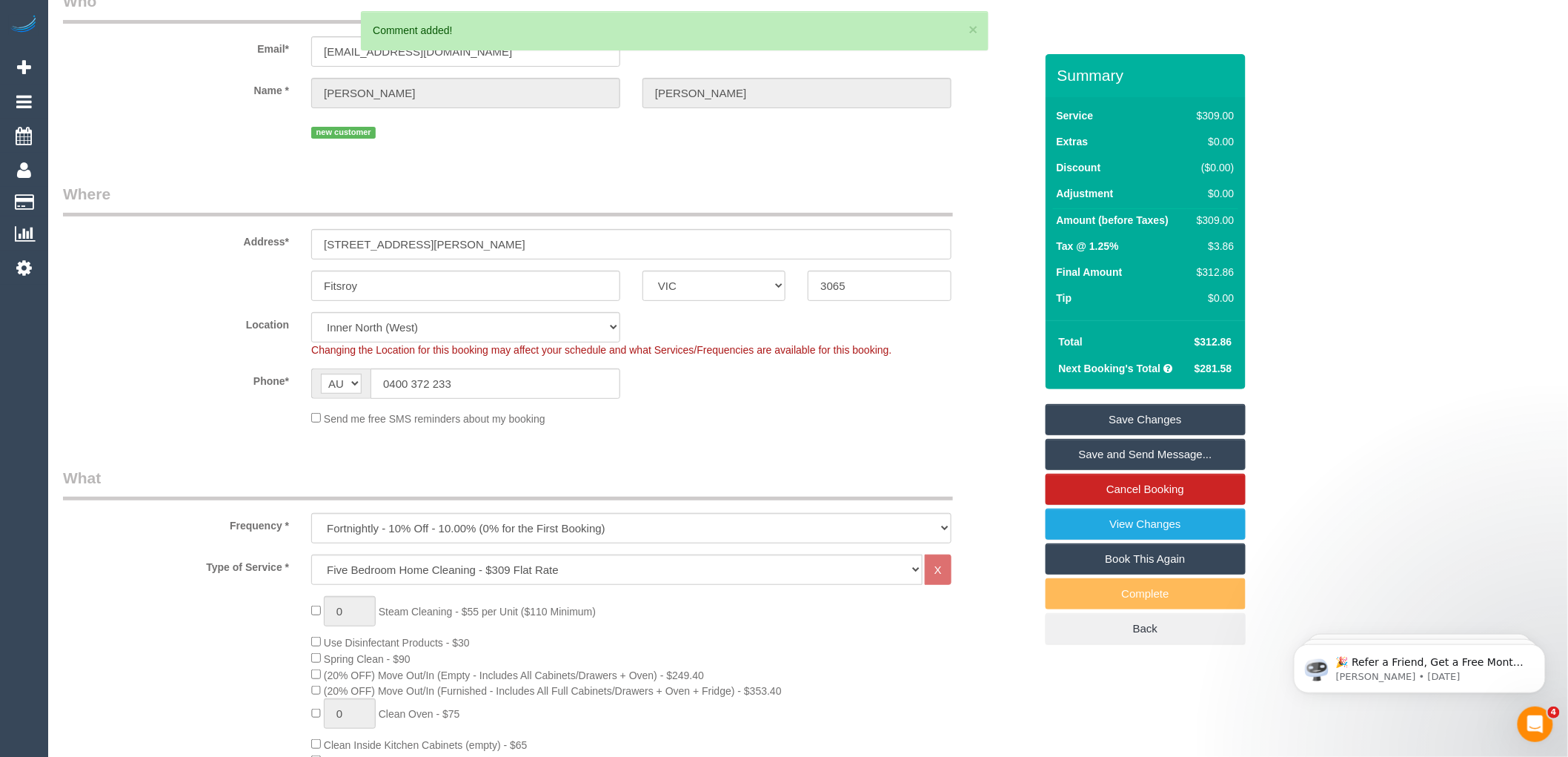
scroll to position [0, 0]
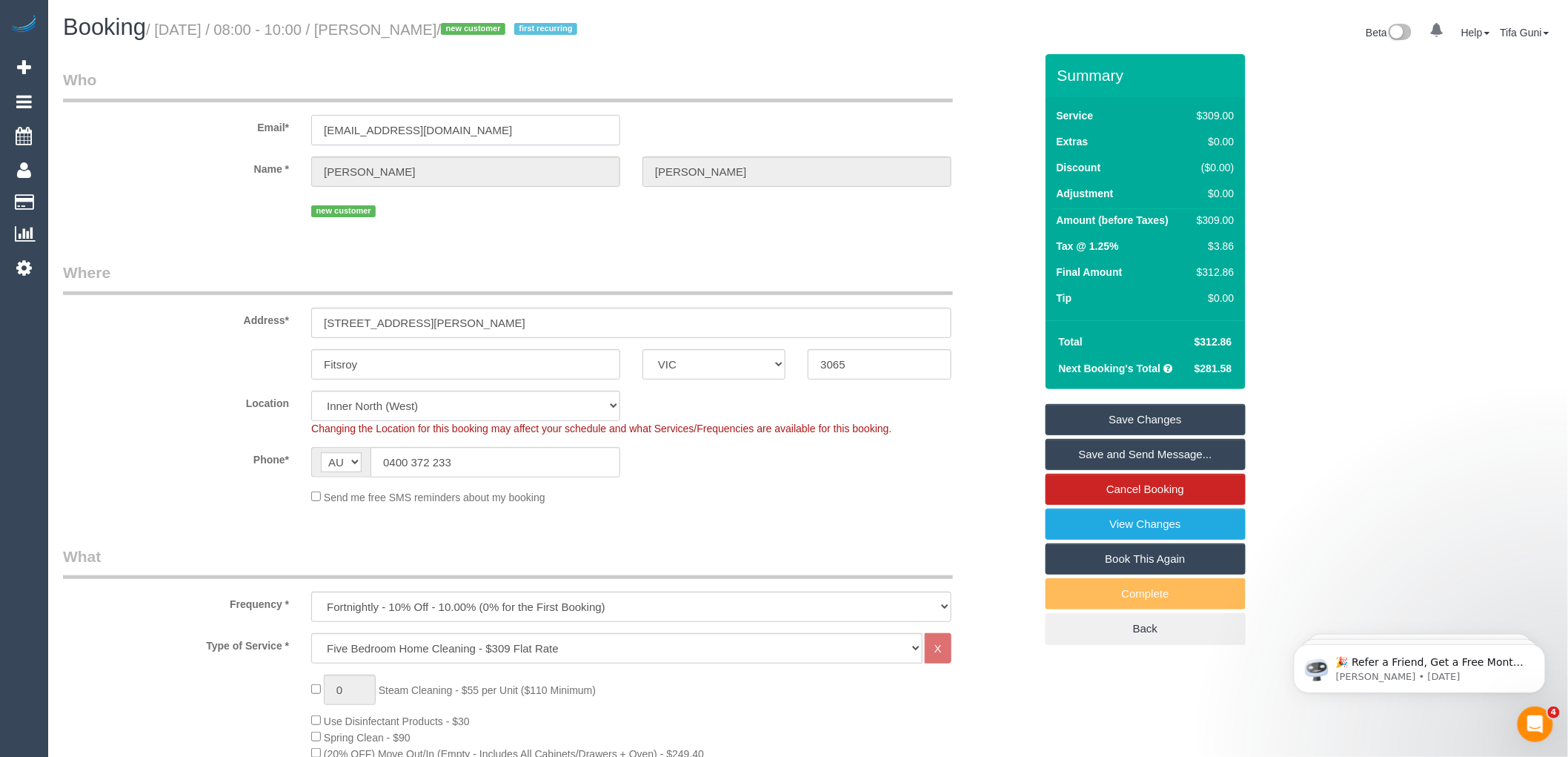
drag, startPoint x: 466, startPoint y: 131, endPoint x: 346, endPoint y: 120, distance: 120.5
click at [220, 108] on div "Email* [EMAIL_ADDRESS][DOMAIN_NAME]" at bounding box center [549, 107] width 994 height 76
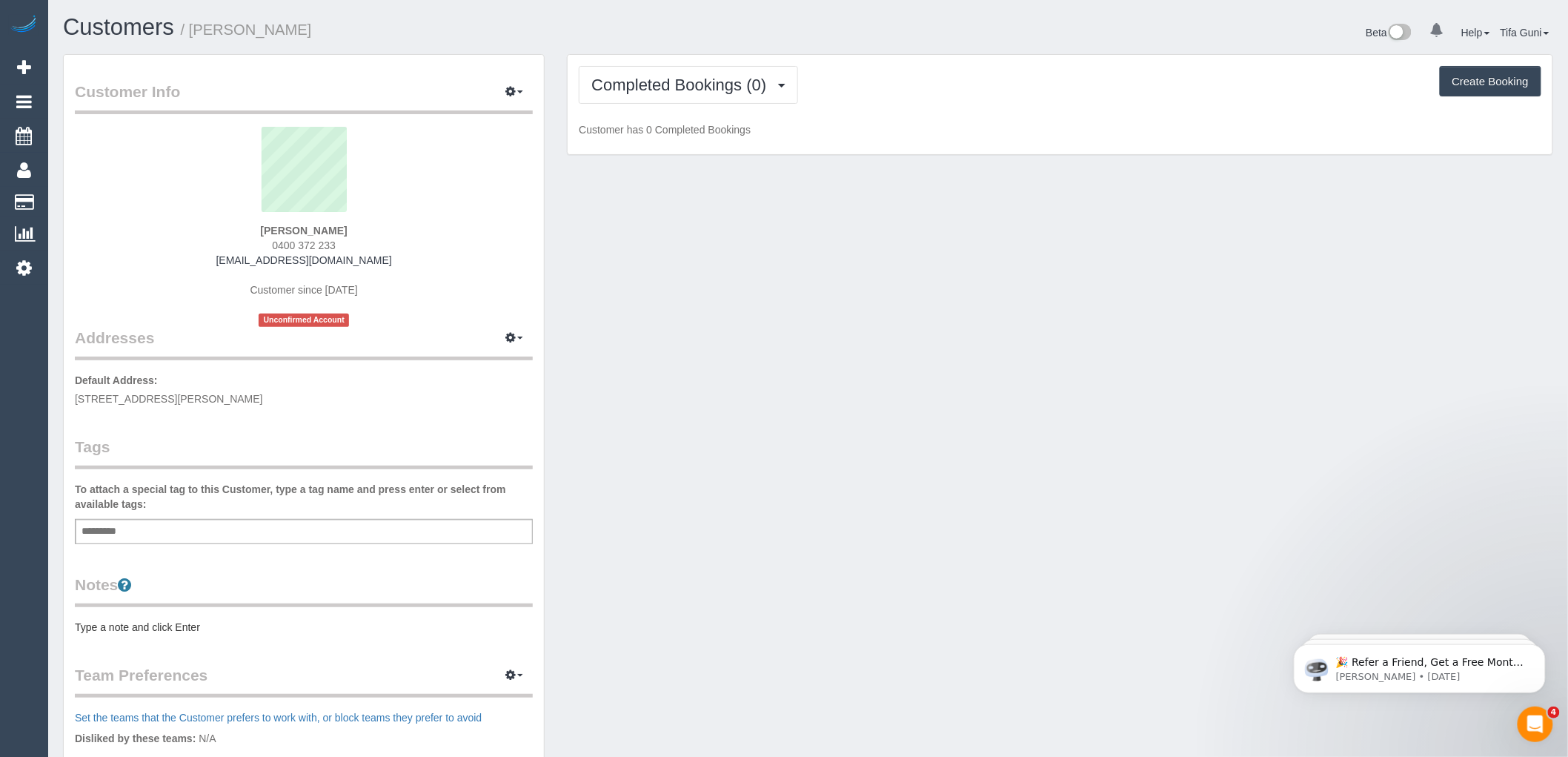
click at [95, 395] on span "[STREET_ADDRESS][PERSON_NAME]" at bounding box center [169, 399] width 188 height 12
click at [108, 586] on legend "Notes" at bounding box center [304, 590] width 458 height 33
click at [151, 590] on legend "Notes" at bounding box center [304, 590] width 458 height 33
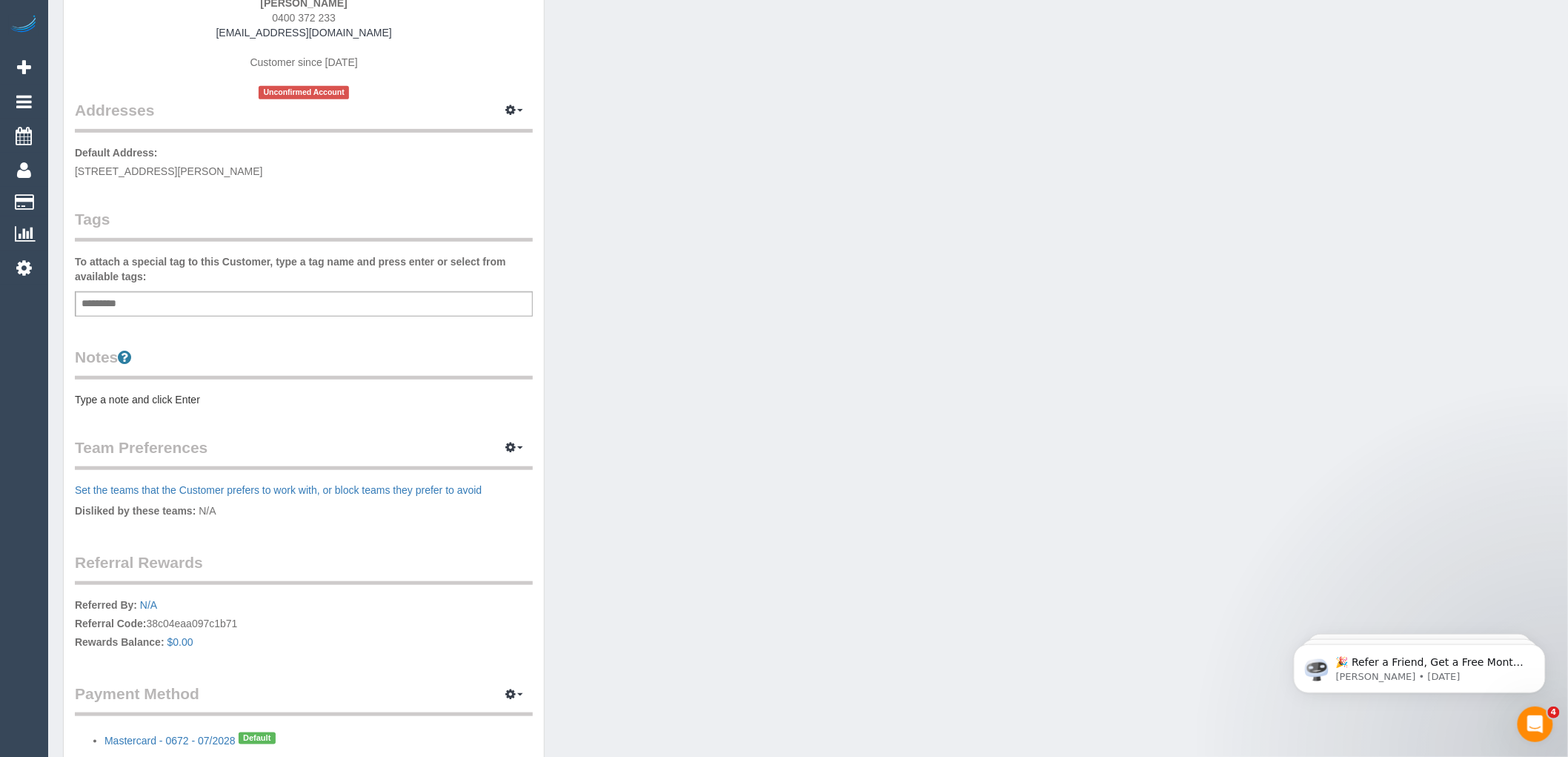
scroll to position [247, 0]
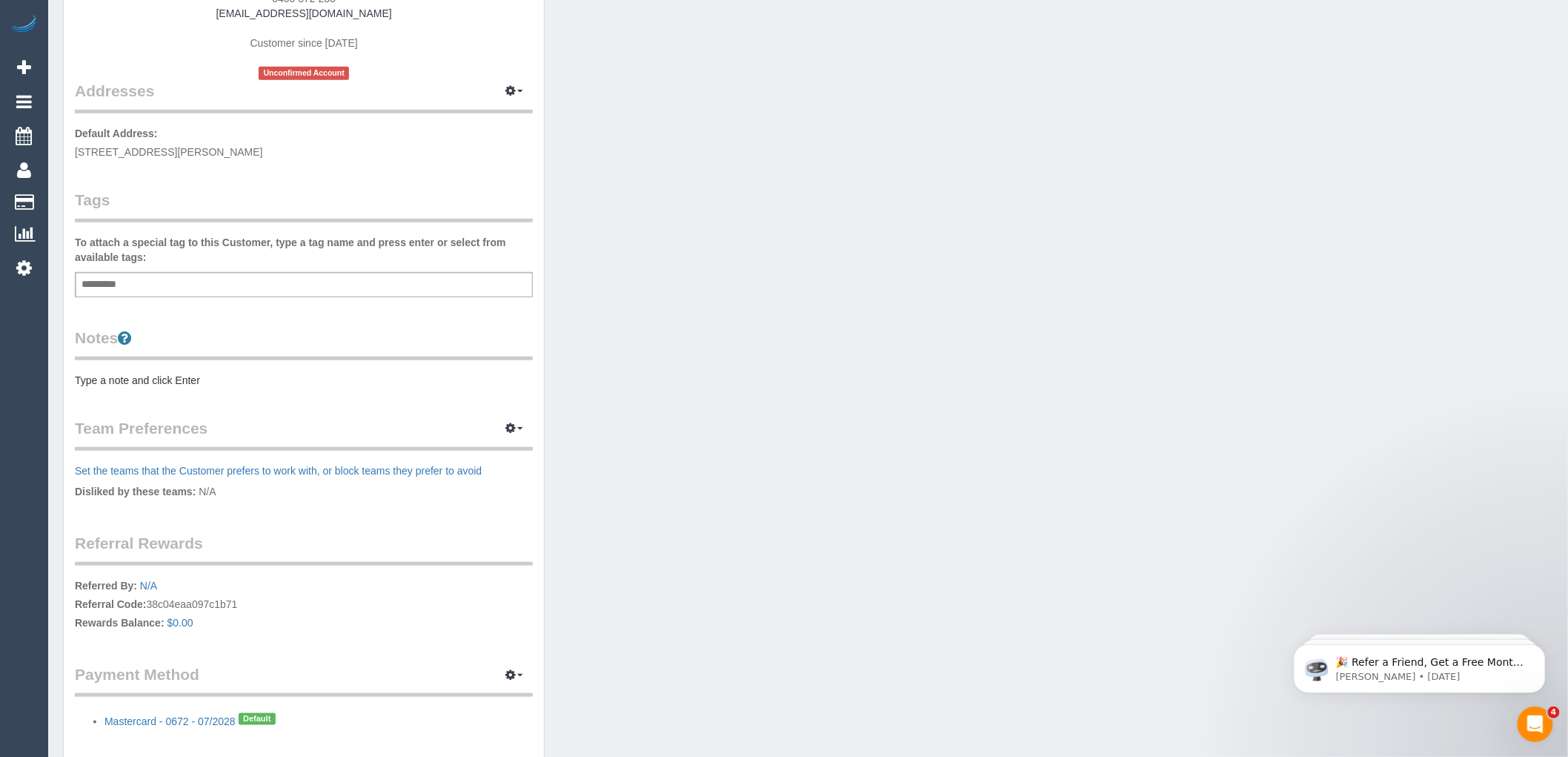
click at [117, 364] on div "Notes Type a note and click Enter" at bounding box center [304, 357] width 458 height 61
click at [117, 379] on pre "Type a note and click Enter" at bounding box center [304, 381] width 458 height 14
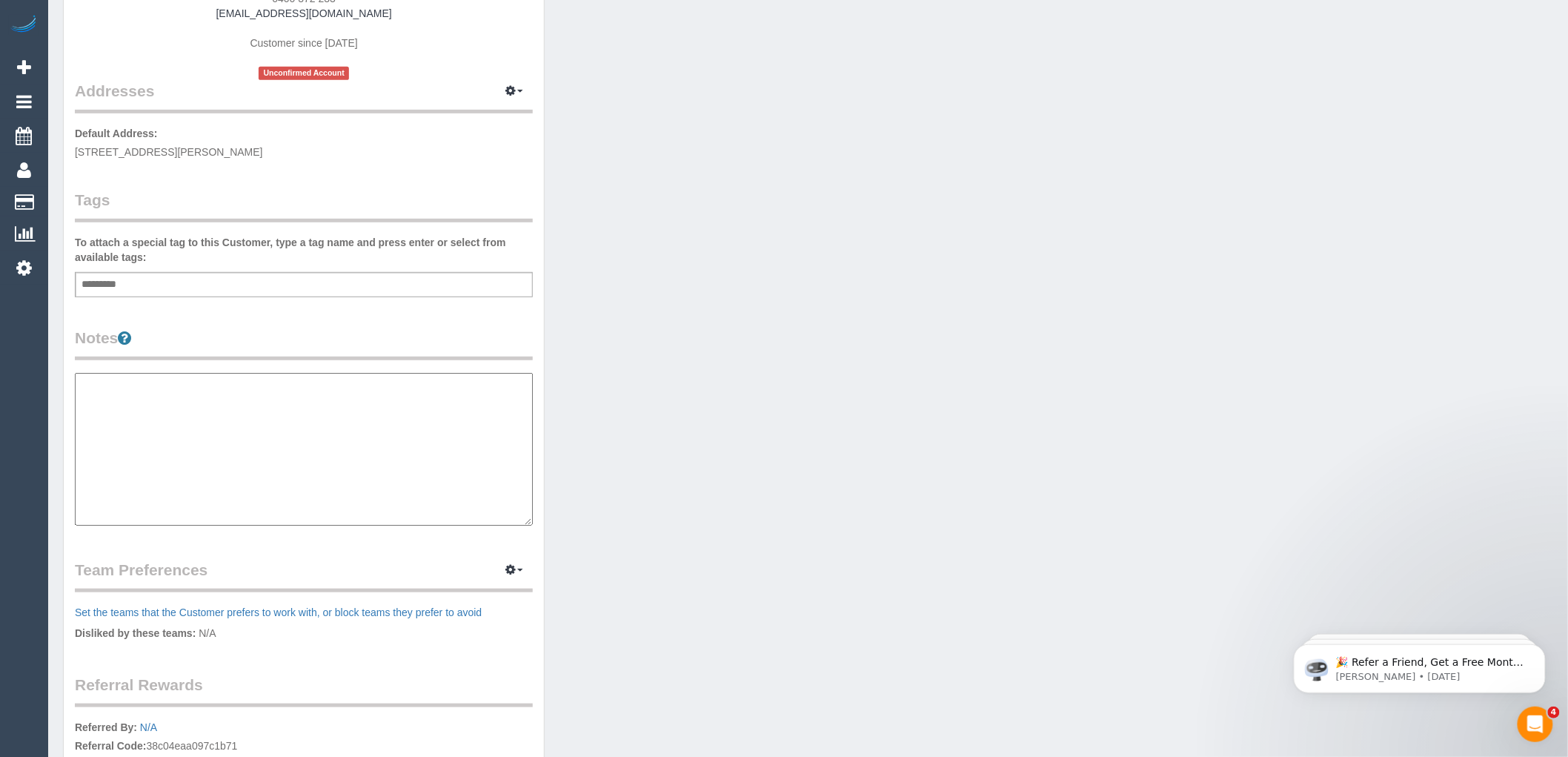
click at [99, 399] on textarea at bounding box center [304, 450] width 458 height 153
paste textarea "**********"
type textarea "**********"
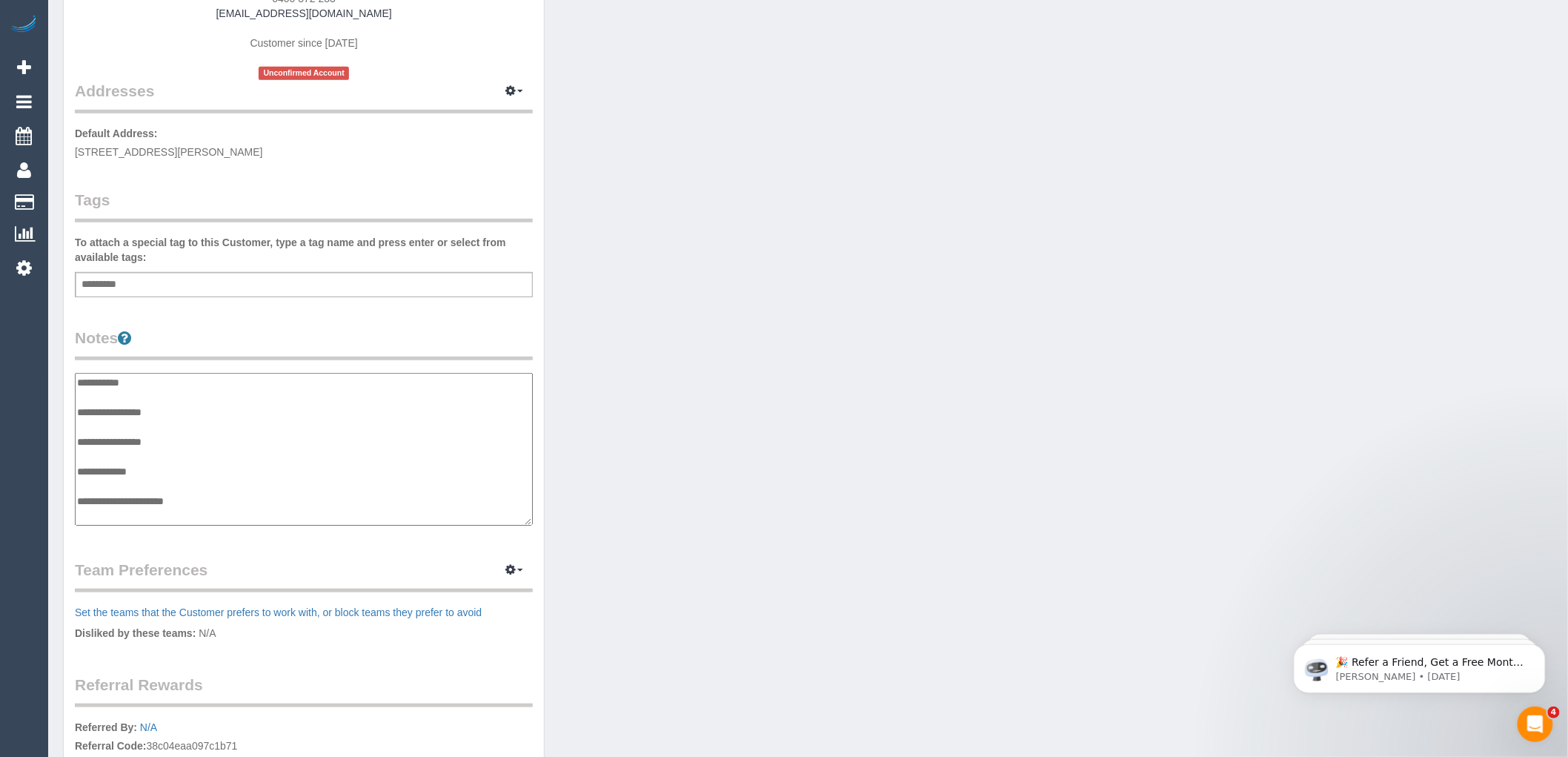
drag, startPoint x: 169, startPoint y: 499, endPoint x: 47, endPoint y: 361, distance: 184.2
click at [47, 361] on div "0 Beta Your Notifications You have 0 alerts Add Booking Bookings Active Booking…" at bounding box center [784, 366] width 1568 height 1226
click at [178, 475] on pre "* ACCESS ** ** PREFERENCES ** ** DO NOT SEND ** ** GENERAL ** ** BILLING/INVOIC…" at bounding box center [304, 455] width 458 height 163
drag, startPoint x: 166, startPoint y: 503, endPoint x: 64, endPoint y: 378, distance: 161.3
click at [64, 378] on div "Customer Info Edit Contact Info Send Message Email Preferences Special Sales Ta…" at bounding box center [303, 360] width 480 height 1104
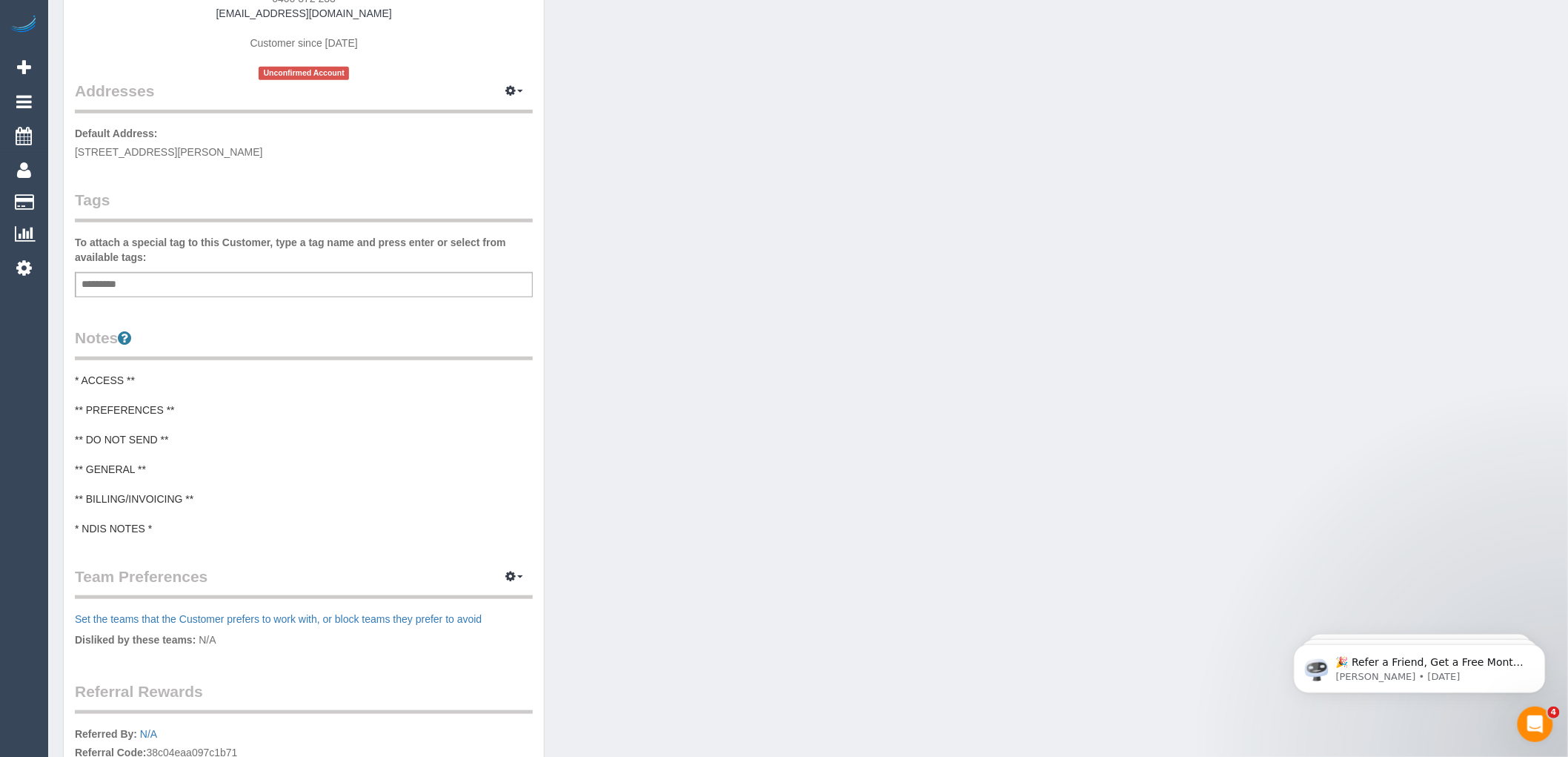
click at [138, 475] on pre "* ACCESS ** ** PREFERENCES ** ** DO NOT SEND ** ** GENERAL ** ** BILLING/INVOIC…" at bounding box center [304, 455] width 458 height 163
drag, startPoint x: 156, startPoint y: 516, endPoint x: 76, endPoint y: 389, distance: 150.1
click at [76, 389] on textarea "**********" at bounding box center [304, 450] width 458 height 153
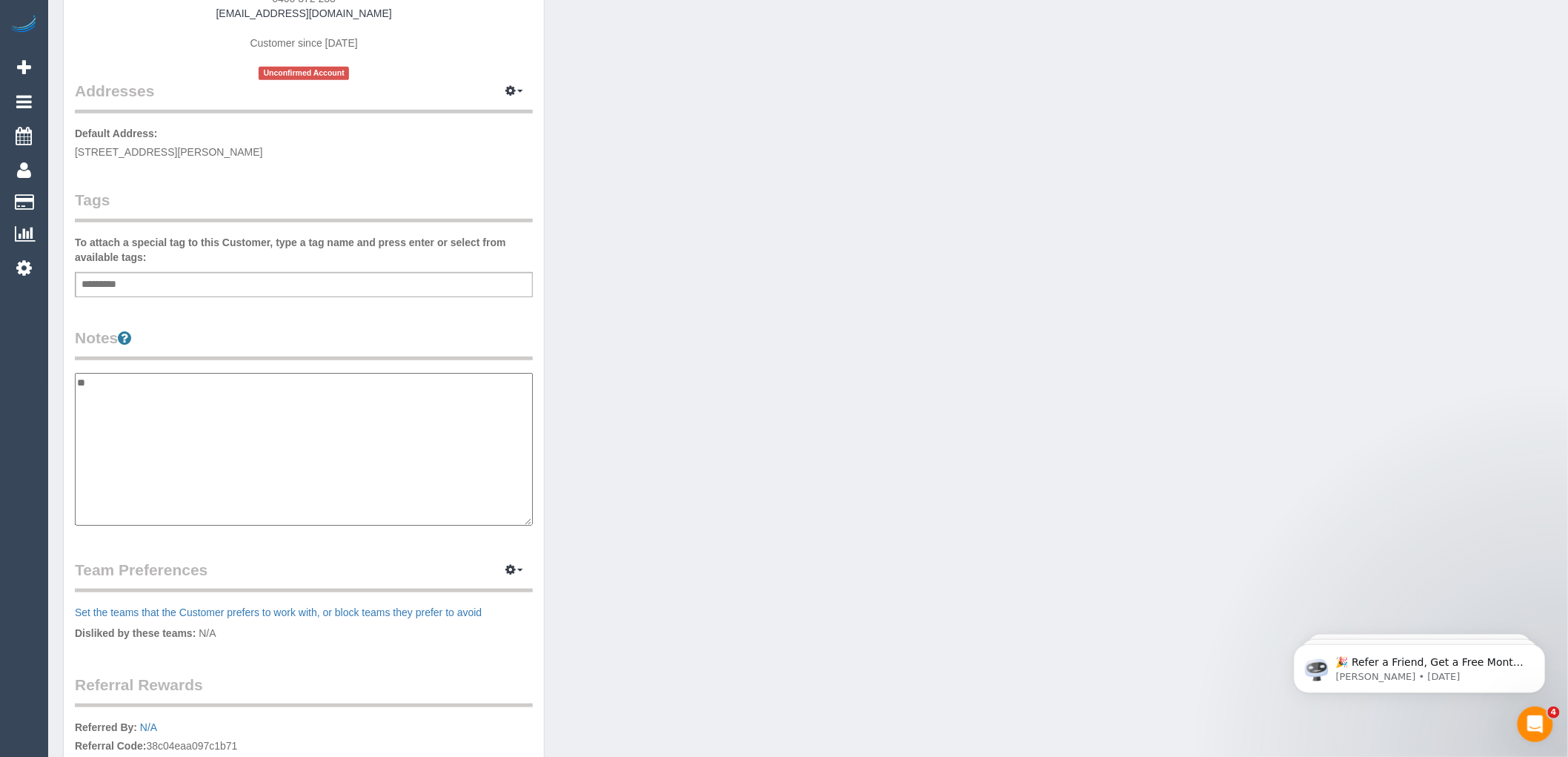
type textarea "*"
type textarea "**********"
click at [156, 382] on textarea "**********" at bounding box center [304, 450] width 458 height 153
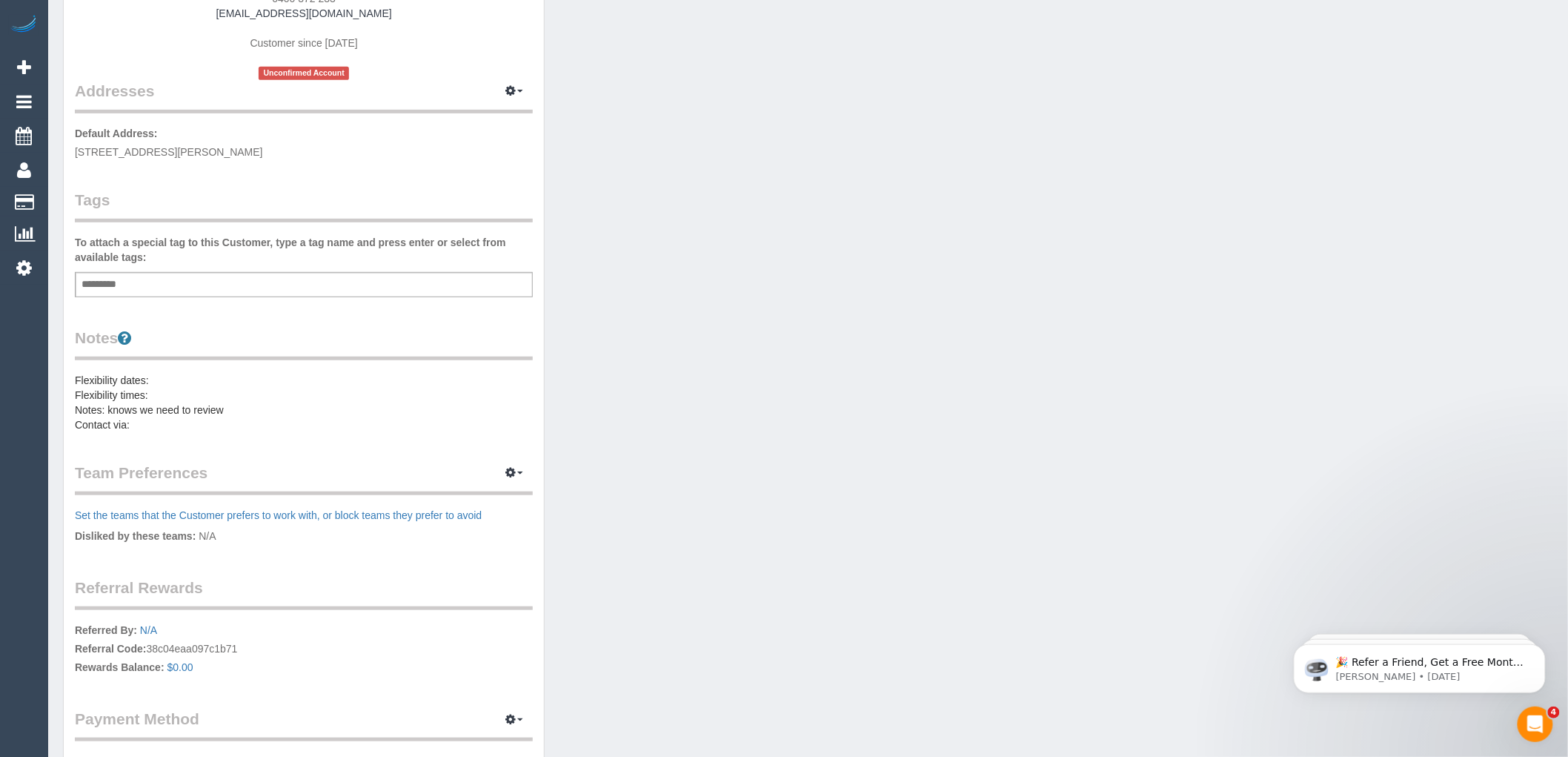
click at [154, 383] on pre "Flexibility dates: Flexibility times: Notes: knows we need to review Contact vi…" at bounding box center [304, 403] width 458 height 60
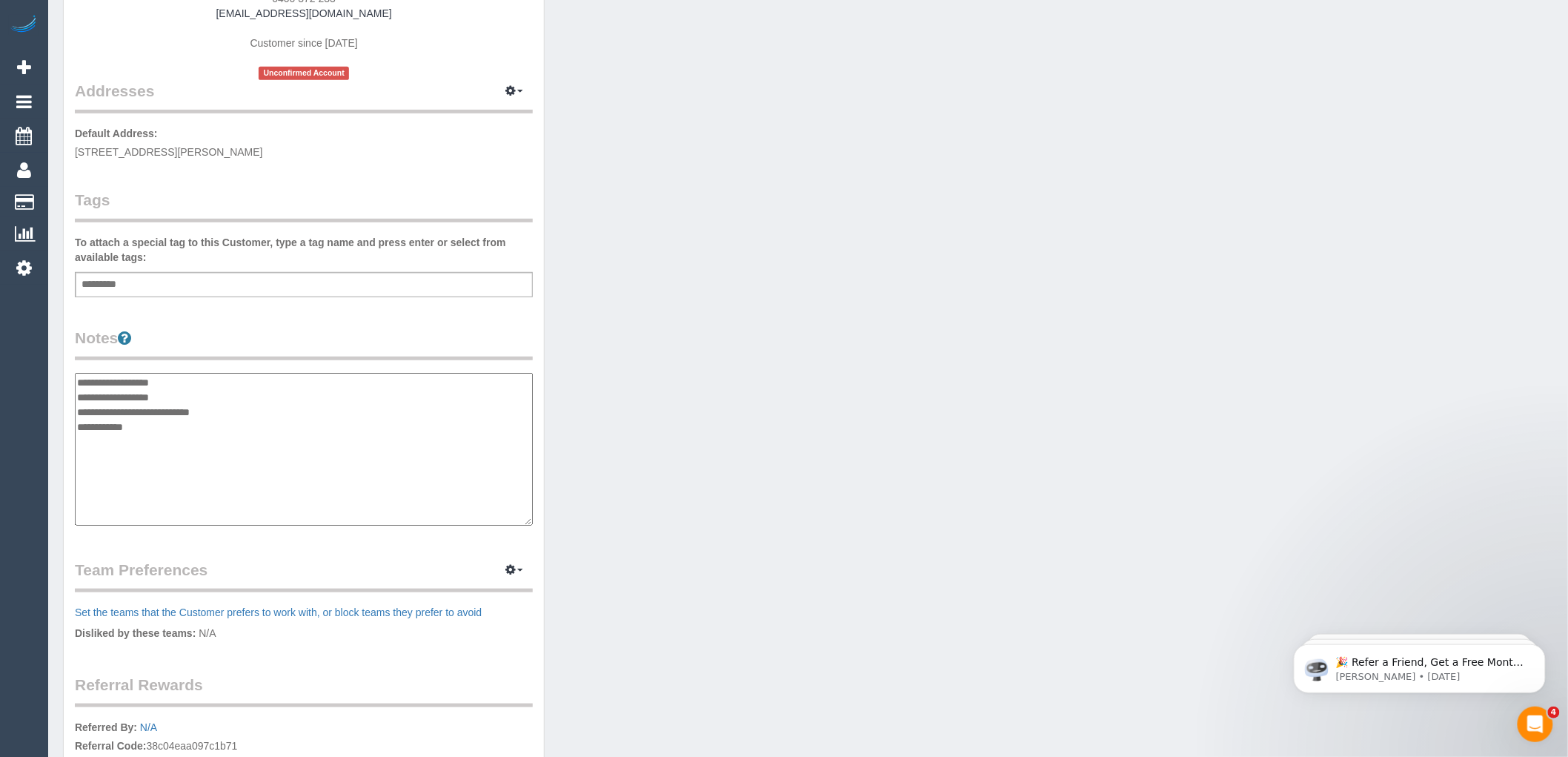
click at [150, 383] on textarea "**********" at bounding box center [304, 450] width 458 height 153
click at [166, 410] on textarea "**********" at bounding box center [304, 450] width 458 height 153
click at [234, 435] on textarea "**********" at bounding box center [304, 450] width 458 height 153
click at [91, 396] on textarea "**********" at bounding box center [304, 450] width 458 height 153
type textarea "**********"
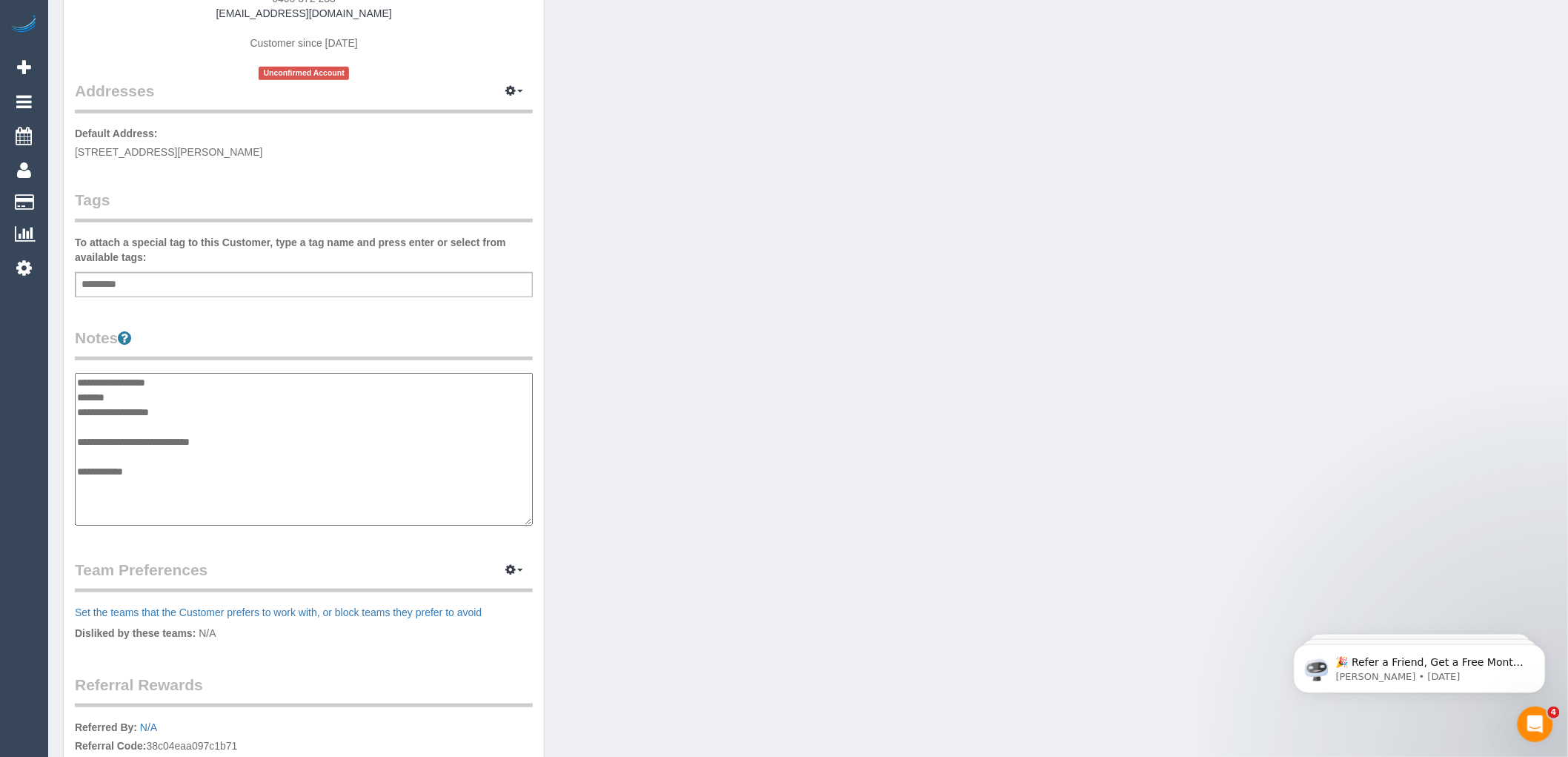
drag, startPoint x: 131, startPoint y: 391, endPoint x: 78, endPoint y: 391, distance: 53.0
click at [78, 391] on textarea "**********" at bounding box center [304, 450] width 458 height 153
click at [105, 422] on textarea "**********" at bounding box center [304, 450] width 458 height 153
drag, startPoint x: 121, startPoint y: 391, endPoint x: 47, endPoint y: 396, distance: 74.2
click at [47, 396] on div "0 Beta Your Notifications You have 0 alerts Add Booking Bookings Active Booking…" at bounding box center [784, 366] width 1568 height 1226
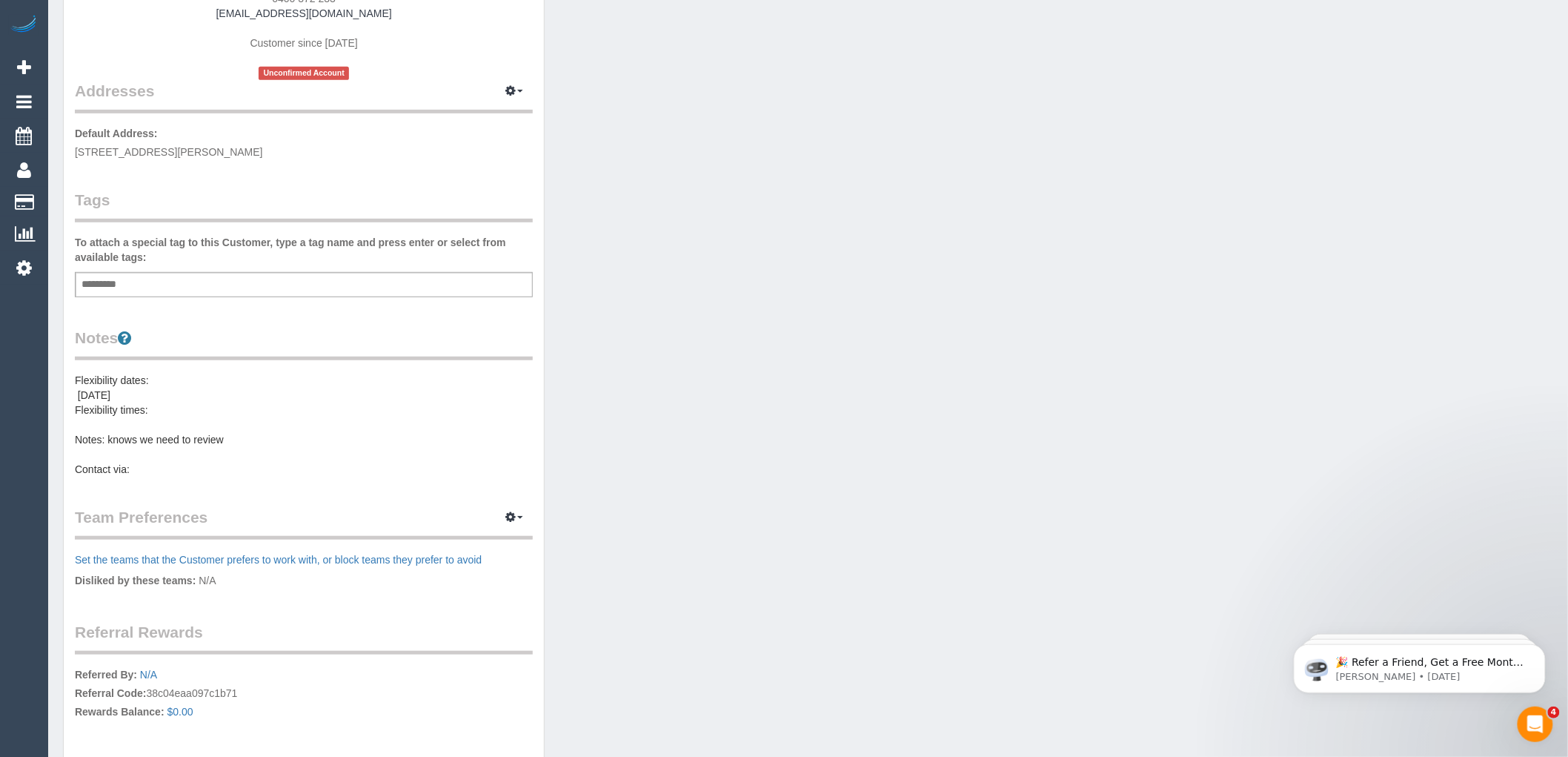
click at [122, 396] on pre "Flexibility dates: Monday Flexibility times: Notes: knows we need to review Con…" at bounding box center [304, 425] width 458 height 104
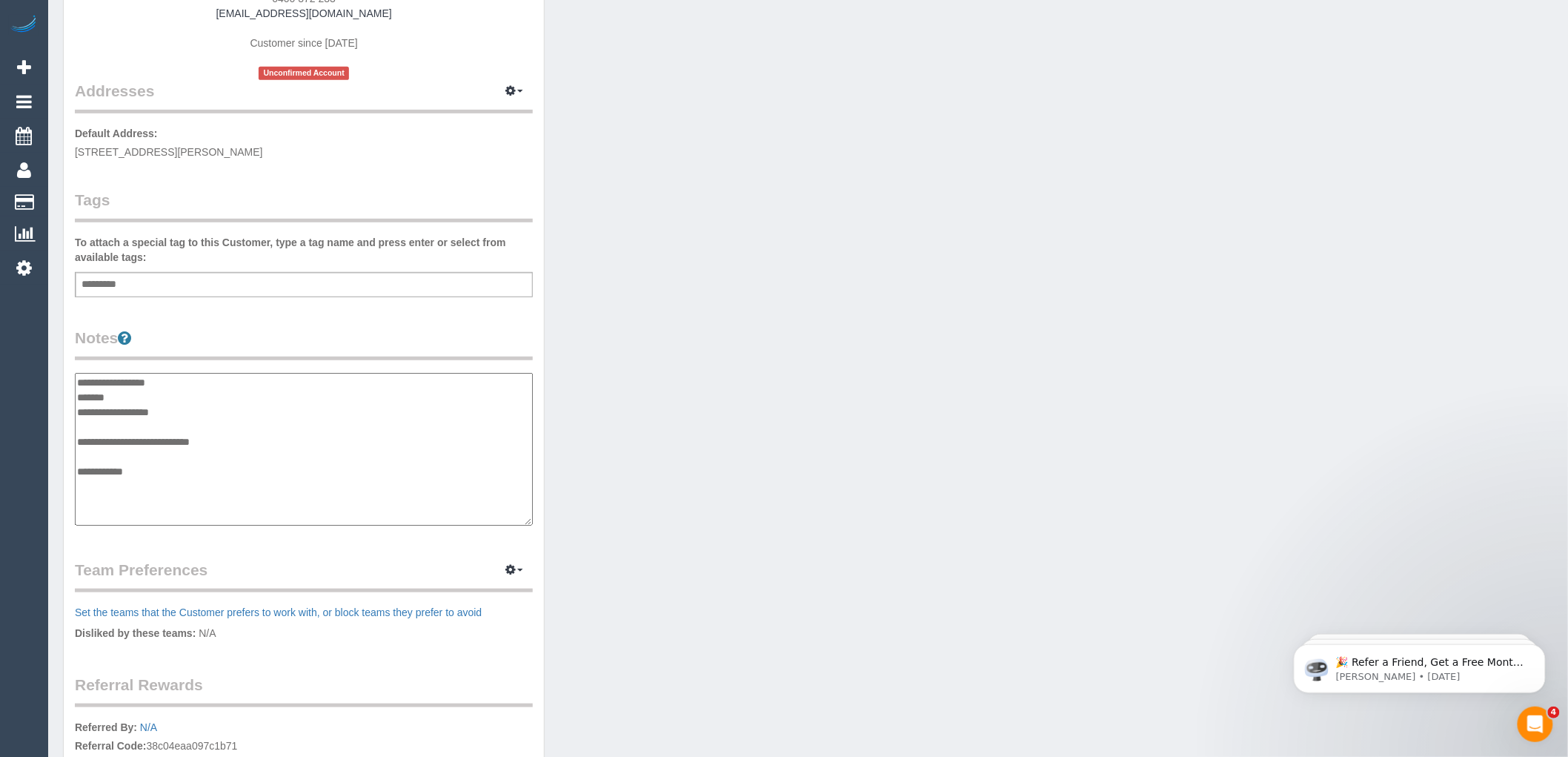
click at [156, 382] on textarea "**********" at bounding box center [304, 450] width 458 height 153
type textarea "**********"
drag, startPoint x: 109, startPoint y: 396, endPoint x: 65, endPoint y: 395, distance: 44.0
click at [65, 395] on div "Customer Info Edit Contact Info Send Message Email Preferences Special Sales Ta…" at bounding box center [303, 360] width 480 height 1104
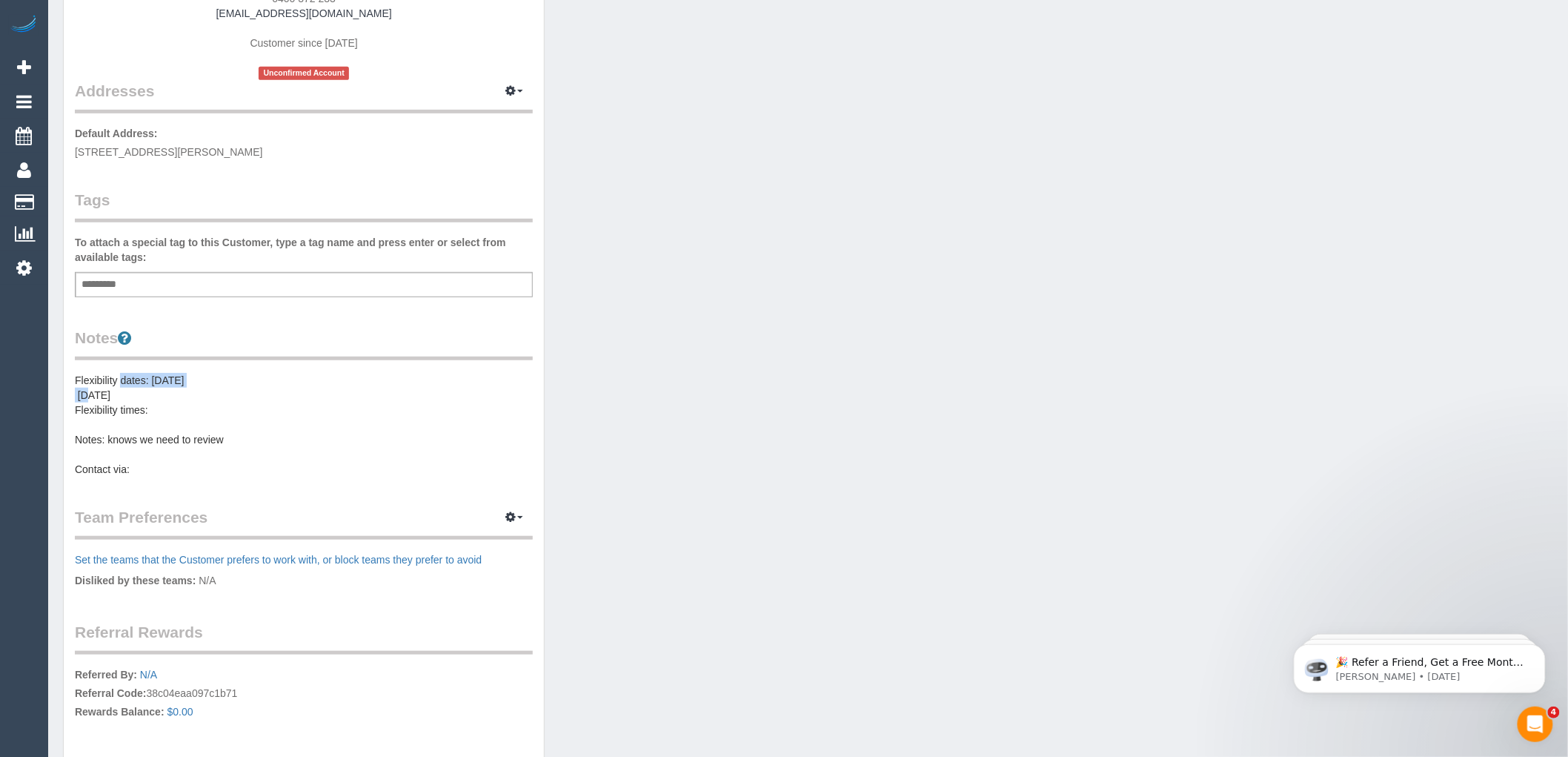
drag, startPoint x: 120, startPoint y: 386, endPoint x: 90, endPoint y: 389, distance: 30.1
click at [90, 389] on pre "Flexibility dates: Monday Monday Flexibility times: Notes: knows we need to rev…" at bounding box center [304, 425] width 458 height 104
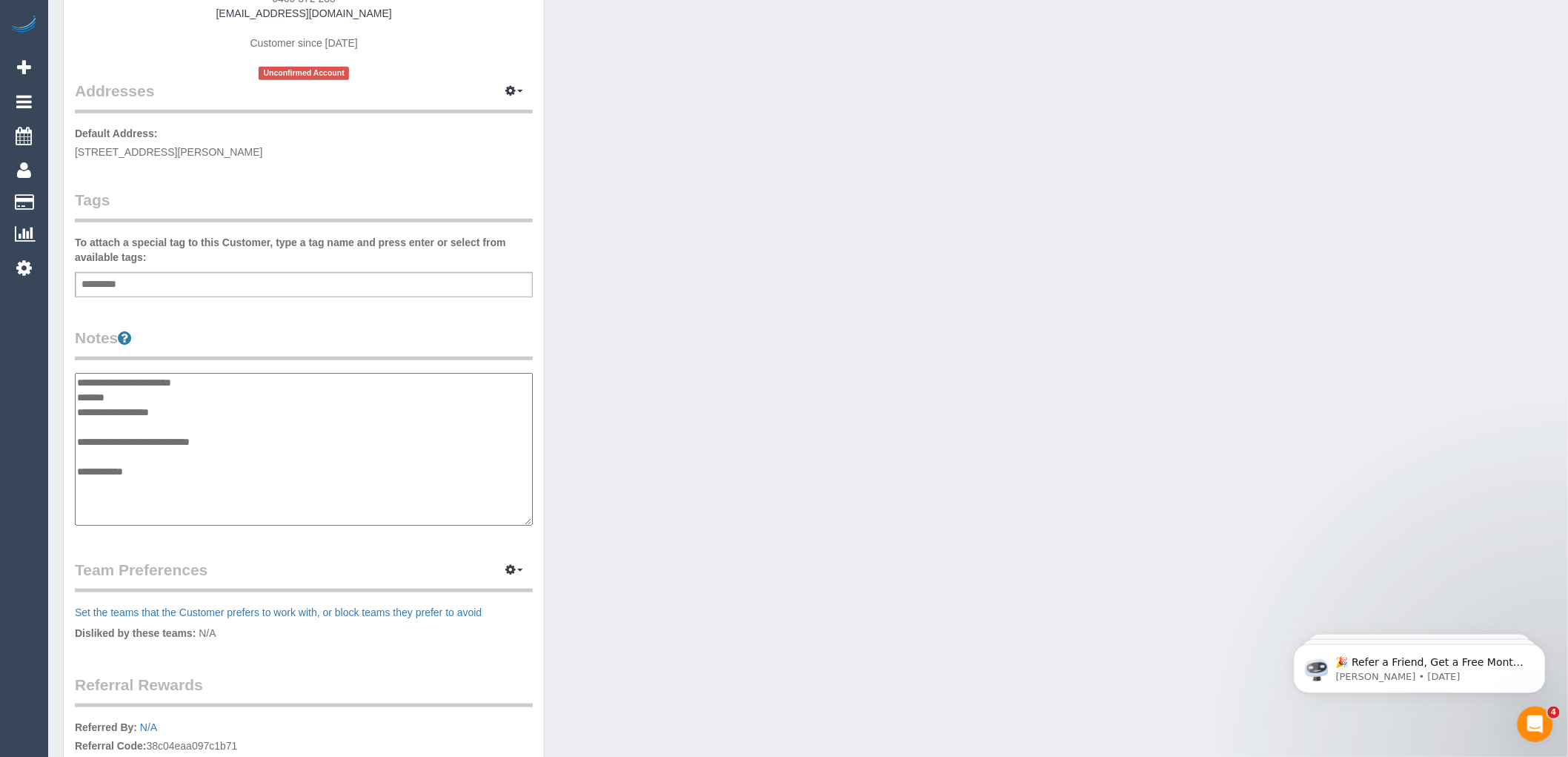
click at [116, 395] on textarea "**********" at bounding box center [304, 450] width 458 height 153
drag, startPoint x: 116, startPoint y: 397, endPoint x: 86, endPoint y: 395, distance: 30.1
click at [86, 395] on textarea "**********" at bounding box center [304, 450] width 458 height 153
type textarea "**********"
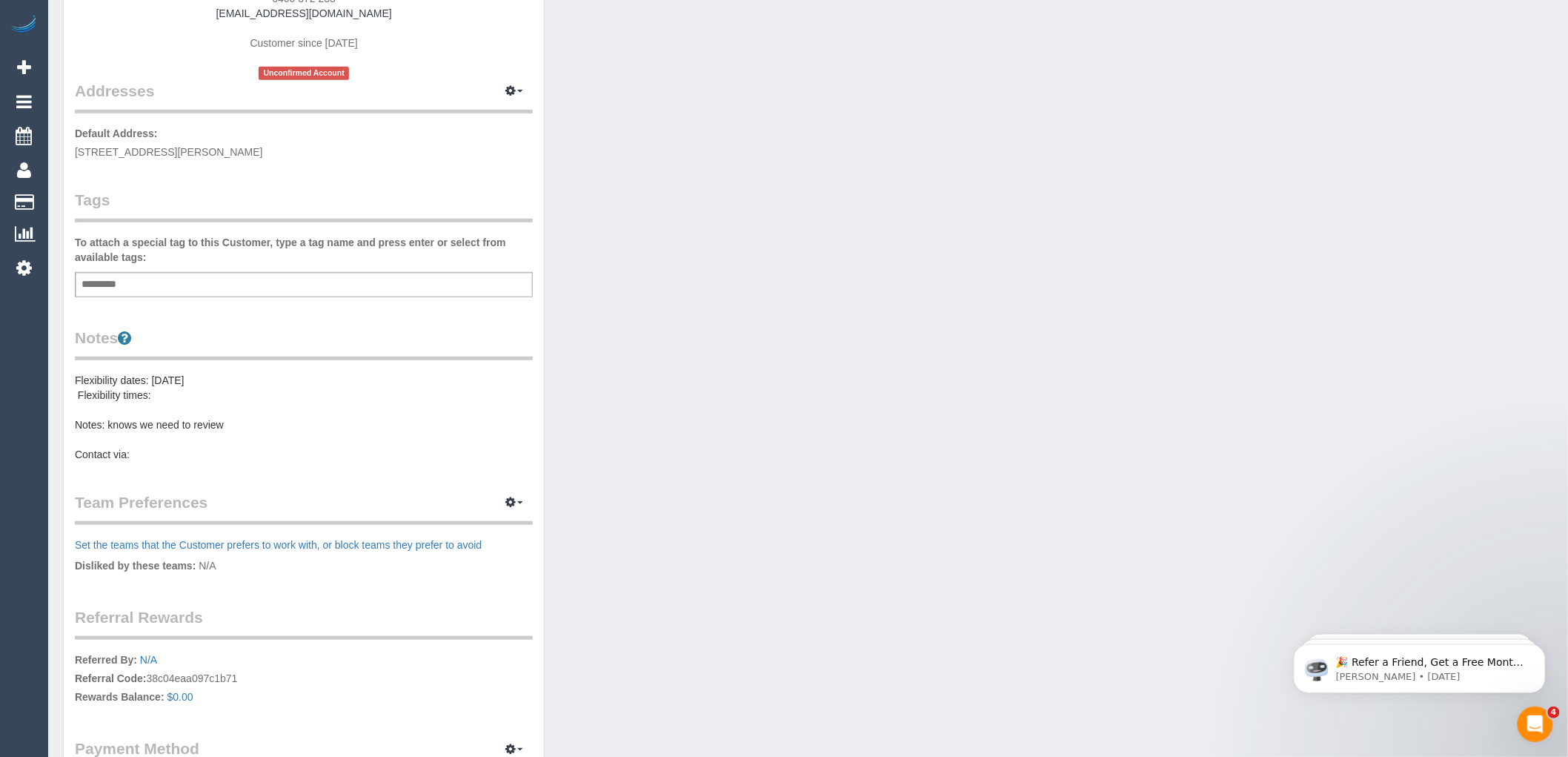
click at [144, 390] on pre "Flexibility dates: Monday Flexibility times: Notes: knows we need to review Con…" at bounding box center [304, 418] width 458 height 89
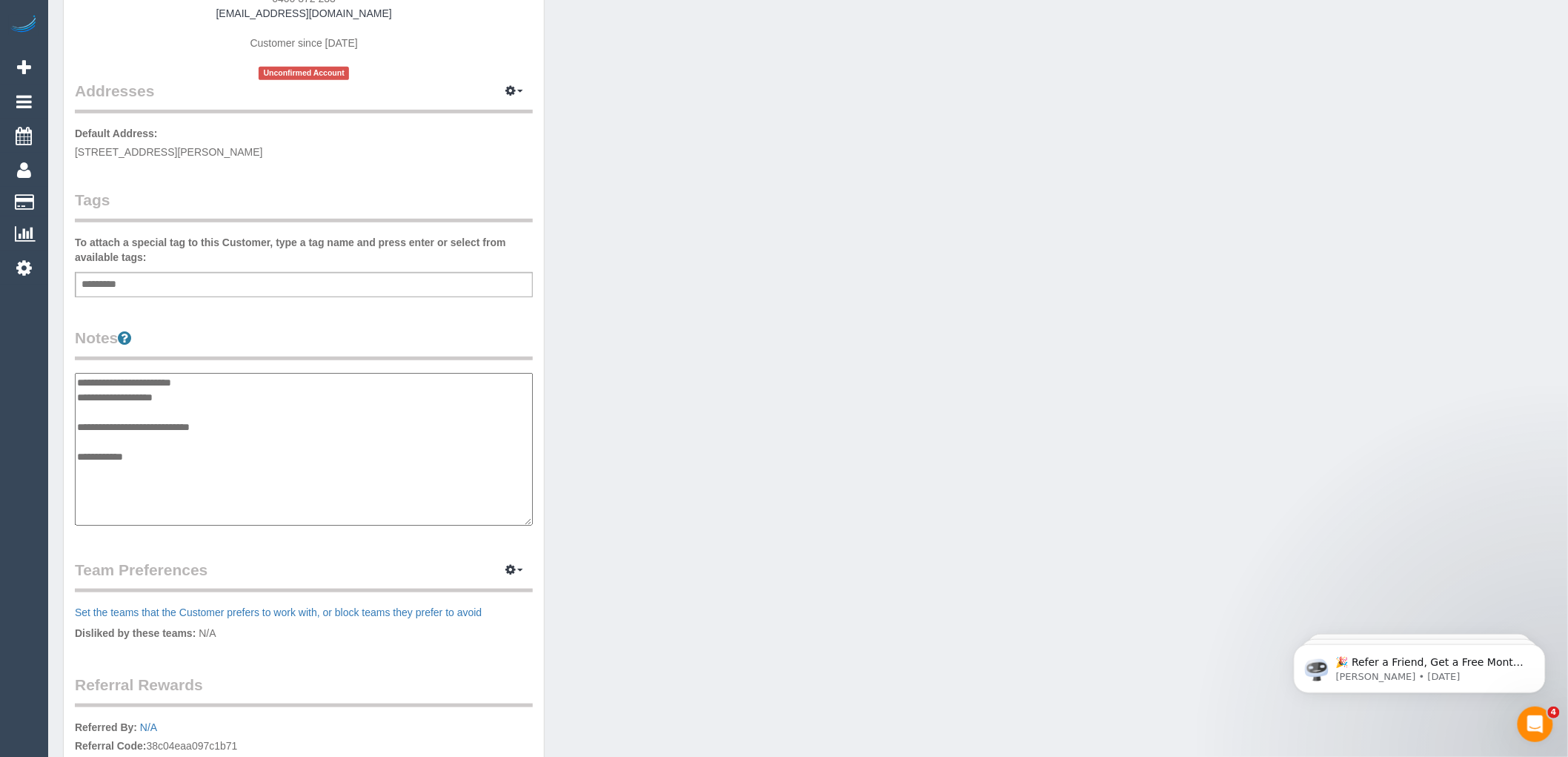
click at [77, 393] on textarea "**********" at bounding box center [304, 450] width 458 height 153
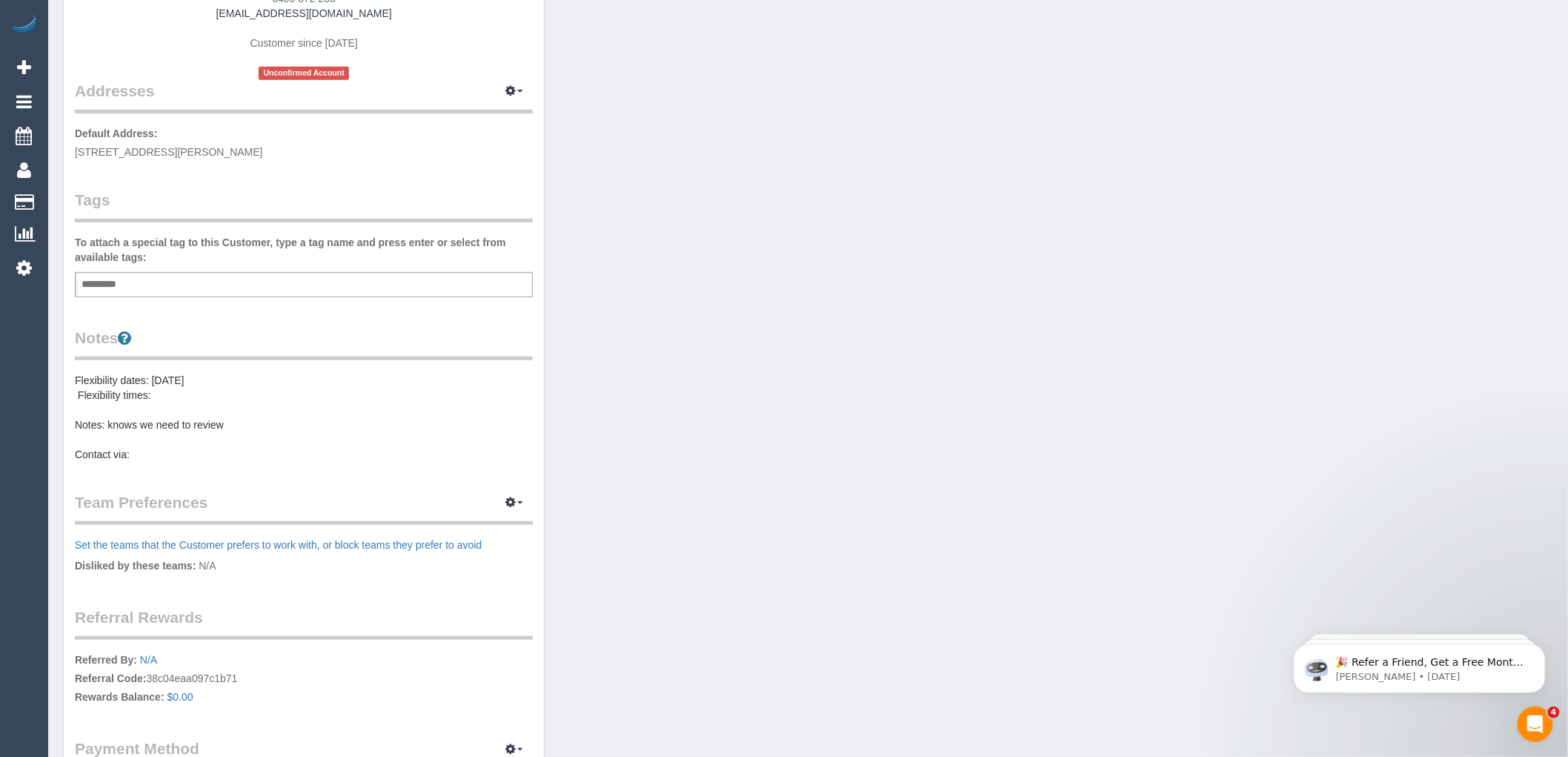
click at [77, 393] on pre "Flexibility dates: Monday Flexibility times: Notes: knows we need to review Con…" at bounding box center [304, 418] width 458 height 89
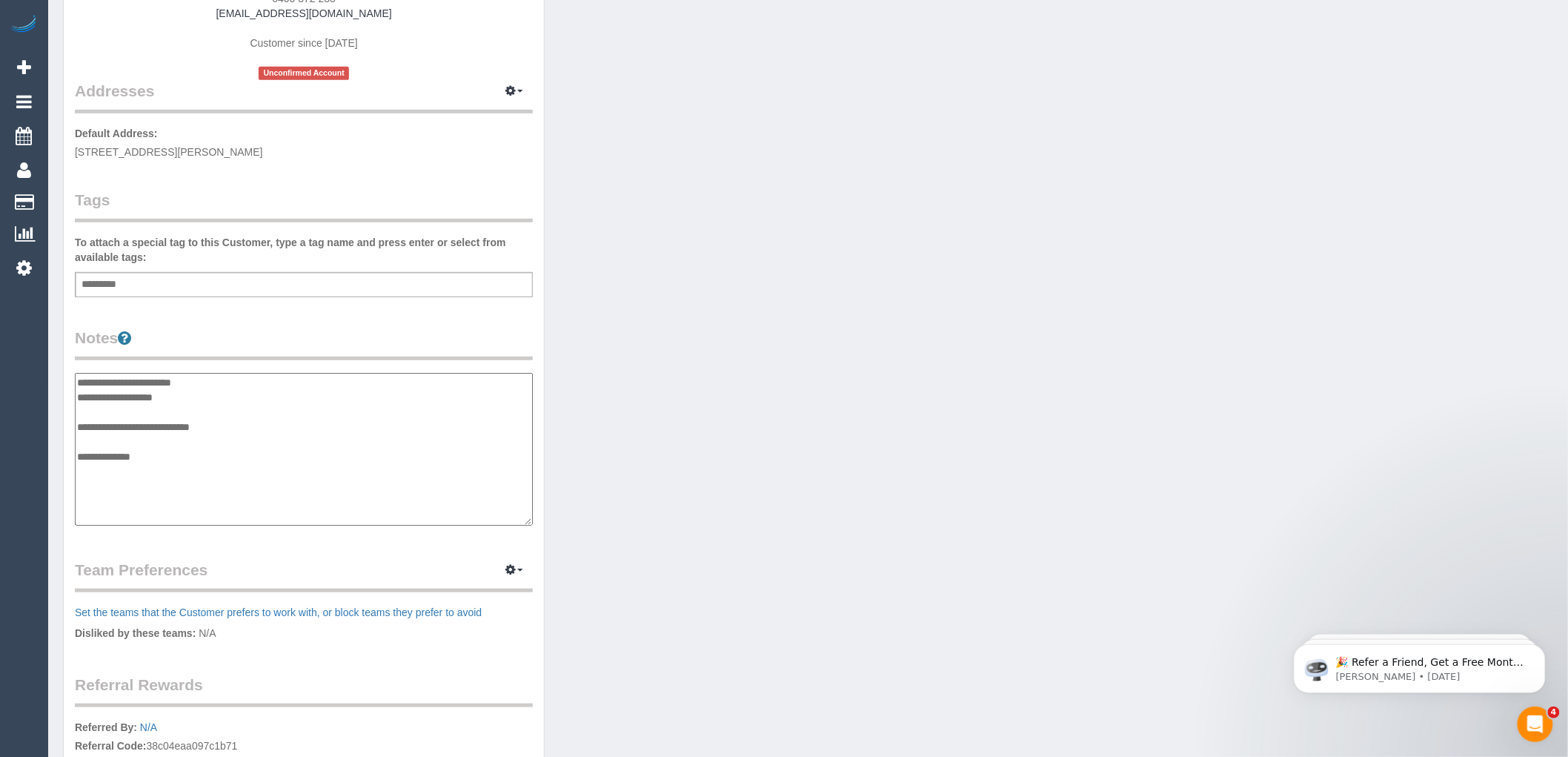
click at [80, 397] on textarea "**********" at bounding box center [304, 450] width 458 height 153
click at [162, 410] on textarea "**********" at bounding box center [304, 450] width 458 height 153
click at [154, 469] on textarea "**********" at bounding box center [304, 450] width 458 height 153
drag, startPoint x: 228, startPoint y: 434, endPoint x: 111, endPoint y: 438, distance: 117.1
click at [111, 438] on textarea "**********" at bounding box center [304, 450] width 458 height 153
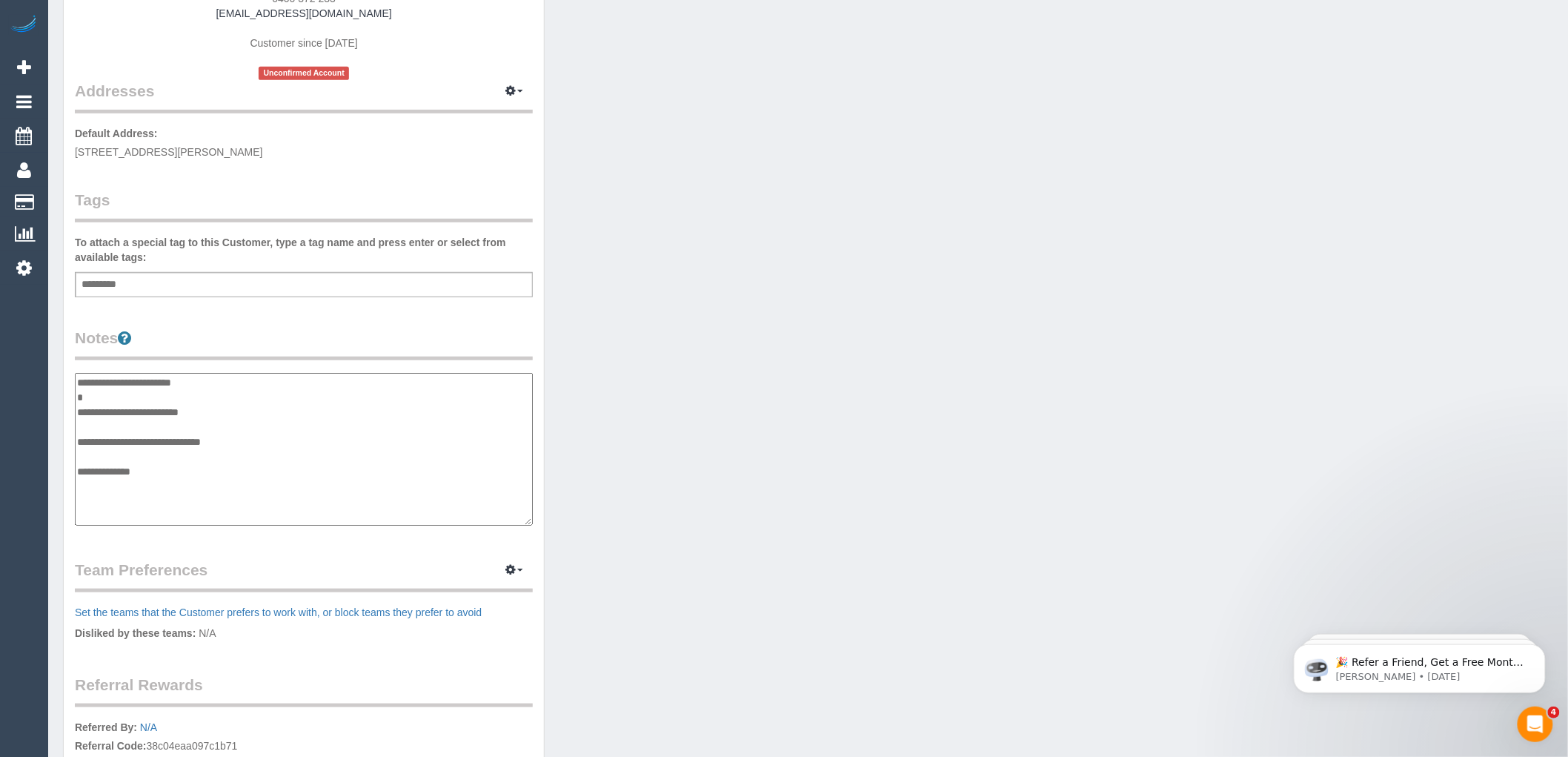
click at [141, 470] on textarea "**********" at bounding box center [304, 450] width 458 height 153
type textarea "**********"
click at [447, 319] on div "Customer Info Edit Contact Info Send Message Email Preferences Special Sales Ta…" at bounding box center [303, 360] width 480 height 1104
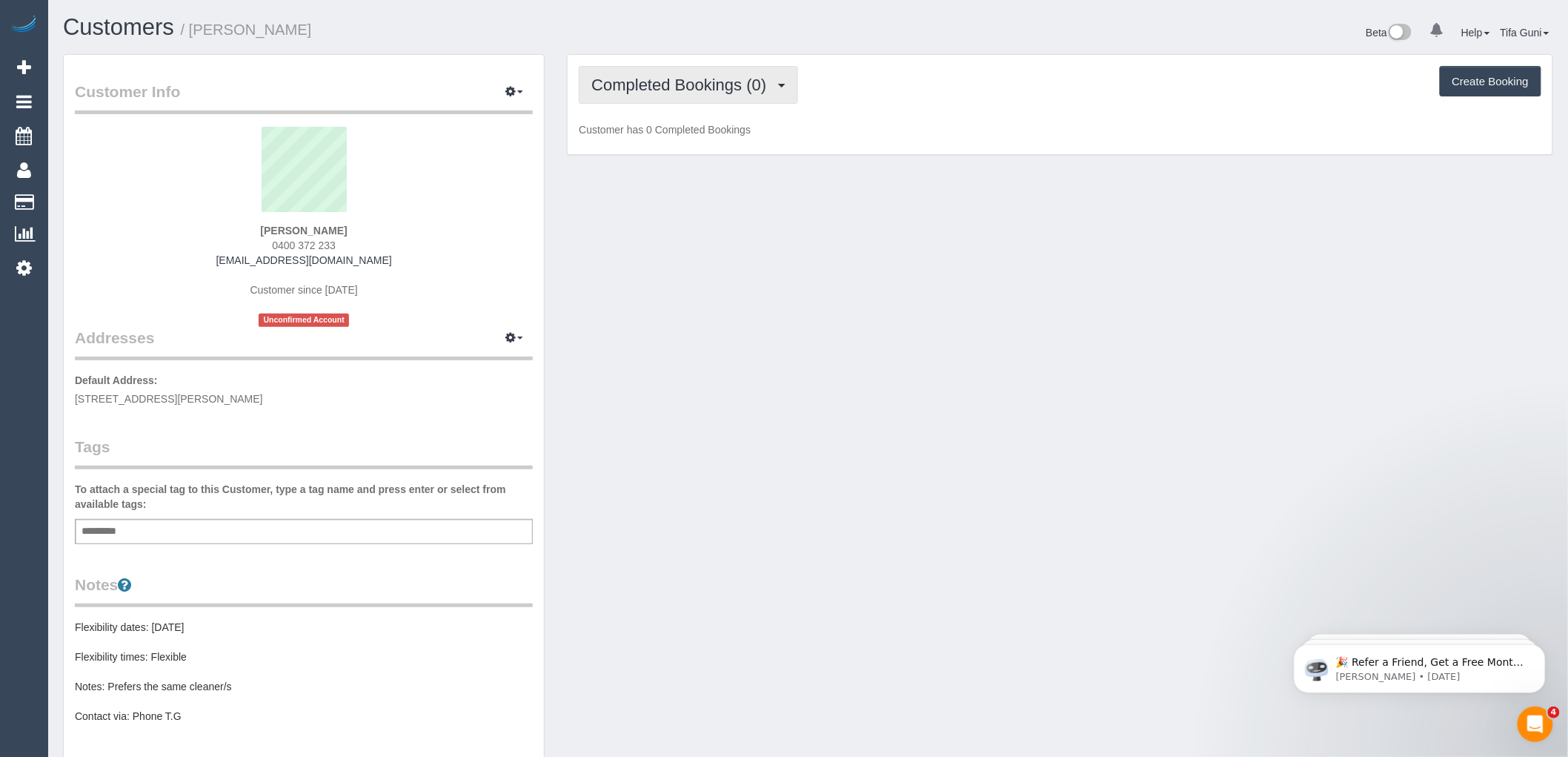
click at [736, 87] on span "Completed Bookings (0)" at bounding box center [683, 84] width 183 height 19
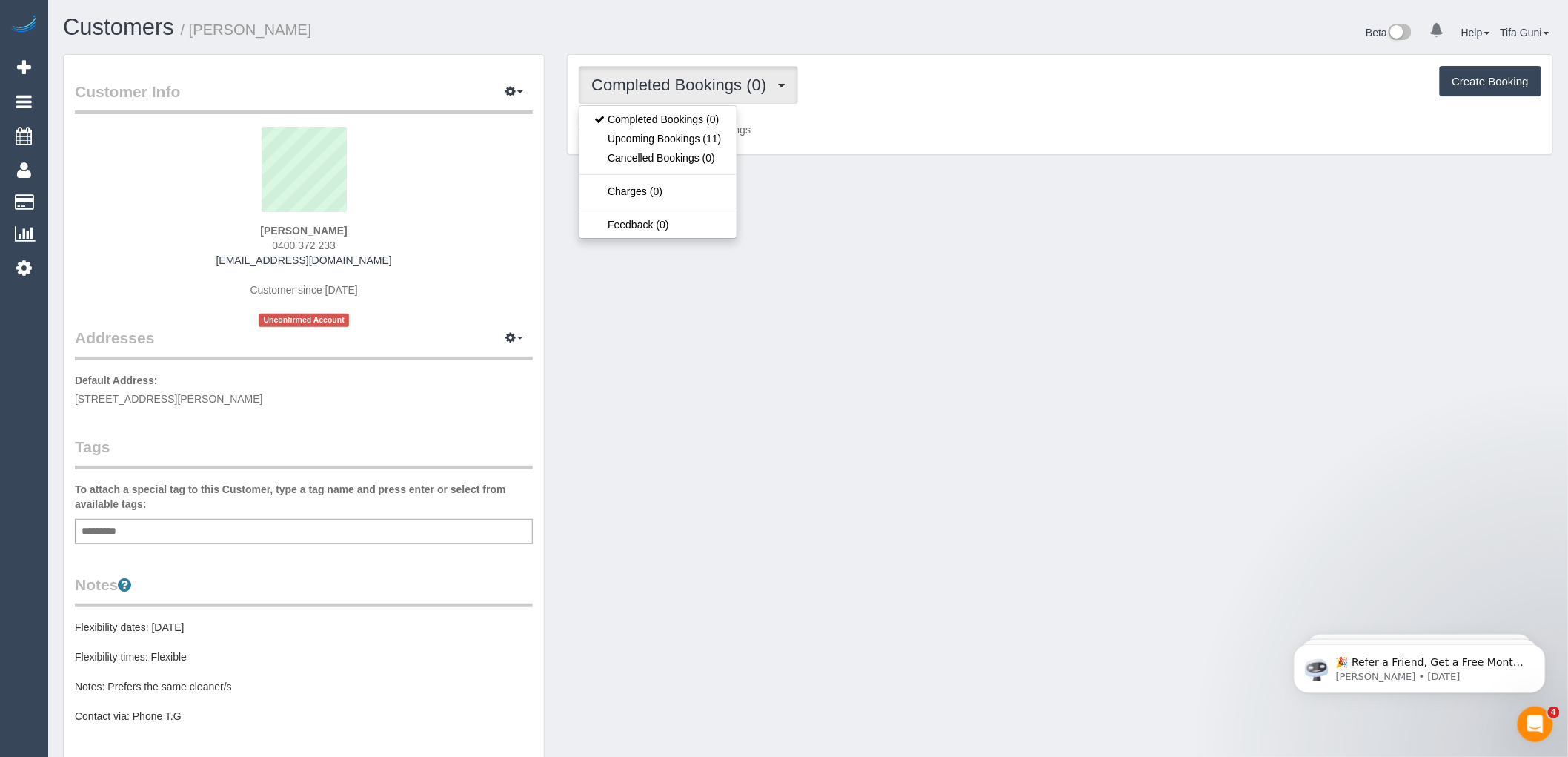
click at [839, 164] on div "Completed Bookings (0) Completed Bookings (0) Upcoming Bookings (11) Cancelled …" at bounding box center [1060, 112] width 1008 height 117
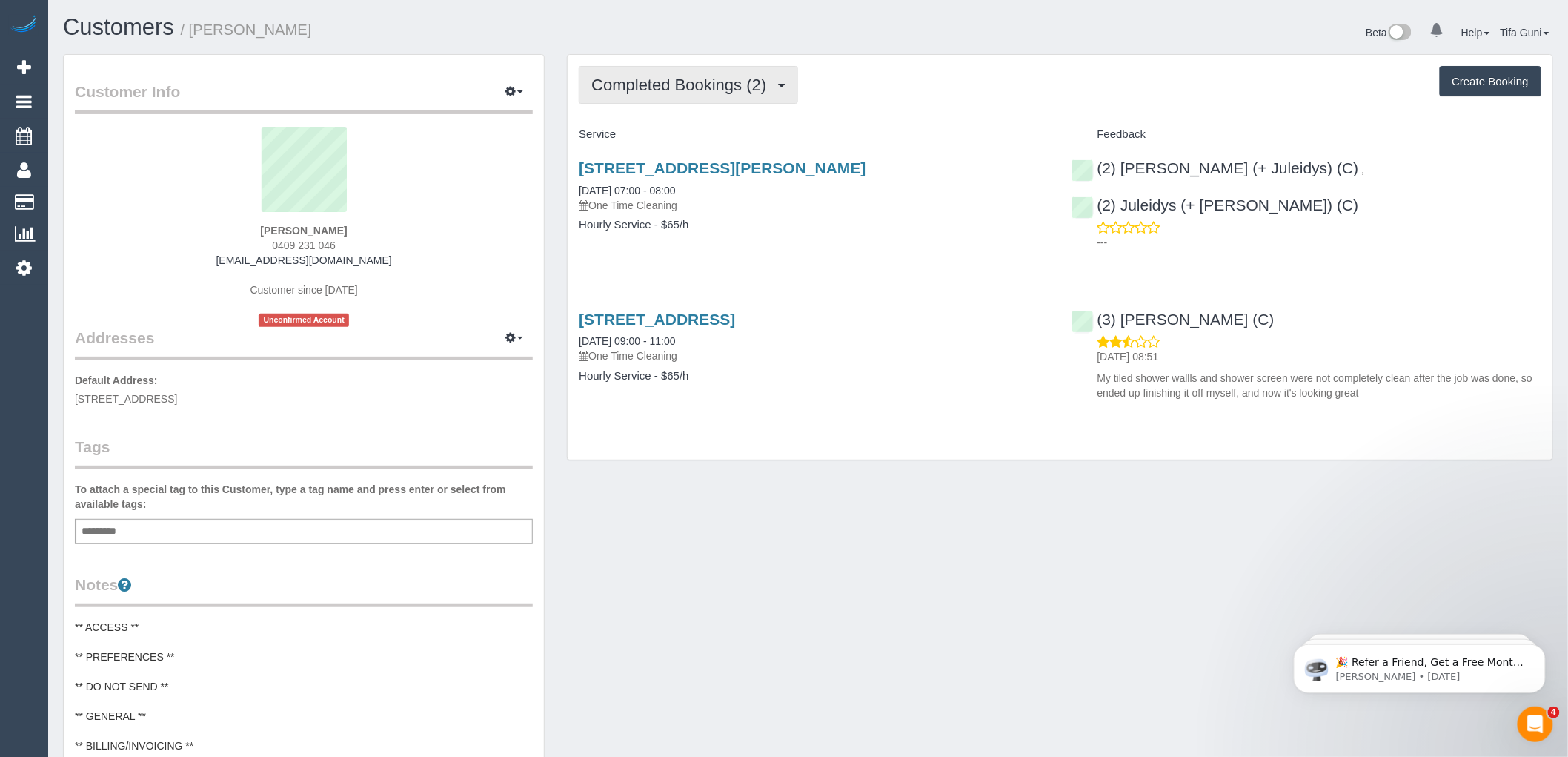
click at [739, 84] on span "Completed Bookings (2)" at bounding box center [683, 84] width 183 height 19
drag, startPoint x: 447, startPoint y: 245, endPoint x: 376, endPoint y: 241, distance: 71.1
click at [441, 242] on div "Frances Bhathal 0409 231 046 fbhathal@bigpond.com Customer since 2024 Unconfirm…" at bounding box center [304, 227] width 458 height 200
drag, startPoint x: 363, startPoint y: 240, endPoint x: 344, endPoint y: 251, distance: 22.0
click at [257, 241] on div "Frances Bhathal 0409 231 046 fbhathal@bigpond.com Customer since 2024 Unconfirm…" at bounding box center [304, 227] width 458 height 200
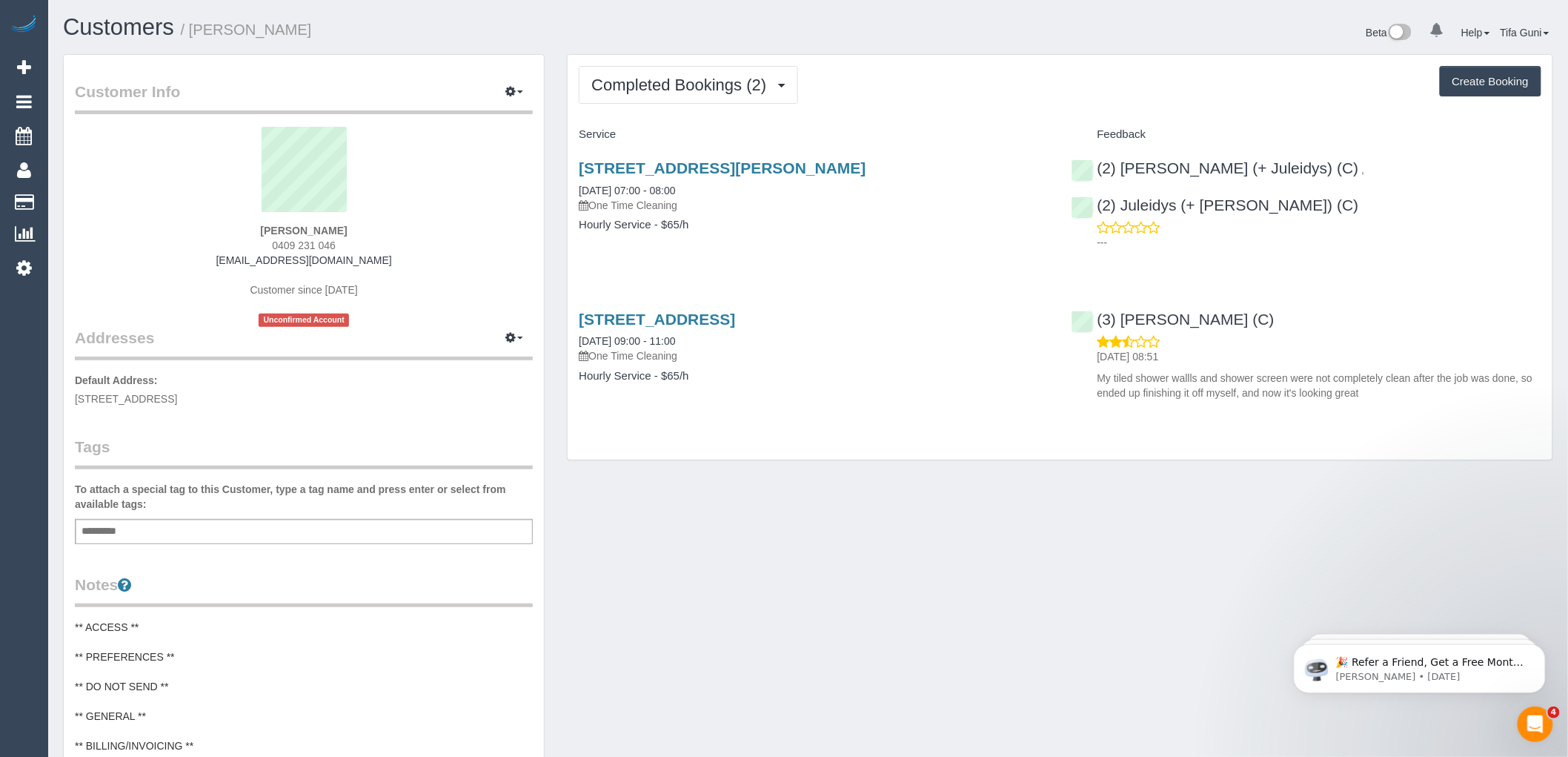
copy span "0409 231 046"
click at [766, 85] on span "Completed Bookings (2)" at bounding box center [683, 84] width 183 height 19
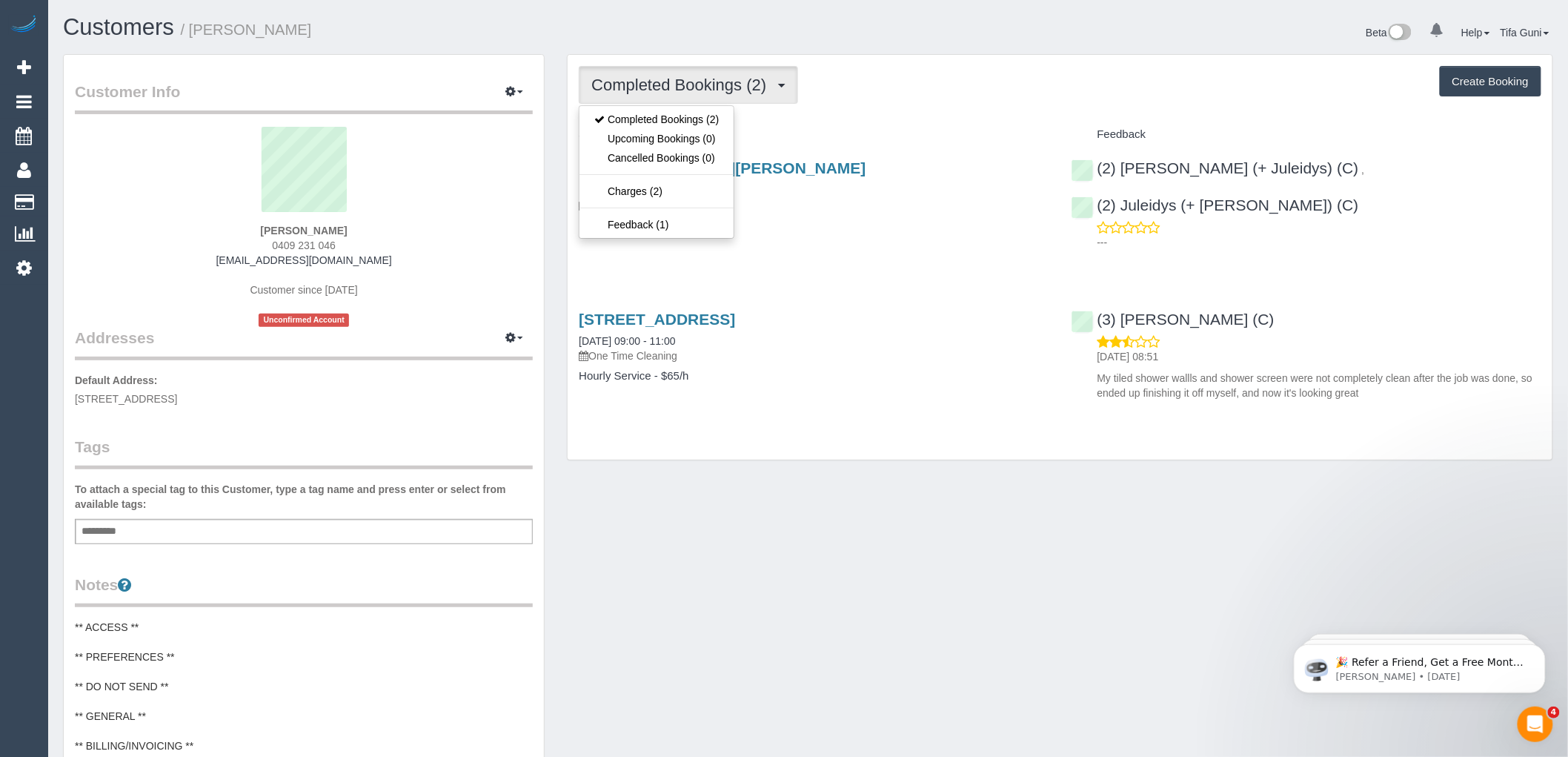
click at [808, 128] on div "Service" at bounding box center [814, 134] width 492 height 25
click at [742, 81] on span "Completed Bookings (2)" at bounding box center [683, 84] width 183 height 19
click at [780, 250] on div "1/67 Kellett Street, Northcote, VIC 3070 06/12/2024 07:00 - 08:00 One Time Clea…" at bounding box center [814, 204] width 492 height 114
click at [695, 81] on span "Completed Bookings (2)" at bounding box center [683, 84] width 183 height 19
click at [1012, 261] on div "1/67 Kellett Street, Northcote, VIC 3070 06/12/2024 07:00 - 08:00 One Time Clea…" at bounding box center [814, 204] width 492 height 114
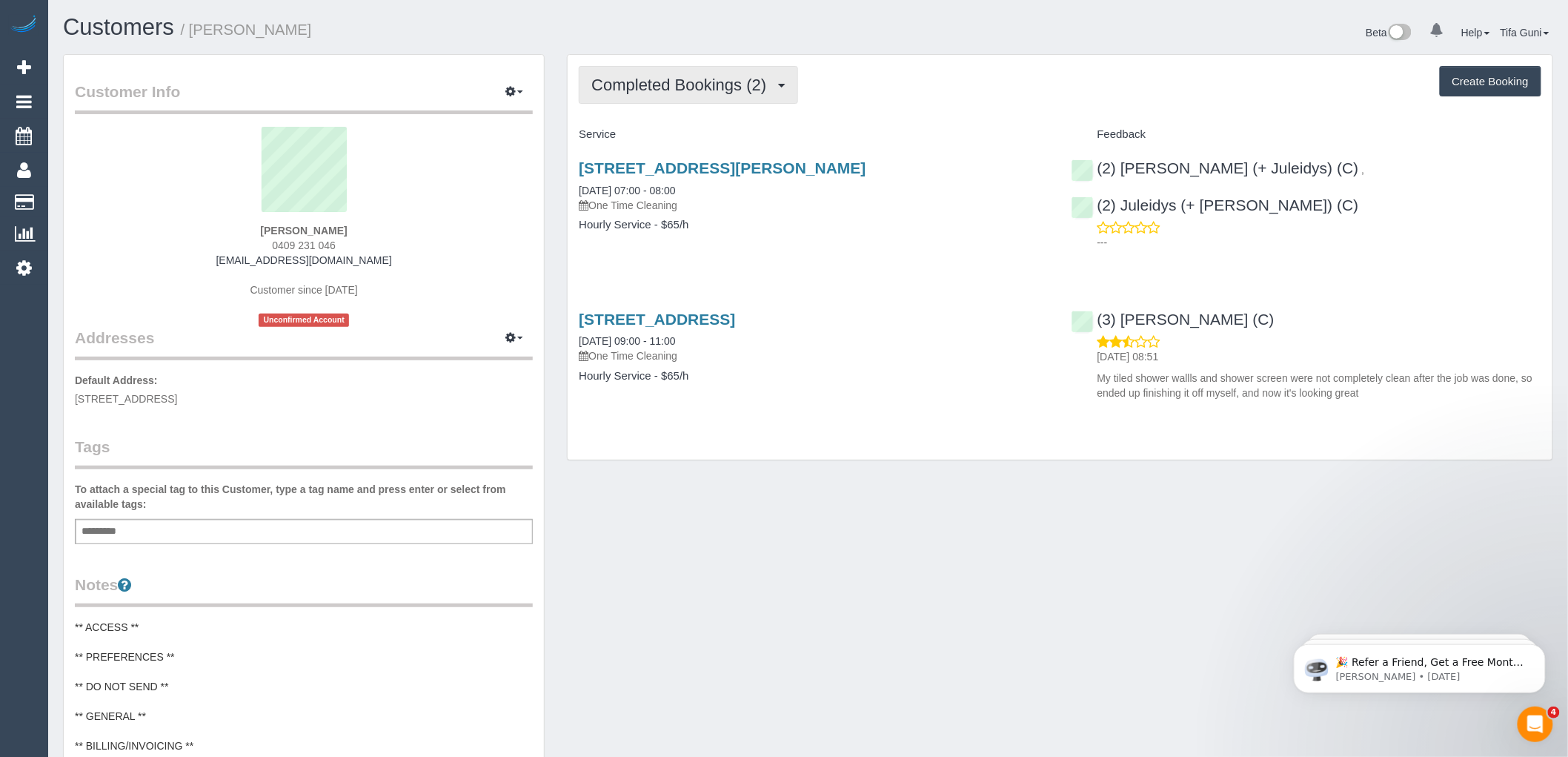
click at [721, 102] on button "Completed Bookings (2)" at bounding box center [688, 84] width 220 height 38
click at [872, 136] on h4 "Service" at bounding box center [814, 134] width 470 height 13
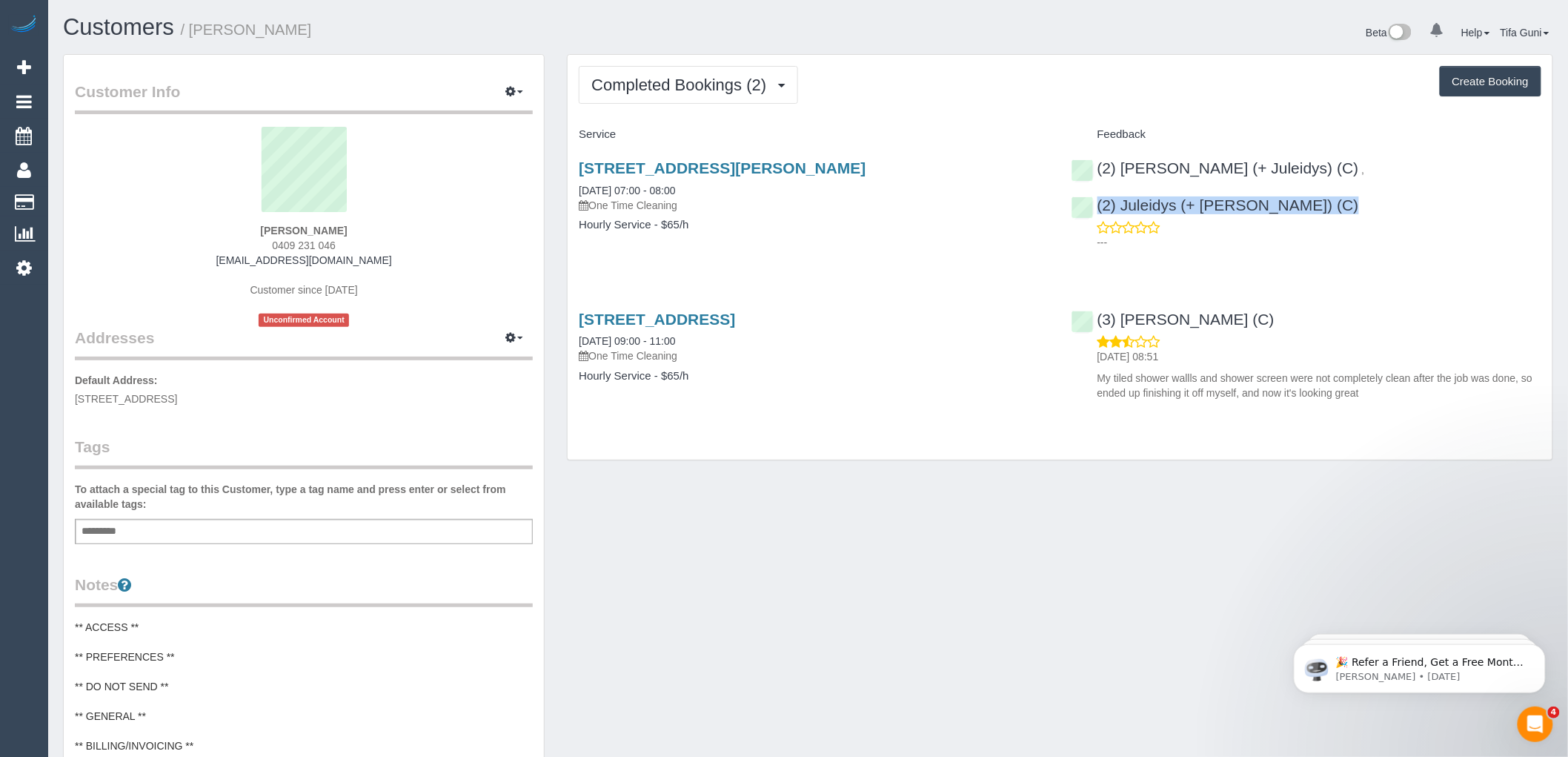
drag, startPoint x: 1435, startPoint y: 150, endPoint x: 1377, endPoint y: 189, distance: 69.9
click at [1377, 189] on div "(2) Cris (+ Juleidys) (C) , (2) Juleidys (+ Cris) (C) ---" at bounding box center [1307, 201] width 492 height 109
click at [1337, 220] on div "---" at bounding box center [1307, 235] width 470 height 30
drag, startPoint x: 1323, startPoint y: 151, endPoint x: 1368, endPoint y: 175, distance: 51.0
click at [1368, 175] on div "(2) Cris (+ Juleidys) (C) , (2) Juleidys (+ Cris) (C) ---" at bounding box center [1307, 201] width 492 height 109
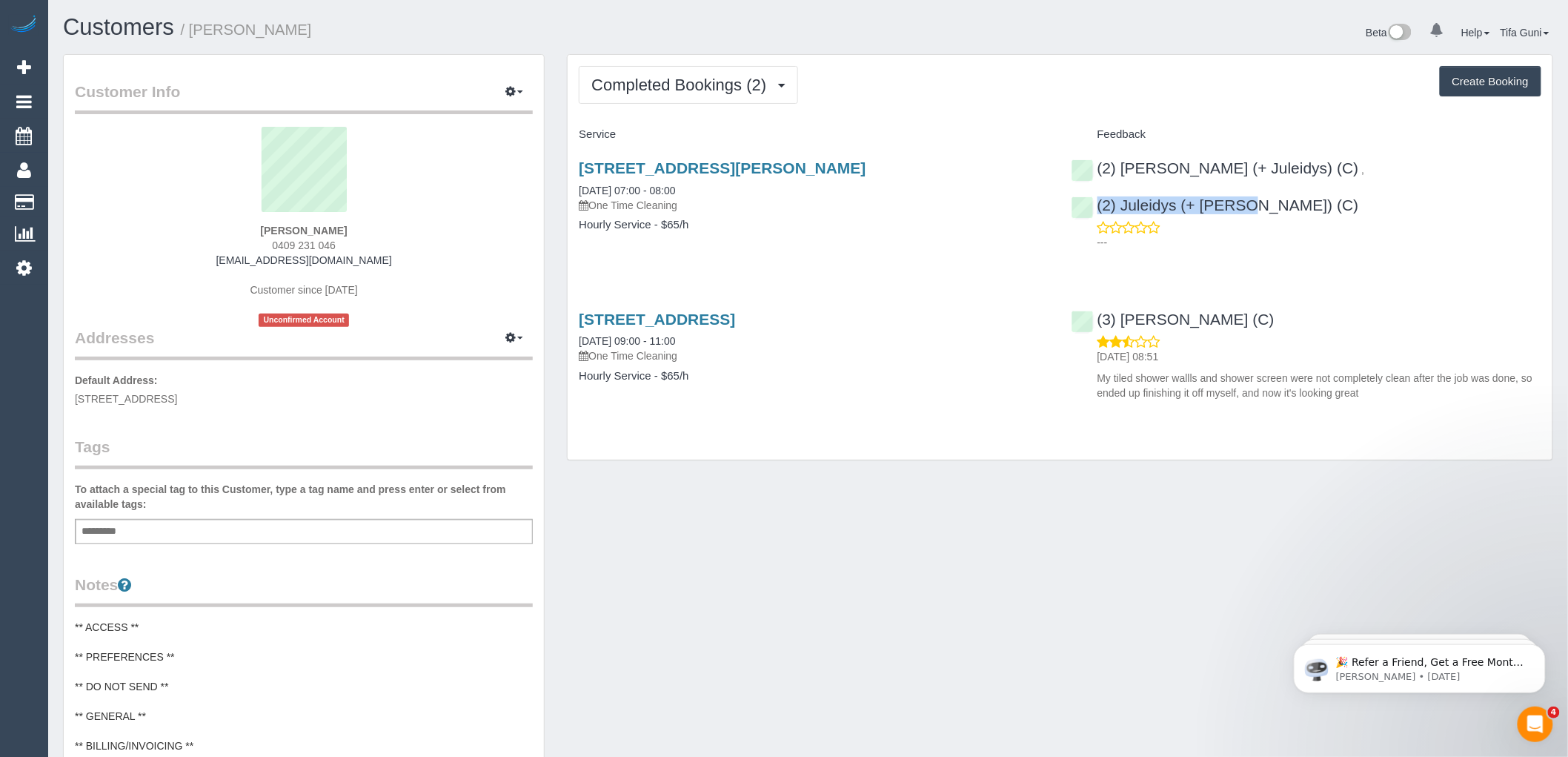
drag, startPoint x: 1235, startPoint y: 145, endPoint x: 1160, endPoint y: 184, distance: 84.5
click at [1173, 182] on div "Service Feedback 1/67 Kellett Street, Northcote, VIC 3070 06/12/2024 07:00 - 08…" at bounding box center [1060, 267] width 963 height 290
click at [895, 220] on h4 "Hourly Service - $65/h" at bounding box center [814, 225] width 470 height 13
drag, startPoint x: 1469, startPoint y: 158, endPoint x: 1104, endPoint y: 169, distance: 365.2
click at [1104, 169] on div "(2) Cris (+ Juleidys) (C) , (2) Juleidys (+ Cris) (C) ---" at bounding box center [1307, 201] width 492 height 109
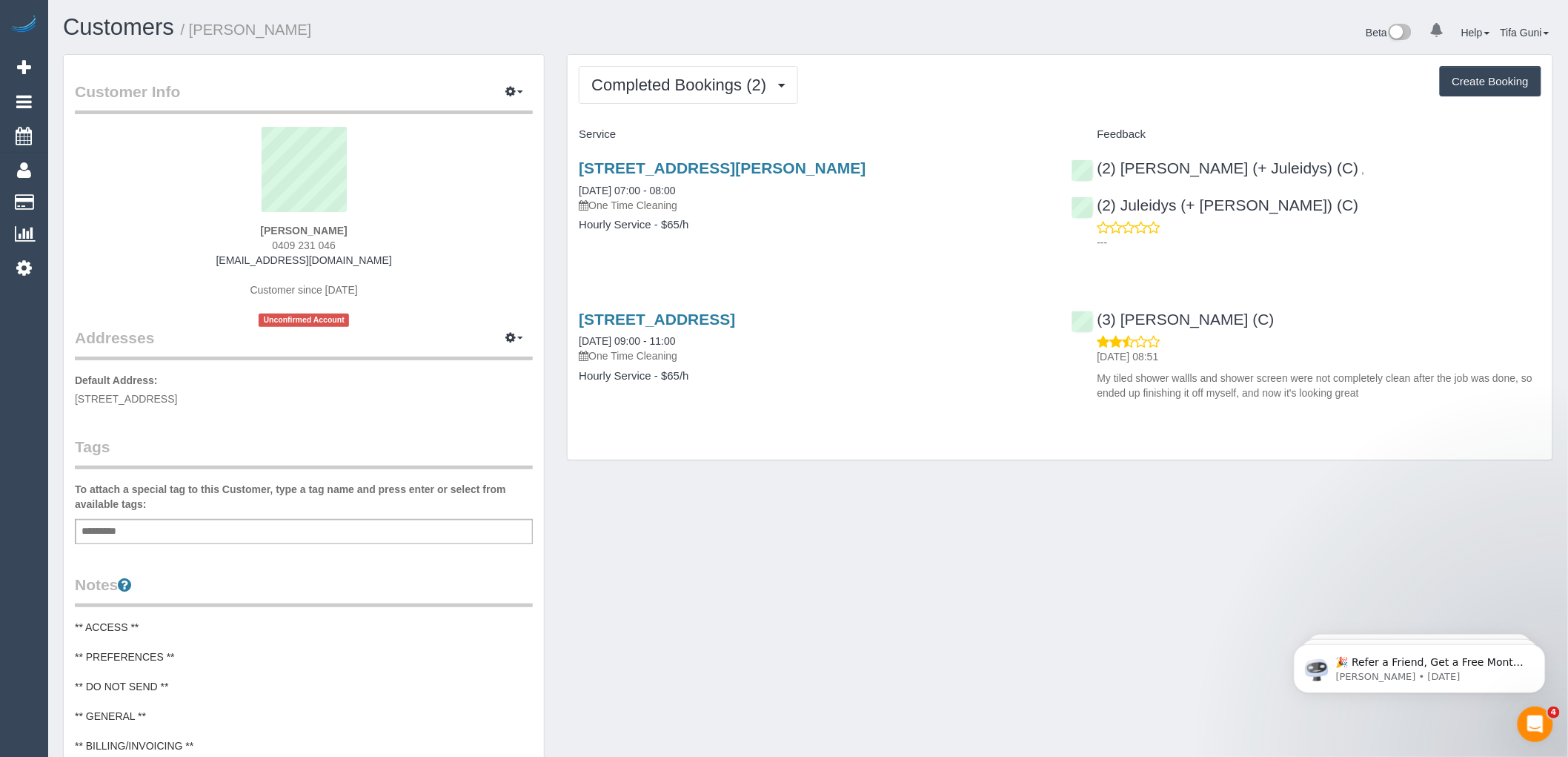
click at [966, 138] on h4 "Service" at bounding box center [814, 134] width 470 height 13
click at [1484, 81] on button "Create Booking" at bounding box center [1491, 81] width 101 height 31
select select "VIC"
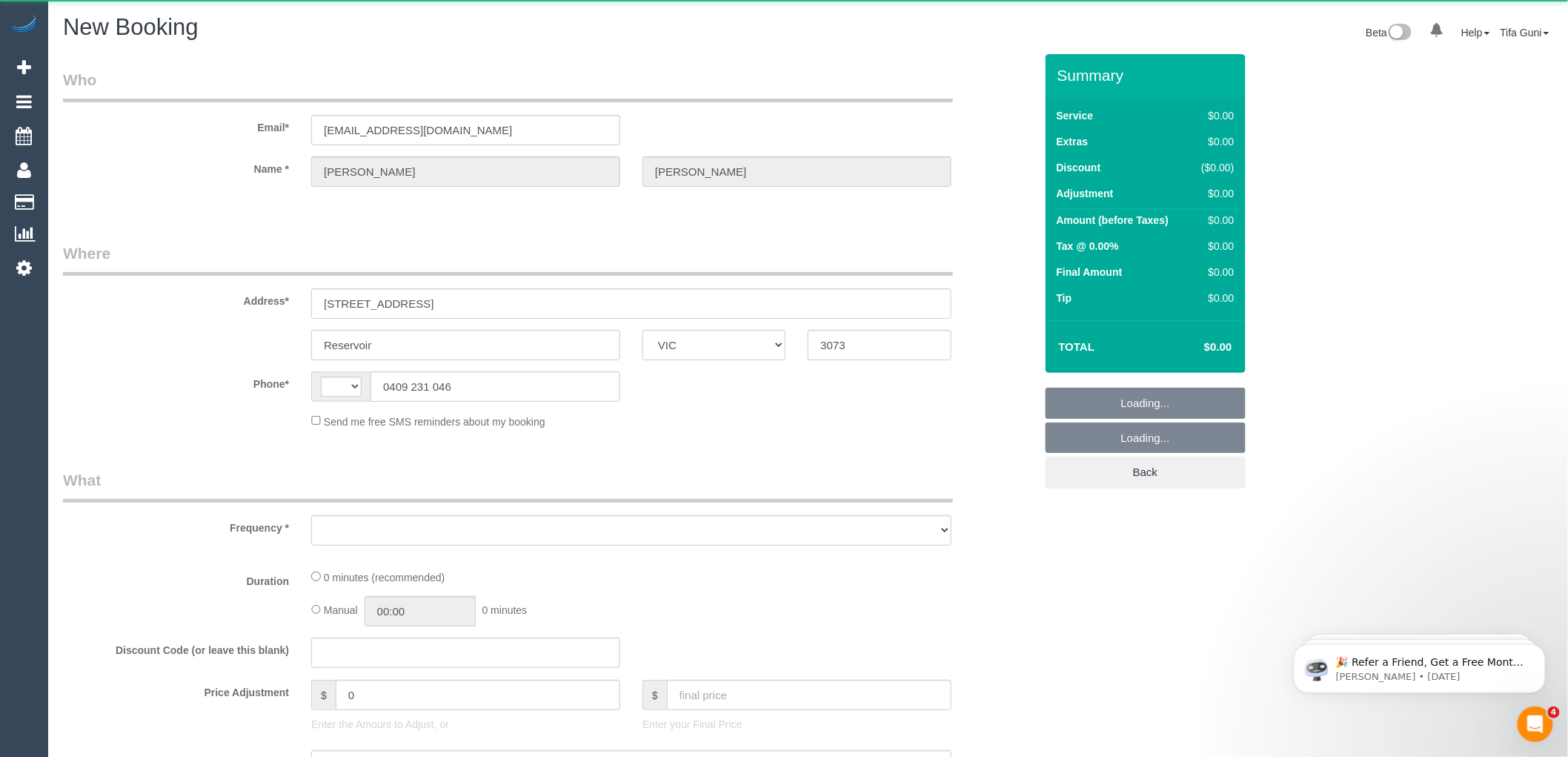
select select "string:AU"
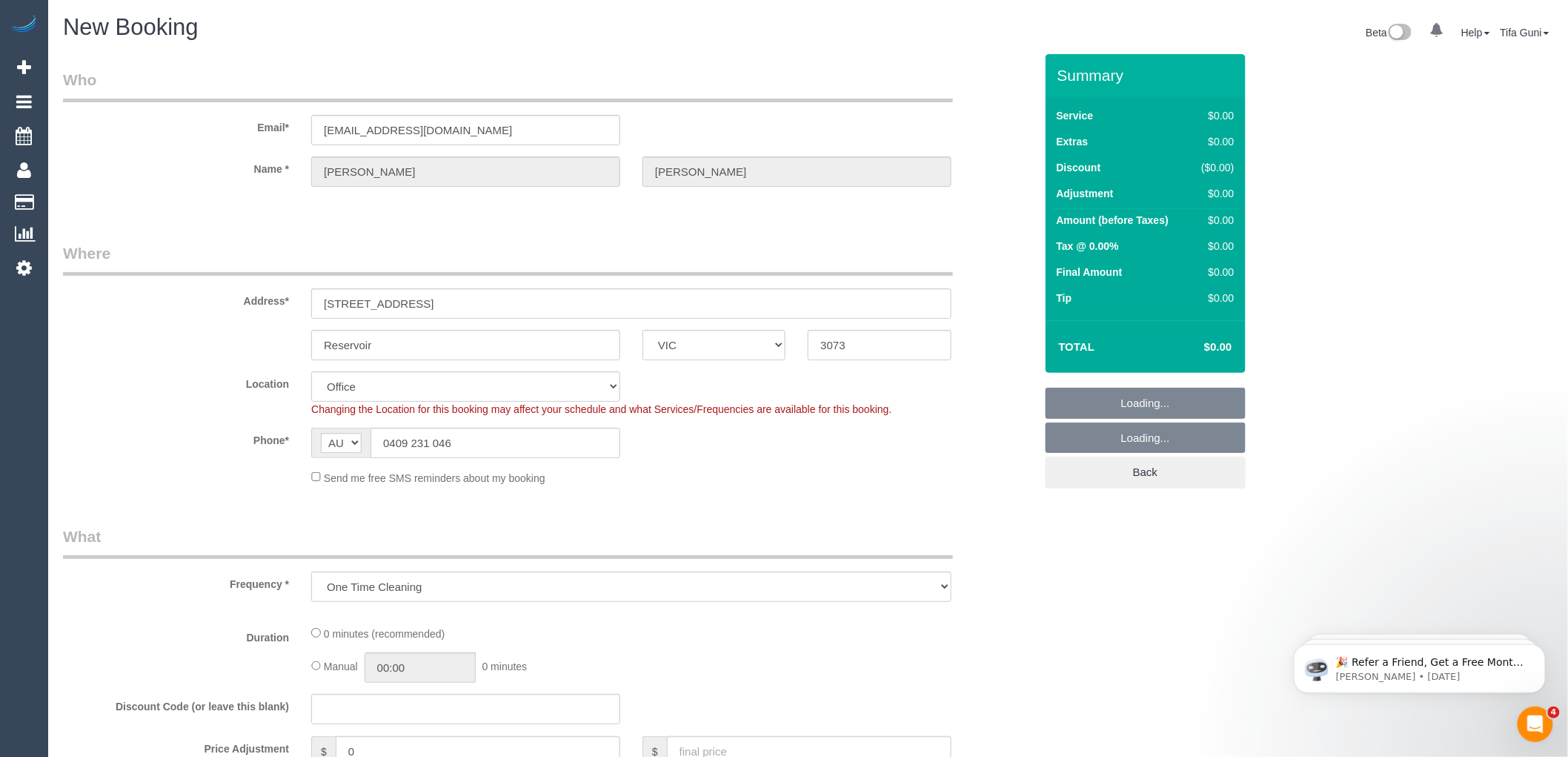
select select "object:1049"
select select "string:stripe-pm_1Q8Wu02GScqysDRVu7oa2J2H"
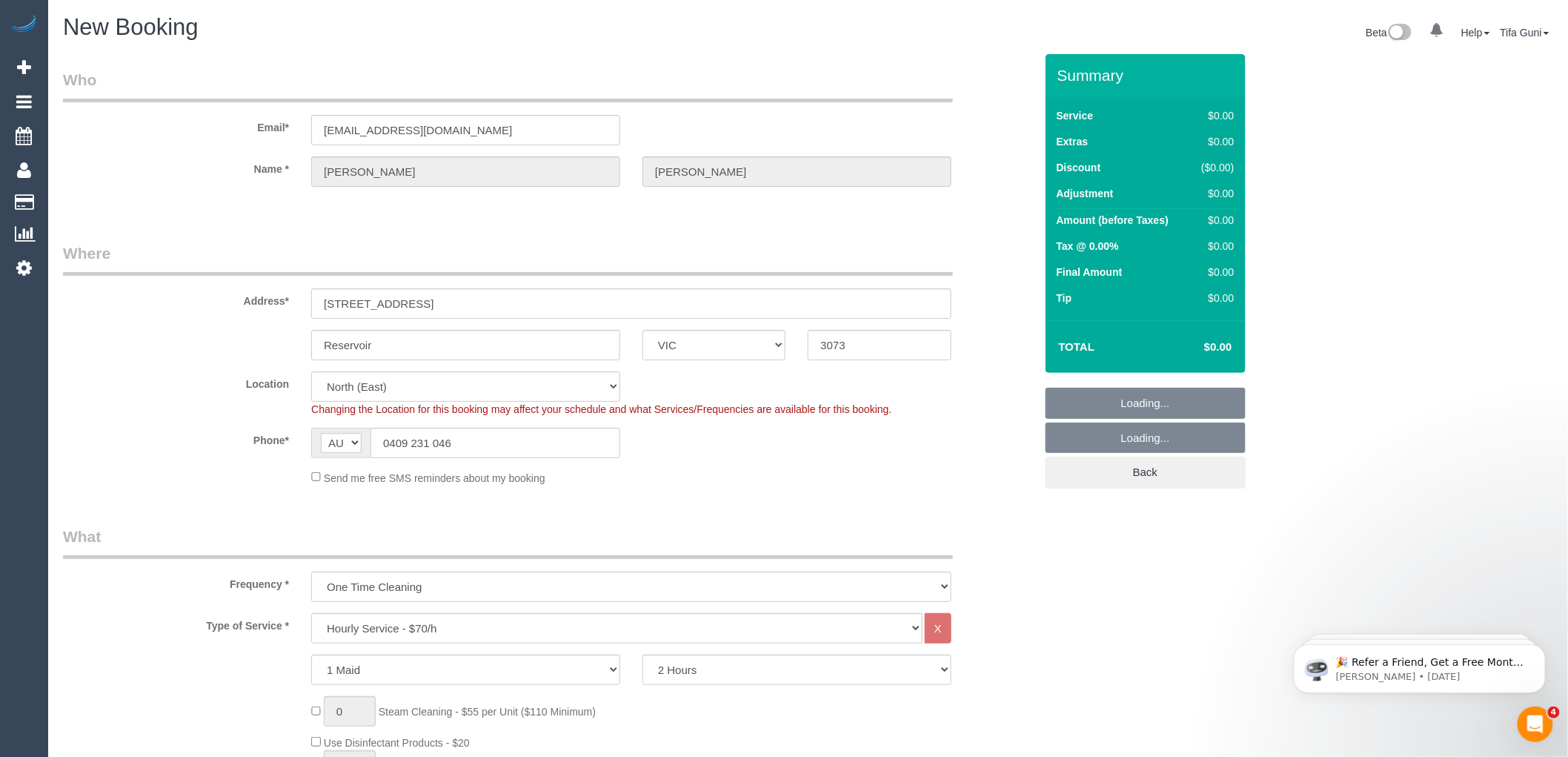
select select "60"
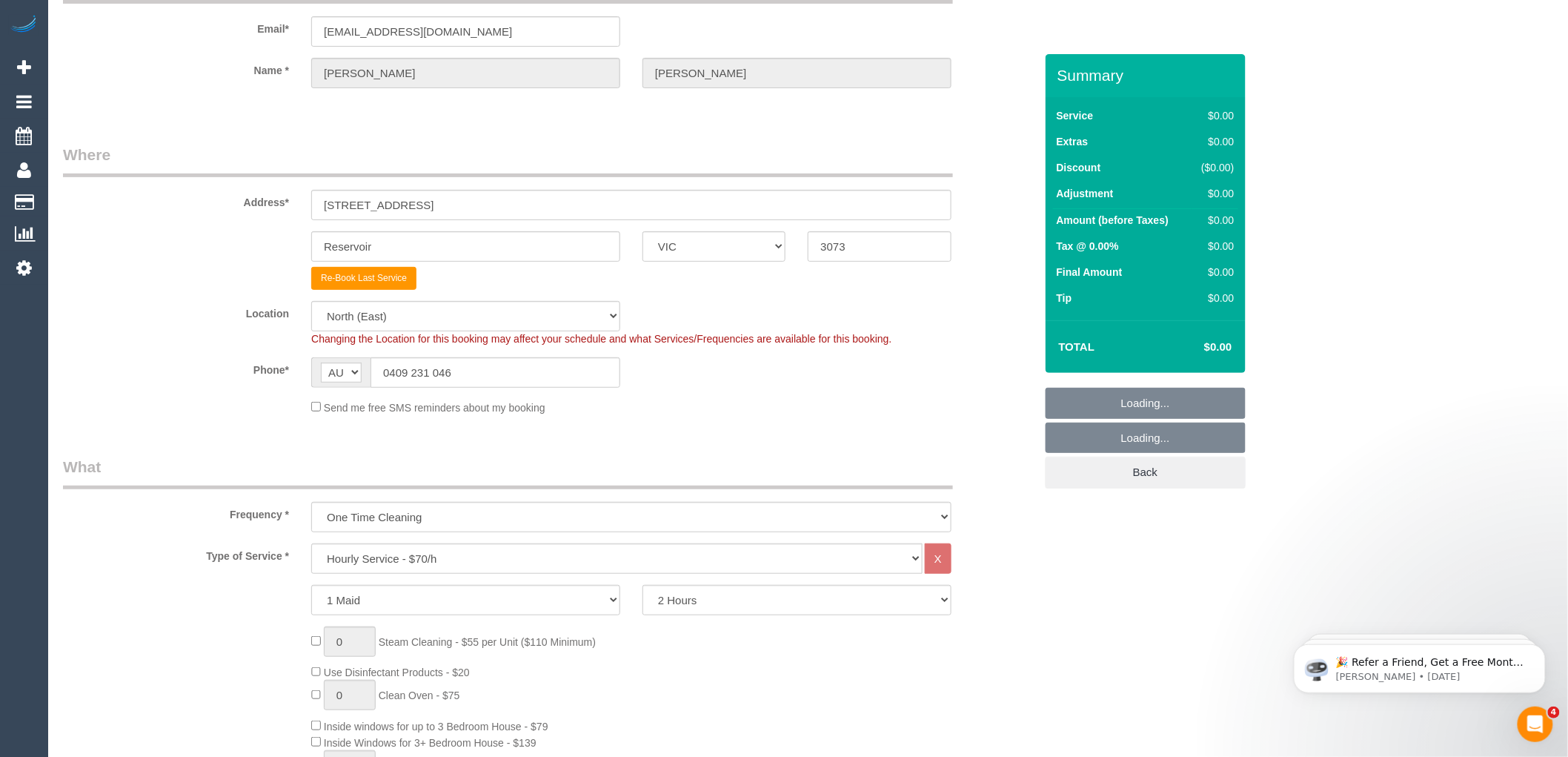
select select "object:2370"
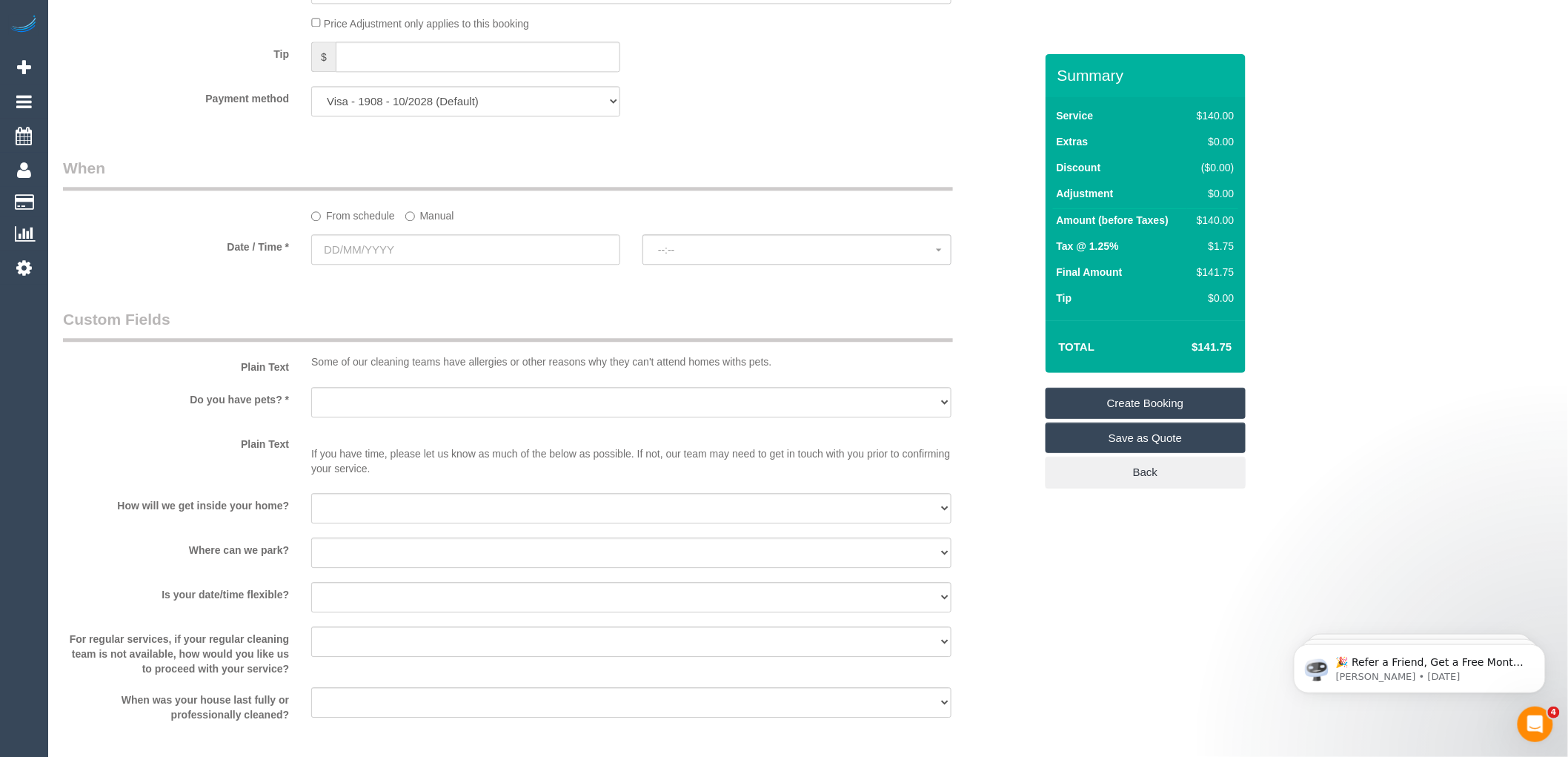
scroll to position [1483, 0]
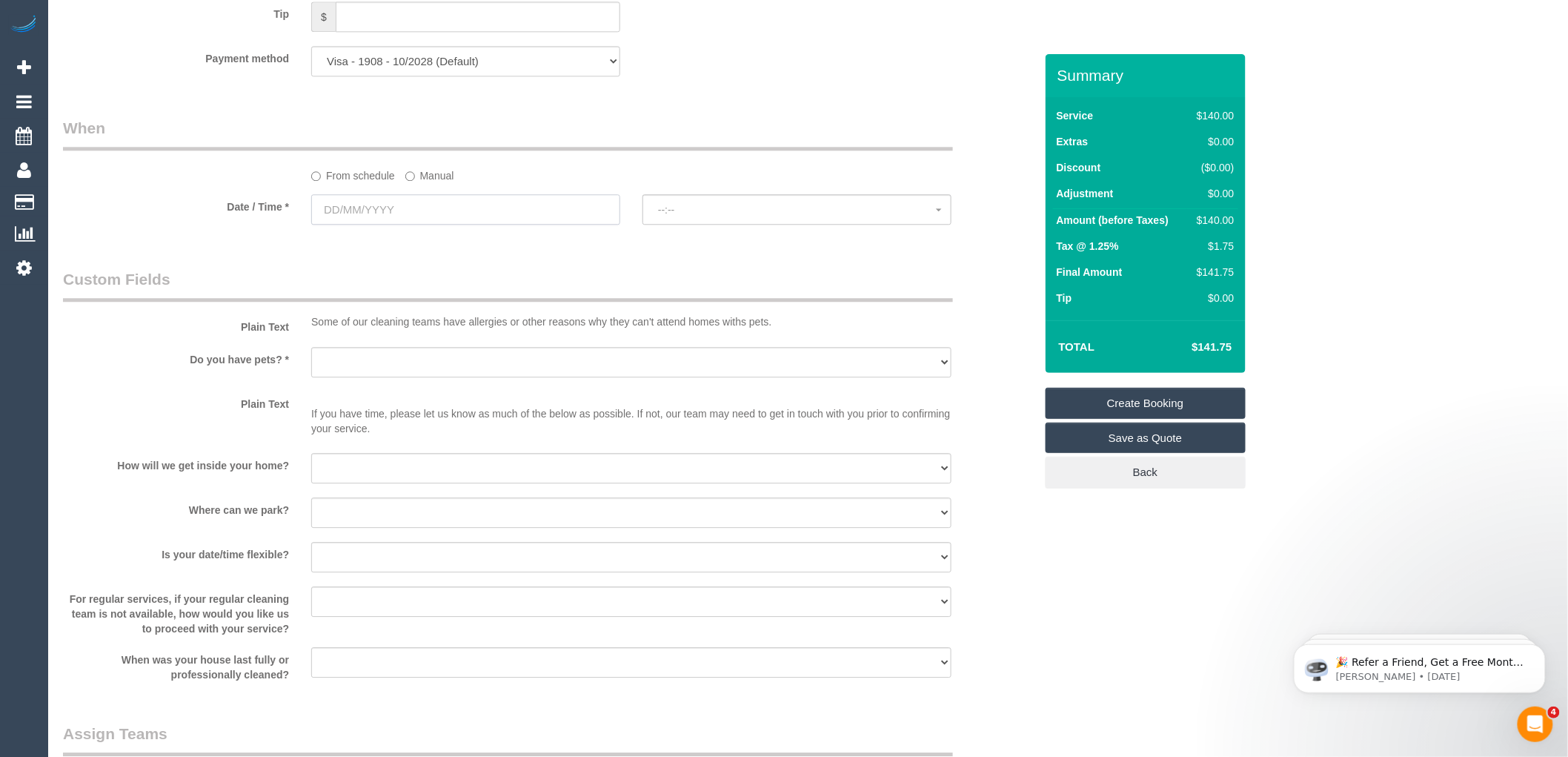
click at [445, 224] on input "text" at bounding box center [466, 209] width 309 height 31
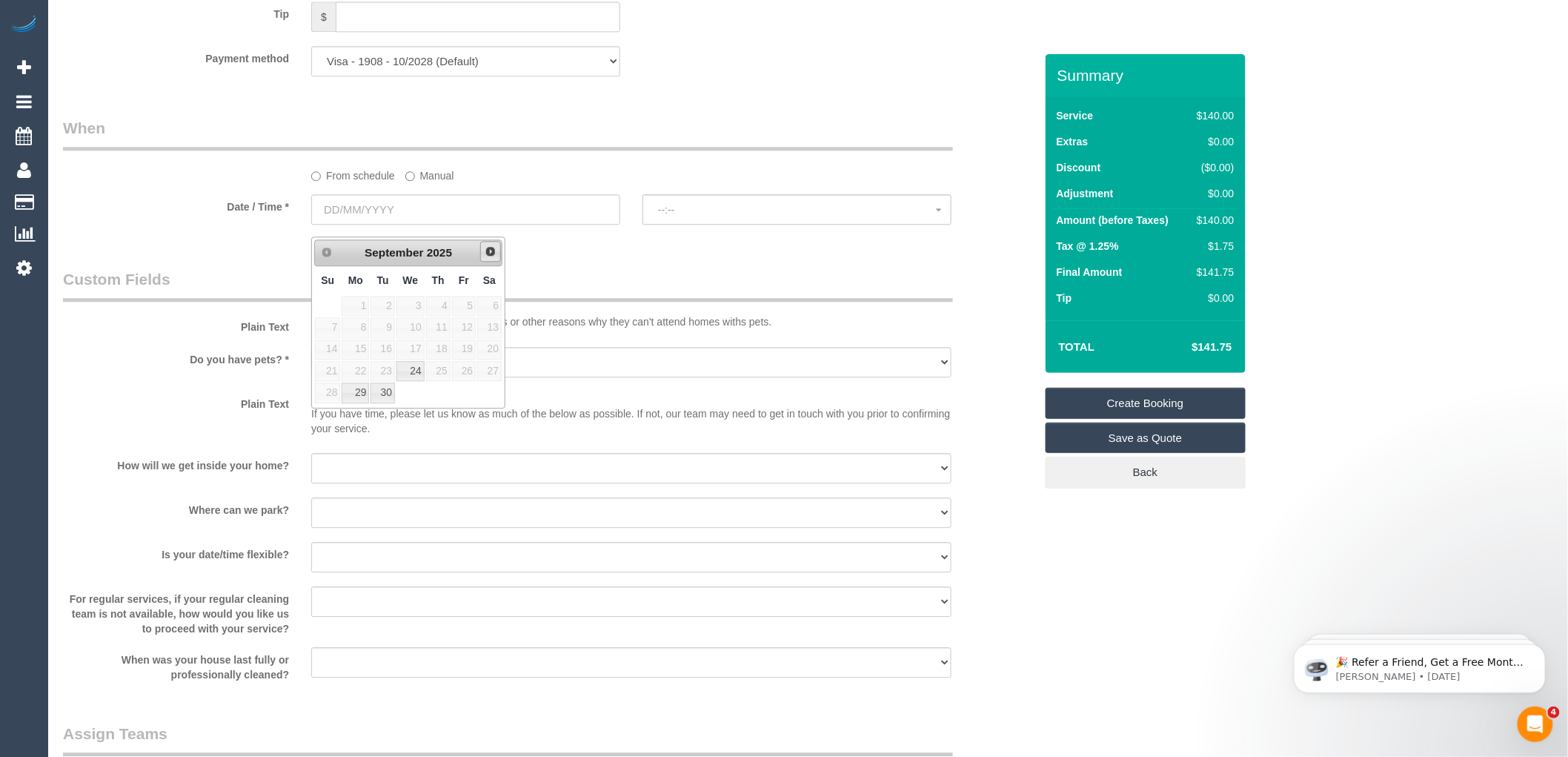
click at [498, 253] on link "Next" at bounding box center [491, 252] width 21 height 21
click at [323, 246] on span "Prev" at bounding box center [326, 251] width 12 height 12
click at [467, 395] on link "28" at bounding box center [463, 393] width 23 height 20
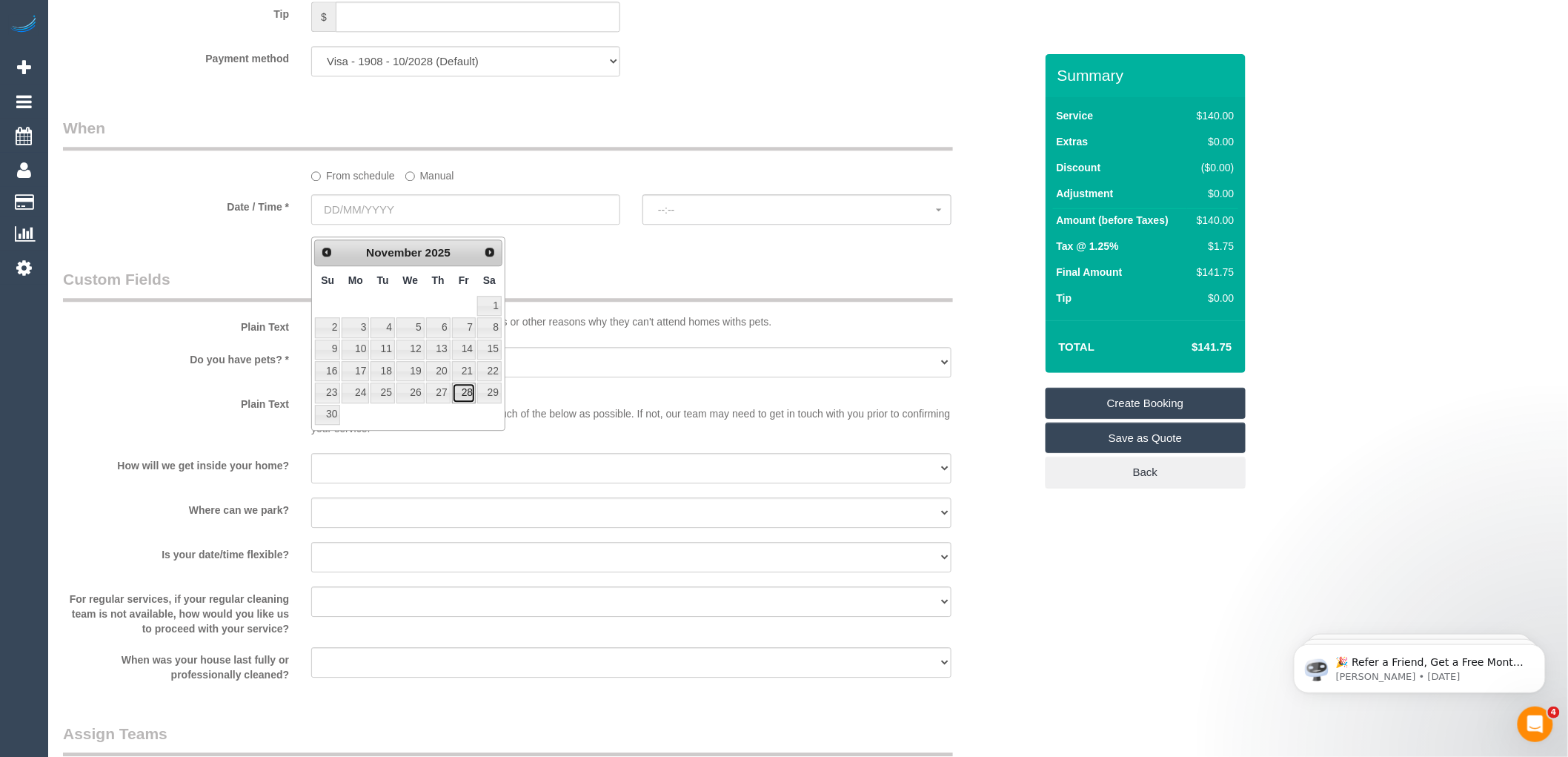
type input "28/11/2025"
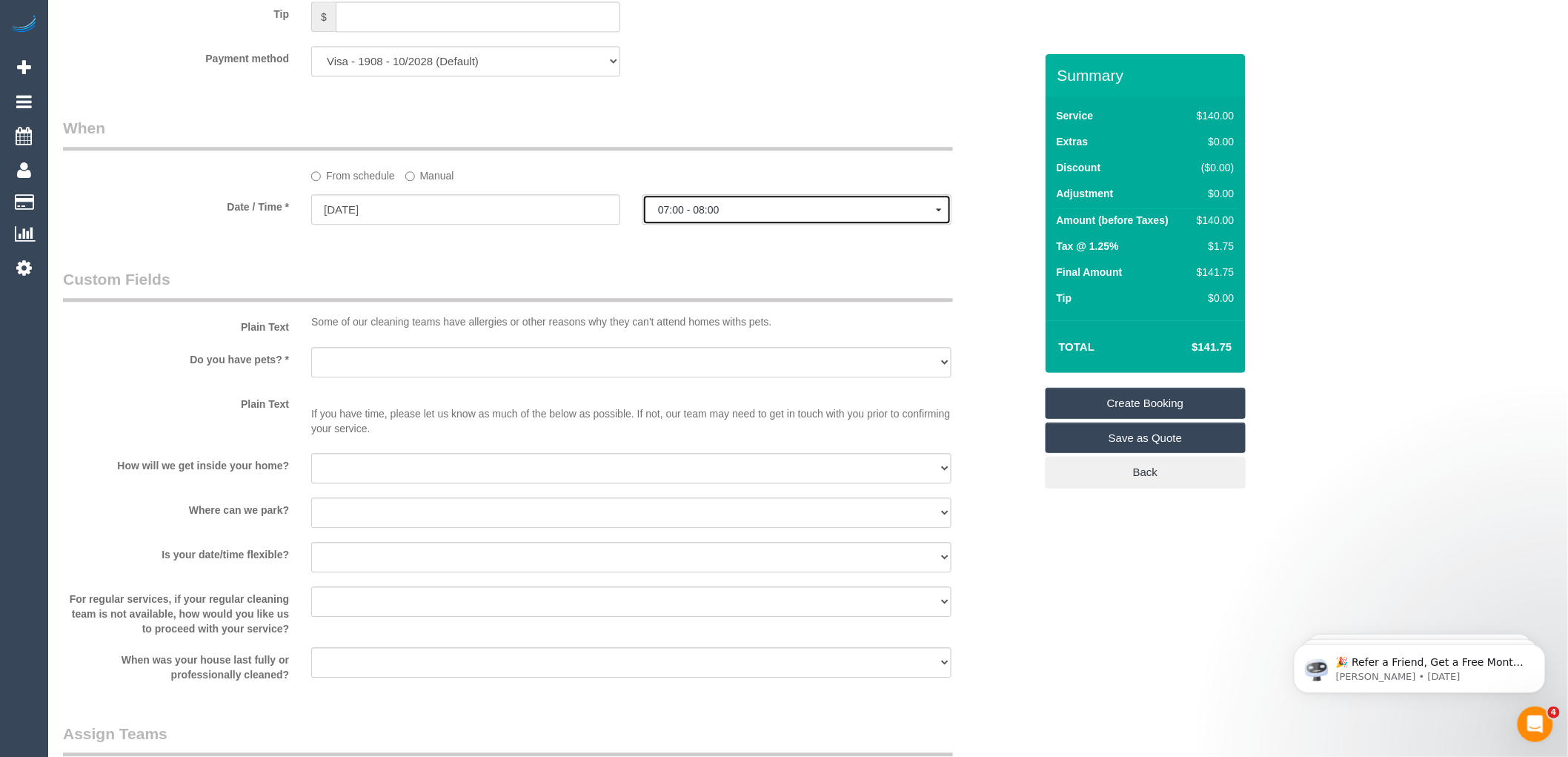
click at [695, 216] on span "07:00 - 08:00" at bounding box center [797, 209] width 278 height 12
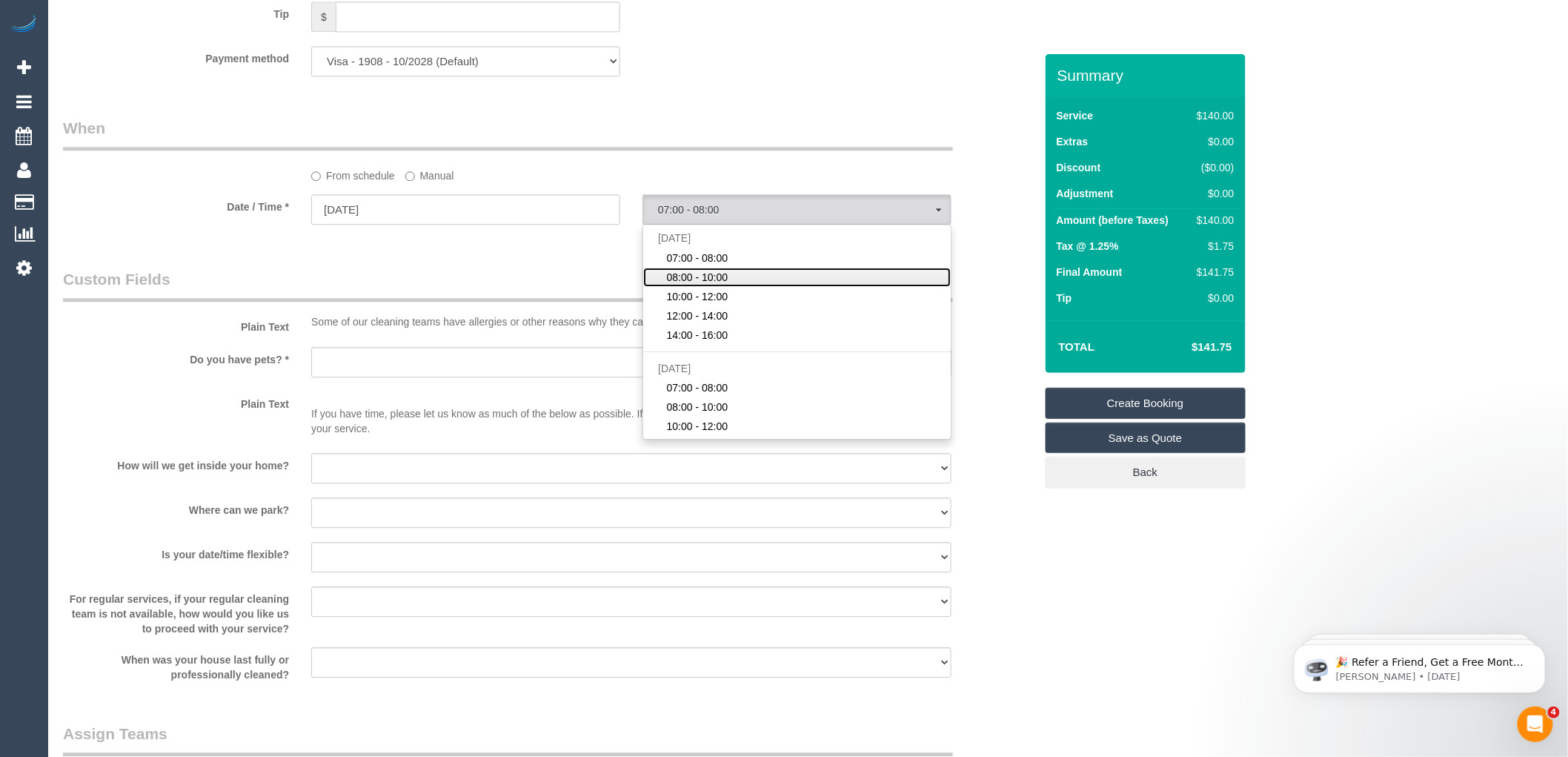
click at [687, 285] on span "08:00 - 10:00" at bounding box center [698, 278] width 62 height 14
select select "spot2"
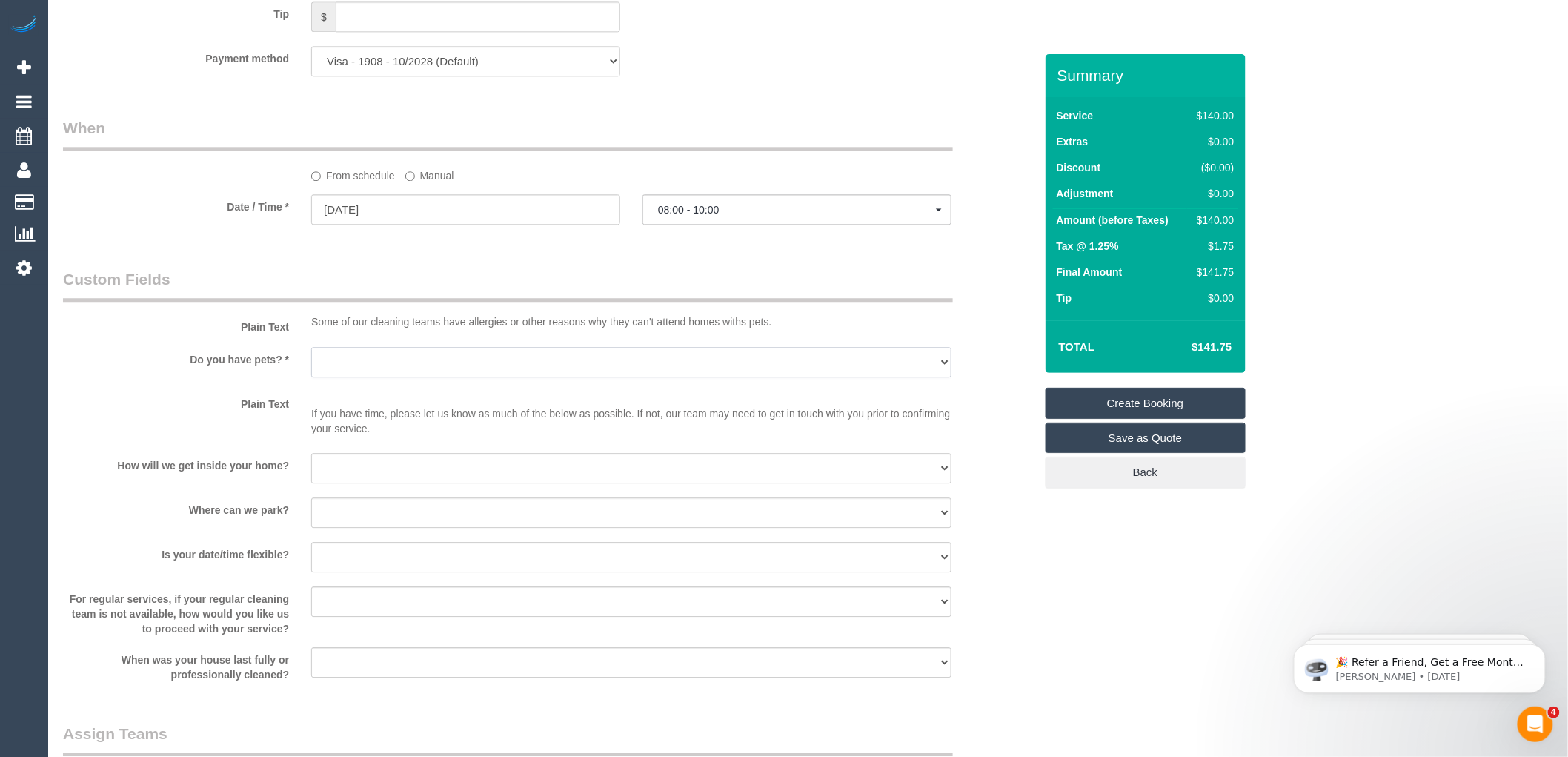
click at [393, 373] on select "Yes - Cats Yes - Dogs No pets Yes - Dogs and Cats Yes - Other" at bounding box center [631, 362] width 640 height 31
select select "number:28"
click at [311, 357] on select "Yes - Cats Yes - Dogs No pets Yes - Dogs and Cats Yes - Other" at bounding box center [631, 362] width 640 height 31
click at [366, 478] on select "I will be home Key will be left (please provide details below) Lock box/Access …" at bounding box center [631, 468] width 640 height 31
click at [253, 517] on label "Where can we park?" at bounding box center [176, 507] width 248 height 20
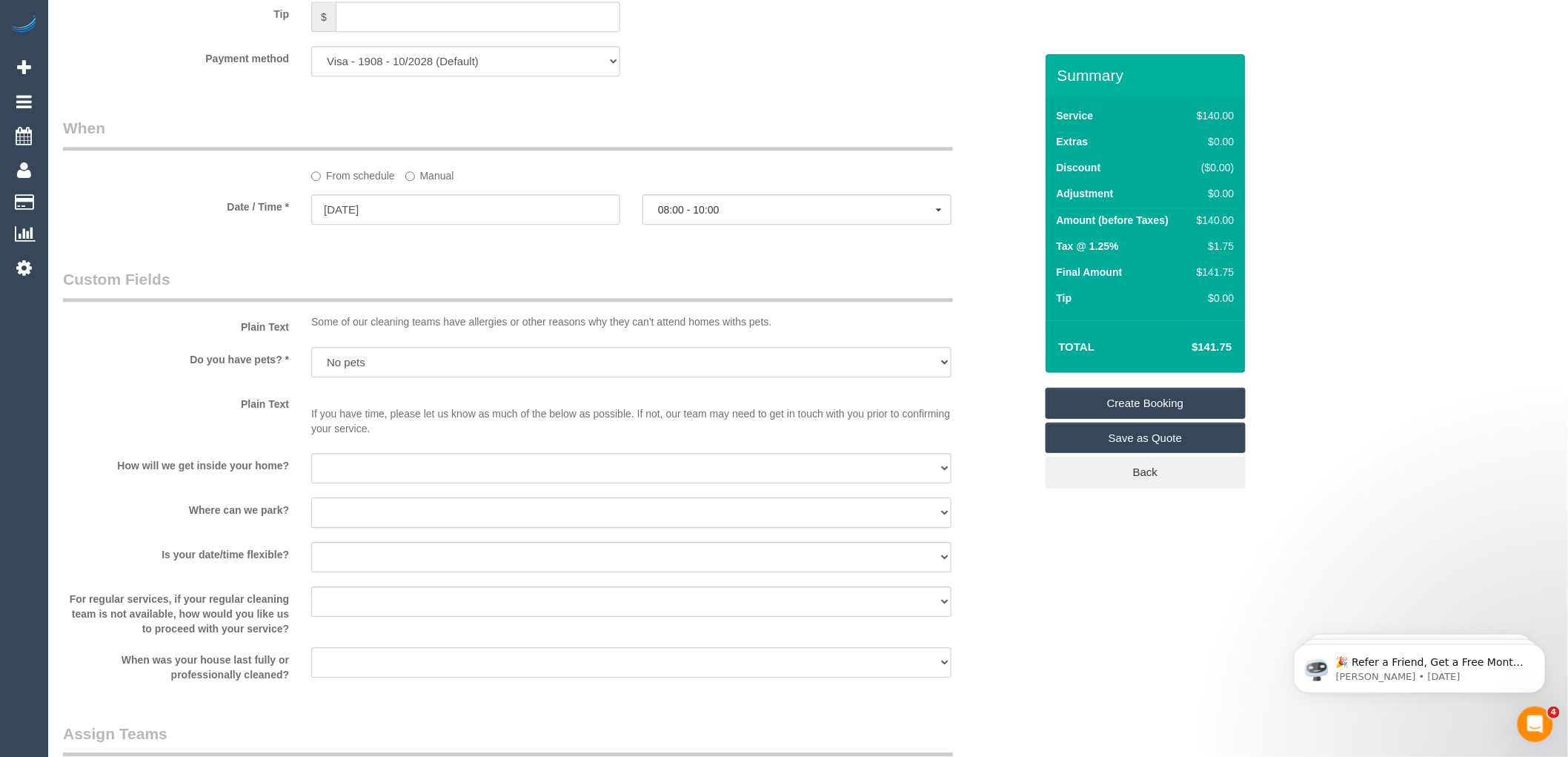
click at [355, 525] on select "I will provide parking on-site Free street parking Paid street parking (cost wi…" at bounding box center [631, 512] width 640 height 31
select select "number:19"
click at [311, 508] on select "I will provide parking on-site Free street parking Paid street parking (cost wi…" at bounding box center [631, 512] width 640 height 31
click at [380, 473] on select "I will be home Key will be left (please provide details below) Lock box/Access …" at bounding box center [631, 468] width 640 height 31
select select "number:14"
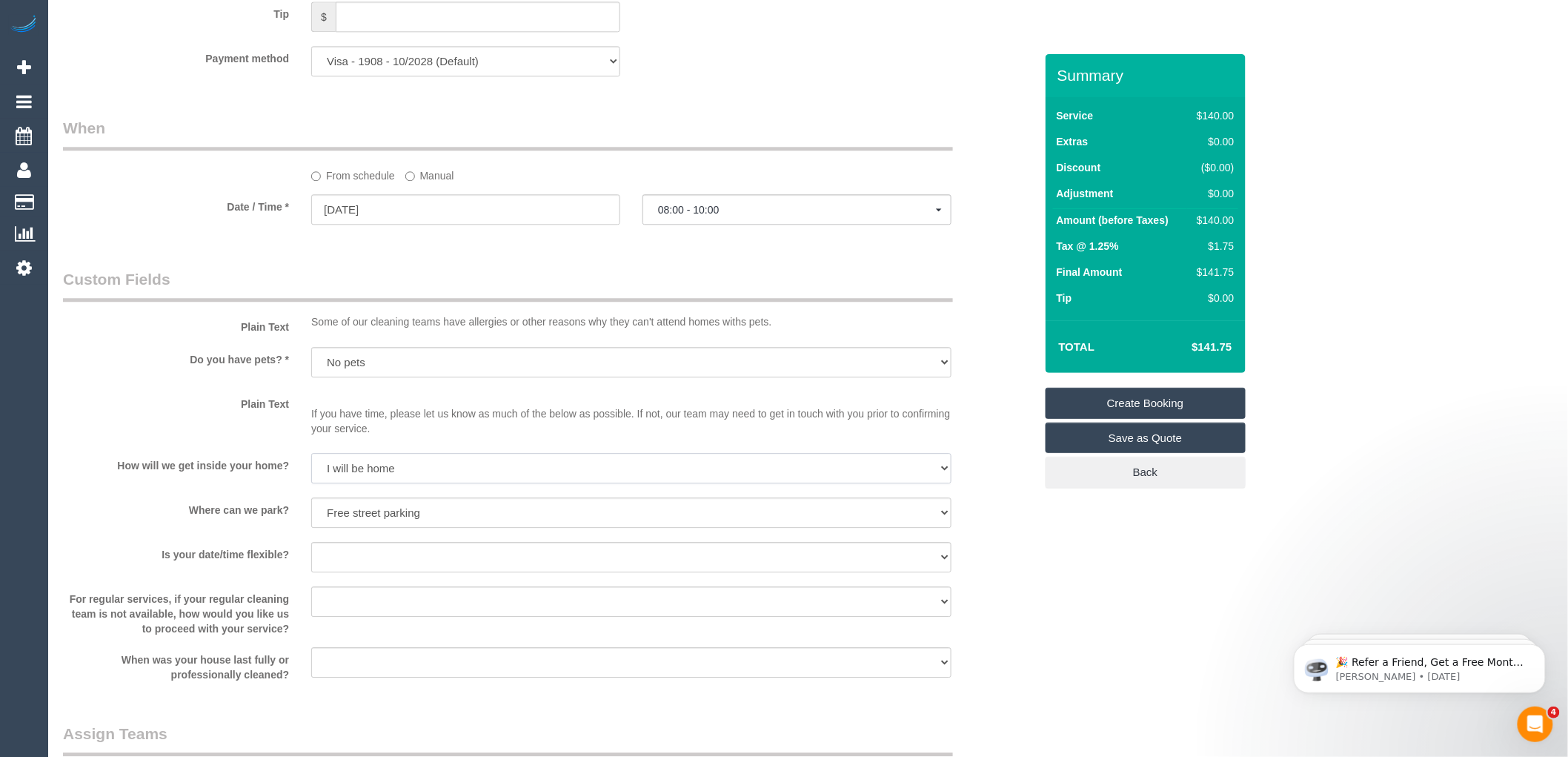
click at [311, 464] on select "I will be home Key will be left (please provide details below) Lock box/Access …" at bounding box center [631, 468] width 640 height 31
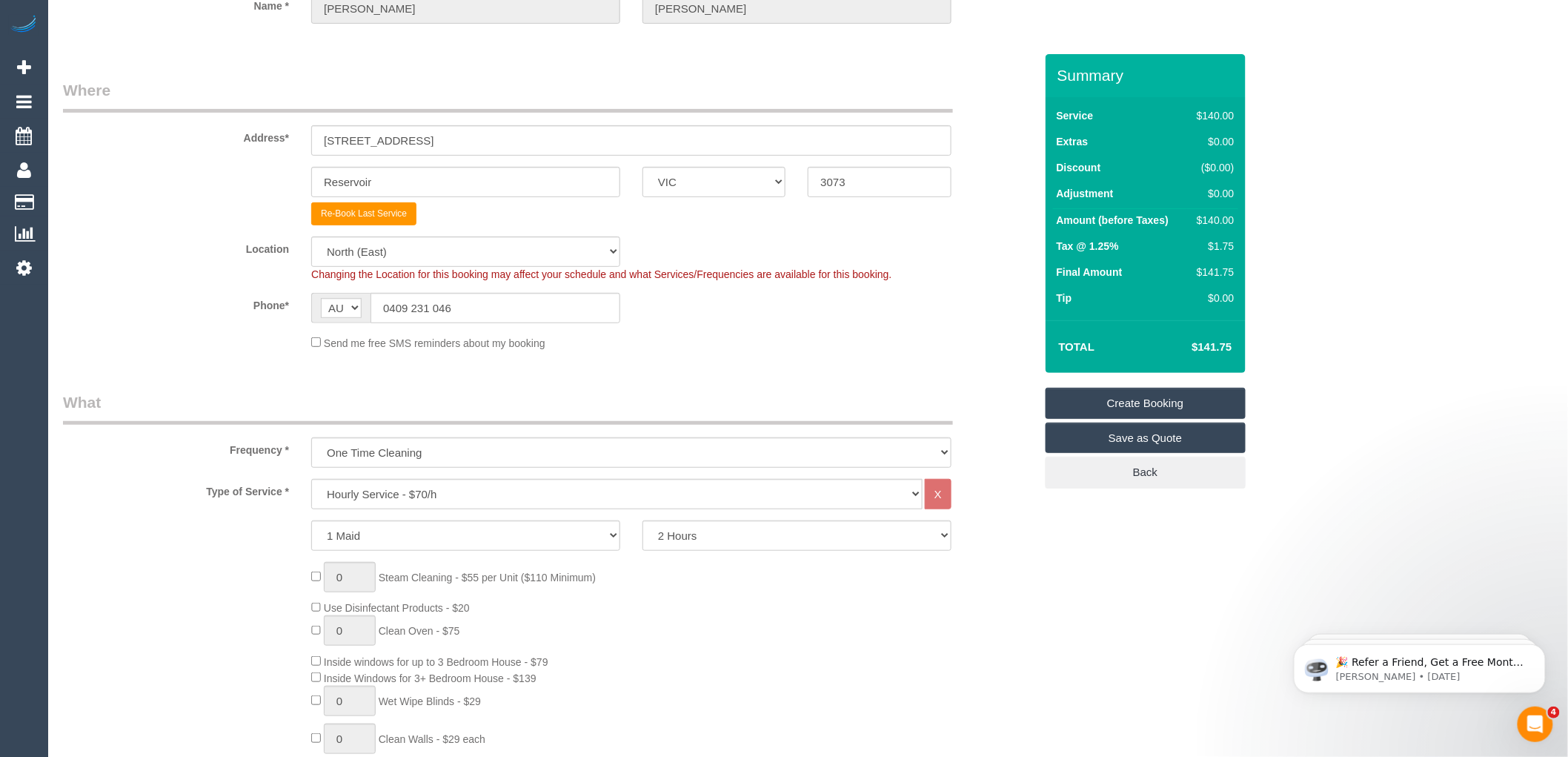
scroll to position [247, 0]
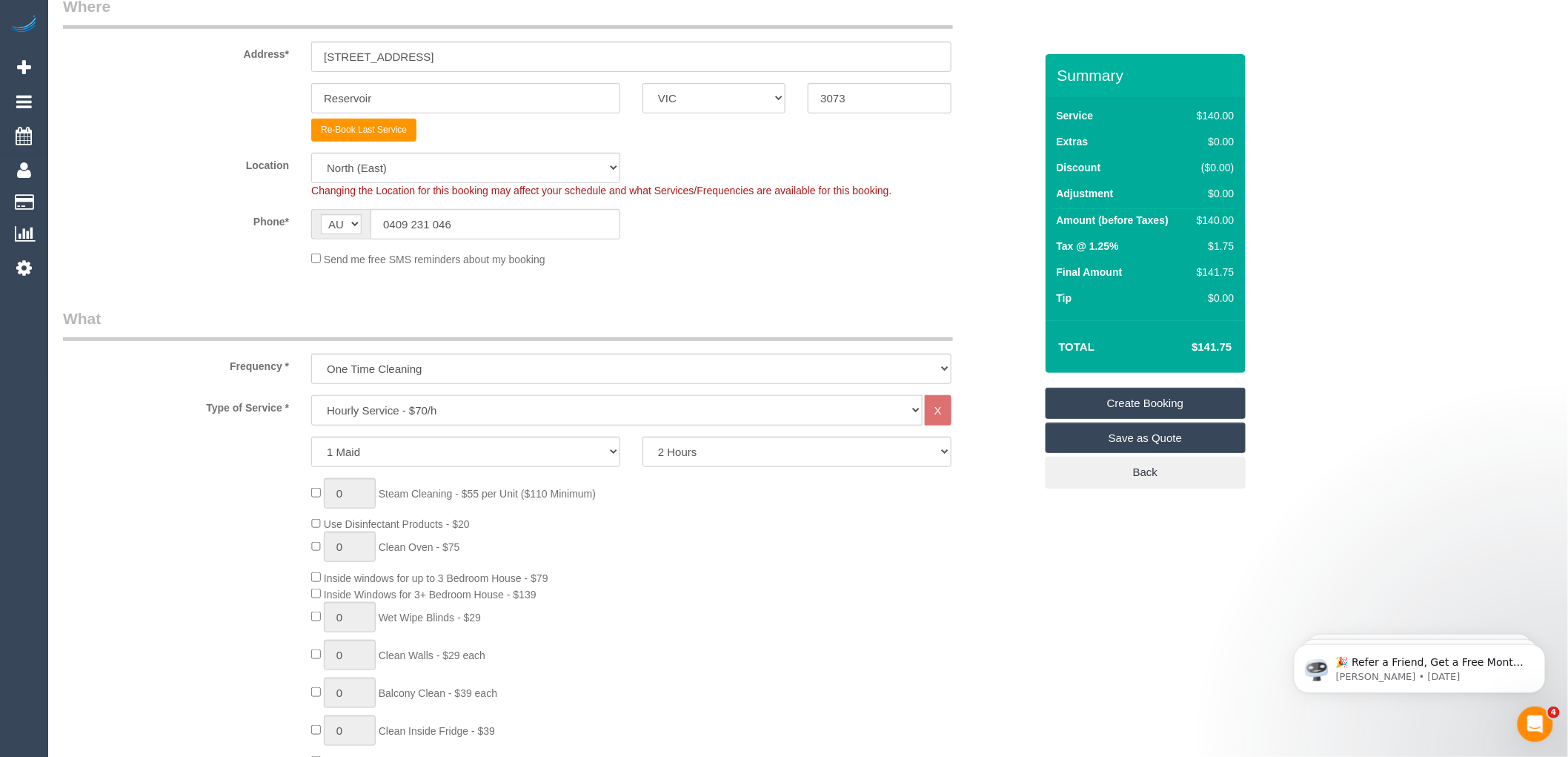
click at [436, 404] on select "Hourly Service - $70/h Hourly Service - $65/h Hourly Service - $60/h Hourly Ser…" at bounding box center [617, 410] width 611 height 31
select select "211"
click at [311, 396] on select "Hourly Service - $70/h Hourly Service - $65/h Hourly Service - $60/h Hourly Ser…" at bounding box center [617, 410] width 611 height 31
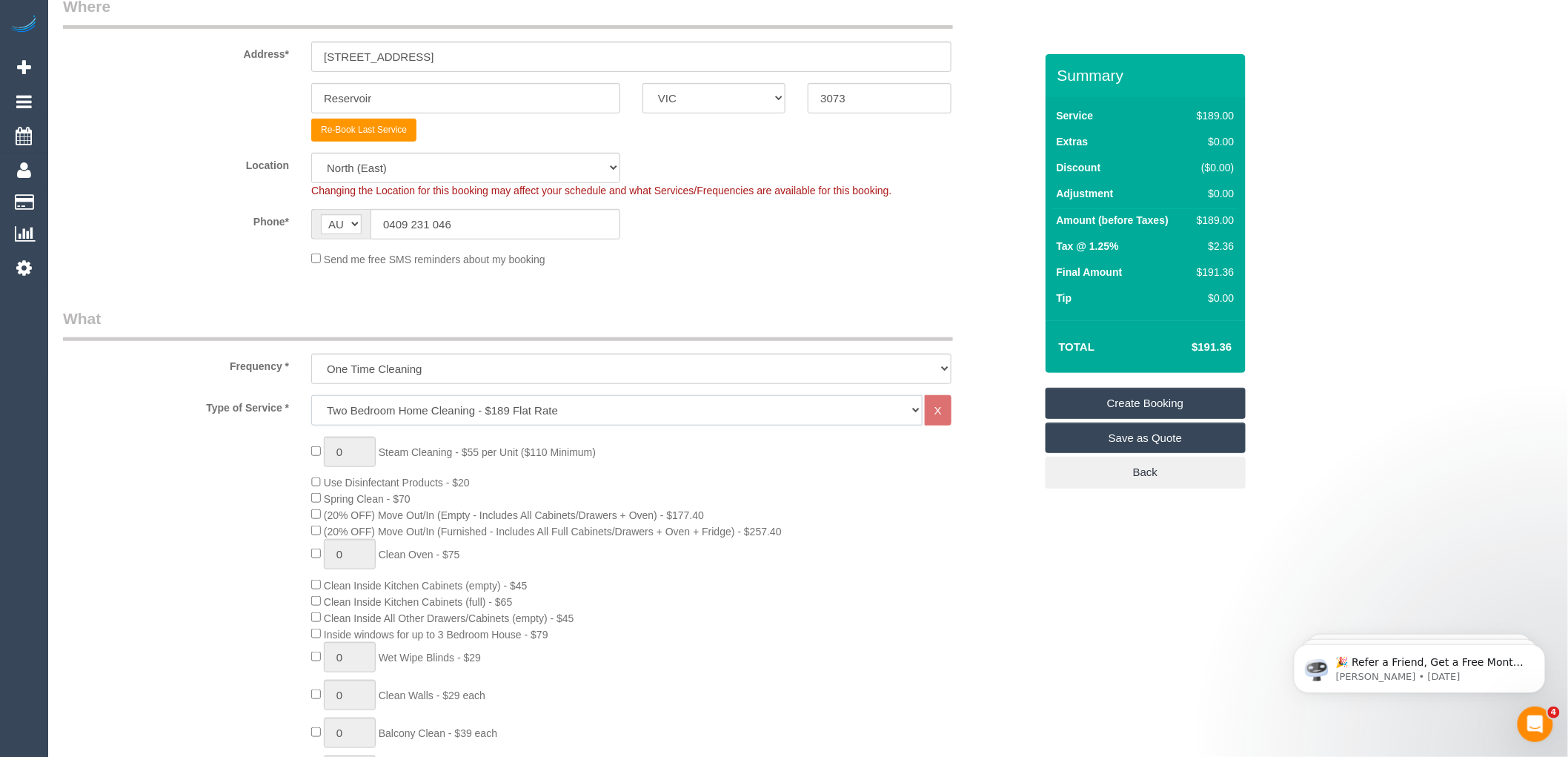
click at [469, 408] on select "Hourly Service - $70/h Hourly Service - $65/h Hourly Service - $60/h Hourly Ser…" at bounding box center [617, 410] width 611 height 31
select select "spot23"
select select "212"
click at [311, 396] on select "Hourly Service - $70/h Hourly Service - $65/h Hourly Service - $60/h Hourly Ser…" at bounding box center [617, 410] width 611 height 31
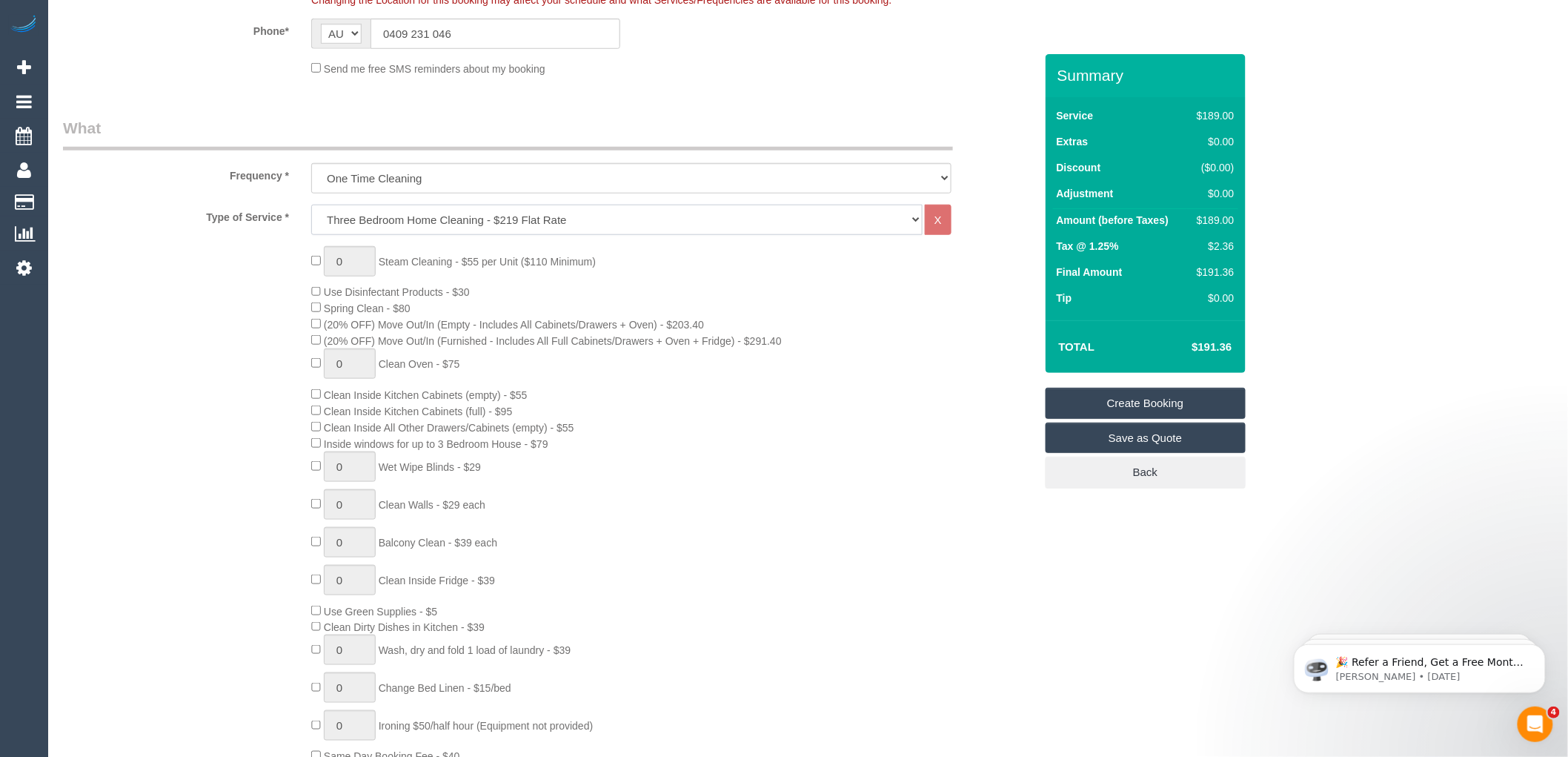
scroll to position [494, 0]
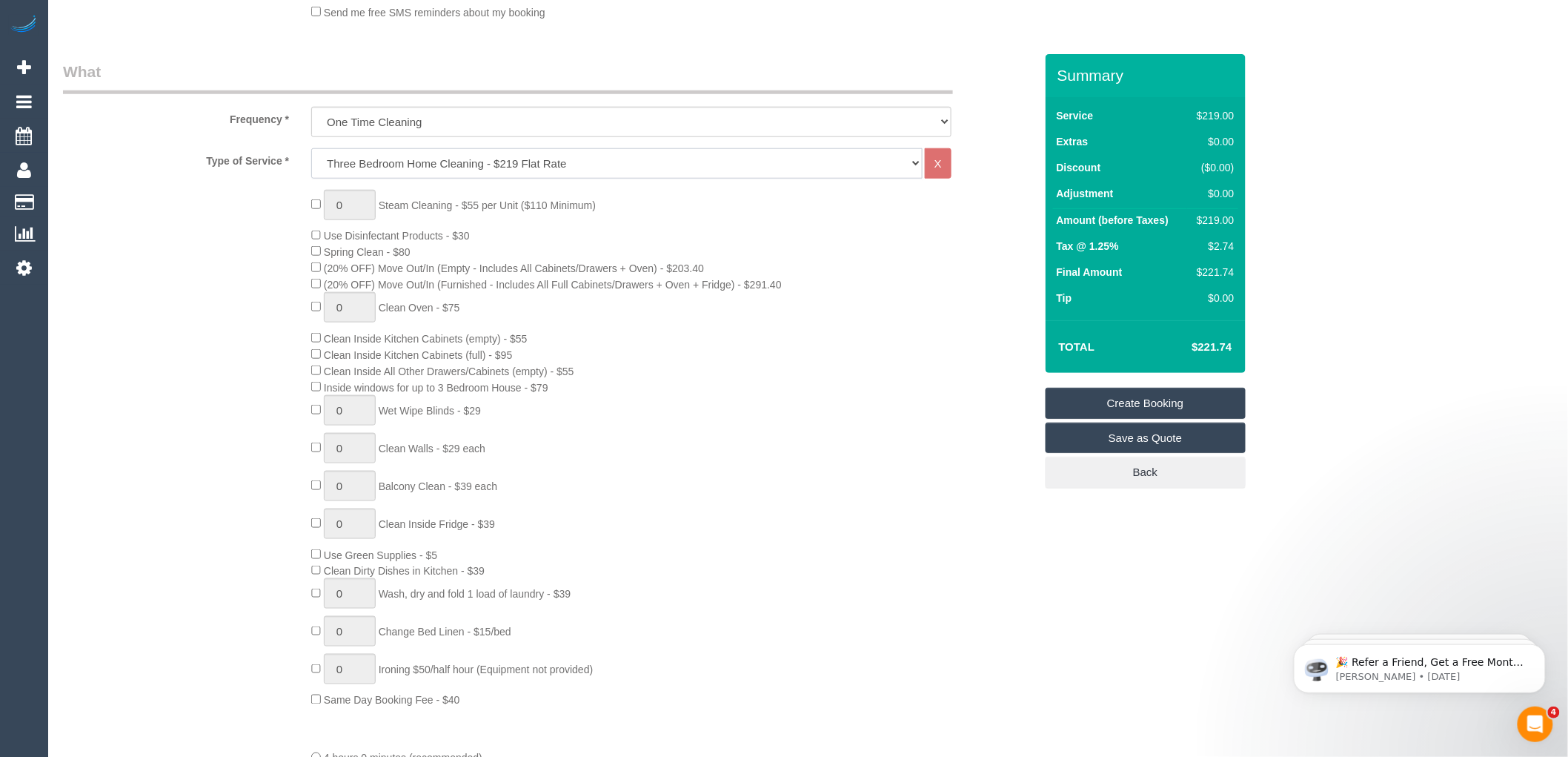
select select "spot44"
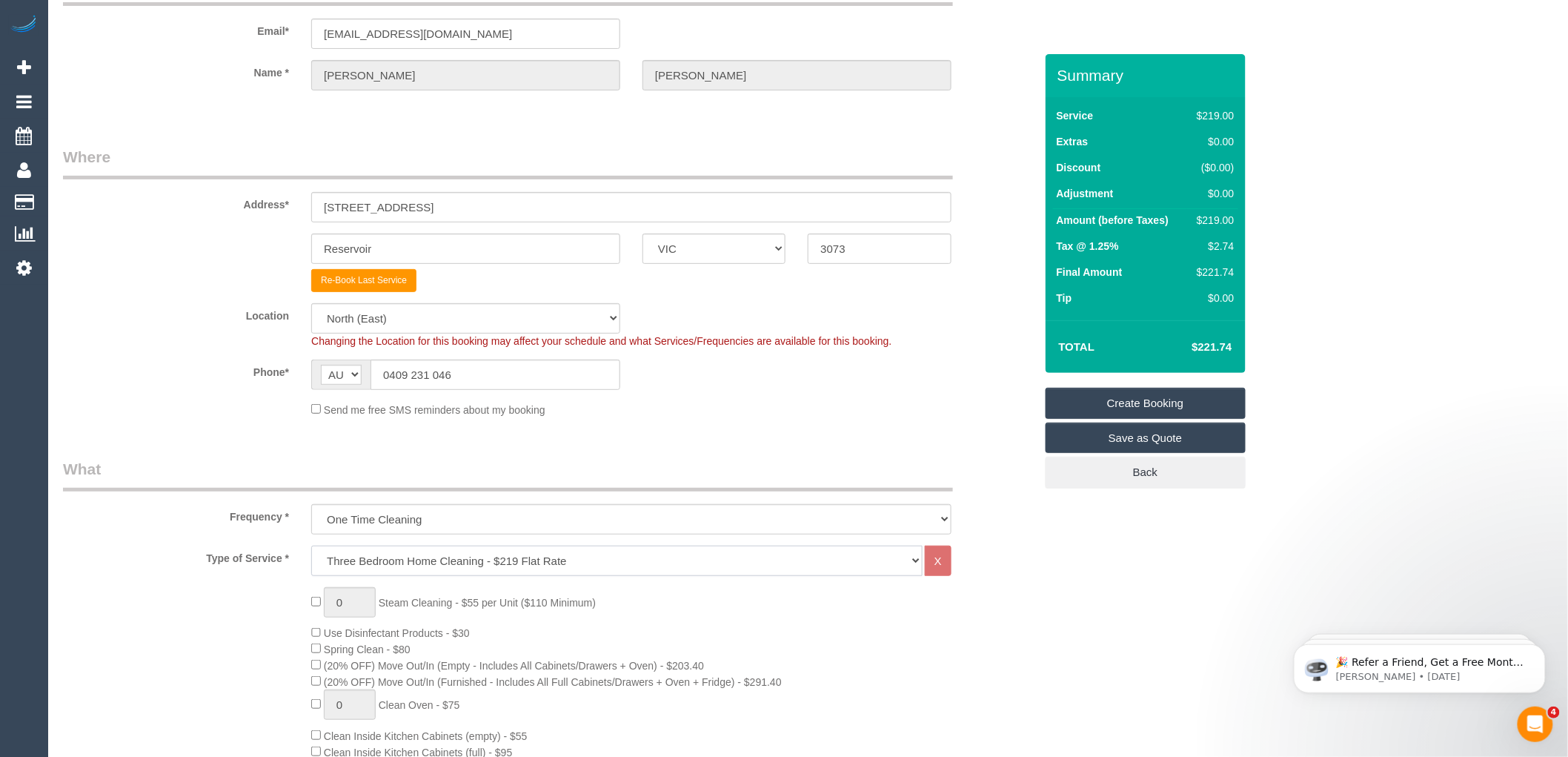
scroll to position [0, 0]
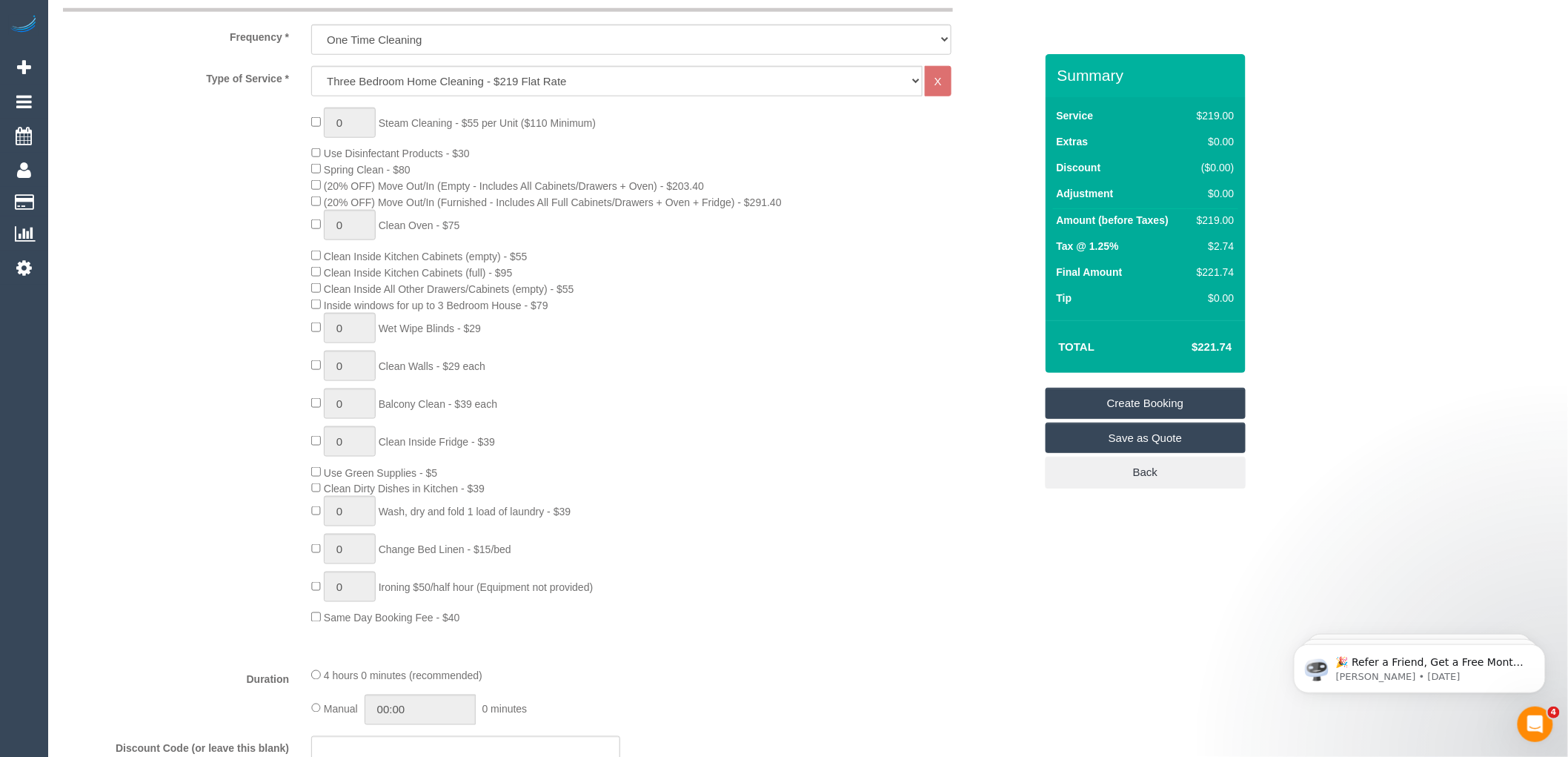
drag, startPoint x: 491, startPoint y: 234, endPoint x: 487, endPoint y: 245, distance: 11.7
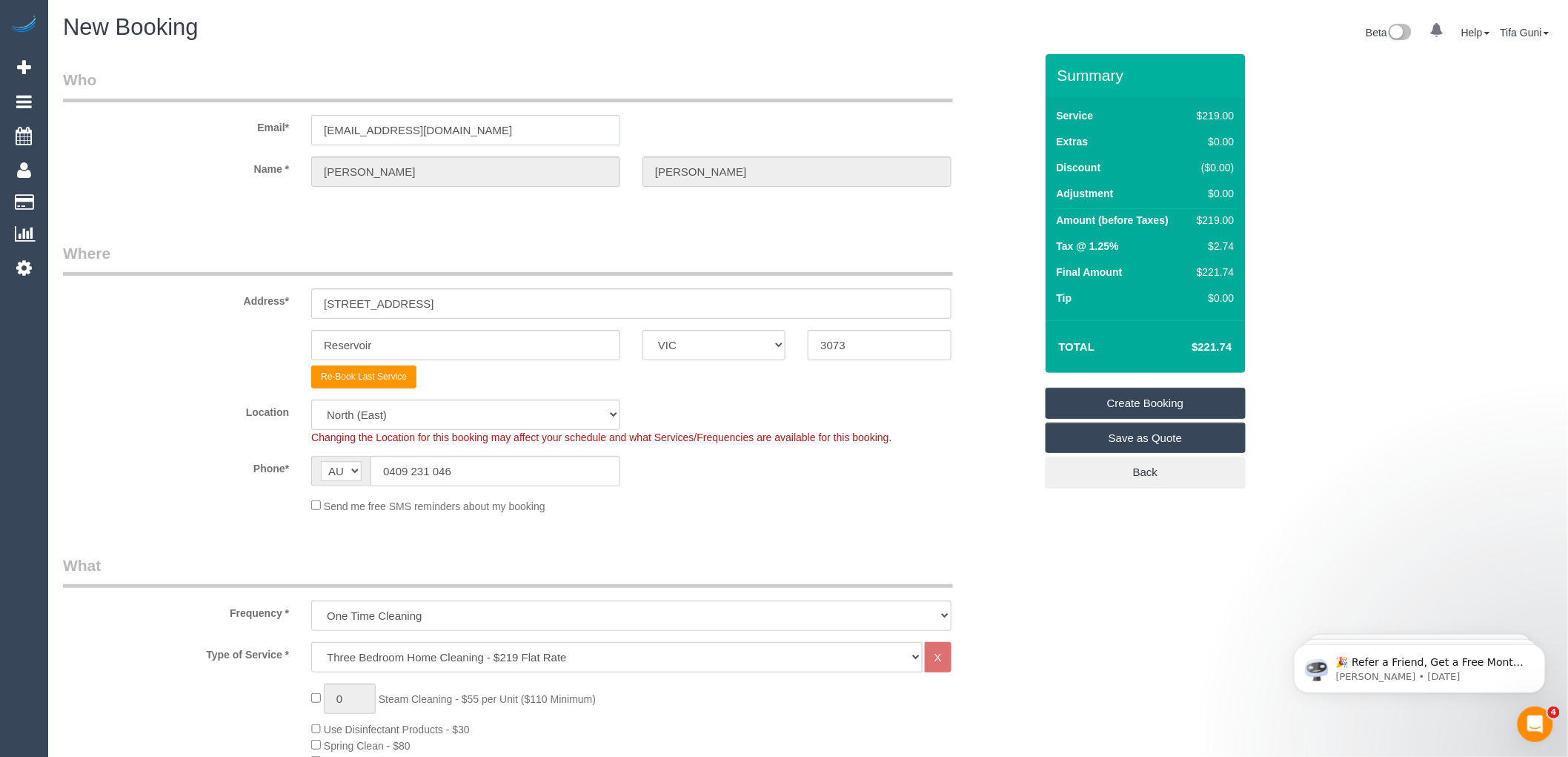
drag, startPoint x: 470, startPoint y: 131, endPoint x: 139, endPoint y: 132, distance: 331.0
click at [130, 131] on div "Email* fbhathal@bigpond.com" at bounding box center [549, 107] width 994 height 76
click at [1131, 405] on link "Create Booking" at bounding box center [1146, 403] width 200 height 31
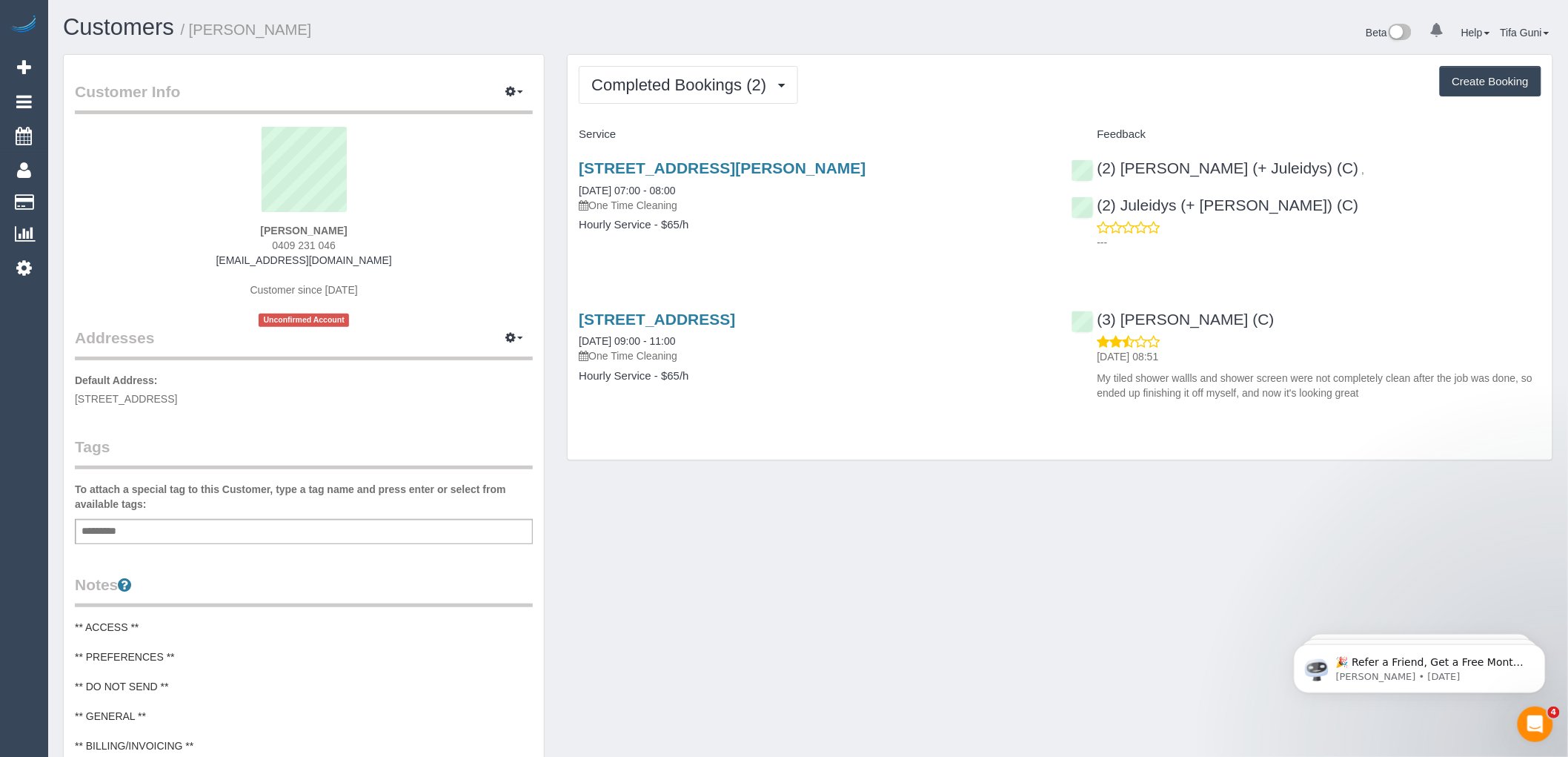
drag, startPoint x: 1477, startPoint y: 166, endPoint x: 1323, endPoint y: 178, distance: 154.5
click at [1323, 178] on div "(2) [PERSON_NAME] (+ Juleidys) (C) , (2) Juleidys (+ [PERSON_NAME]) (C) ---" at bounding box center [1307, 201] width 492 height 109
copy link "Juleidys (+ [PERSON_NAME]) (C)"
click at [737, 87] on span "Completed Bookings (2)" at bounding box center [683, 84] width 183 height 19
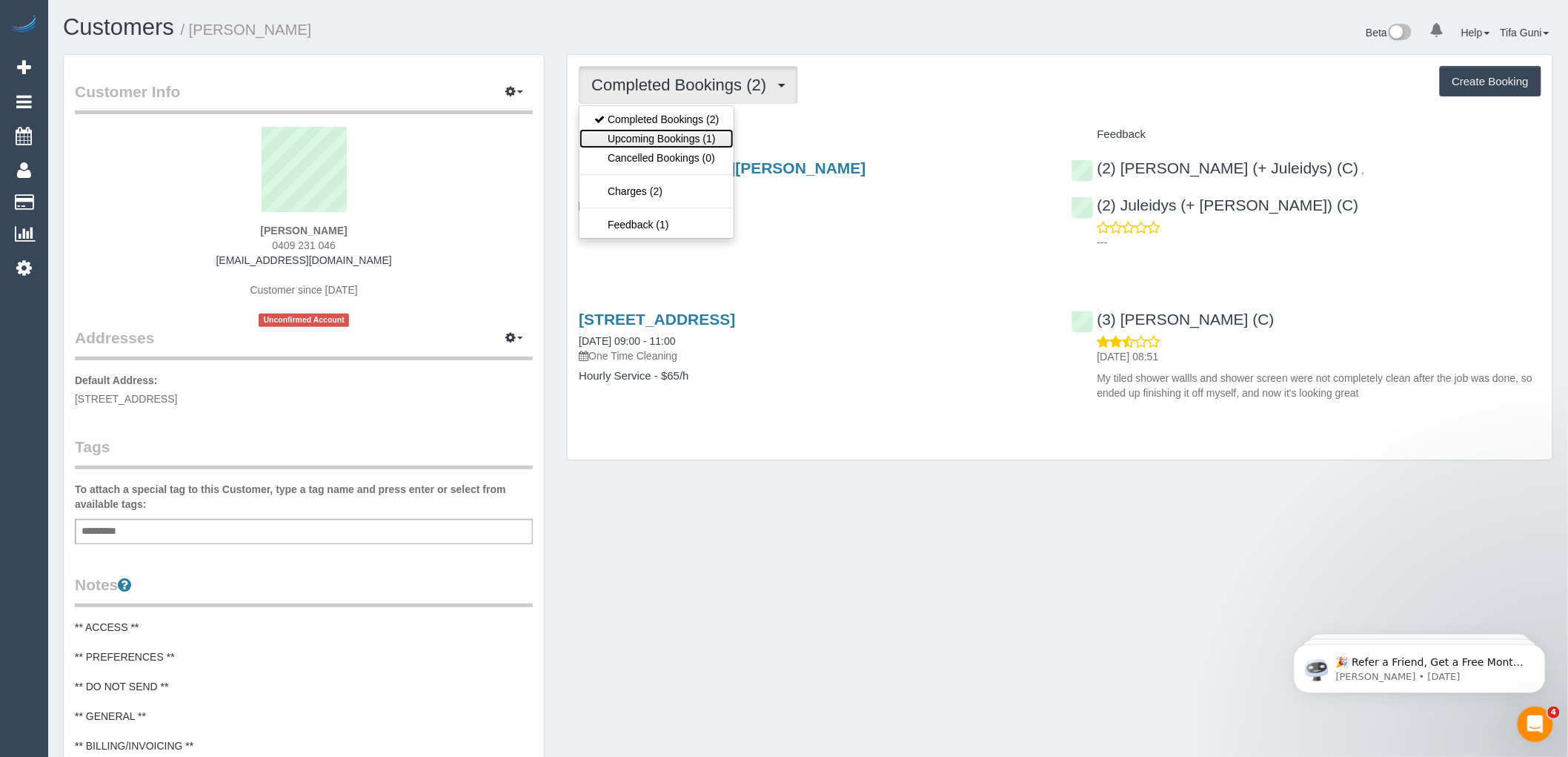
click at [701, 134] on link "Upcoming Bookings (1)" at bounding box center [657, 138] width 154 height 19
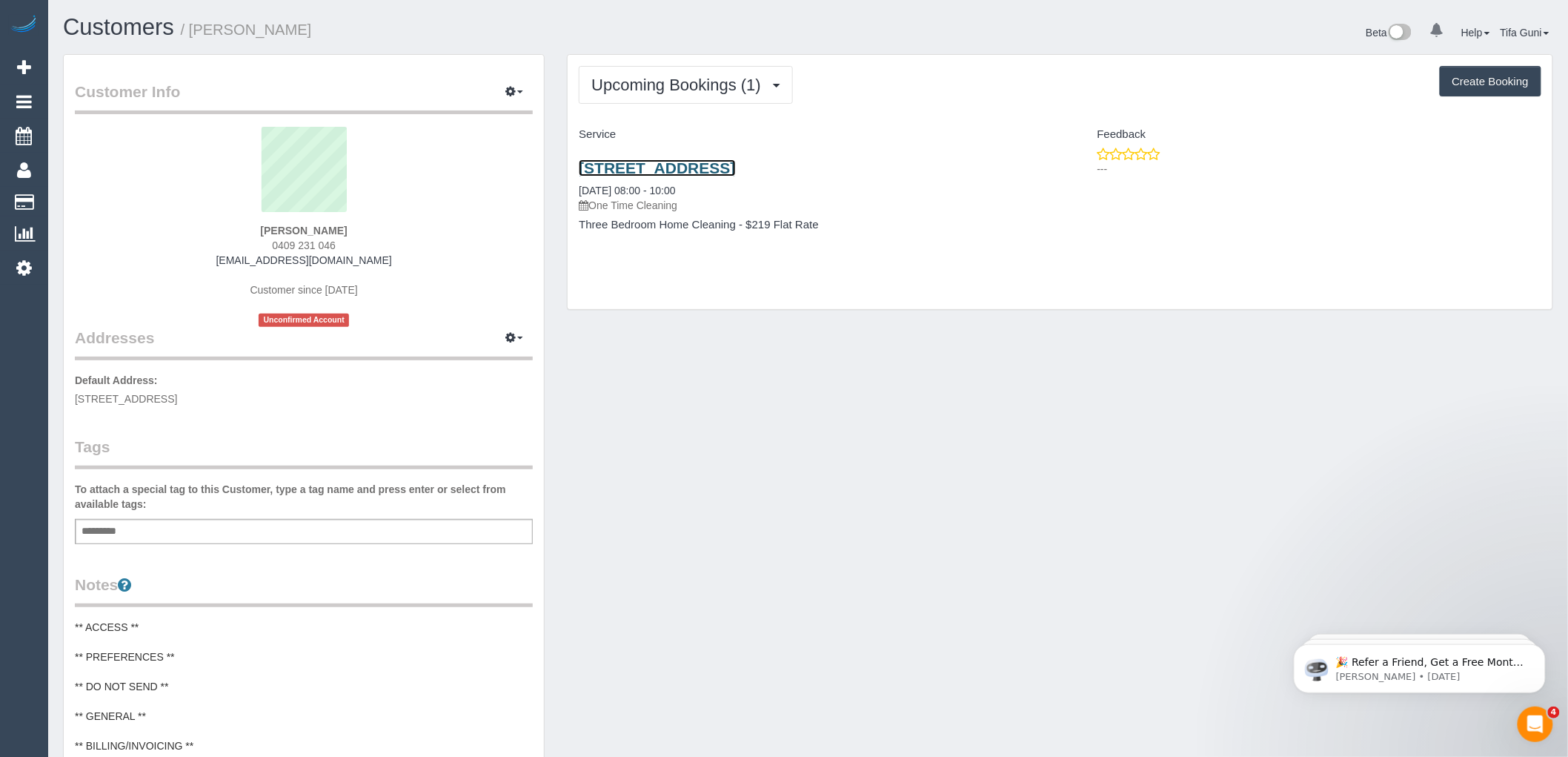
click at [708, 171] on link "3/32 Drysdale Street, Reservoir, VIC 3073" at bounding box center [657, 167] width 156 height 17
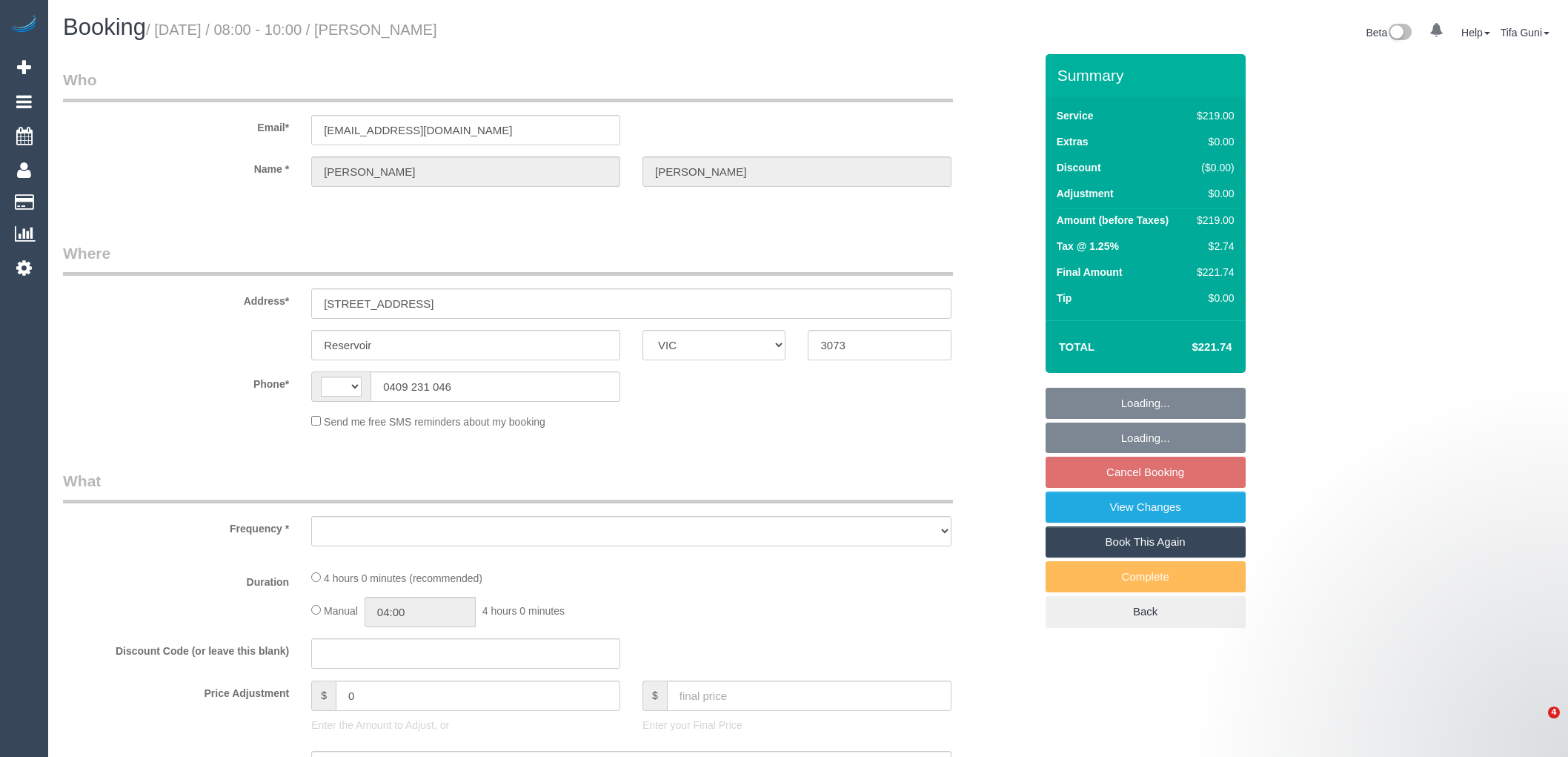
select select "VIC"
select select "string:AU"
select select "object:522"
select select "string:stripe-pm_1Q8Wu02GScqysDRVu7oa2J2H"
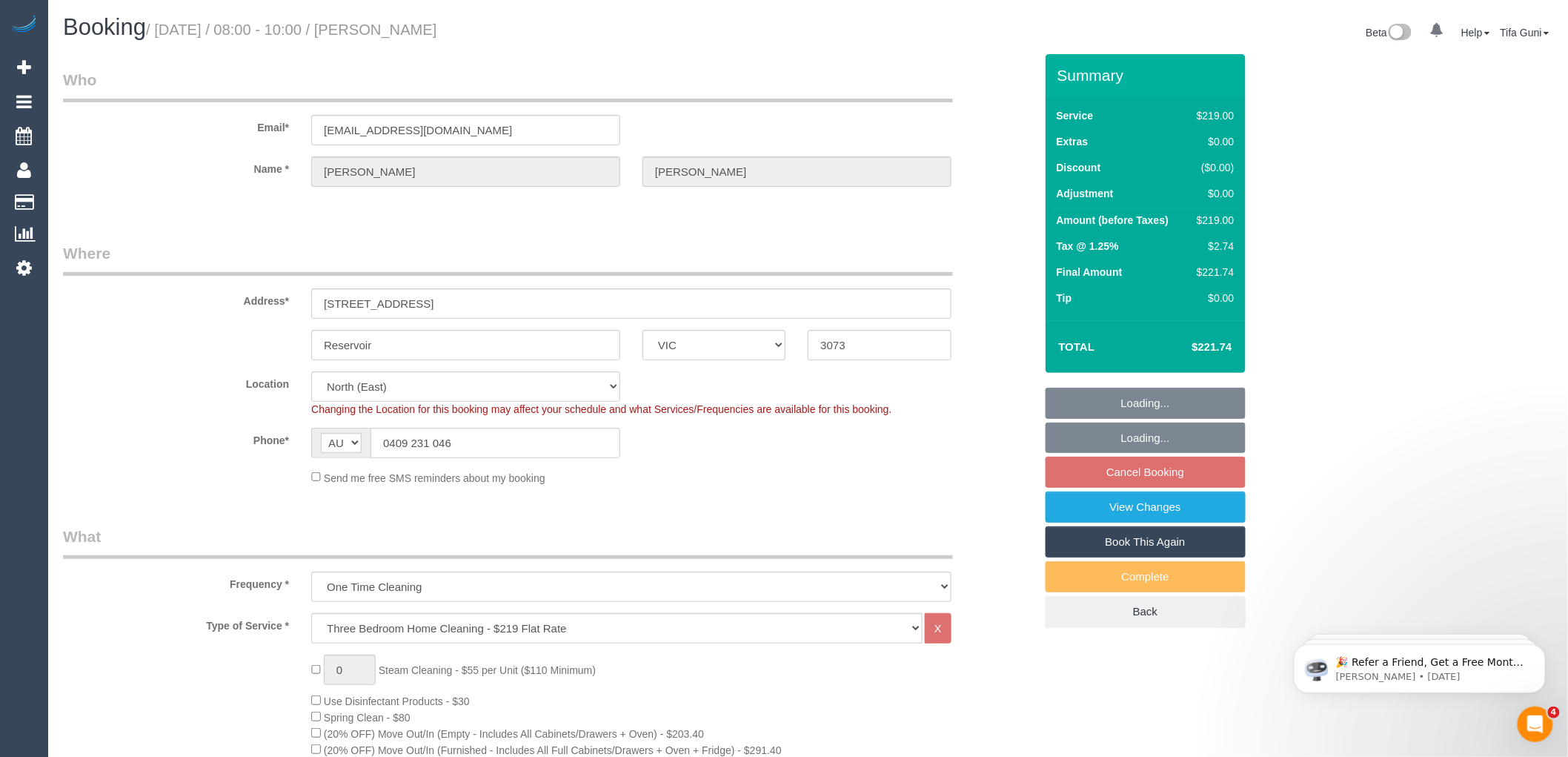
select select "object:625"
select select "spot2"
select select "number:28"
select select "number:14"
select select "number:19"
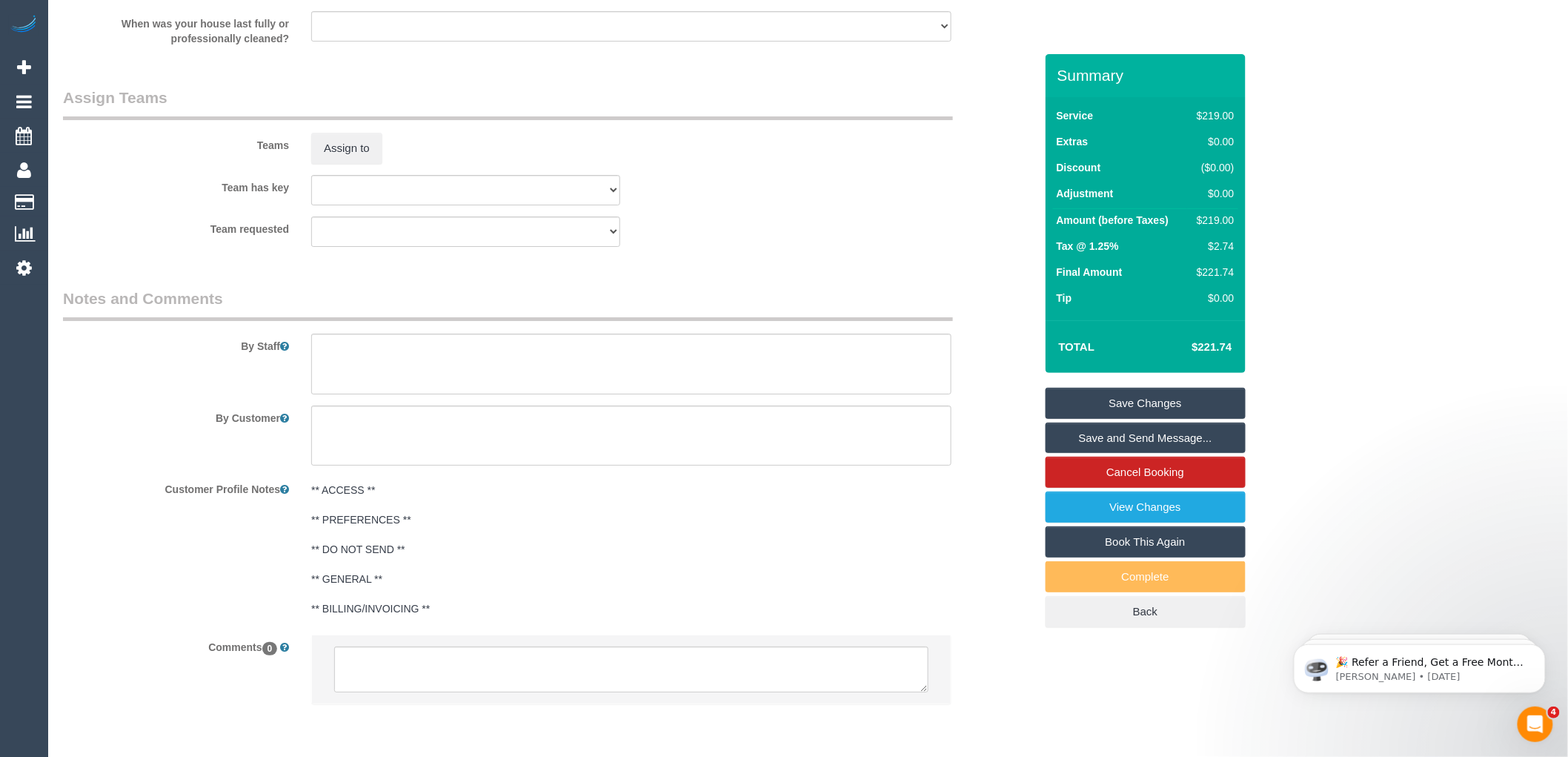
scroll to position [2203, 0]
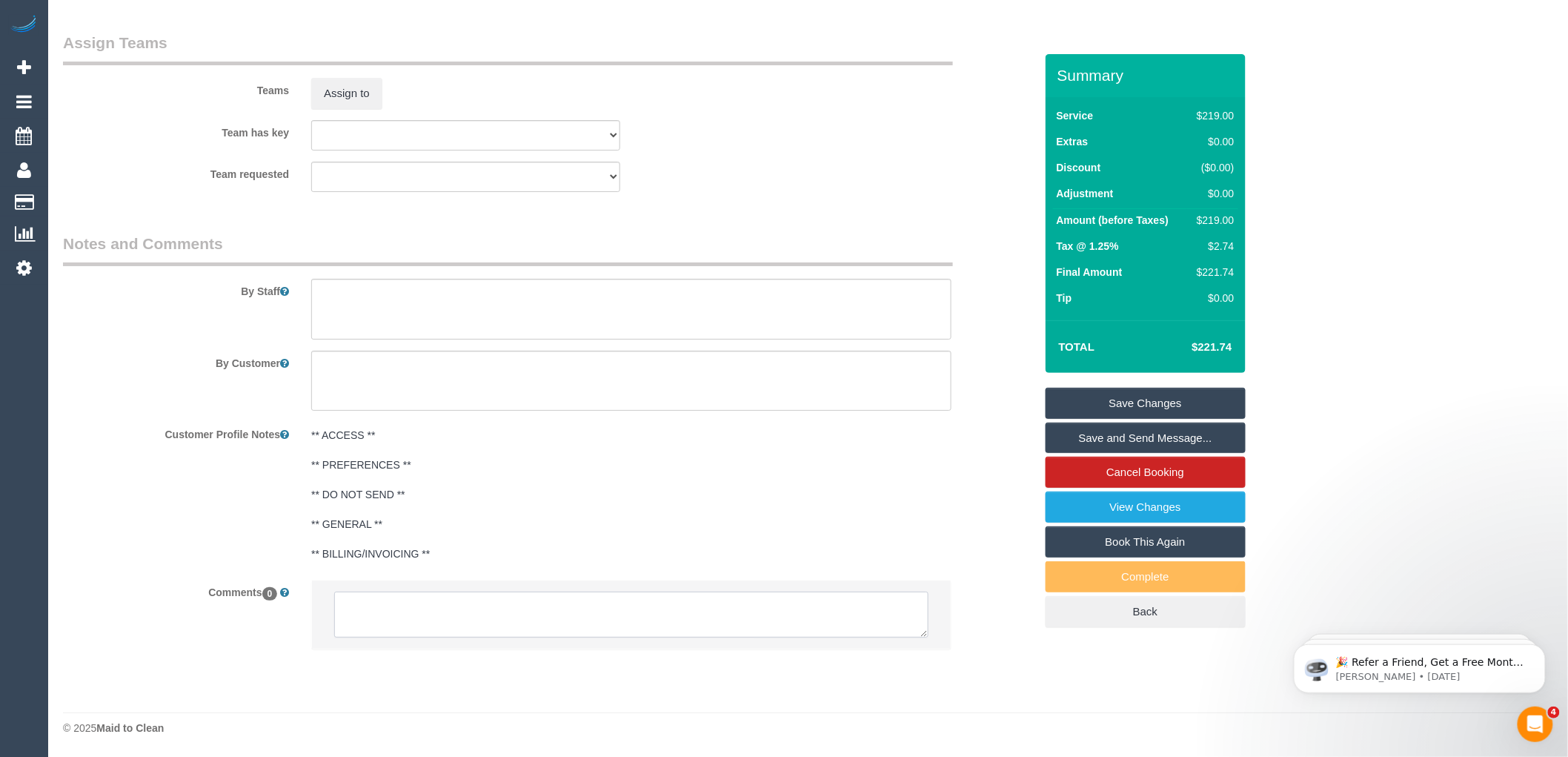
click at [425, 607] on textarea at bounding box center [631, 615] width 594 height 46
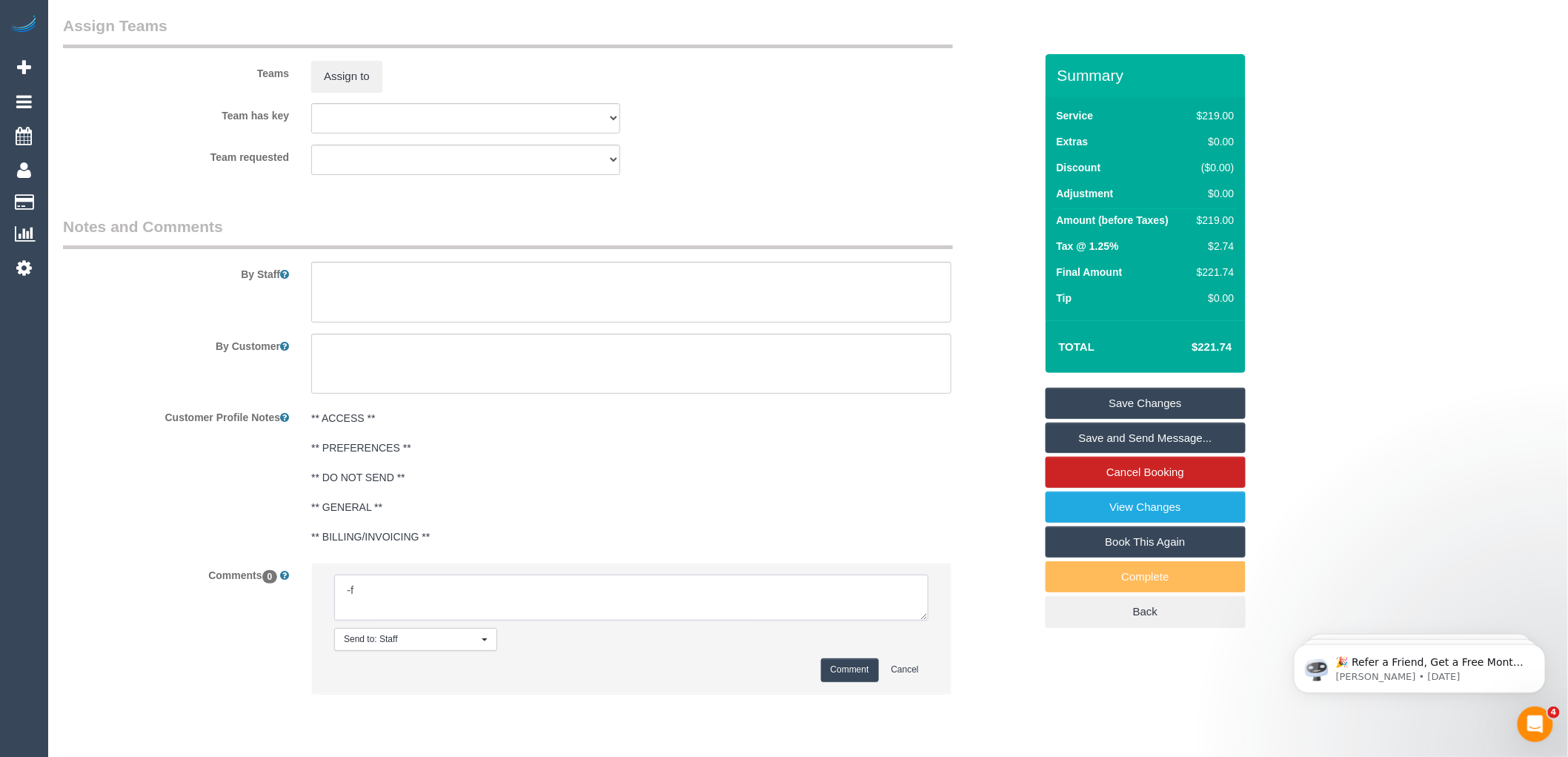
type textarea "-"
paste textarea "Flexibility dates: Flexibility times: Notes: knows we need to review Contact vi…"
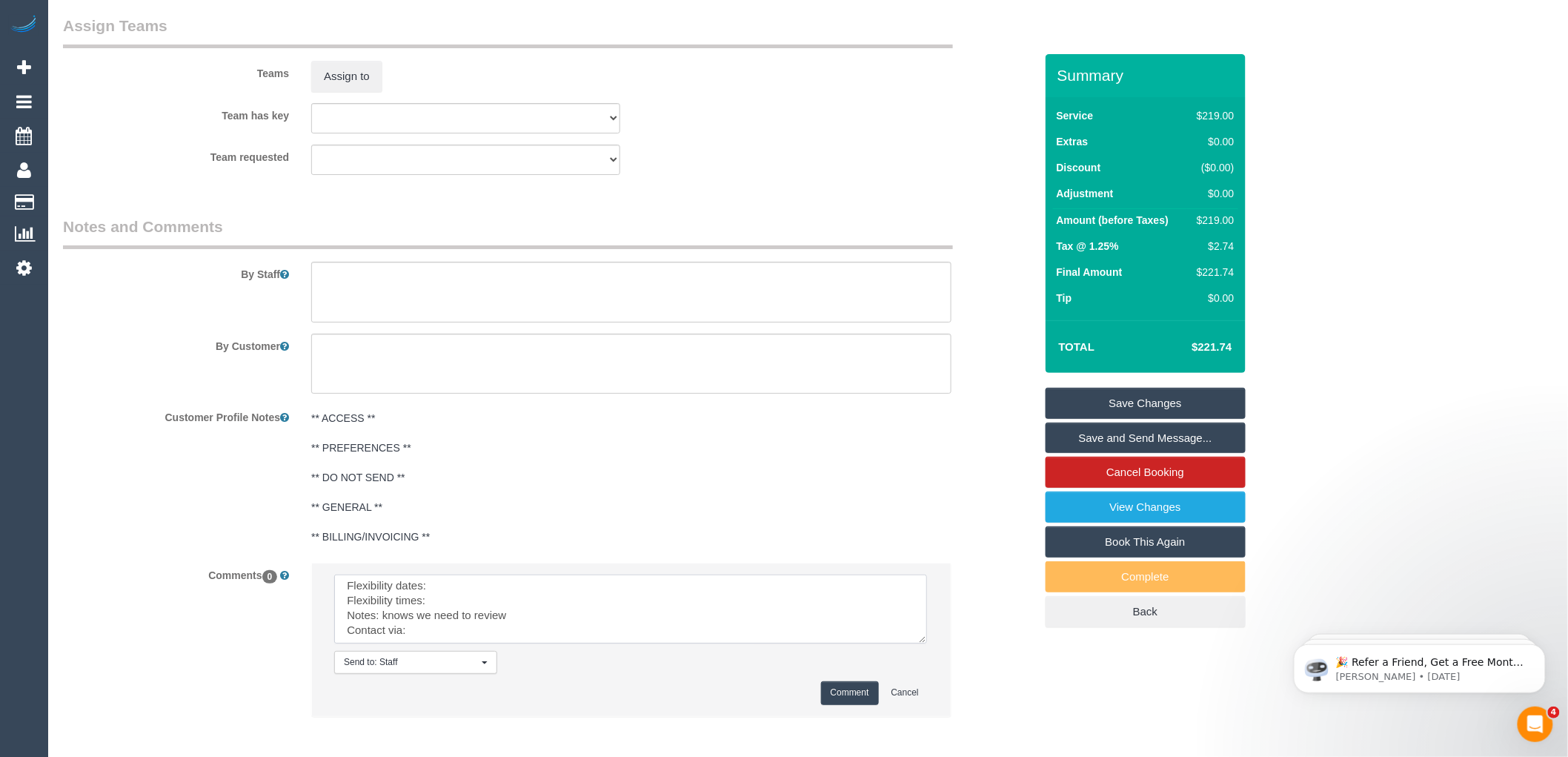
scroll to position [0, 0]
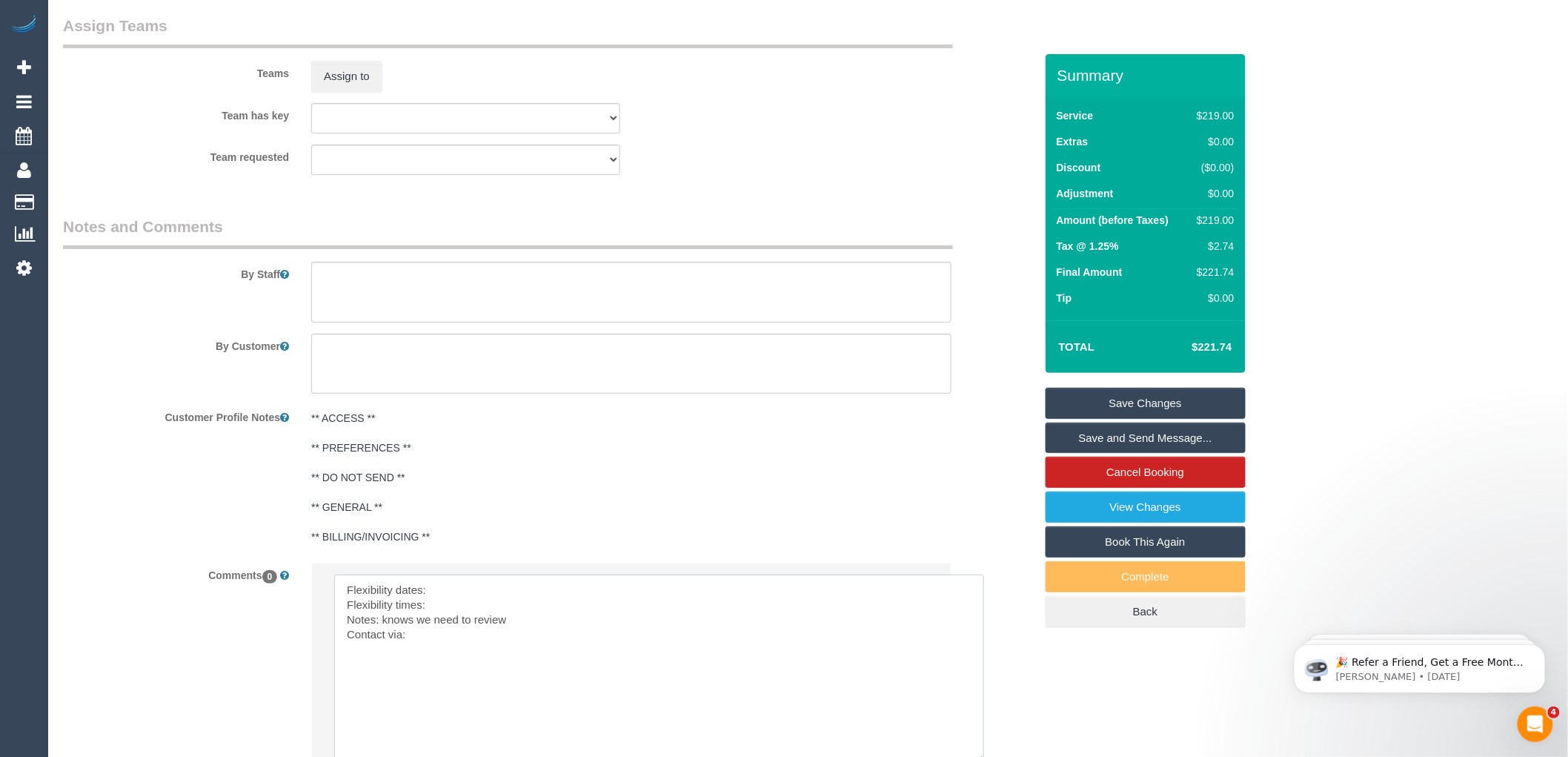
drag, startPoint x: 926, startPoint y: 634, endPoint x: 942, endPoint y: 753, distance: 120.1
click at [461, 606] on textarea at bounding box center [659, 668] width 650 height 187
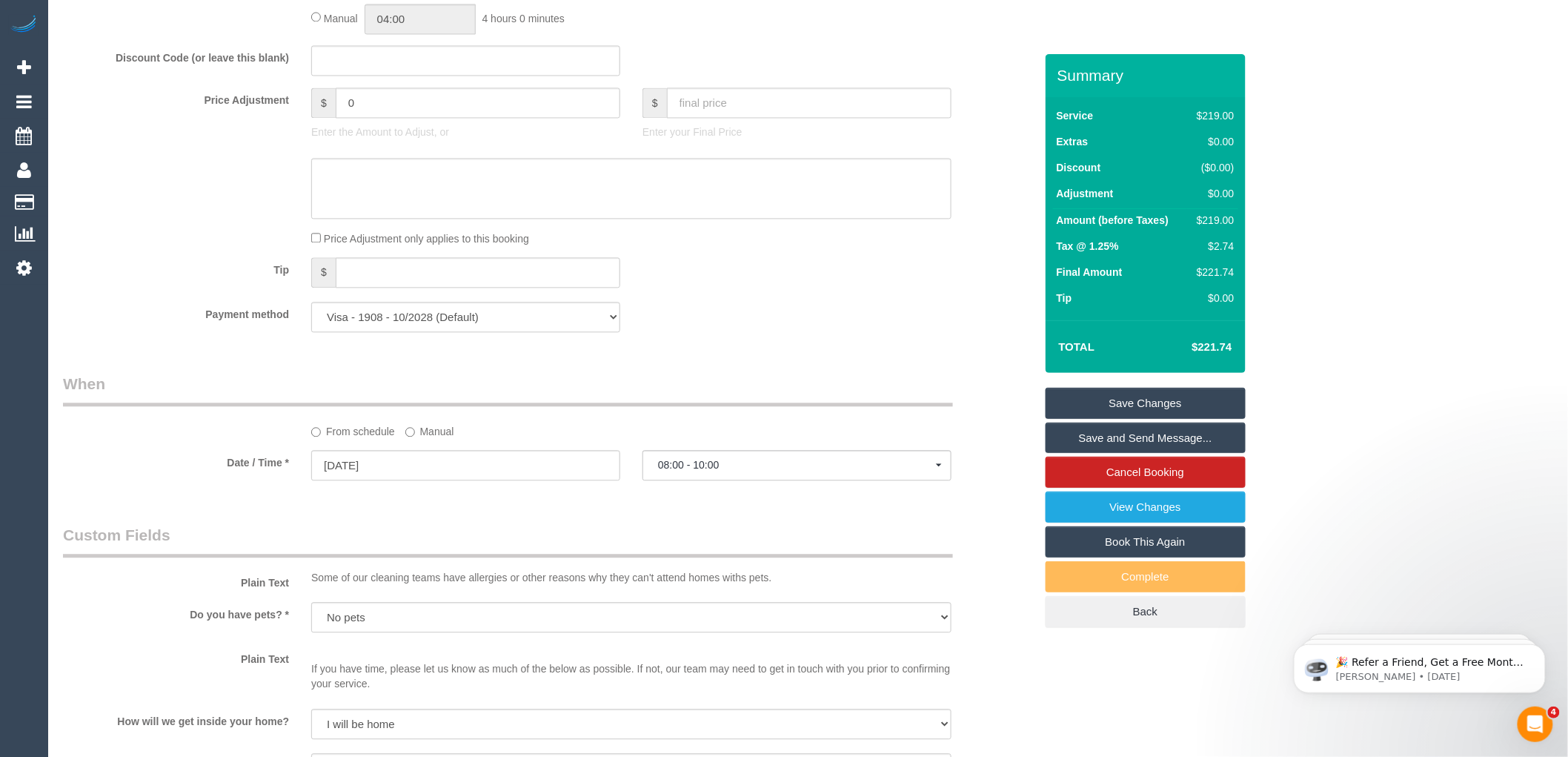
scroll to position [1214, 0]
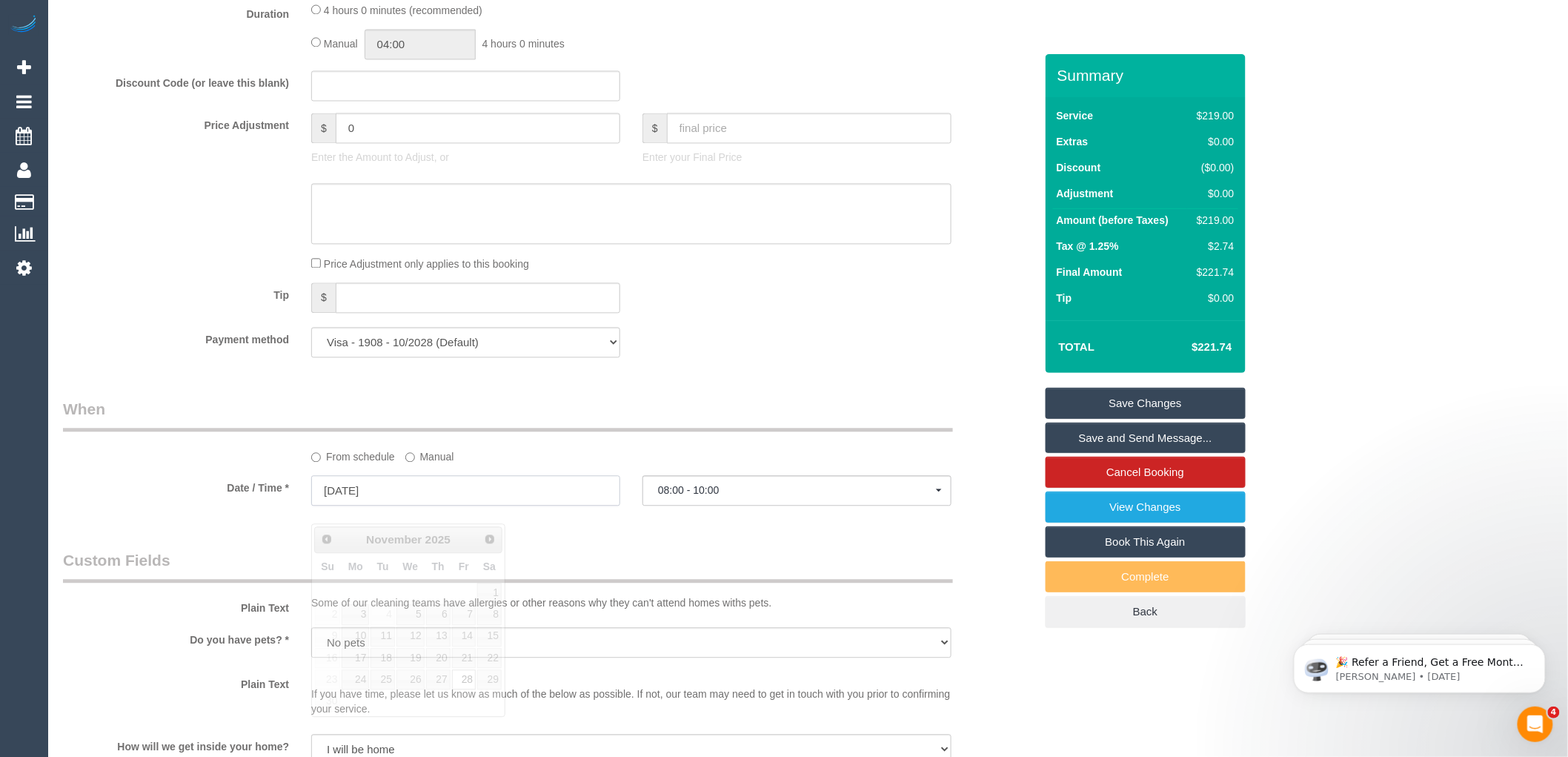
click at [380, 506] on input "28/11/2025" at bounding box center [466, 491] width 309 height 31
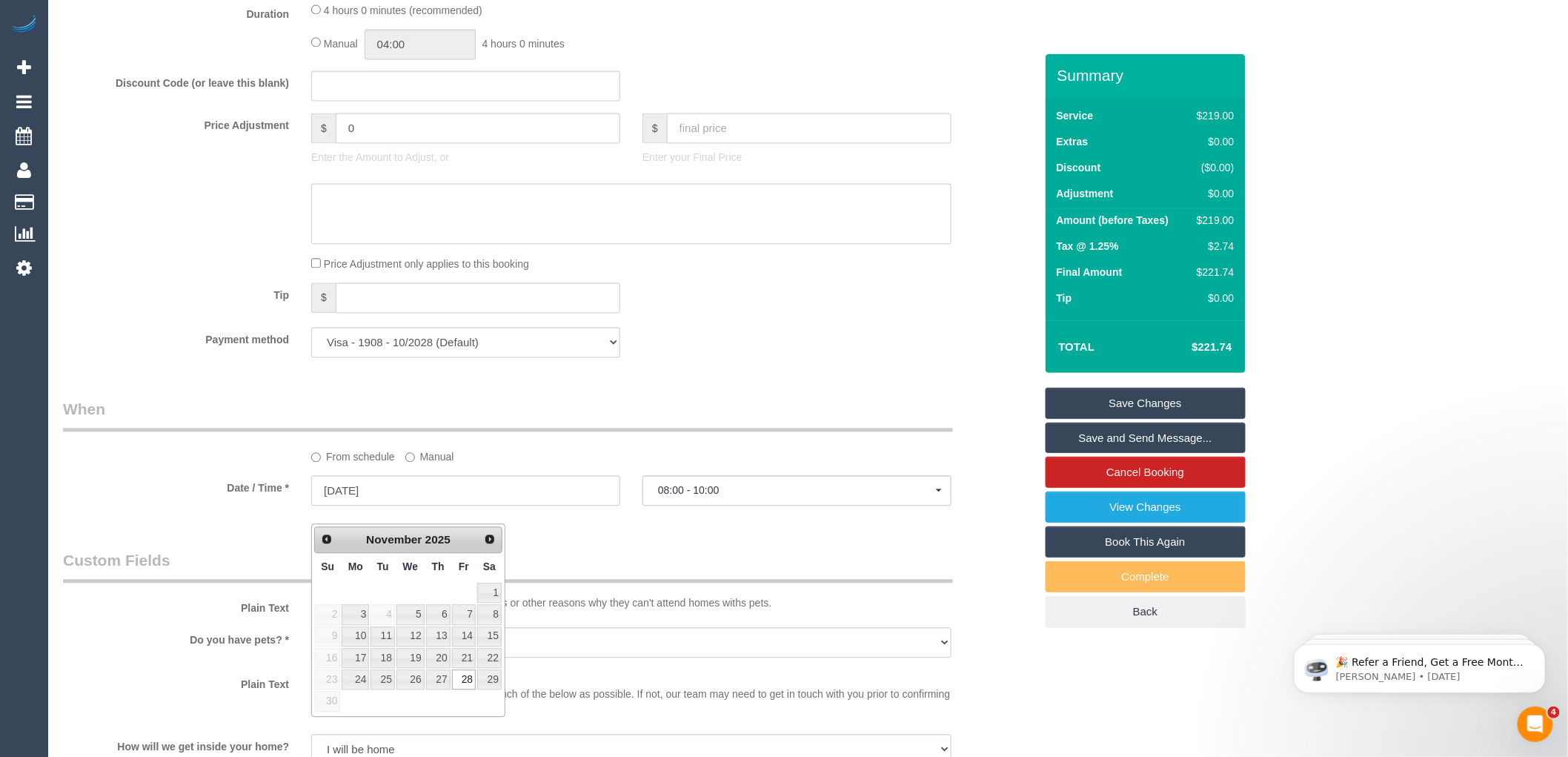
click at [556, 553] on div "Who Email* fbhathal@bigpond.com Name * Frances Bhathal Where Address* 3/32 Drys…" at bounding box center [549, 360] width 994 height 3040
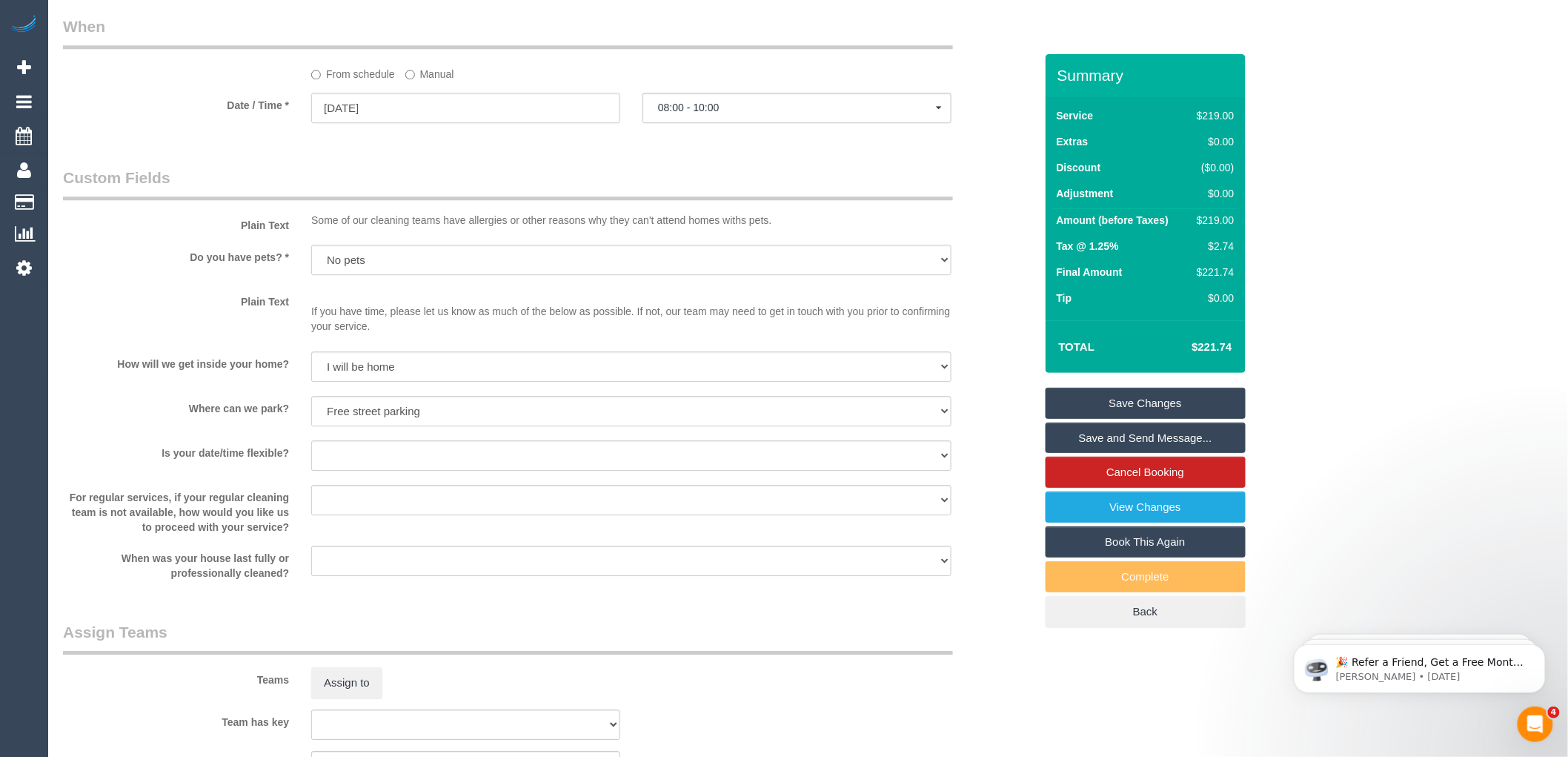
scroll to position [1582, 0]
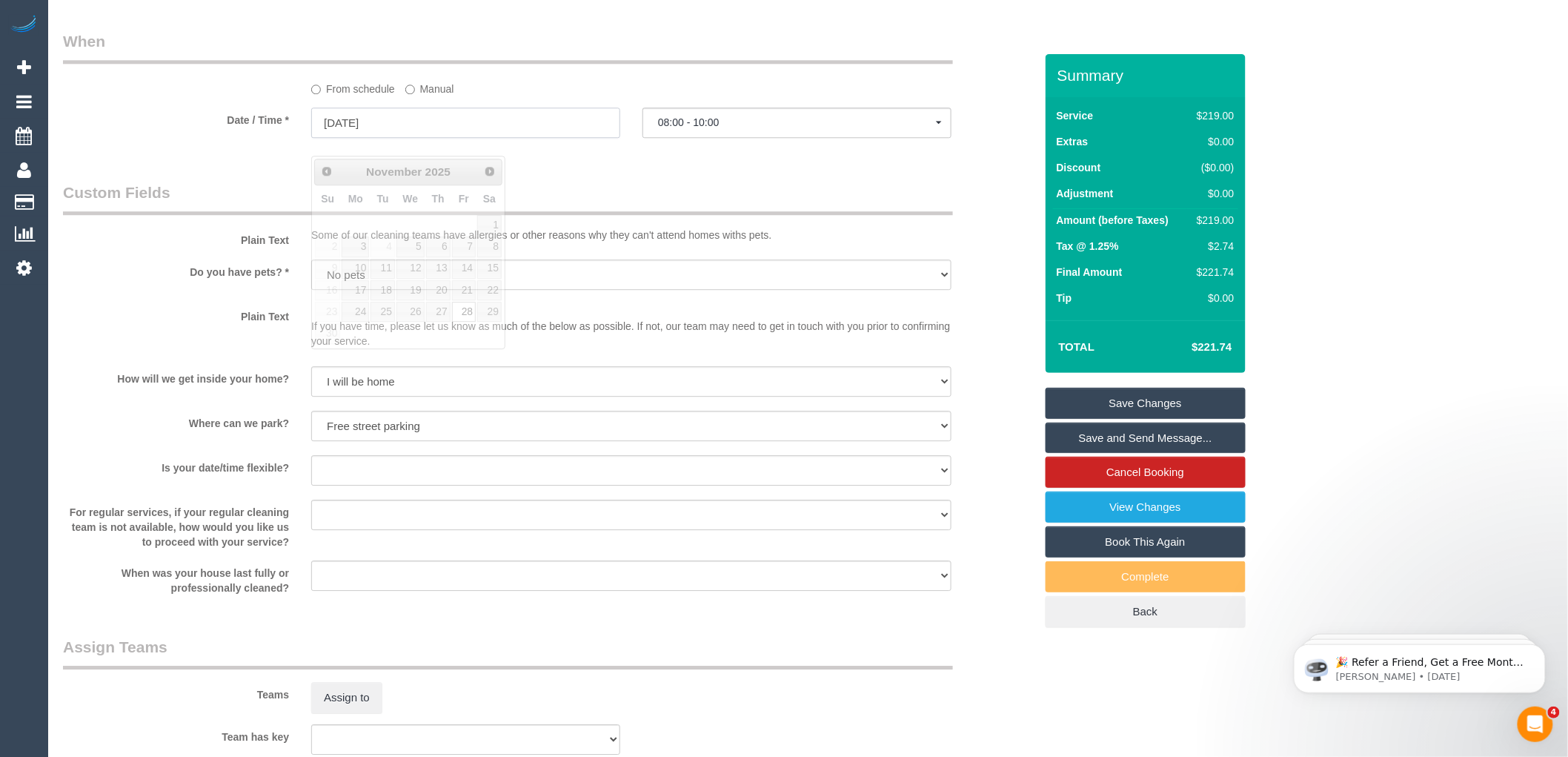
click at [381, 138] on input "28/11/2025" at bounding box center [466, 123] width 309 height 31
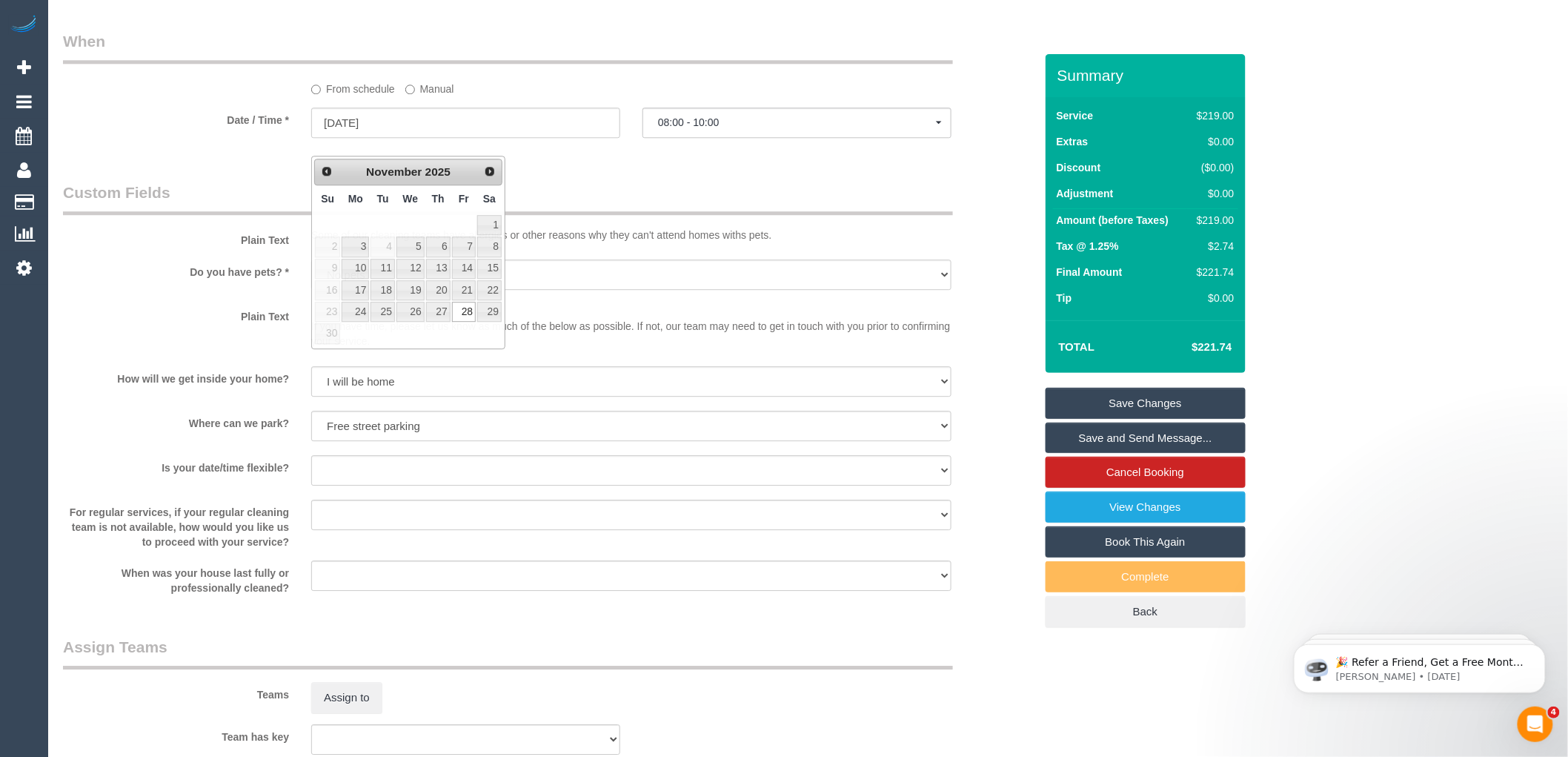
click at [616, 199] on legend "Custom Fields" at bounding box center [507, 198] width 890 height 33
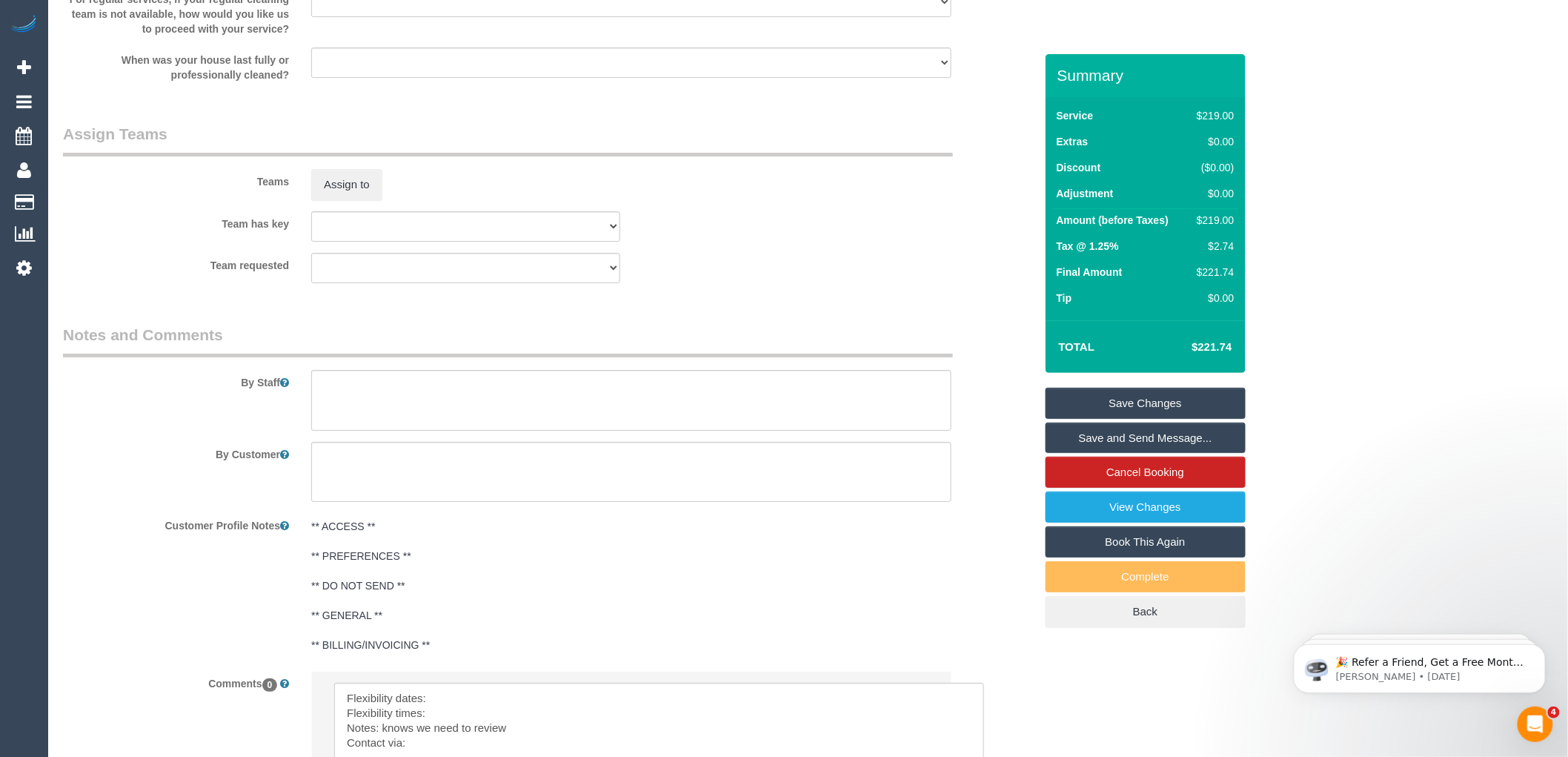
scroll to position [2405, 0]
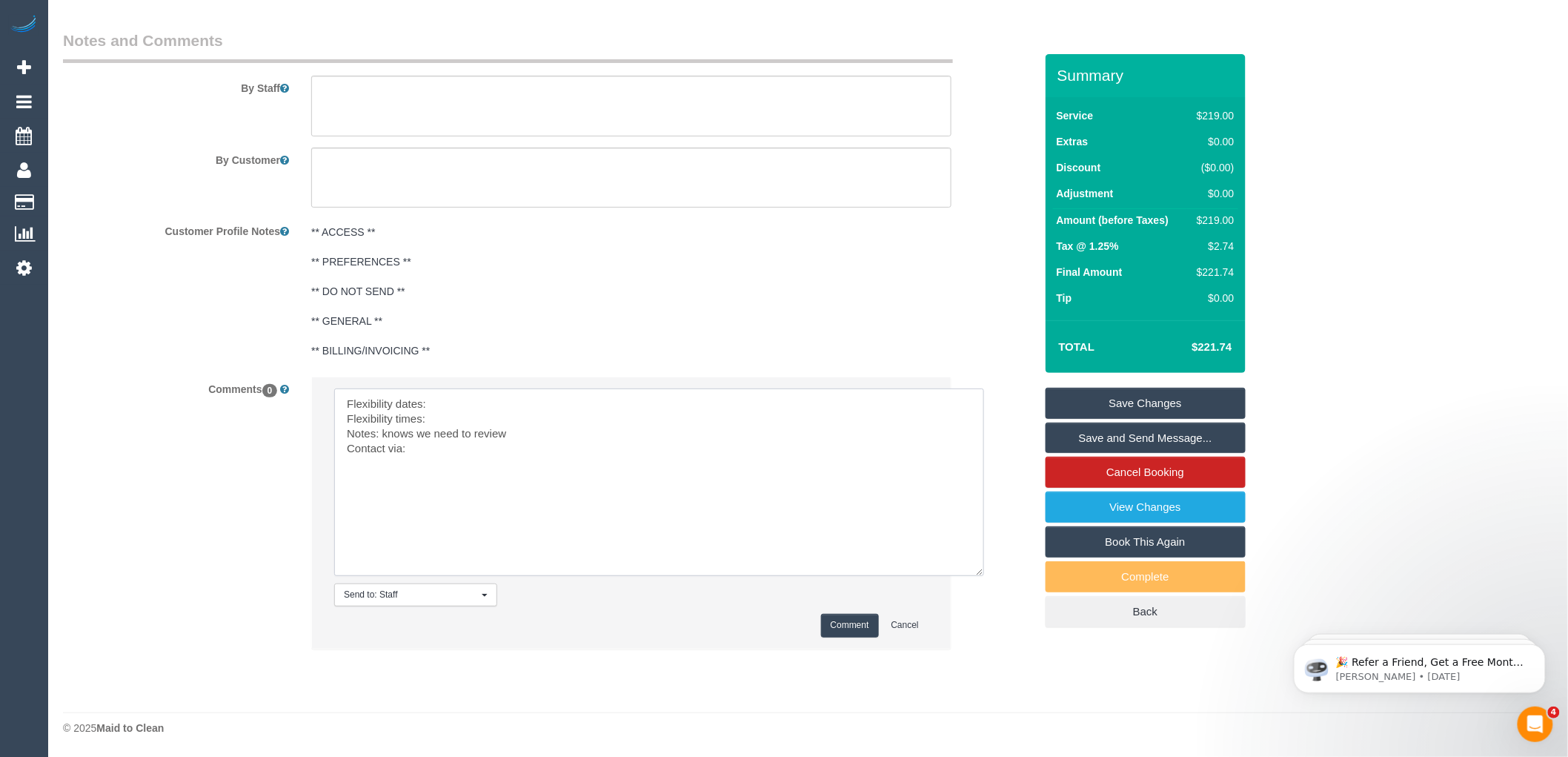
click at [455, 402] on textarea at bounding box center [659, 482] width 650 height 187
click at [445, 420] on textarea at bounding box center [659, 482] width 650 height 187
click at [431, 446] on textarea at bounding box center [659, 482] width 650 height 187
type textarea "Flexibility dates: Friday Flexibility times: Flexible after 8 Notes: knows we n…"
click at [841, 623] on button "Comment" at bounding box center [850, 625] width 58 height 23
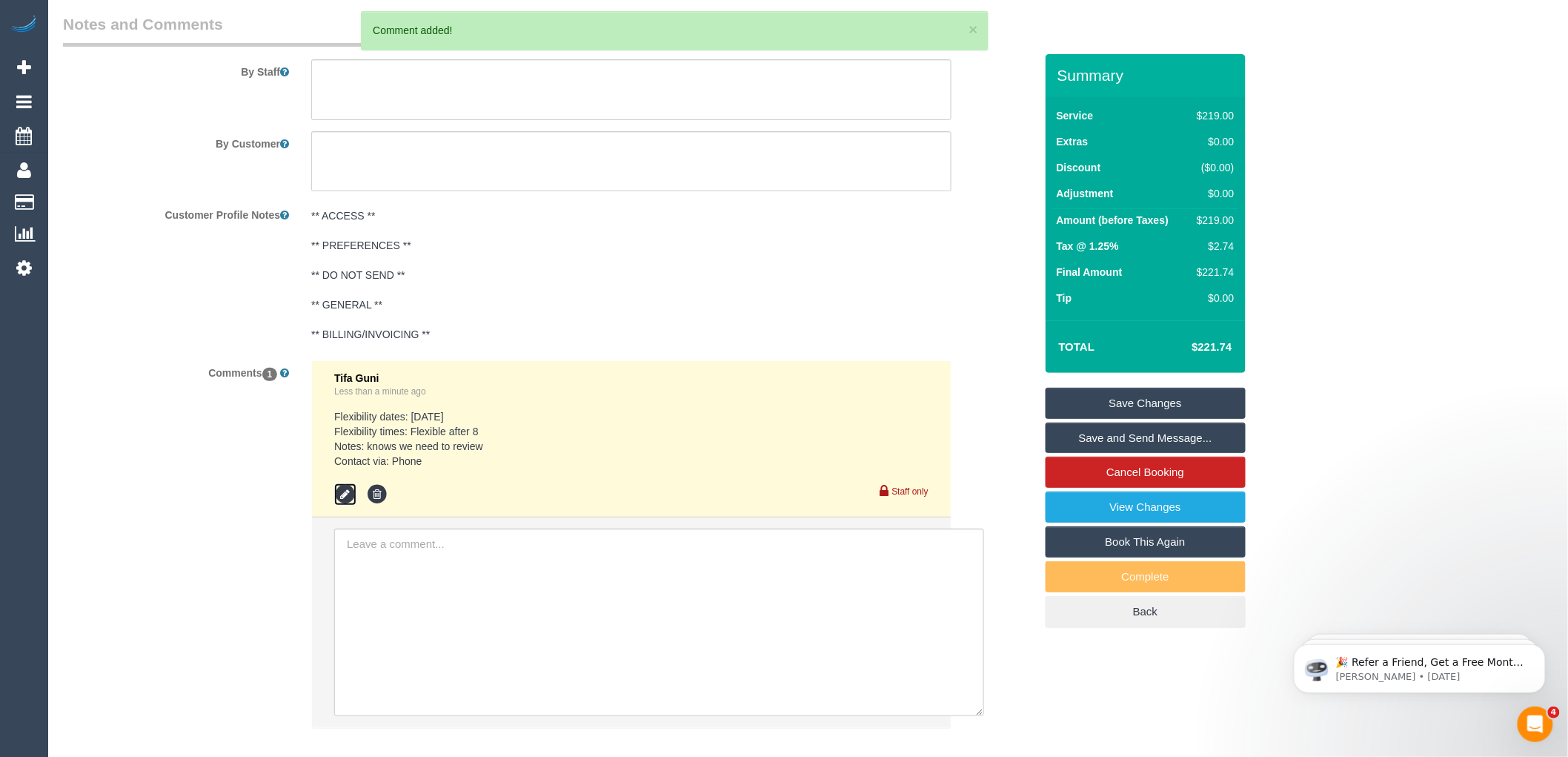
click at [348, 506] on icon at bounding box center [346, 495] width 23 height 23
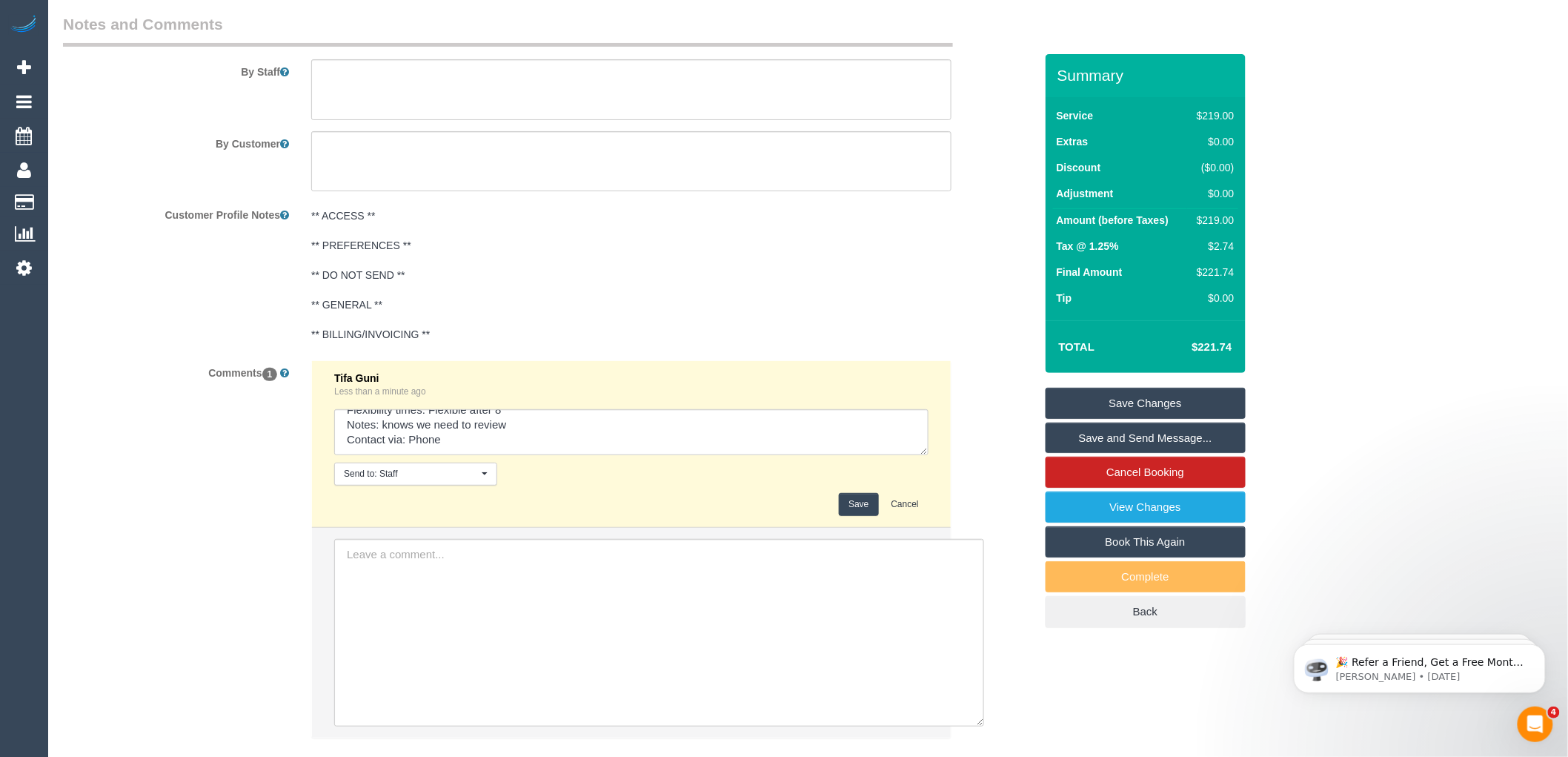
scroll to position [0, 0]
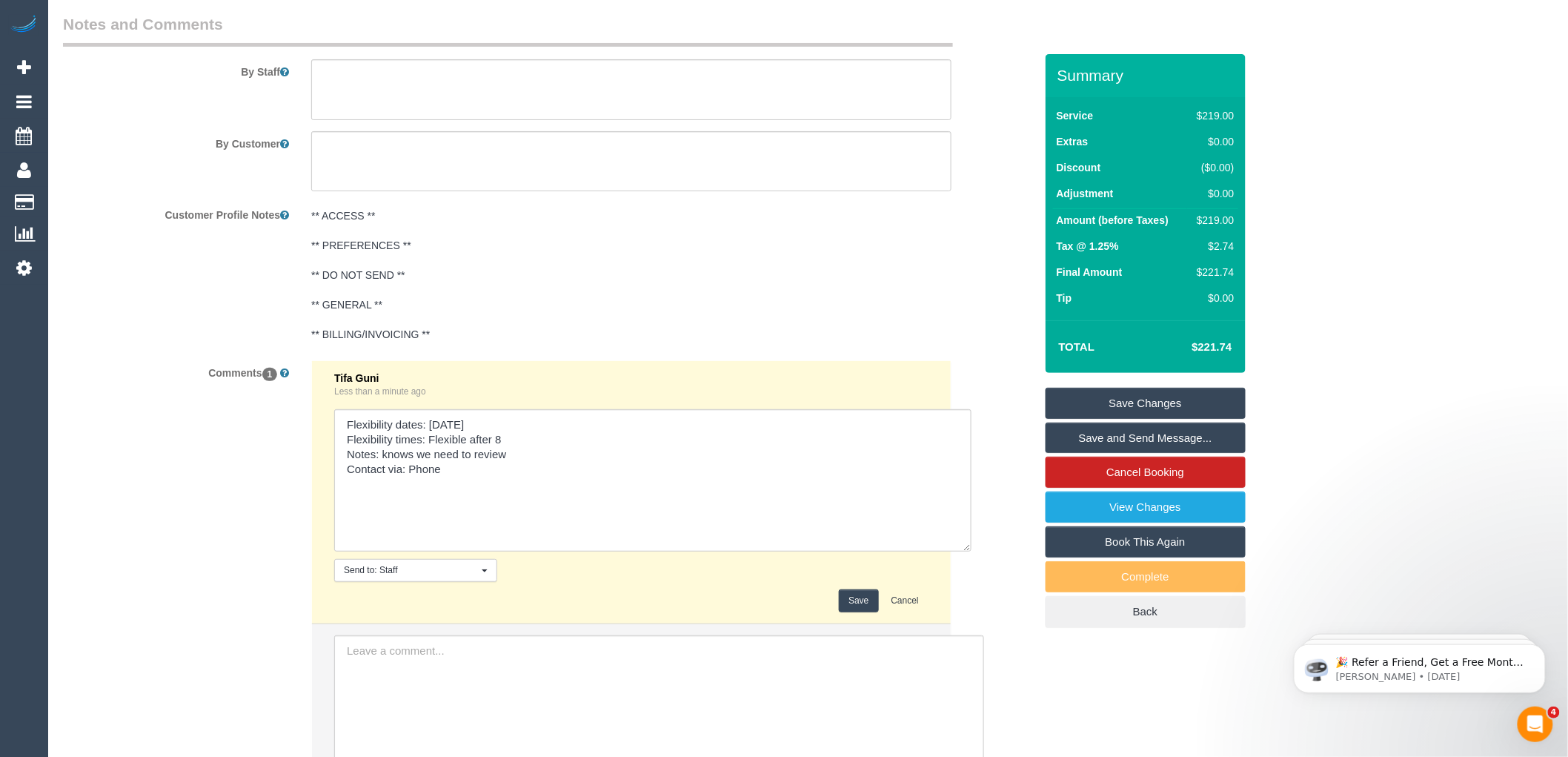
drag, startPoint x: 925, startPoint y: 467, endPoint x: 970, endPoint y: 580, distance: 121.6
click at [971, 552] on textarea at bounding box center [653, 480] width 638 height 142
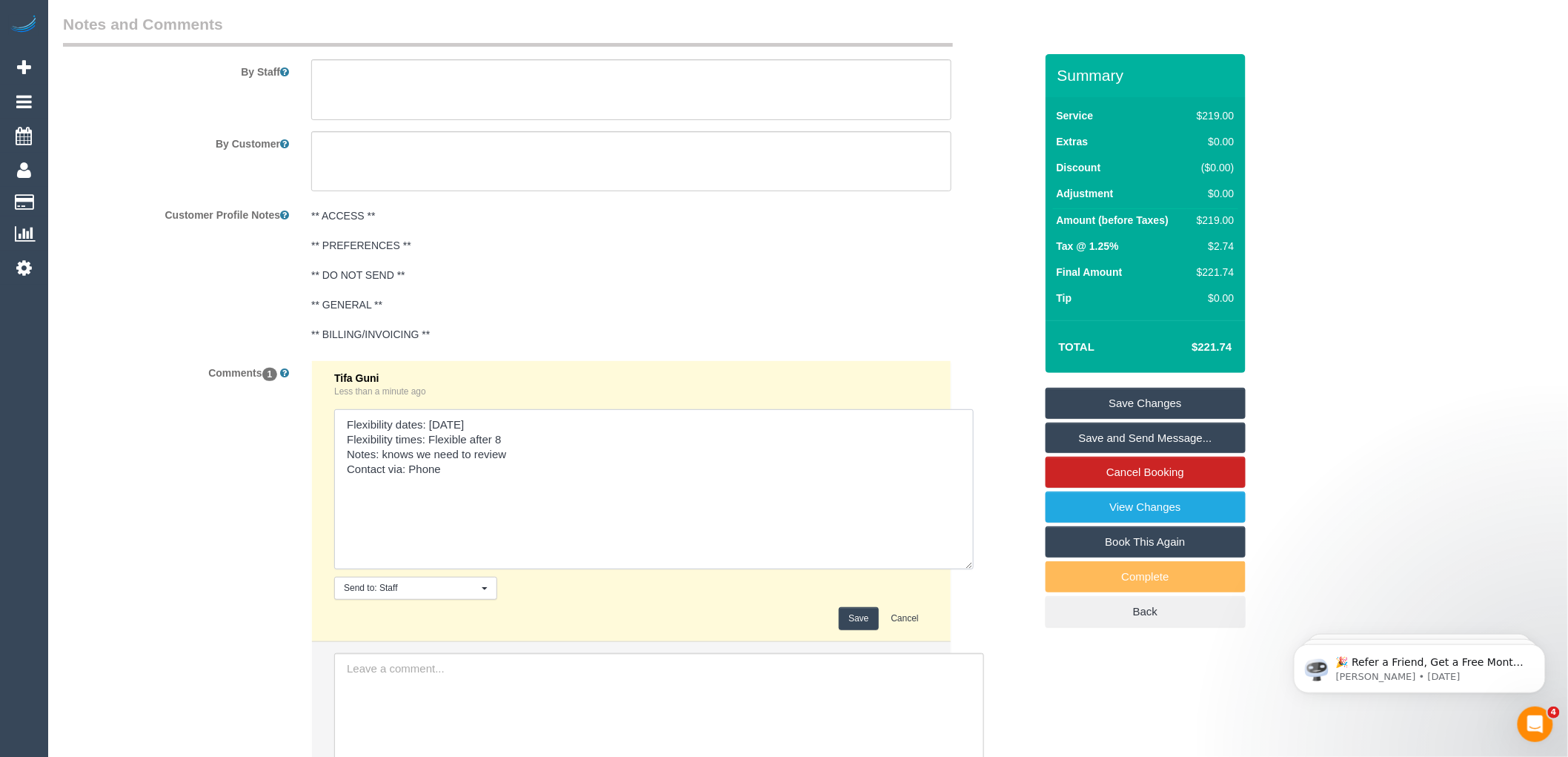
drag, startPoint x: 450, startPoint y: 466, endPoint x: 381, endPoint y: 469, distance: 69.1
click at [381, 469] on textarea at bounding box center [654, 489] width 639 height 160
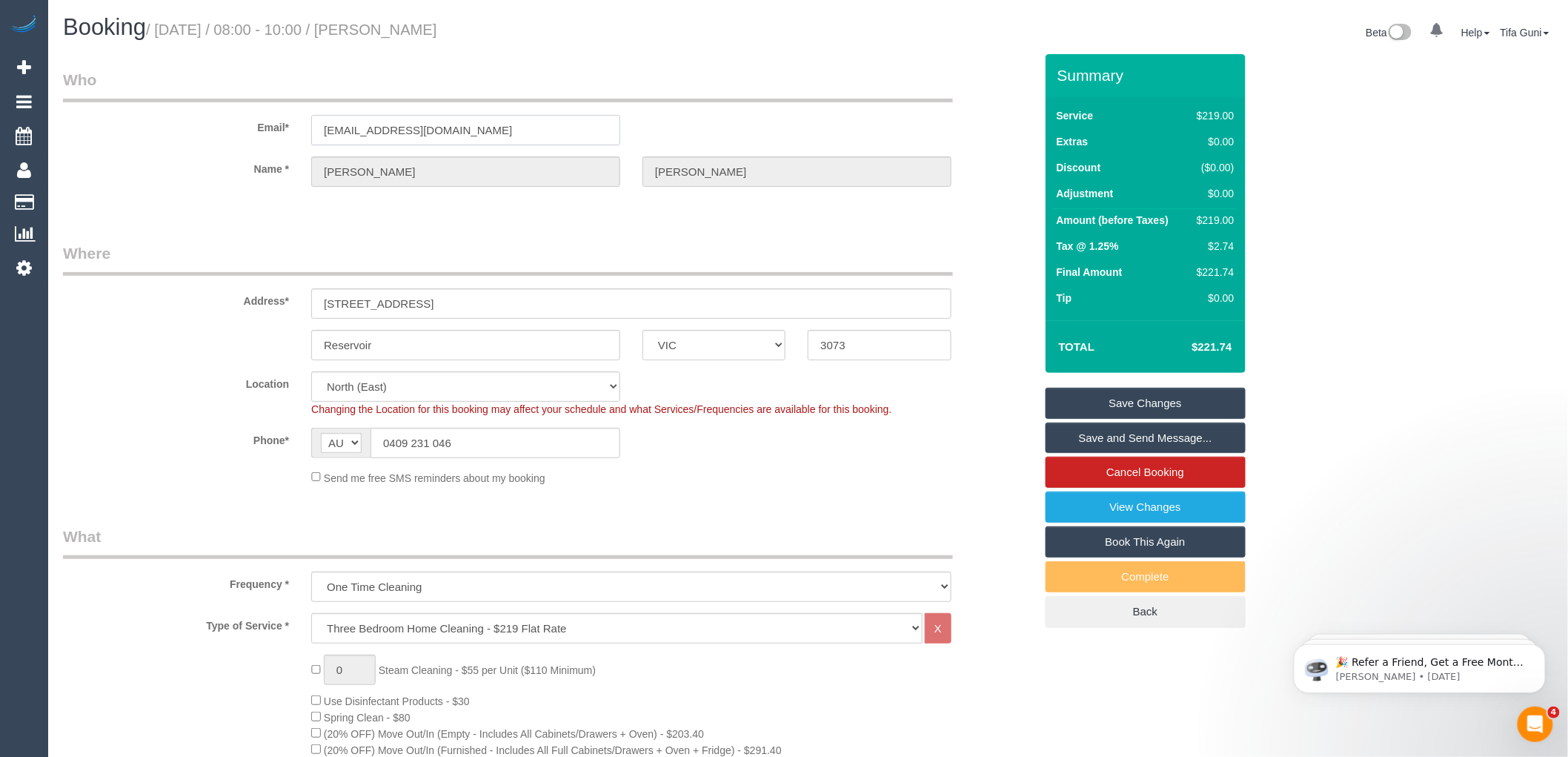
drag, startPoint x: 415, startPoint y: 134, endPoint x: 295, endPoint y: 138, distance: 120.1
click at [295, 138] on div "Email* fbhathal@bigpond.com" at bounding box center [549, 107] width 994 height 76
click at [633, 480] on div "Send me free SMS reminders about my booking" at bounding box center [631, 477] width 663 height 16
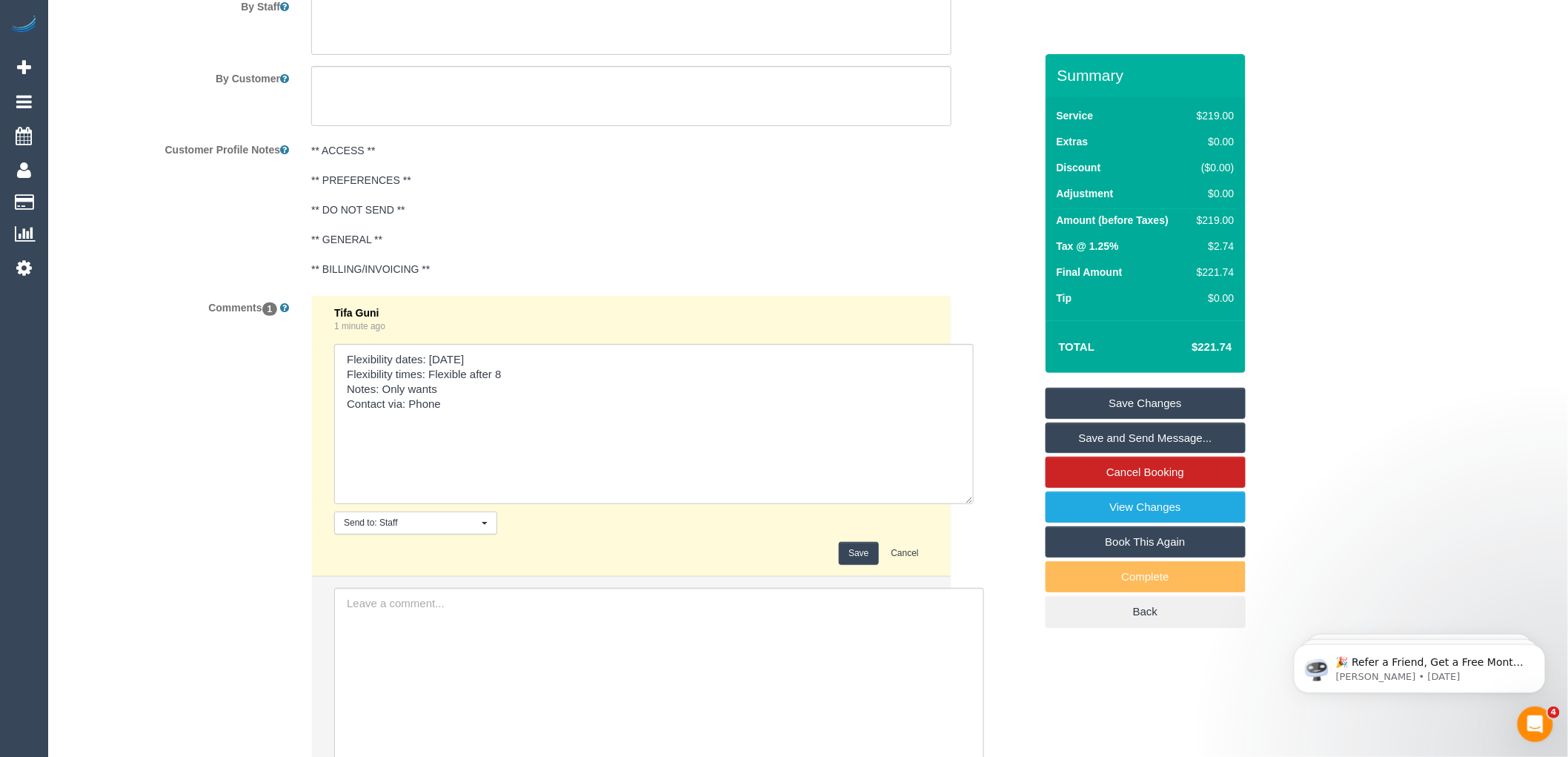
scroll to position [2471, 0]
click at [452, 402] on textarea at bounding box center [654, 423] width 639 height 160
paste textarea "Juleidys (+ Cris) (C)"
click at [482, 406] on textarea at bounding box center [654, 423] width 639 height 160
click at [559, 402] on textarea at bounding box center [654, 423] width 639 height 160
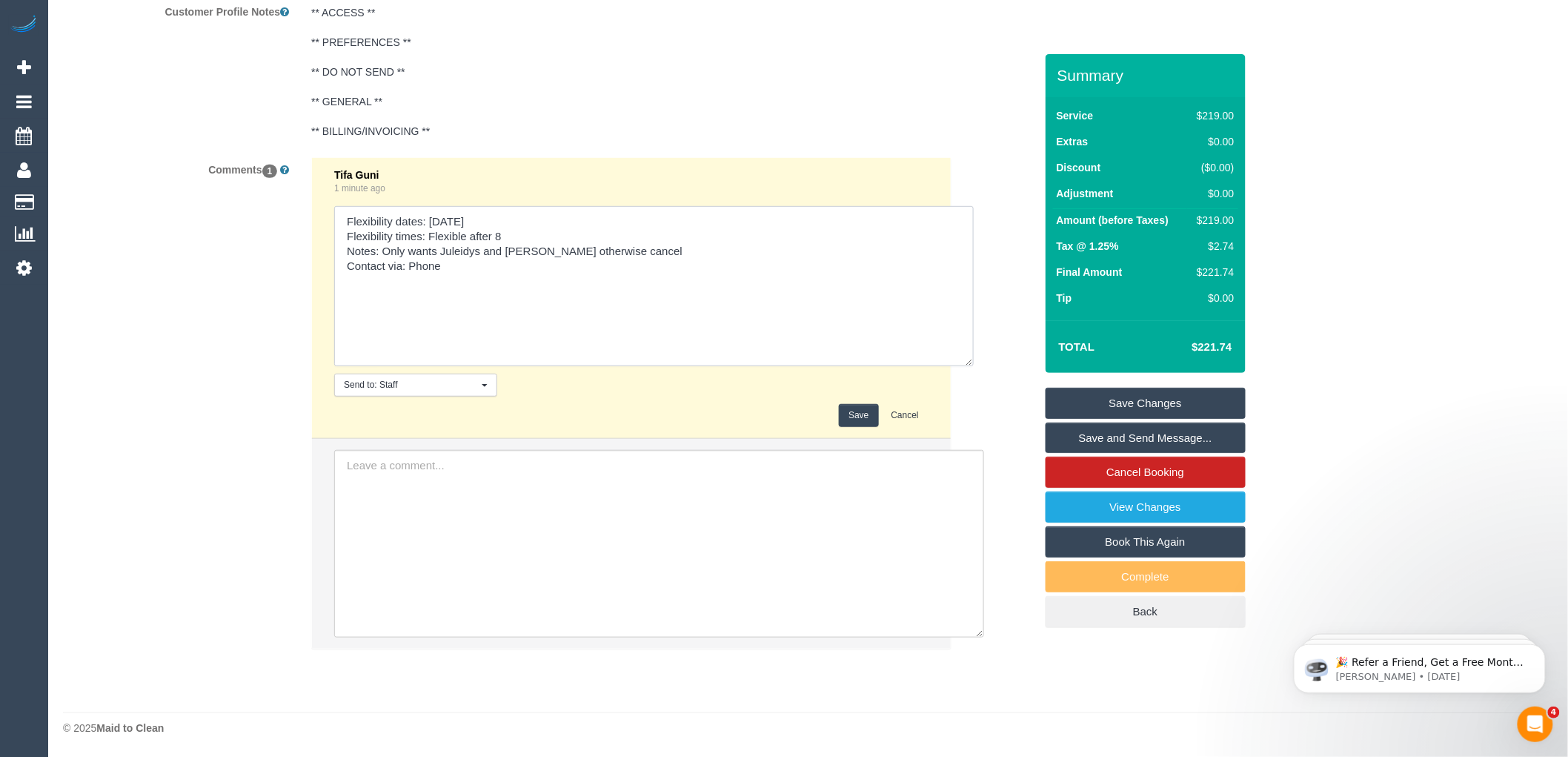
scroll to position [2625, 0]
type textarea "Flexibility dates: Friday Flexibility times: Flexible after 8 Notes: Only wants…"
click at [856, 413] on button "Save" at bounding box center [858, 415] width 39 height 23
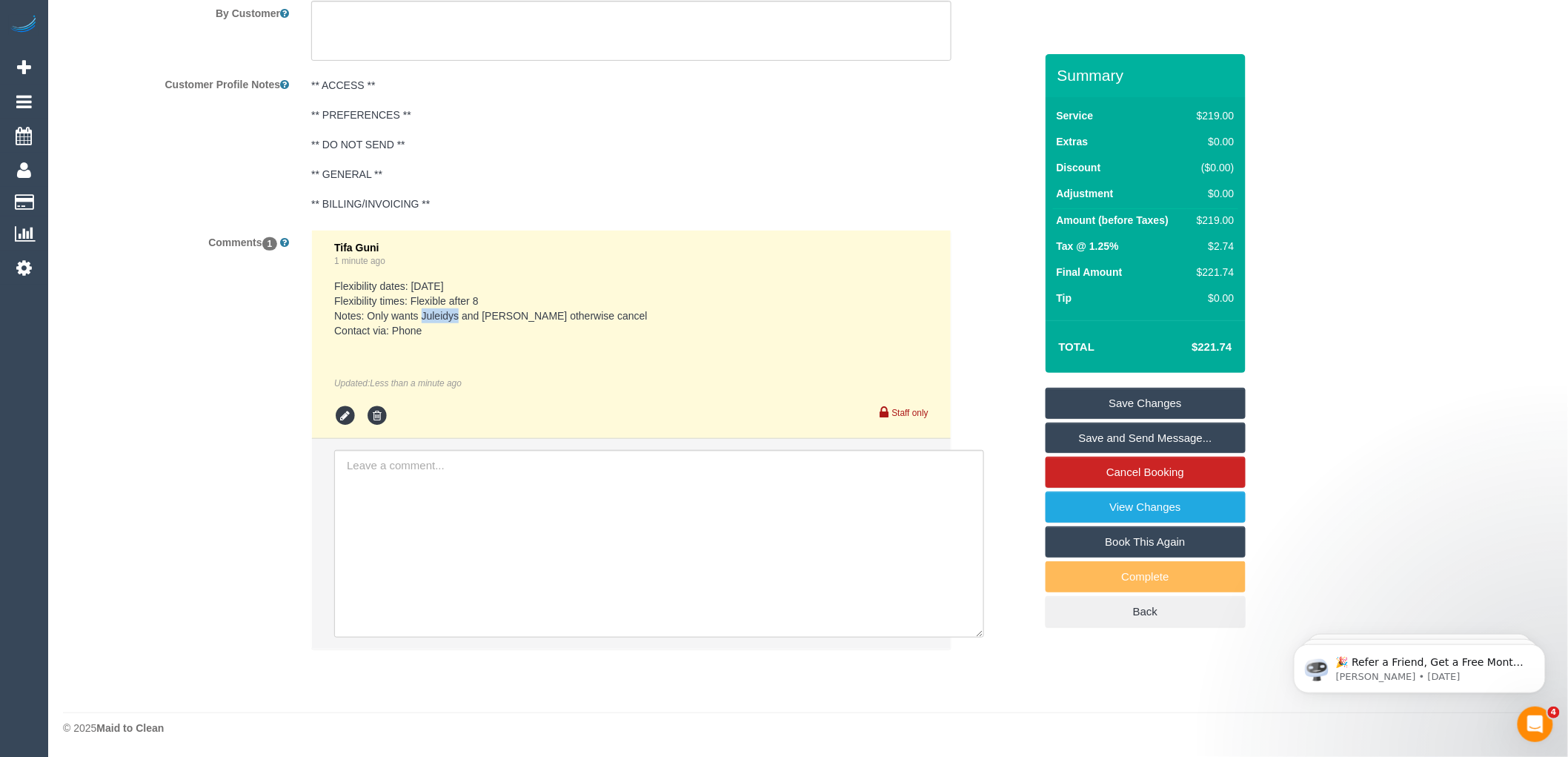
drag, startPoint x: 421, startPoint y: 316, endPoint x: 458, endPoint y: 317, distance: 37.0
click at [458, 317] on pre "Flexibility dates: Friday Flexibility times: Flexible after 8 Notes: Only wants…" at bounding box center [631, 309] width 594 height 60
copy pre "Juleidys"
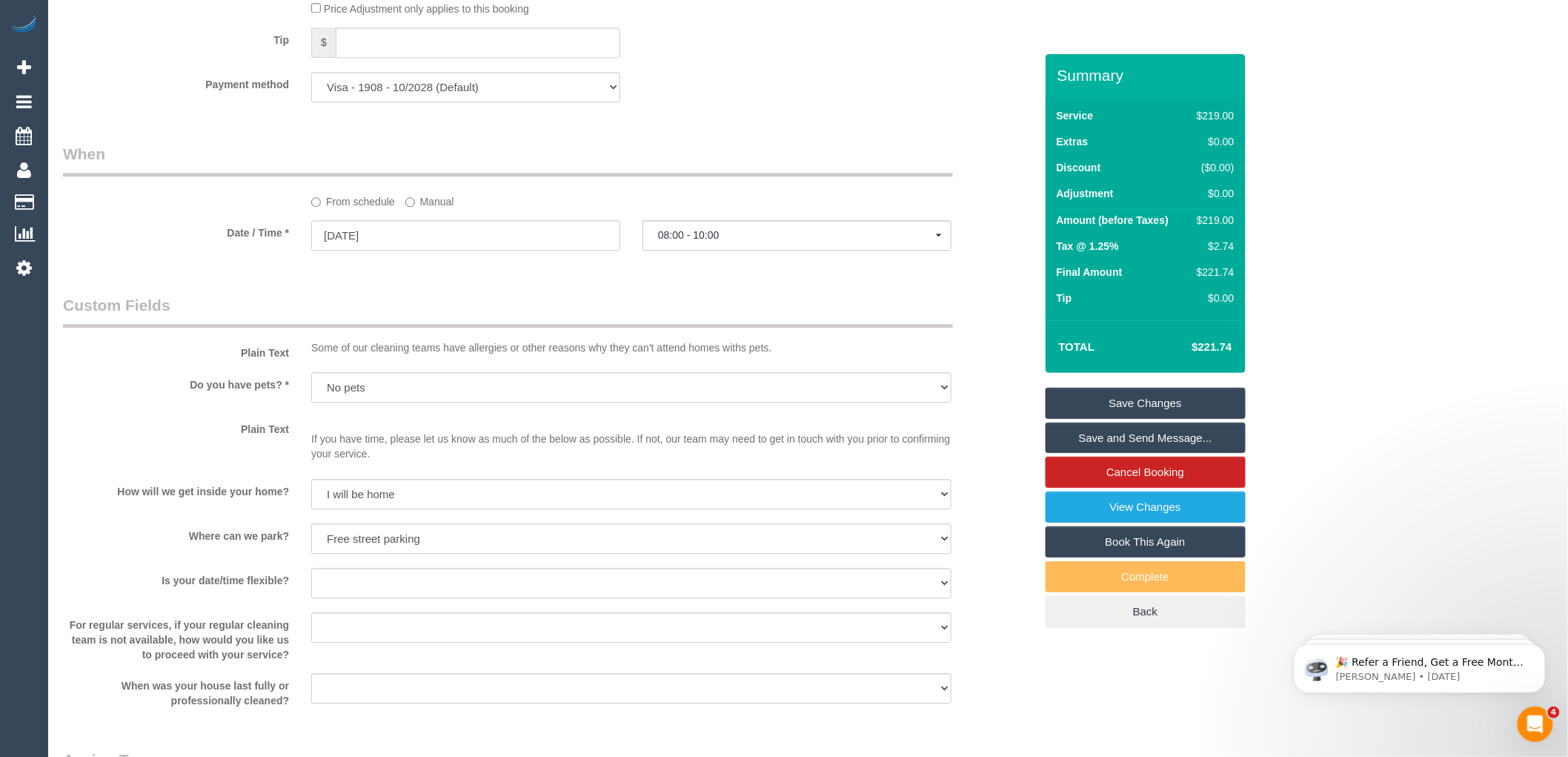
scroll to position [1233, 0]
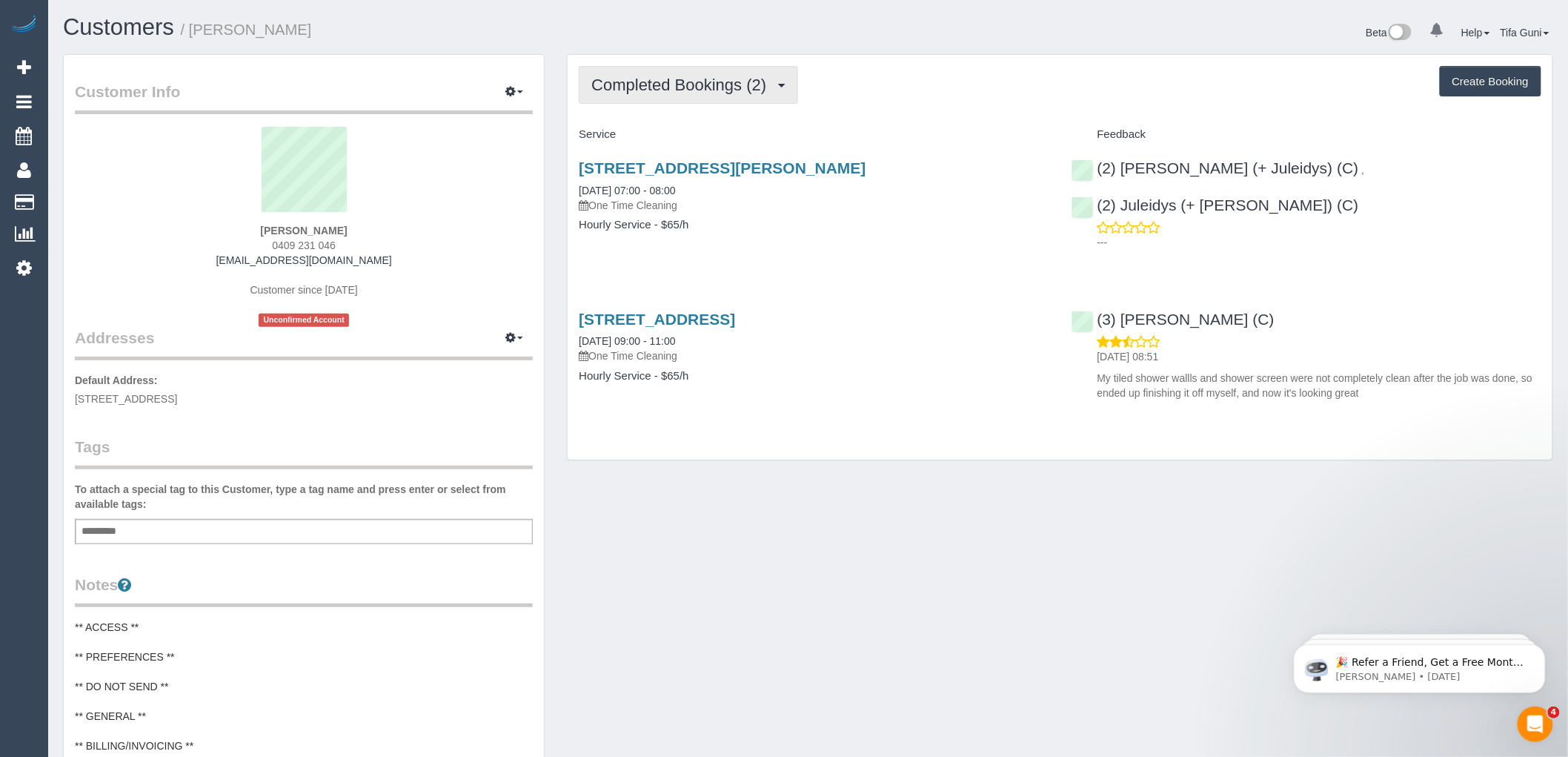
click at [705, 87] on span "Completed Bookings (2)" at bounding box center [683, 84] width 183 height 19
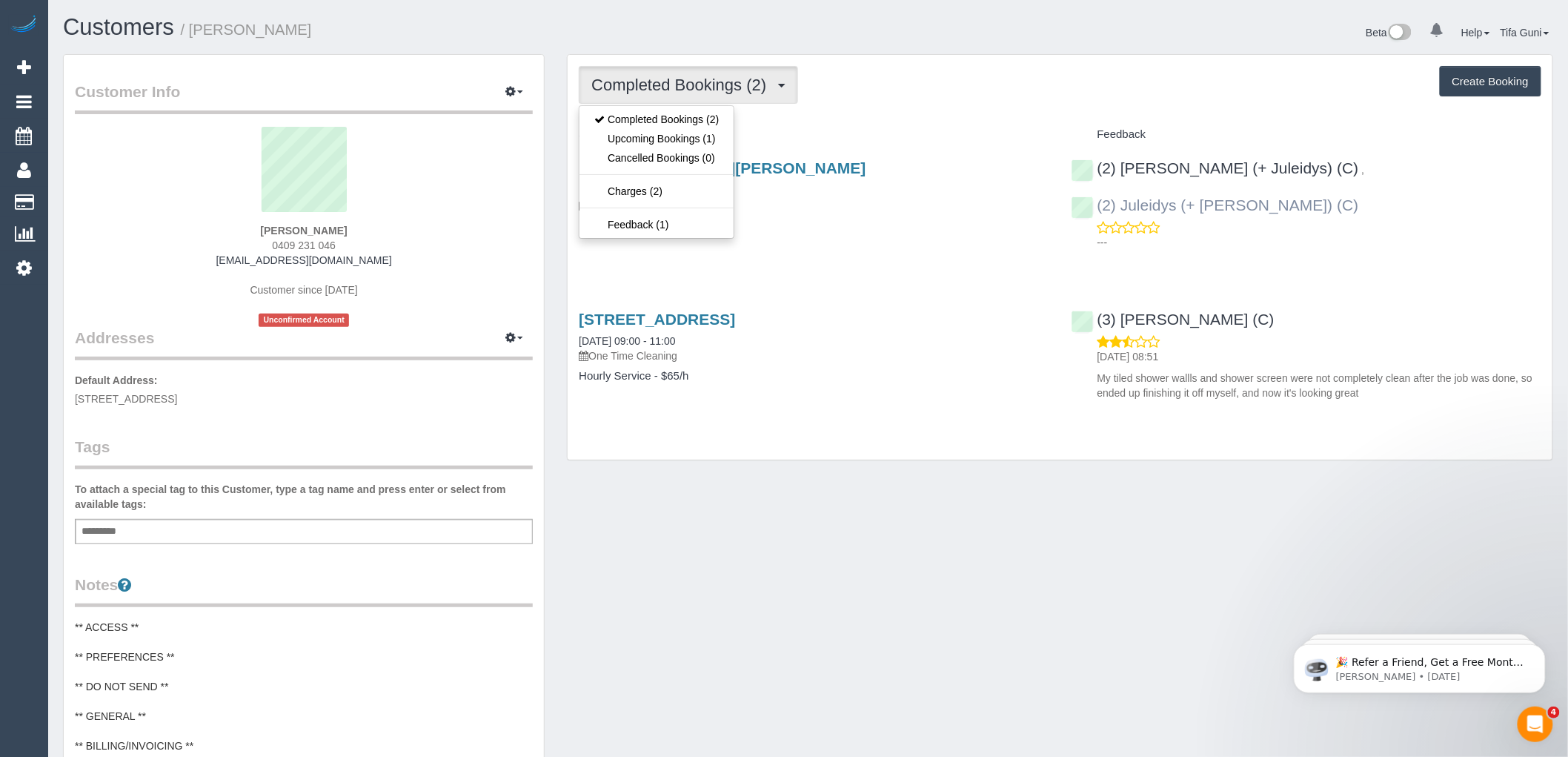
drag, startPoint x: 1472, startPoint y: 159, endPoint x: 1324, endPoint y: 168, distance: 148.3
click at [1324, 168] on div "(2) Cris (+ Juleidys) (C) , (2) Juleidys (+ Cris) (C) ---" at bounding box center [1307, 201] width 492 height 109
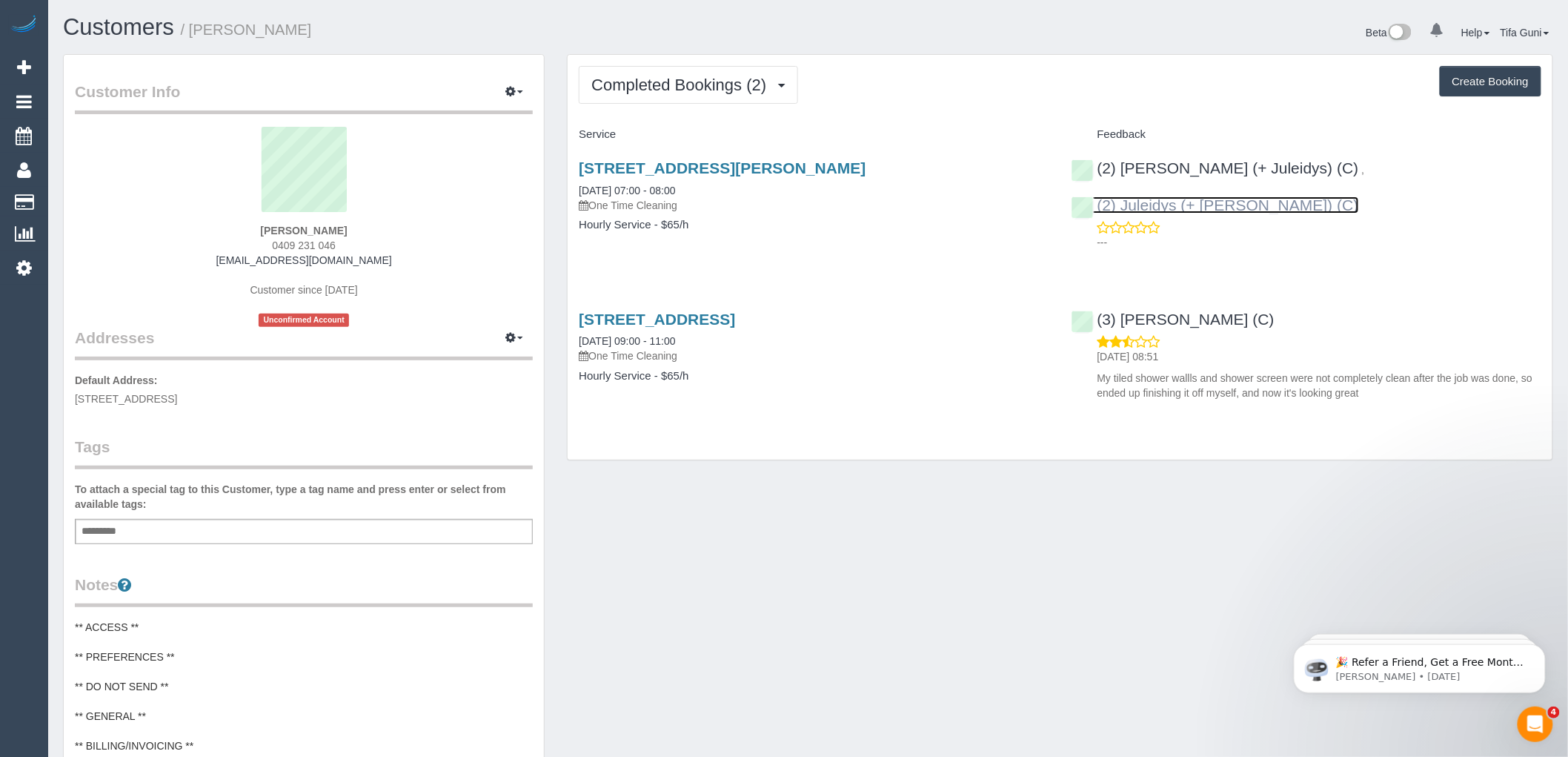
copy link "Juleidys (+ Cris) (C)"
drag, startPoint x: 1123, startPoint y: 149, endPoint x: 1151, endPoint y: 183, distance: 44.0
click at [1151, 183] on div "(2) Cris (+ Juleidys) (C) , (2) Juleidys (+ Cris) (C) ---" at bounding box center [1307, 201] width 492 height 109
click at [1173, 223] on div "1/67 Kellett Street, Northcote, VIC 3070 06/12/2024 07:00 - 08:00 One Time Clea…" at bounding box center [1060, 204] width 985 height 114
drag, startPoint x: 1225, startPoint y: 150, endPoint x: 1206, endPoint y: 173, distance: 29.8
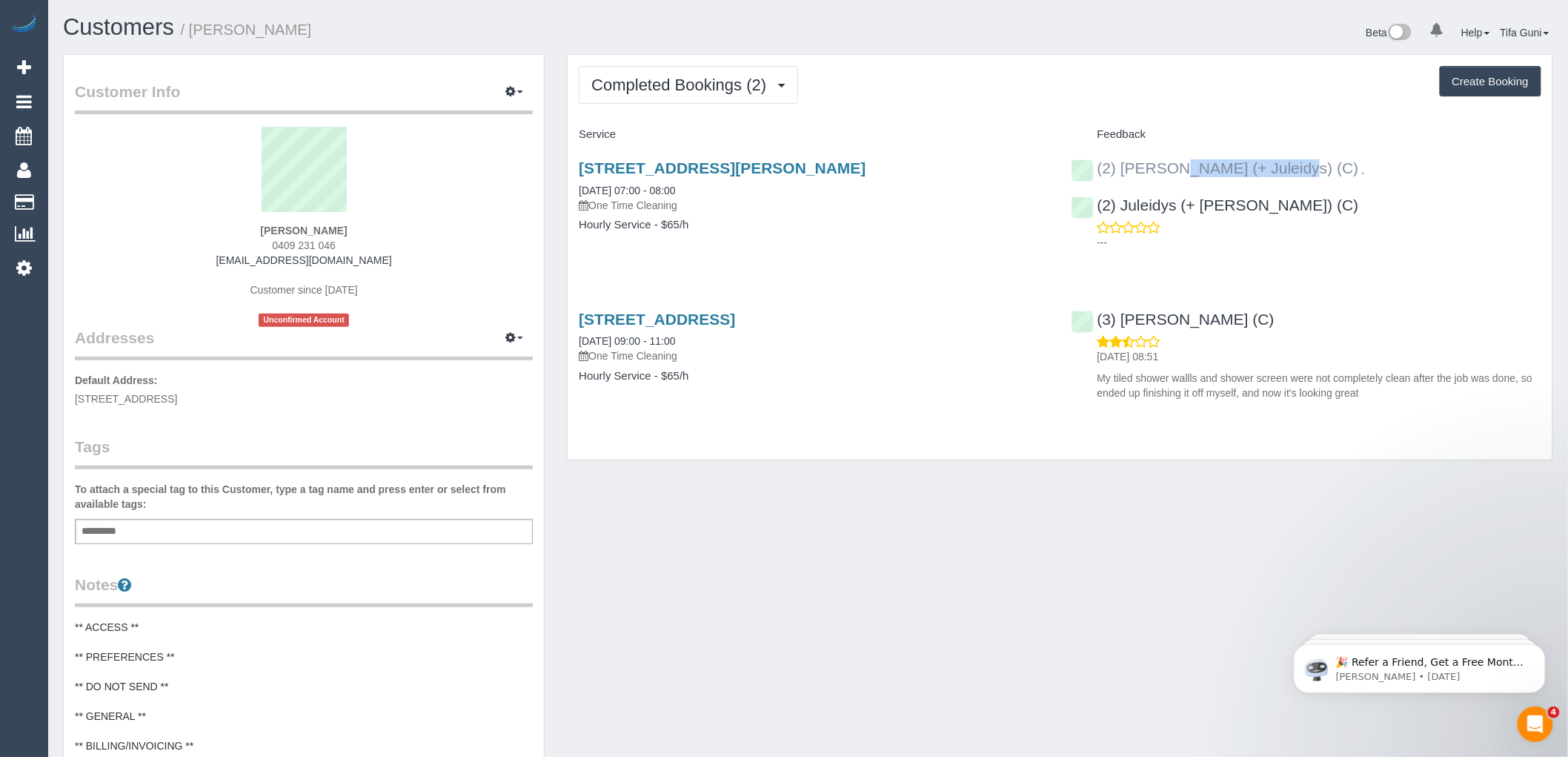
click at [1206, 173] on div "(2) Cris (+ Juleidys) (C) , (2) Juleidys (+ Cris) (C) ---" at bounding box center [1307, 201] width 492 height 109
click at [1132, 234] on div "1/67 Kellett Street, Northcote, VIC 3070 06/12/2024 07:00 - 08:00 One Time Clea…" at bounding box center [1060, 204] width 985 height 114
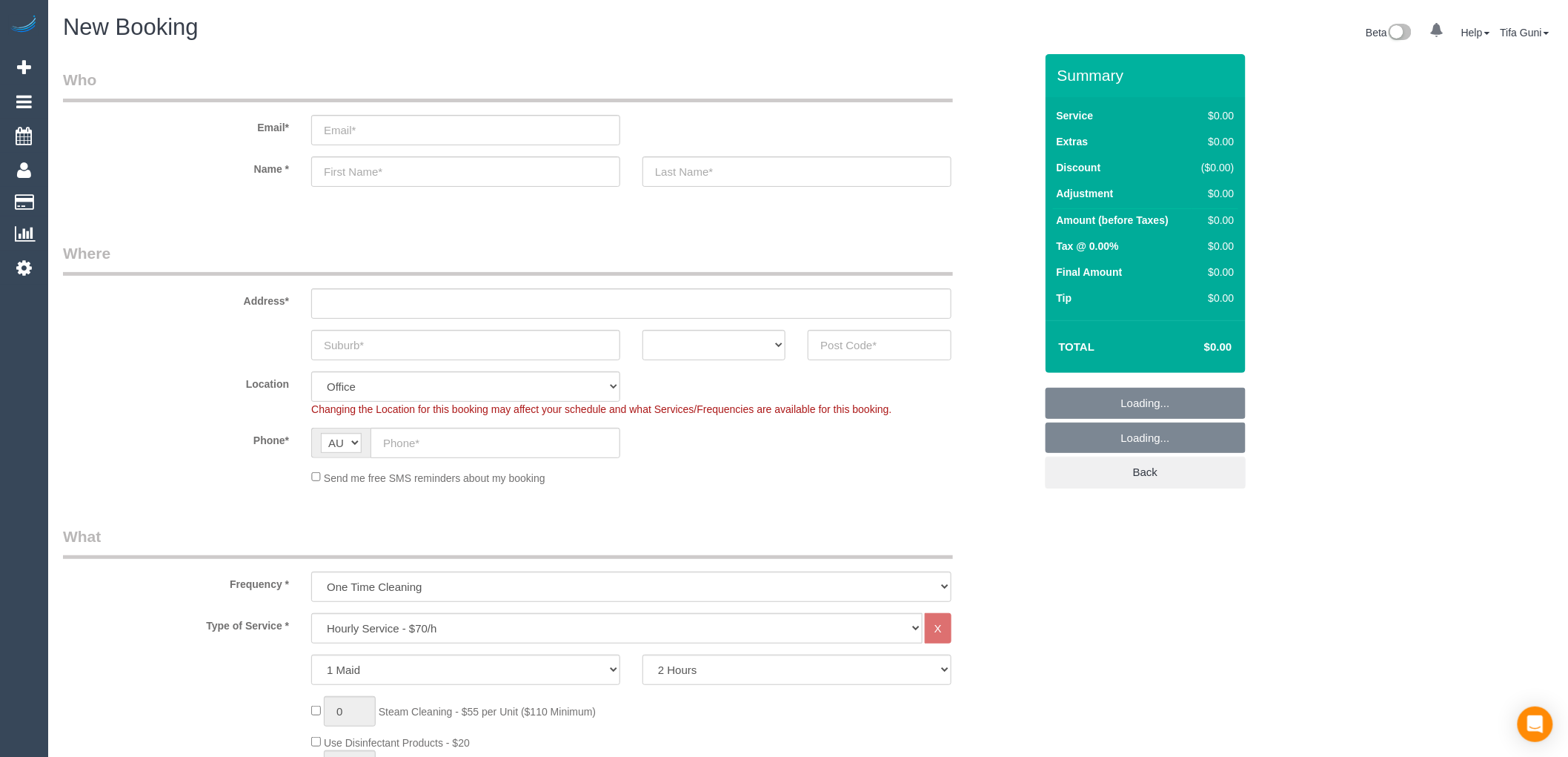
select select "object:2124"
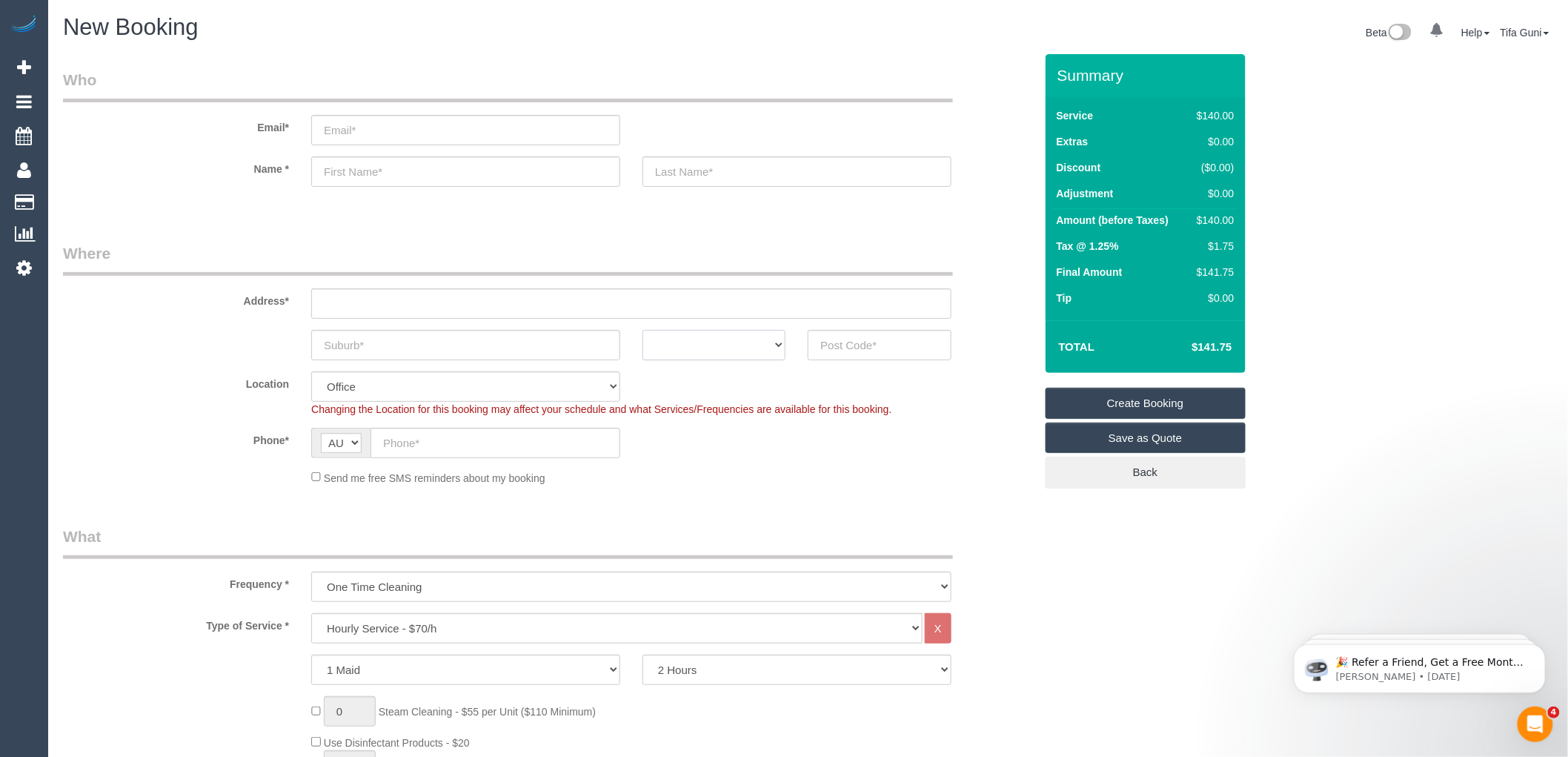
click at [764, 339] on select "ACT [GEOGRAPHIC_DATA] NT [GEOGRAPHIC_DATA] SA TAS [GEOGRAPHIC_DATA] [GEOGRAPHIC…" at bounding box center [714, 345] width 143 height 31
select select "VIC"
click at [642, 330] on select "ACT [GEOGRAPHIC_DATA] NT [GEOGRAPHIC_DATA] SA TAS [GEOGRAPHIC_DATA] [GEOGRAPHIC…" at bounding box center [714, 345] width 143 height 31
click at [843, 346] on input "text" at bounding box center [880, 345] width 143 height 31
click at [395, 446] on input "text" at bounding box center [495, 443] width 250 height 31
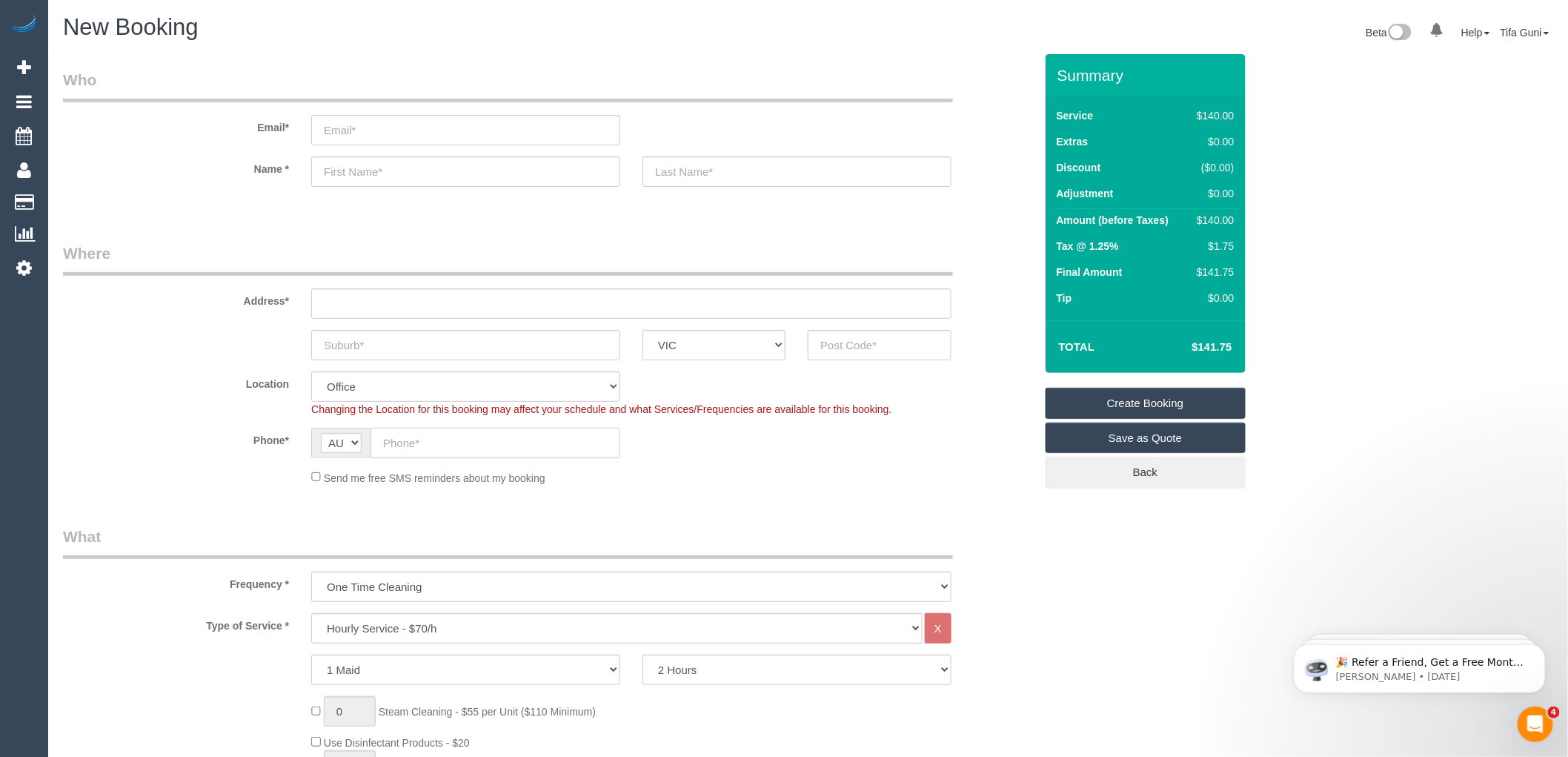
paste input "61 433 963 644"
drag, startPoint x: 396, startPoint y: 442, endPoint x: 376, endPoint y: 438, distance: 20.4
click at [376, 438] on input "61 433 963 644" at bounding box center [495, 443] width 250 height 31
type input "0433 963 644"
click at [369, 352] on input "text" at bounding box center [466, 345] width 309 height 31
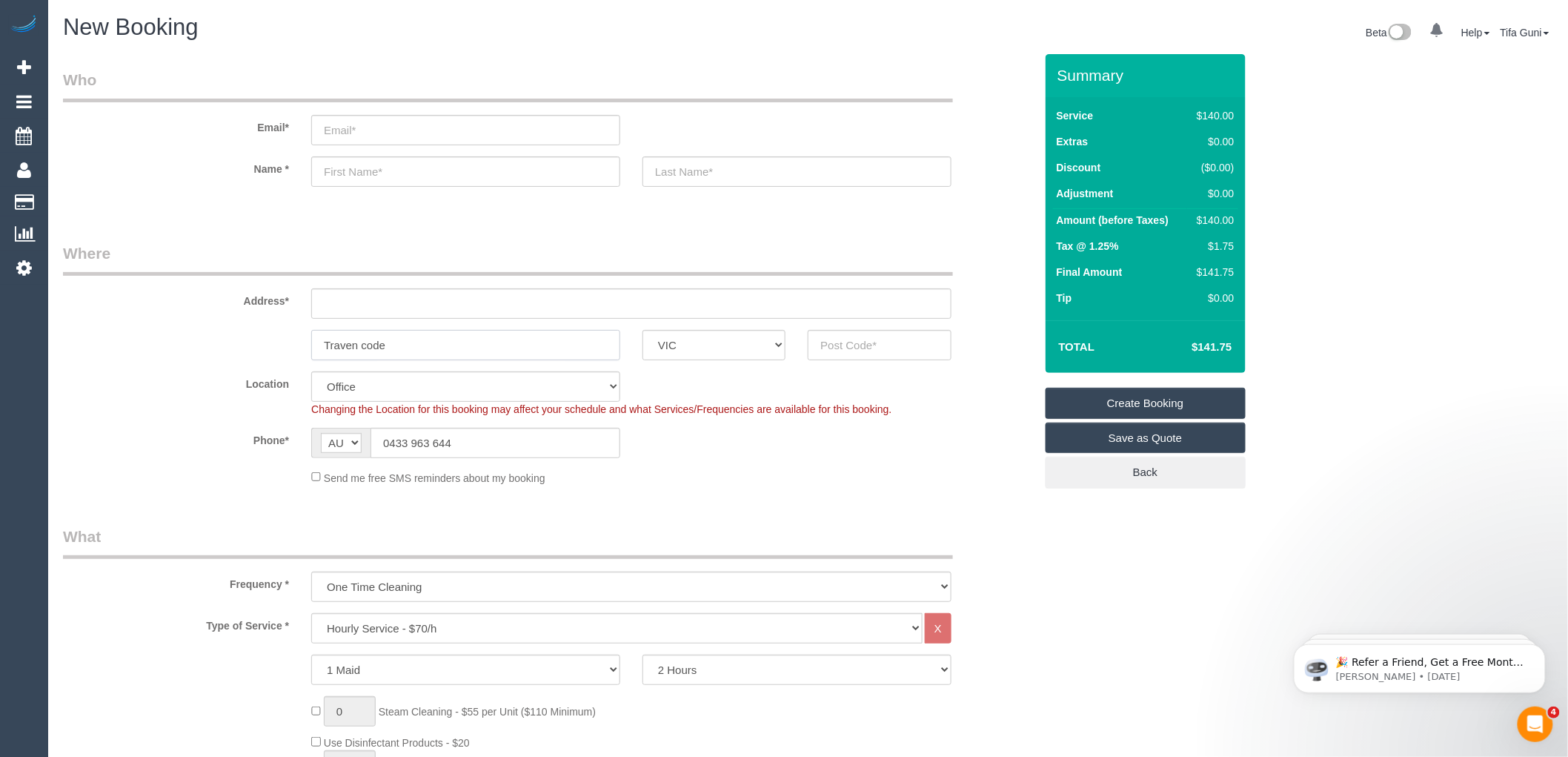
type input "Traven code"
click at [885, 348] on input "text" at bounding box center [880, 345] width 143 height 31
click at [826, 344] on input "332" at bounding box center [880, 345] width 143 height 31
drag, startPoint x: 879, startPoint y: 336, endPoint x: 796, endPoint y: 331, distance: 83.2
click at [796, 331] on div "Traven code ACT [GEOGRAPHIC_DATA] NT [GEOGRAPHIC_DATA] SA TAS [GEOGRAPHIC_DATA]…" at bounding box center [549, 345] width 994 height 31
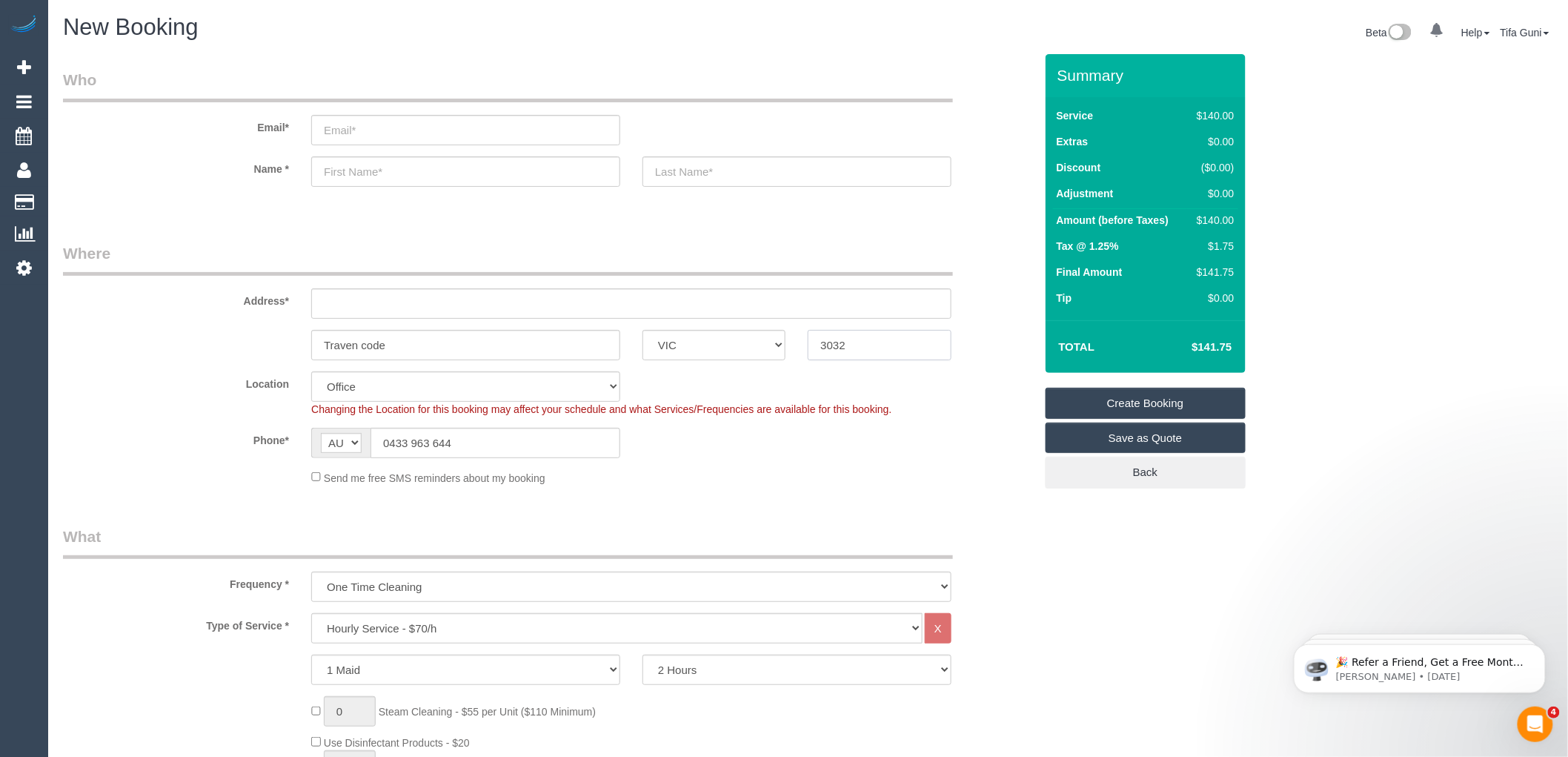
type input "3032"
click at [404, 295] on input "text" at bounding box center [631, 304] width 640 height 31
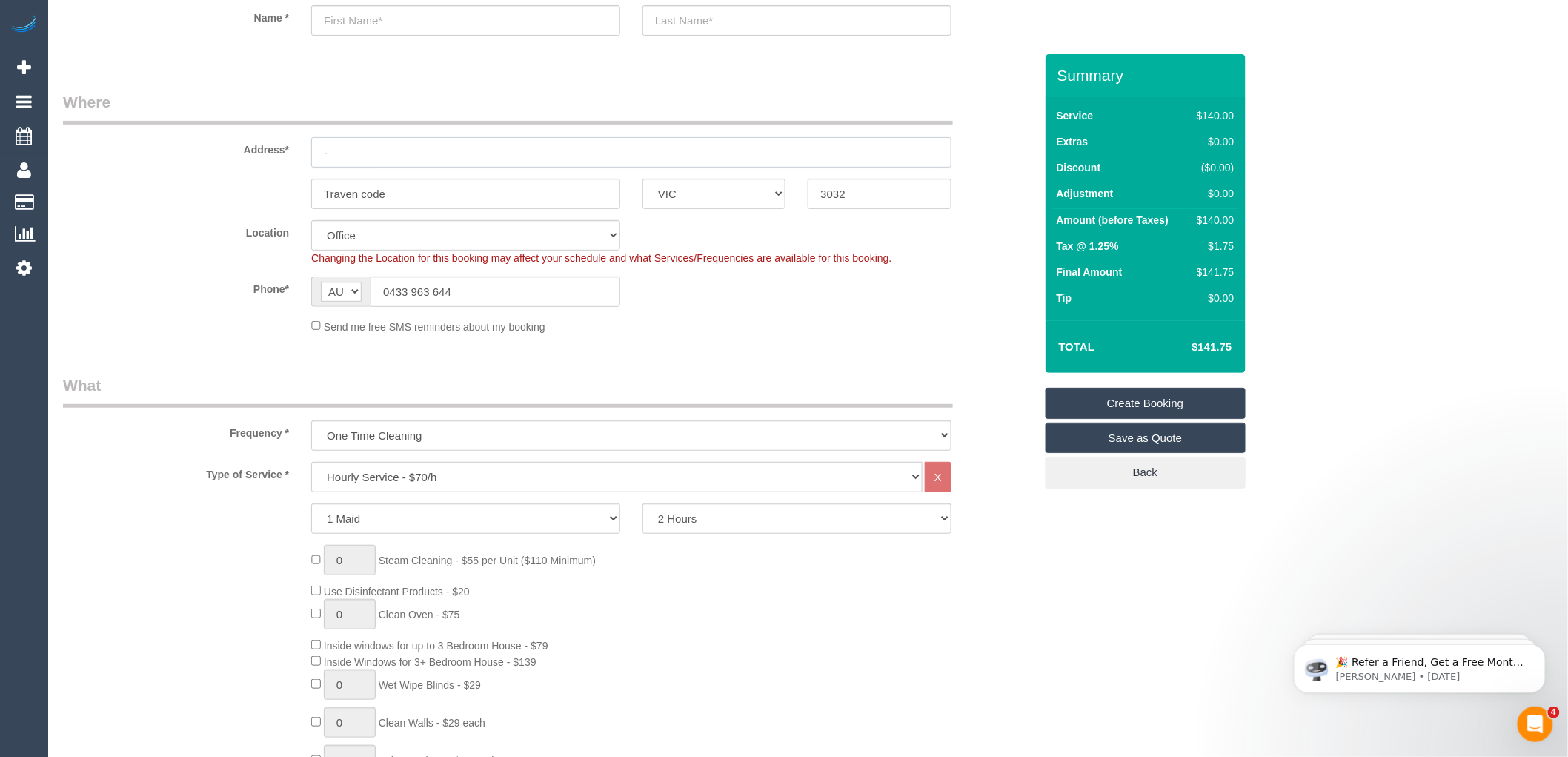
scroll to position [165, 0]
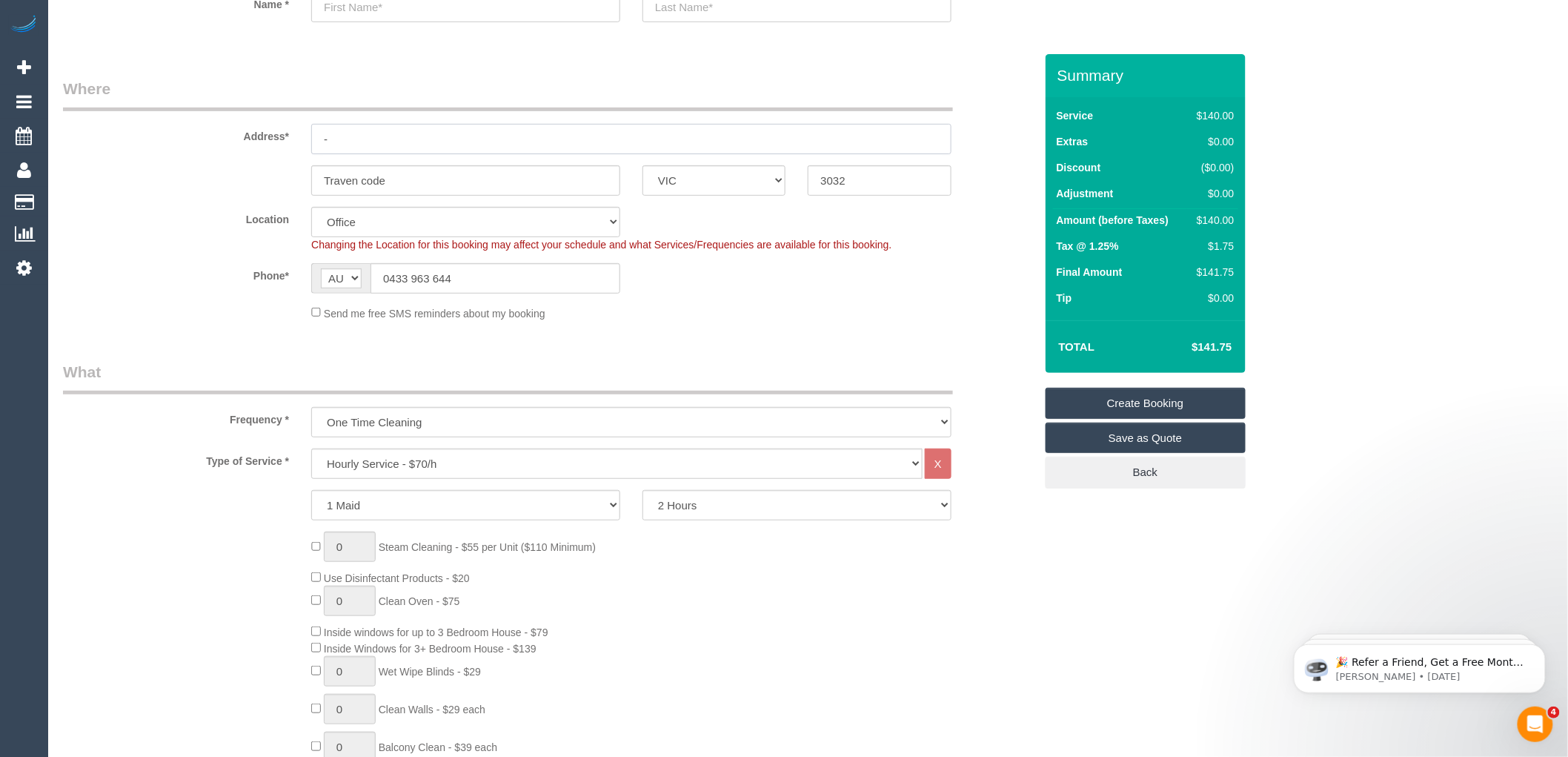
type input "-"
click at [485, 464] on select "Hourly Service - $70/h Hourly Service - $65/h Hourly Service - $60/h Hourly Ser…" at bounding box center [617, 464] width 611 height 31
select select "59"
select select "object:2129"
select select "211"
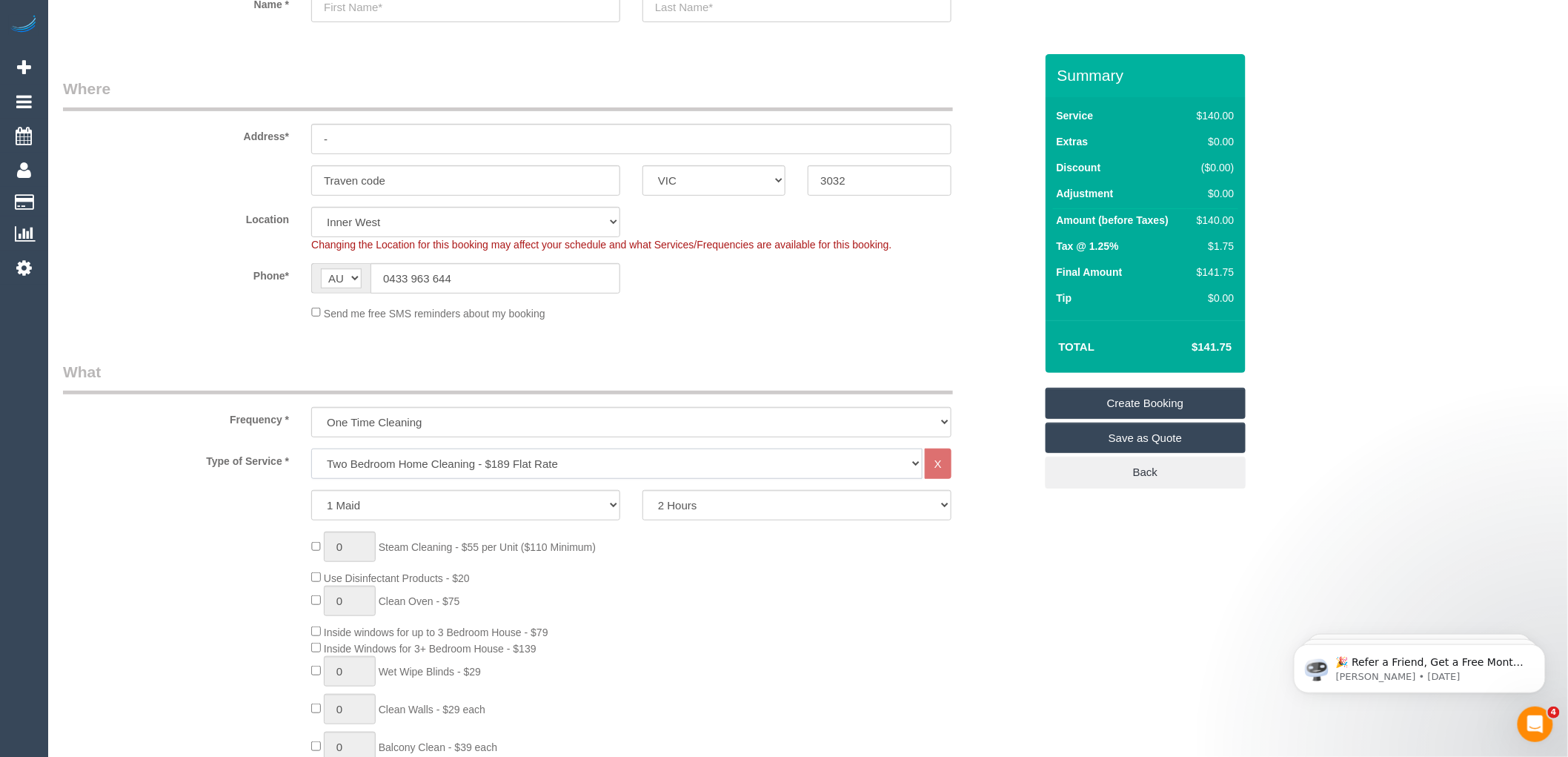
click at [311, 450] on select "Hourly Service - $70/h Hourly Service - $65/h Hourly Service - $60/h Hourly Ser…" at bounding box center [617, 464] width 611 height 31
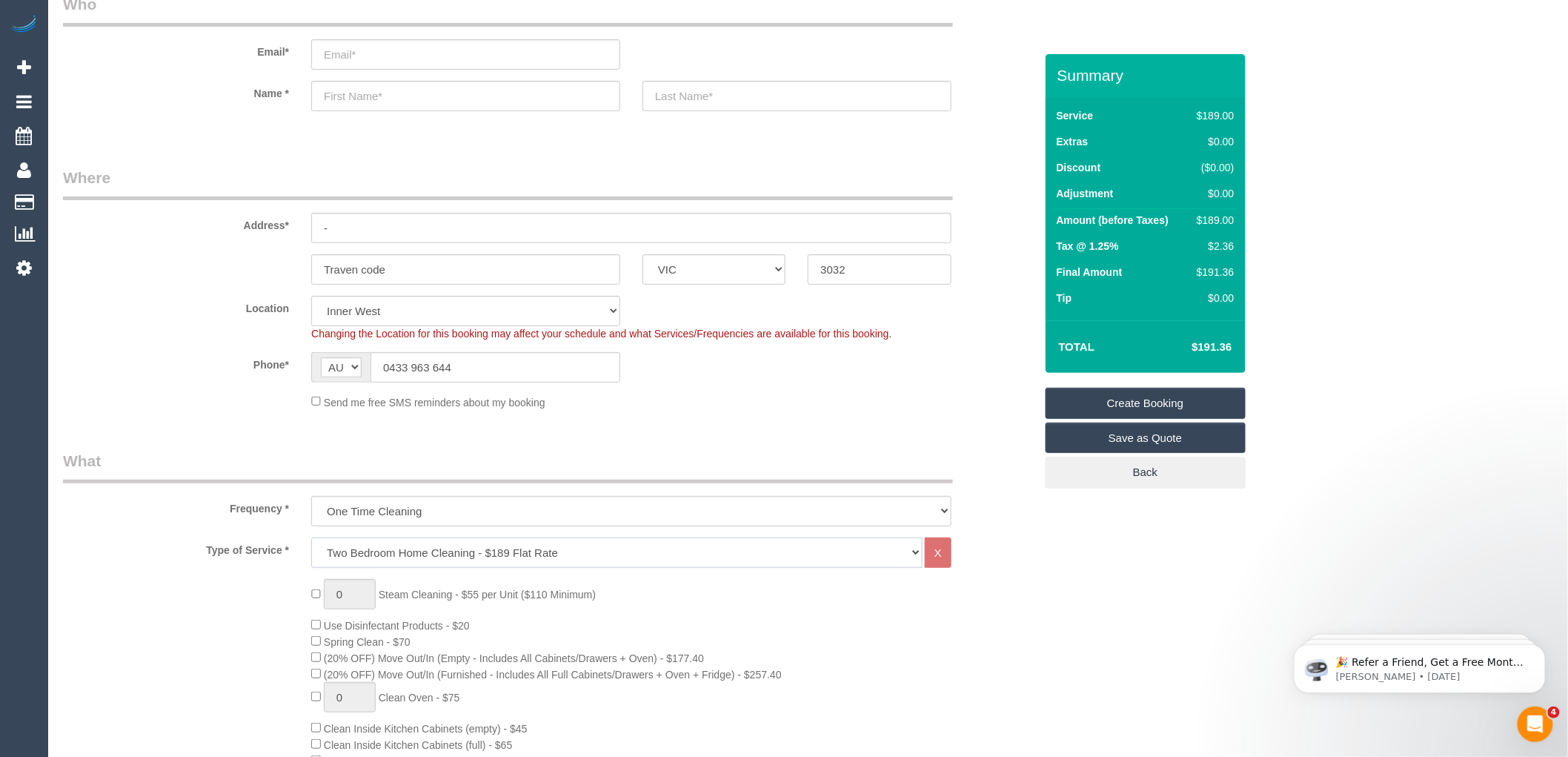
scroll to position [0, 0]
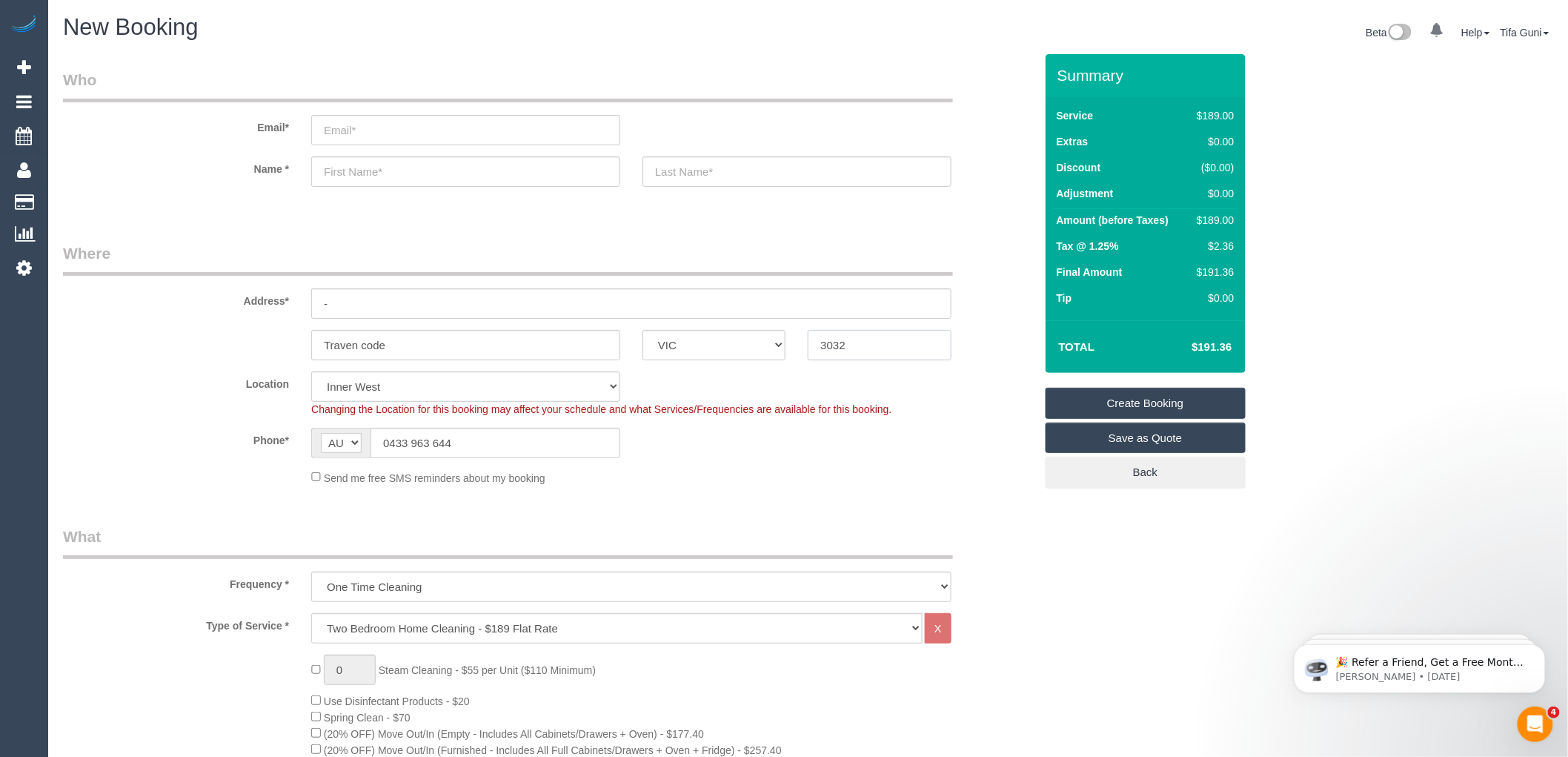
drag, startPoint x: 872, startPoint y: 344, endPoint x: 789, endPoint y: 345, distance: 83.0
click at [782, 345] on div "Traven code ACT [GEOGRAPHIC_DATA] NT [GEOGRAPHIC_DATA] SA TAS [GEOGRAPHIC_DATA]…" at bounding box center [549, 345] width 994 height 31
